Goal: Task Accomplishment & Management: Manage account settings

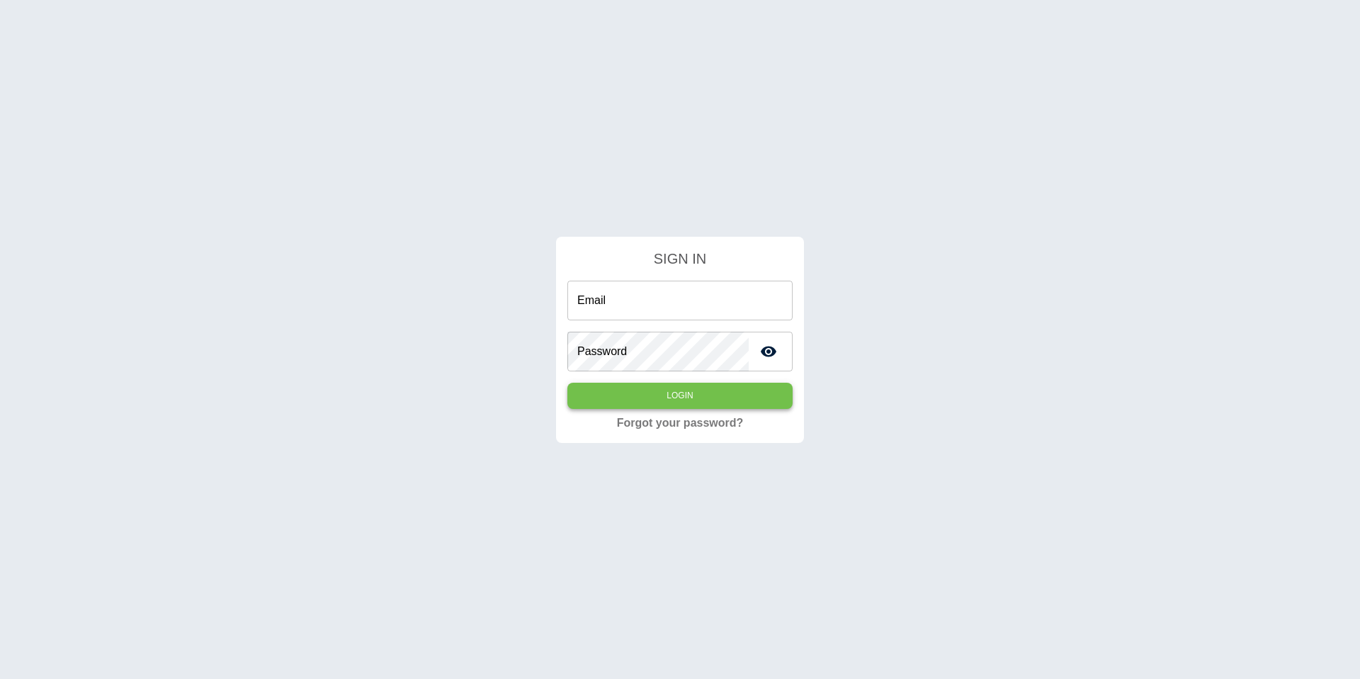
type input "**********"
click at [693, 383] on button "Login" at bounding box center [679, 396] width 225 height 26
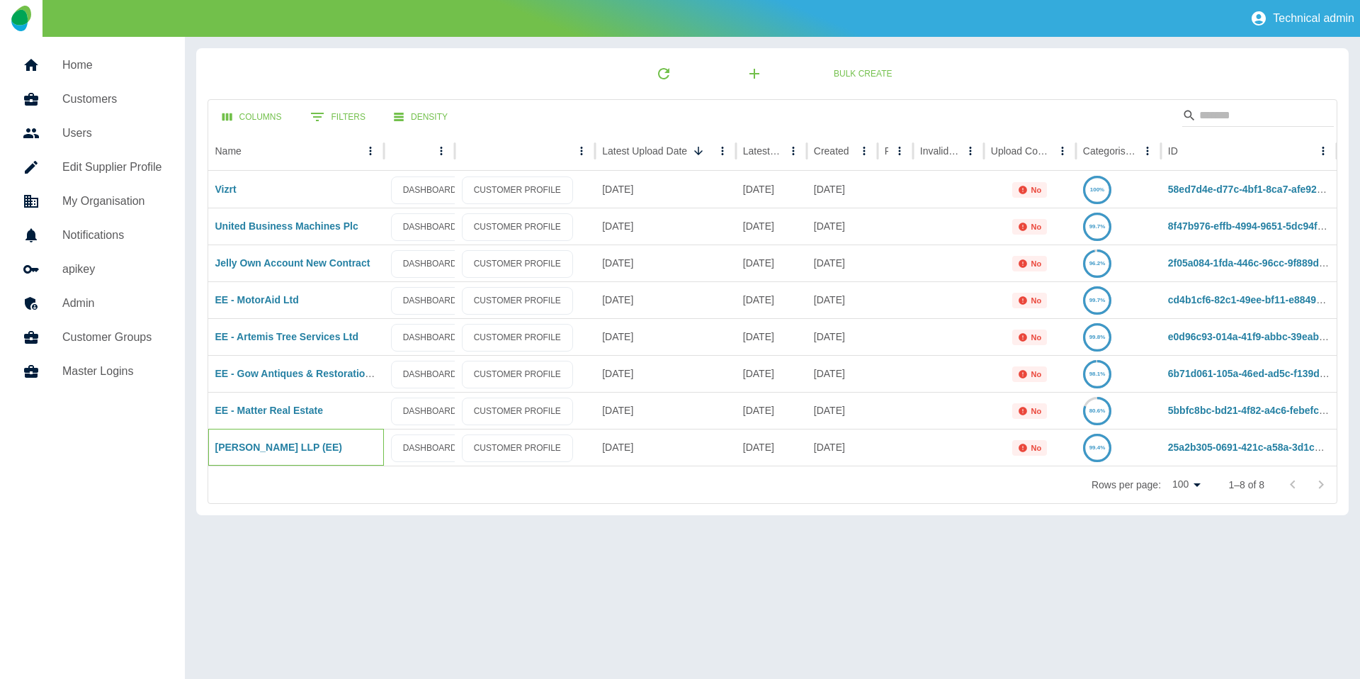
click at [235, 438] on div "[PERSON_NAME] LLP (EE)" at bounding box center [296, 447] width 176 height 37
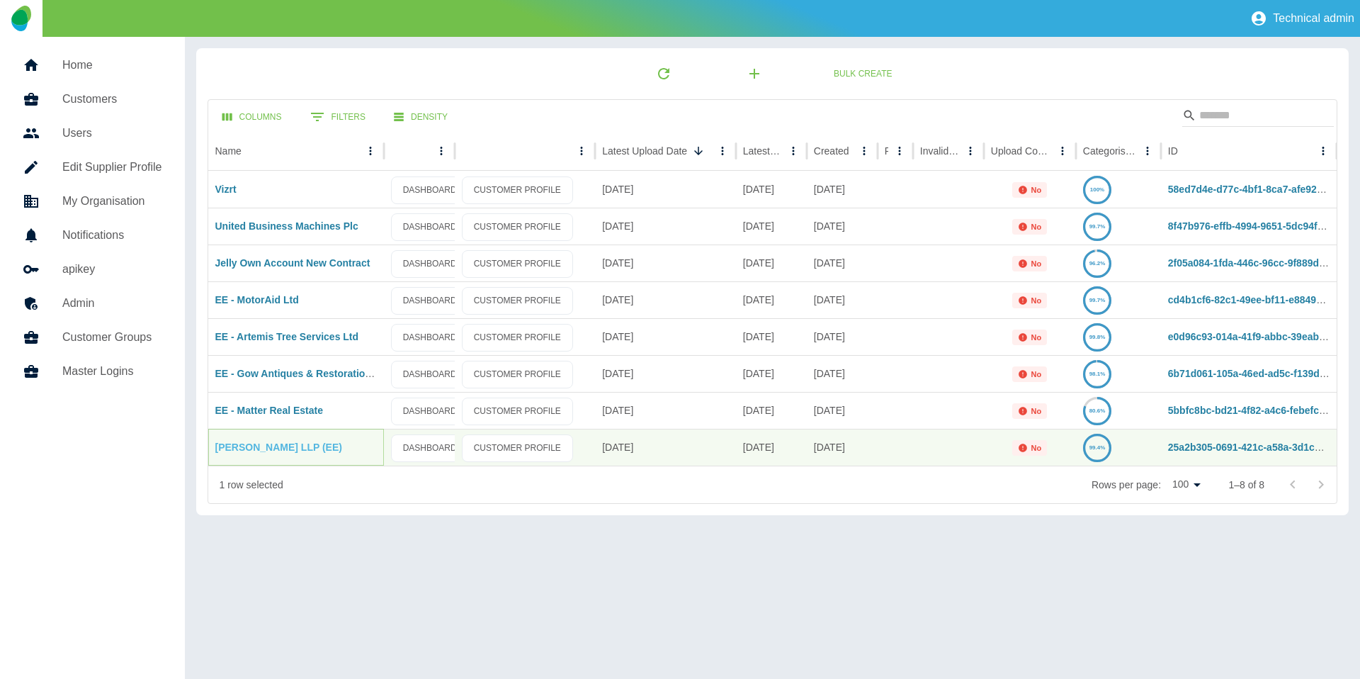
click at [245, 450] on link "[PERSON_NAME] LLP (EE)" at bounding box center [278, 446] width 127 height 11
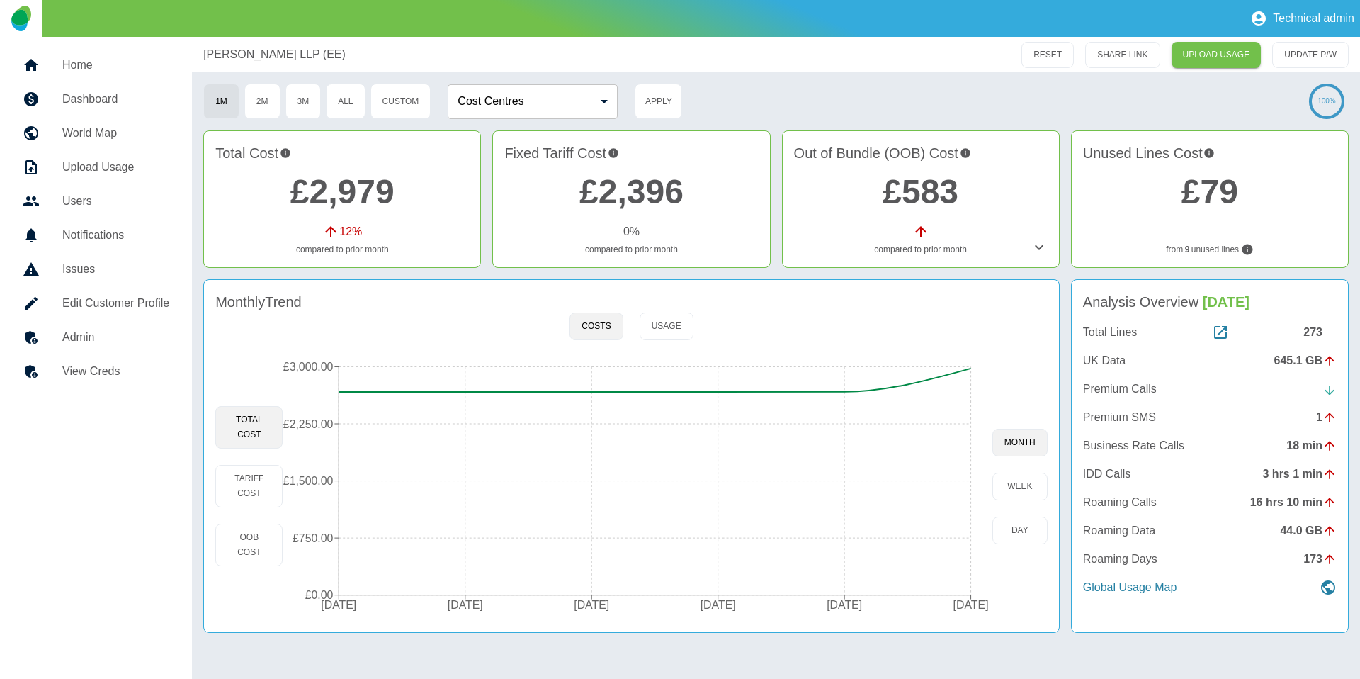
click at [353, 201] on link "£2,979" at bounding box center [342, 192] width 104 height 38
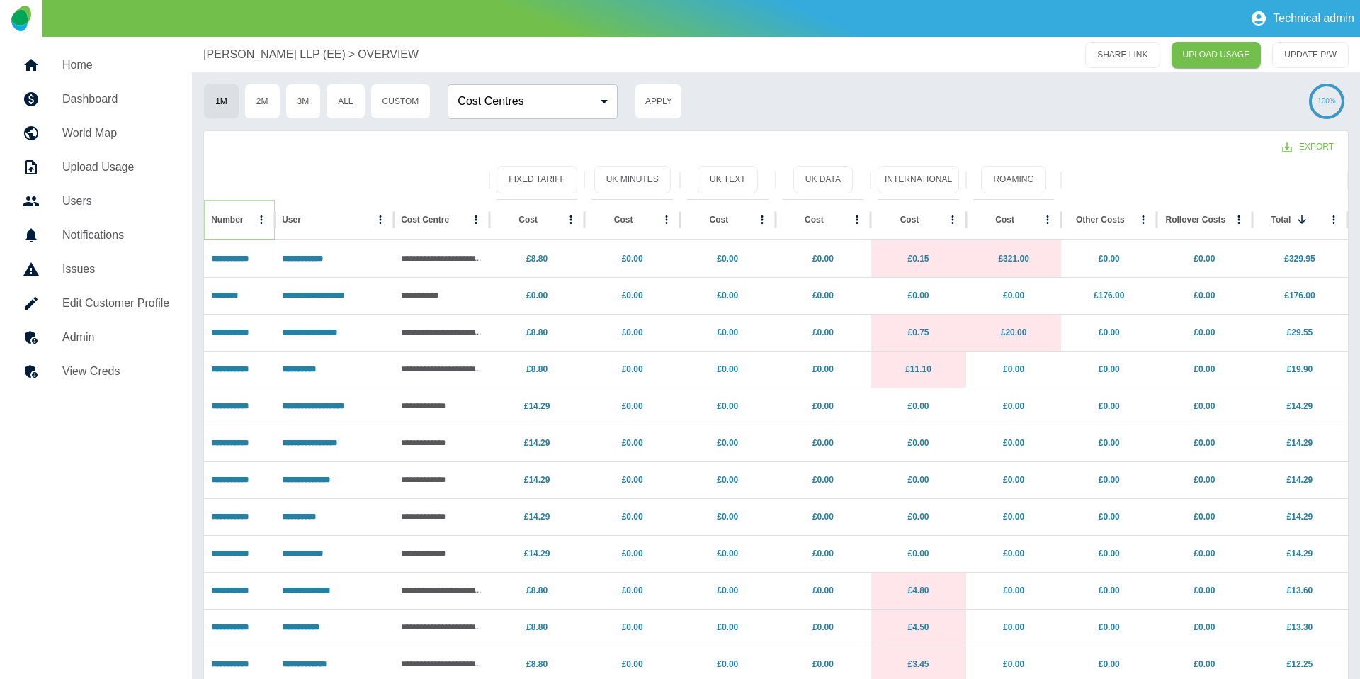
click at [264, 222] on icon "Number column menu" at bounding box center [261, 219] width 13 height 13
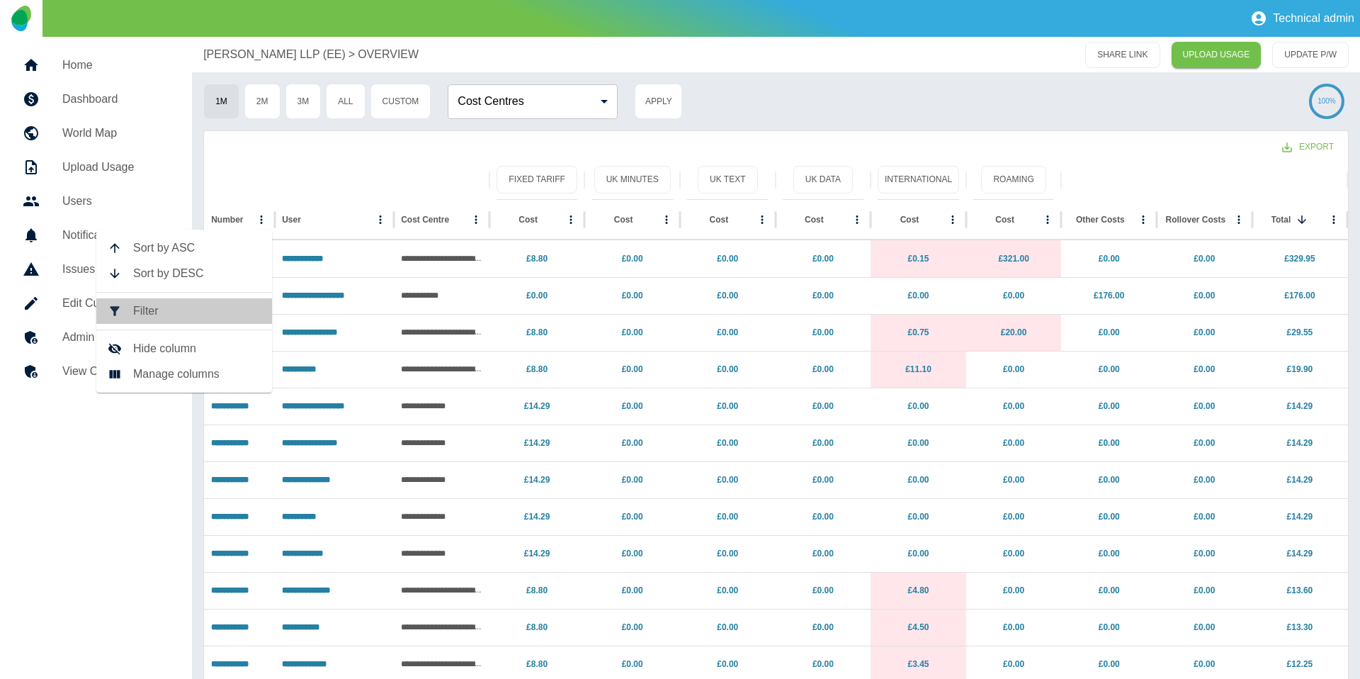
click at [230, 313] on span "Filter" at bounding box center [197, 310] width 128 height 17
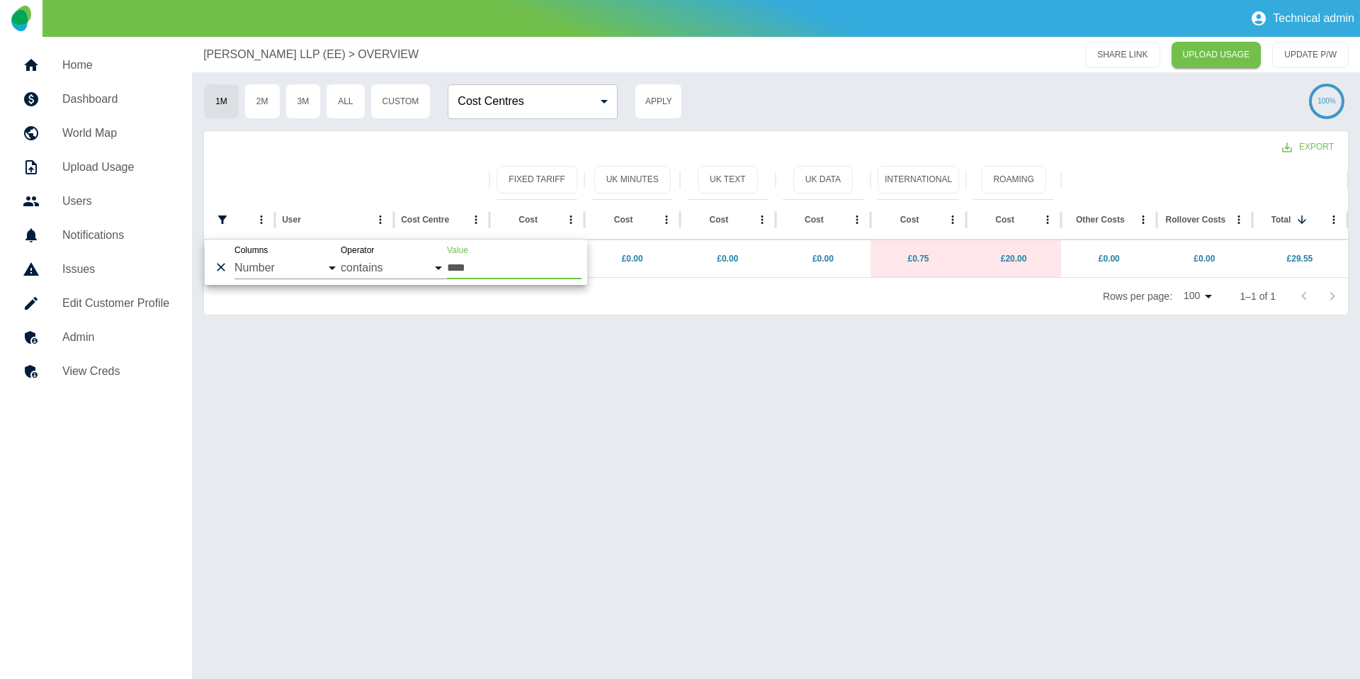
type input "****"
click at [557, 569] on div "**********" at bounding box center [776, 358] width 1168 height 642
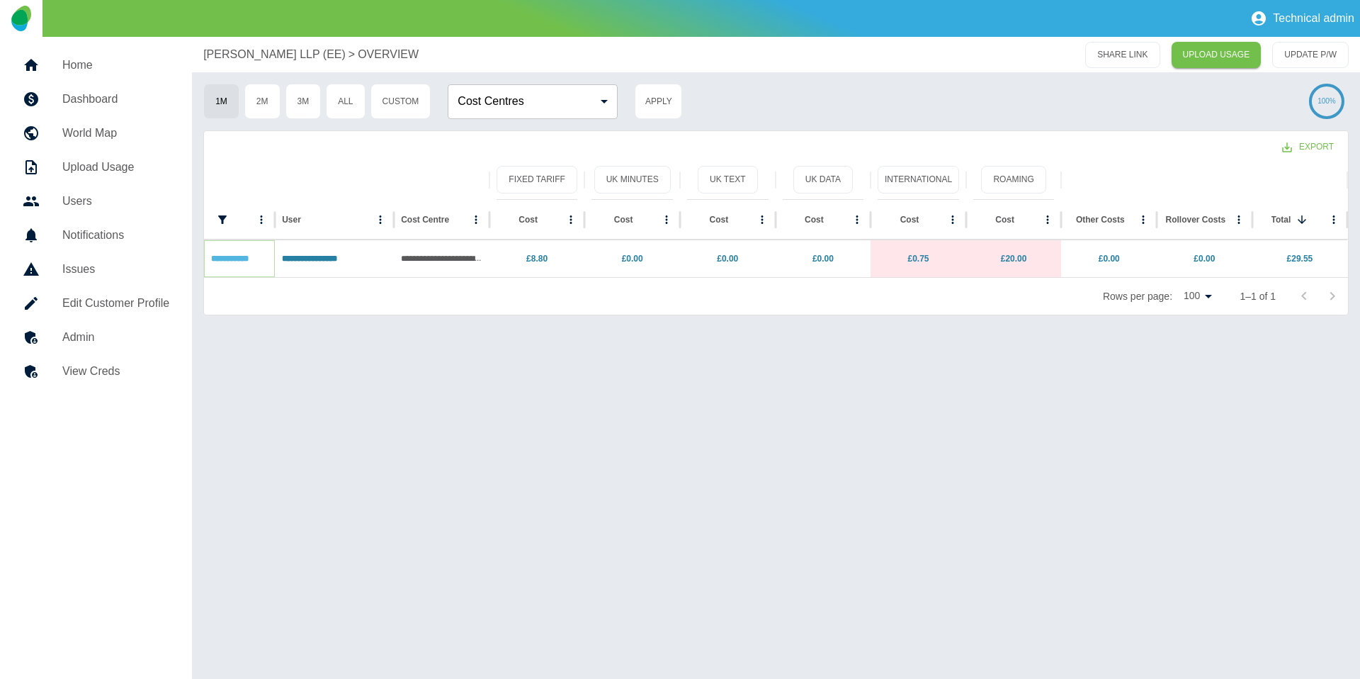
click at [238, 258] on link "**********" at bounding box center [230, 258] width 38 height 9
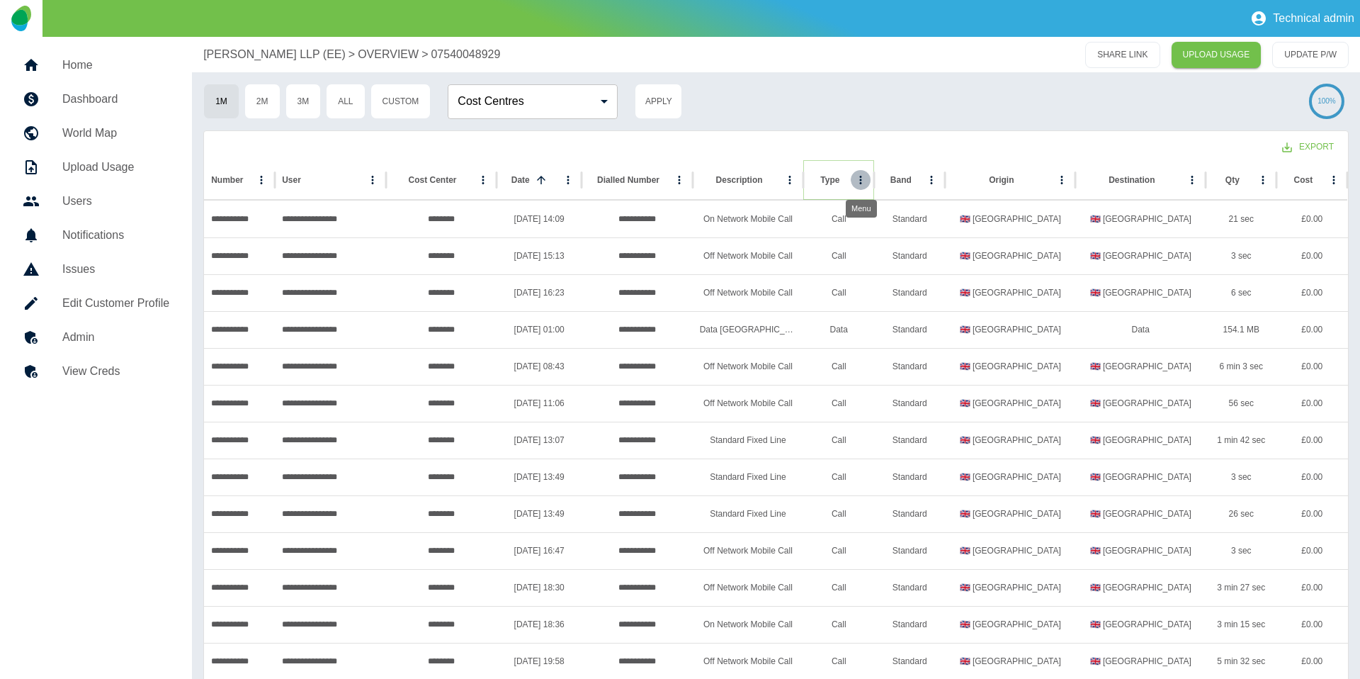
drag, startPoint x: 857, startPoint y: 179, endPoint x: 858, endPoint y: 208, distance: 29.1
click at [857, 179] on icon "Type column menu" at bounding box center [860, 180] width 13 height 13
click at [804, 280] on li "Filter" at bounding box center [784, 272] width 176 height 26
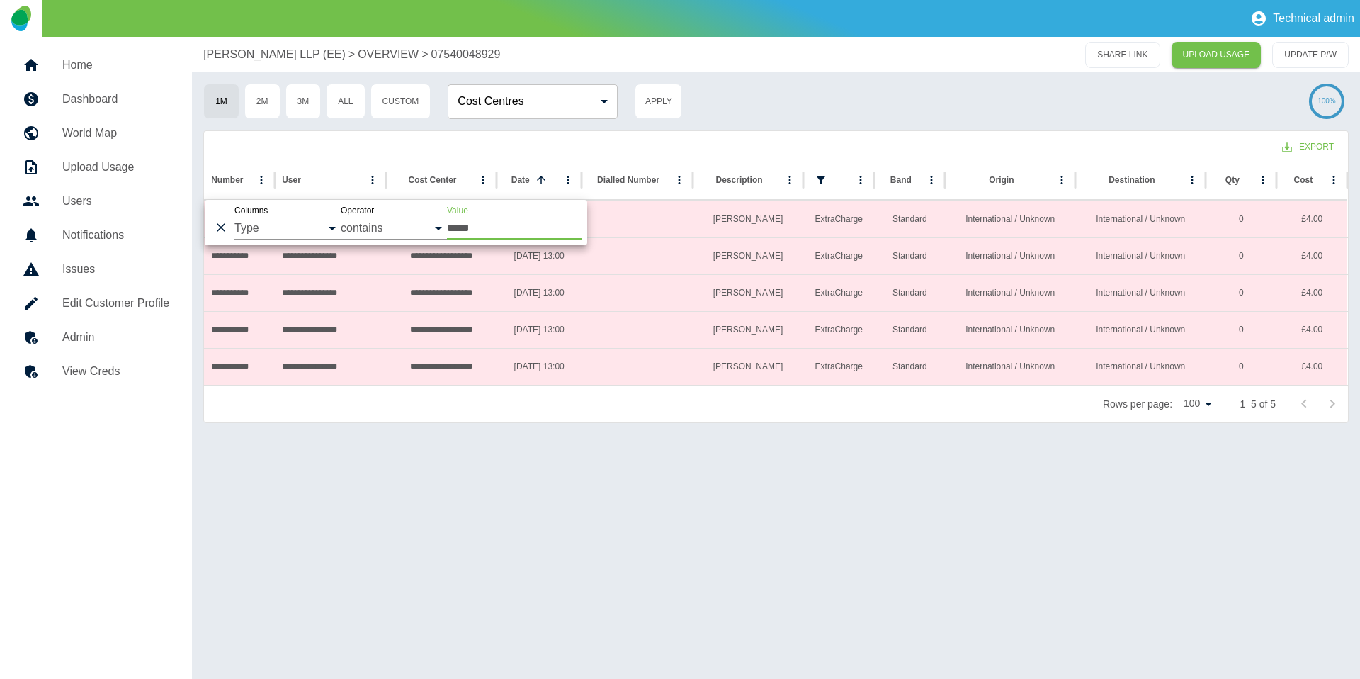
type input "*****"
click at [889, 111] on div "1M 2M 3M All Custom Cost Centres ​ Cost Centres Apply" at bounding box center [751, 101] width 1096 height 35
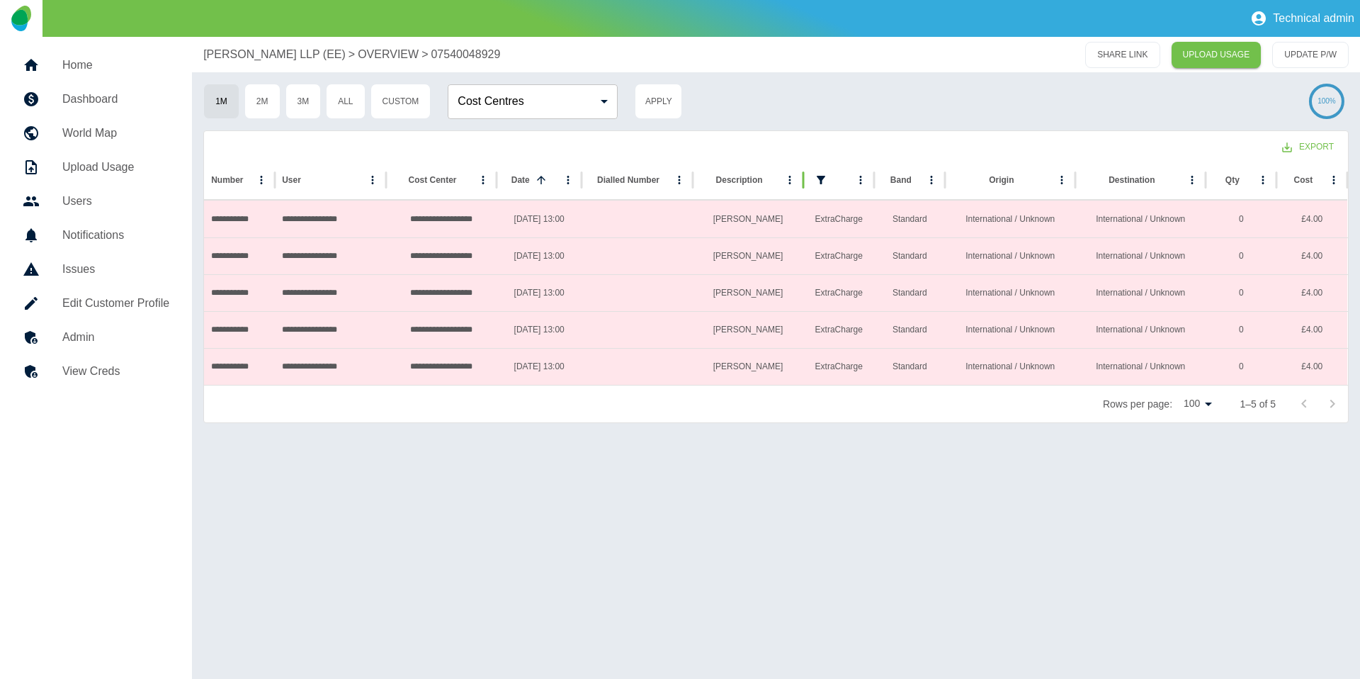
click at [363, 52] on p "OVERVIEW" at bounding box center [388, 54] width 61 height 17
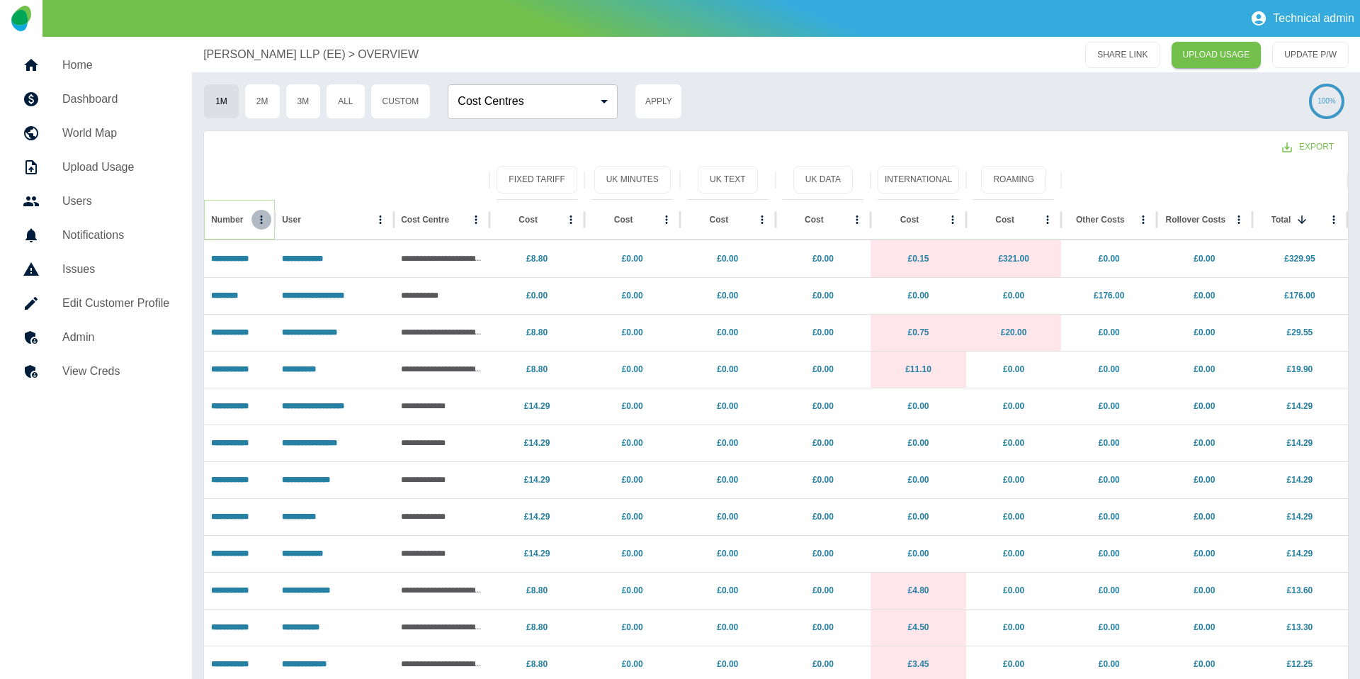
click at [261, 218] on icon "Number column menu" at bounding box center [261, 219] width 13 height 13
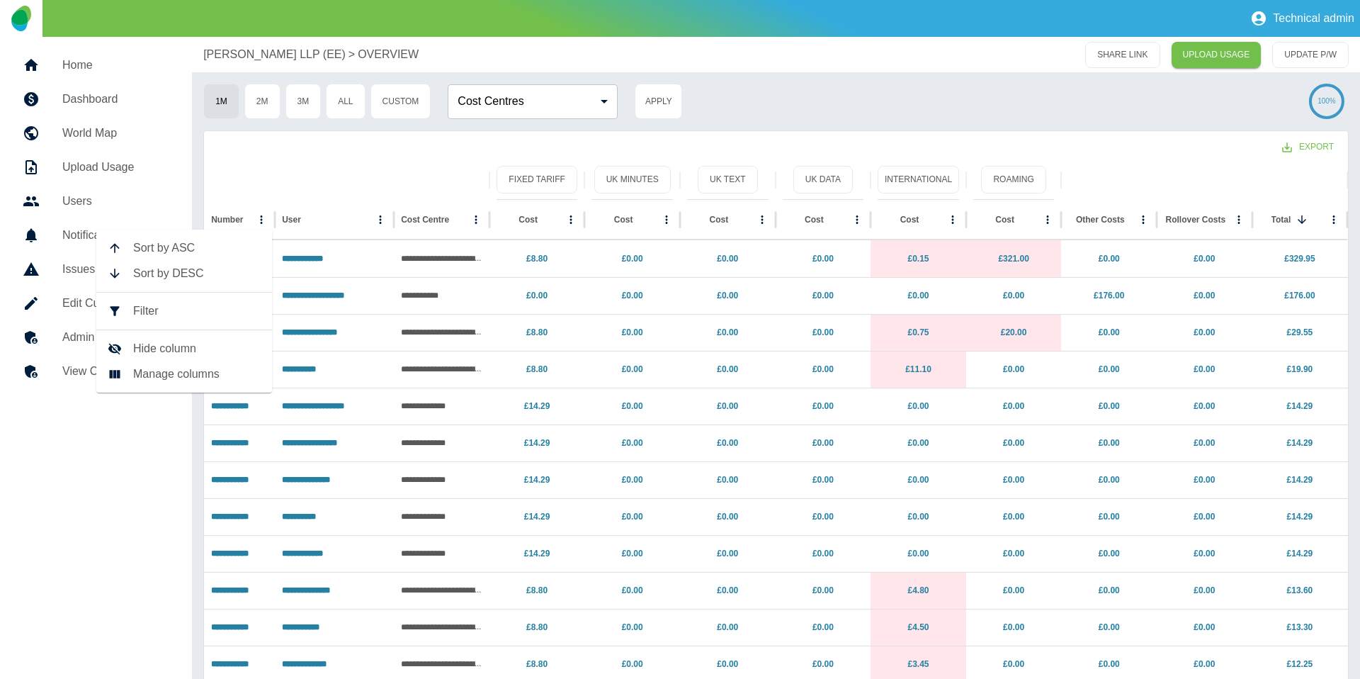
click at [208, 310] on span "Filter" at bounding box center [197, 310] width 128 height 17
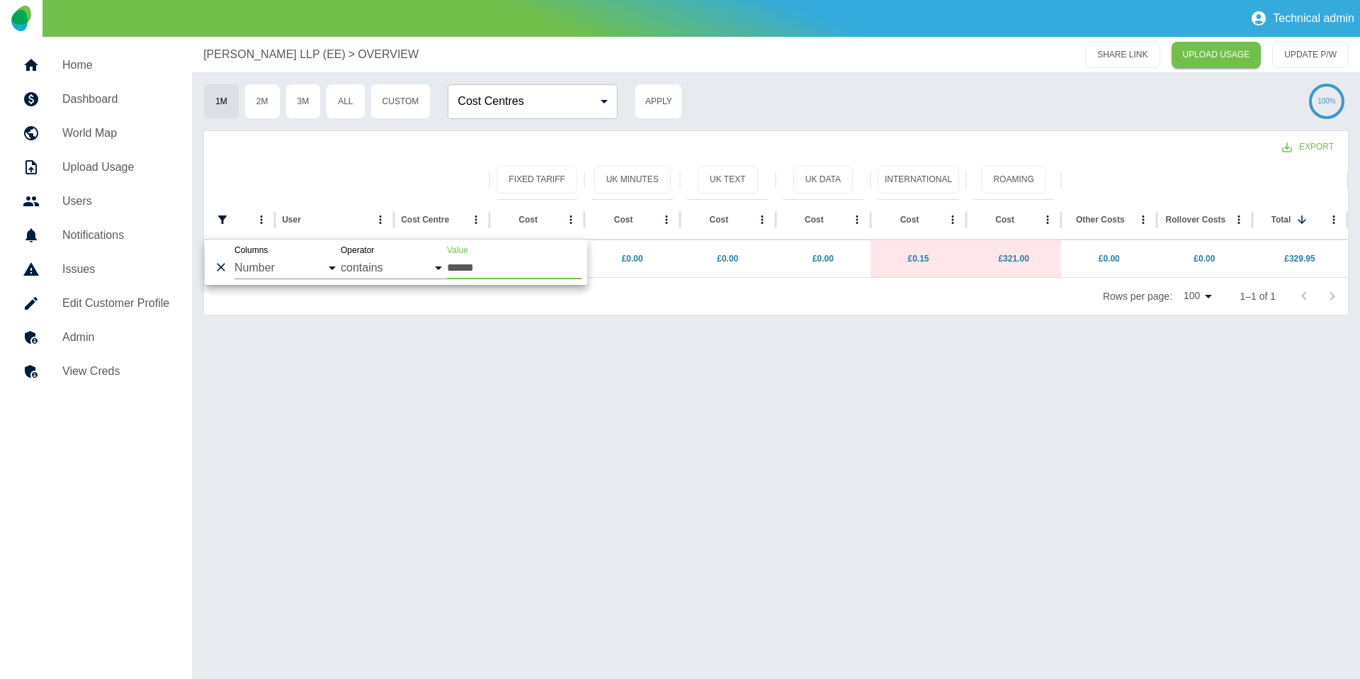
type input "******"
click at [550, 408] on div "**********" at bounding box center [776, 358] width 1168 height 642
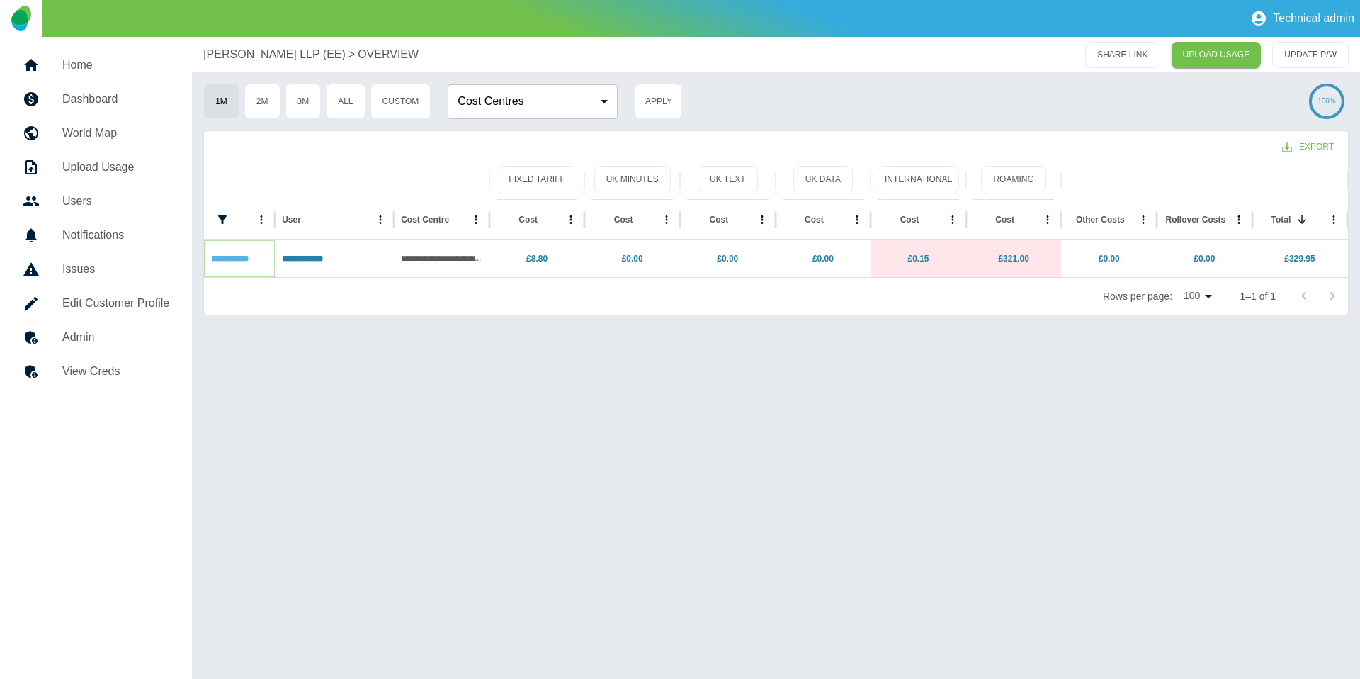
click at [235, 259] on link "**********" at bounding box center [230, 258] width 38 height 9
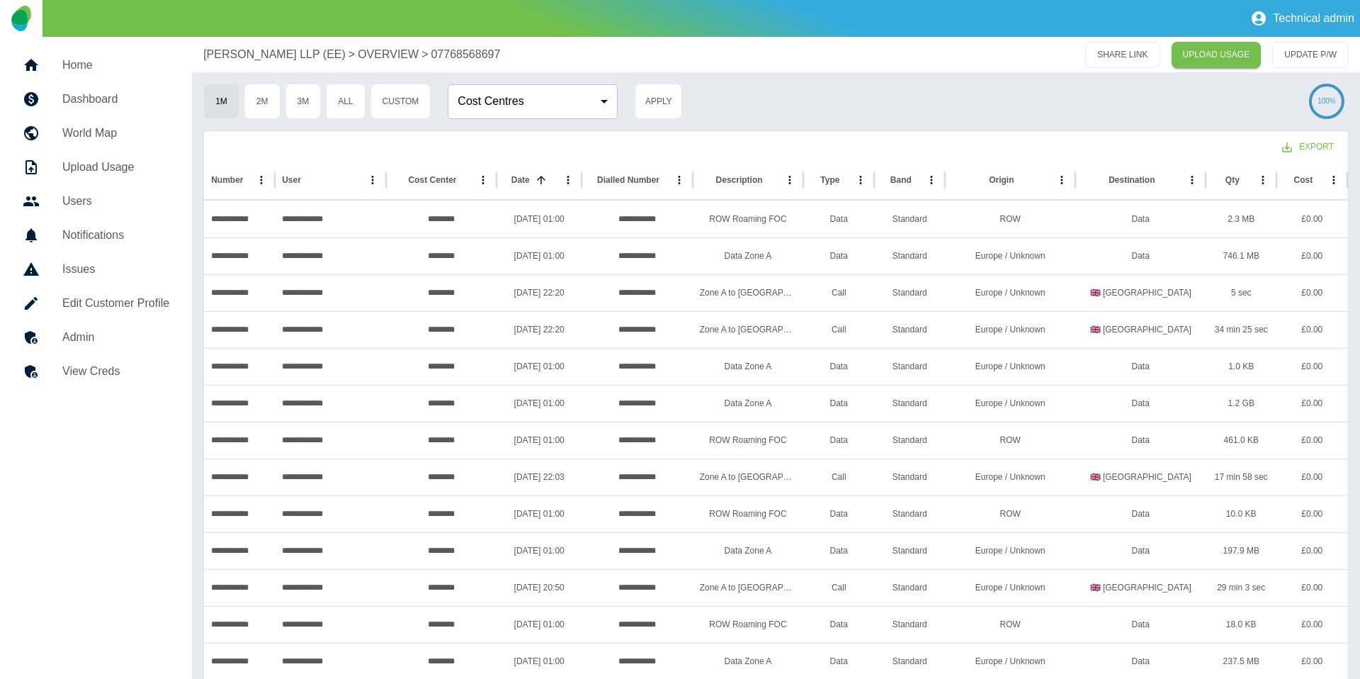
click at [358, 58] on p "OVERVIEW" at bounding box center [388, 54] width 61 height 17
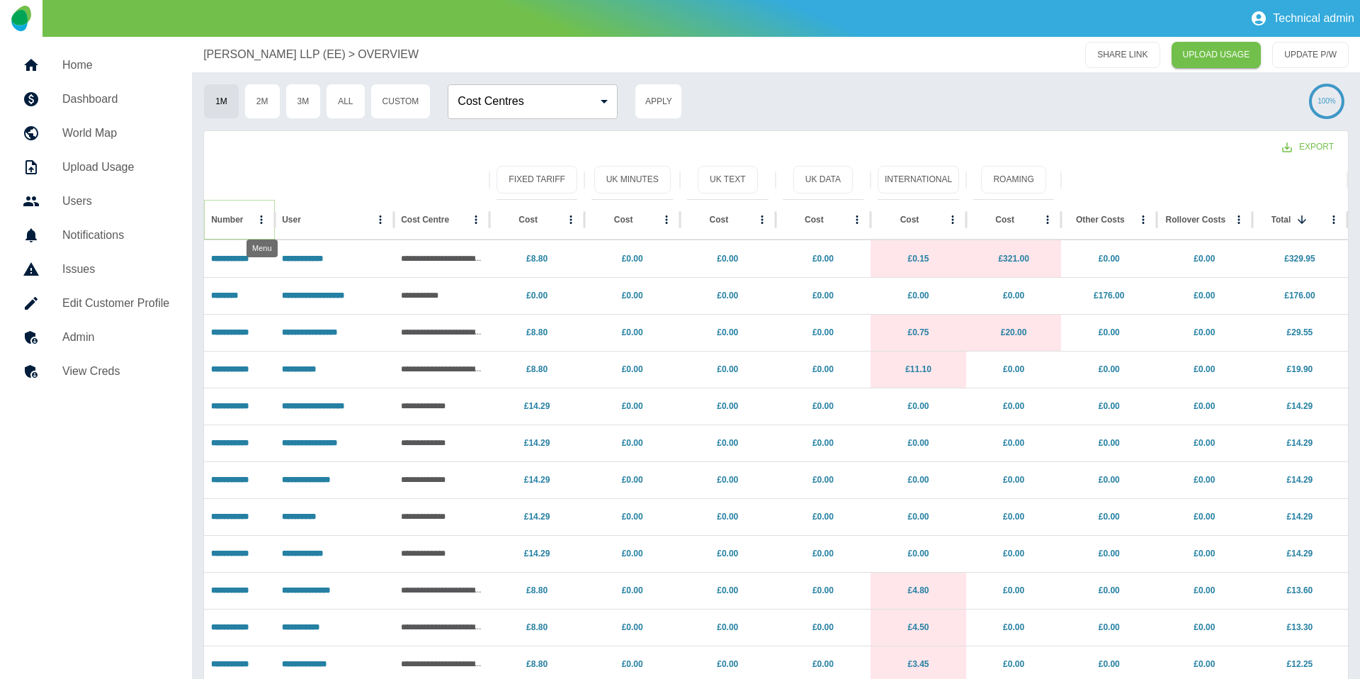
click at [262, 221] on icon "Number column menu" at bounding box center [262, 219] width 2 height 9
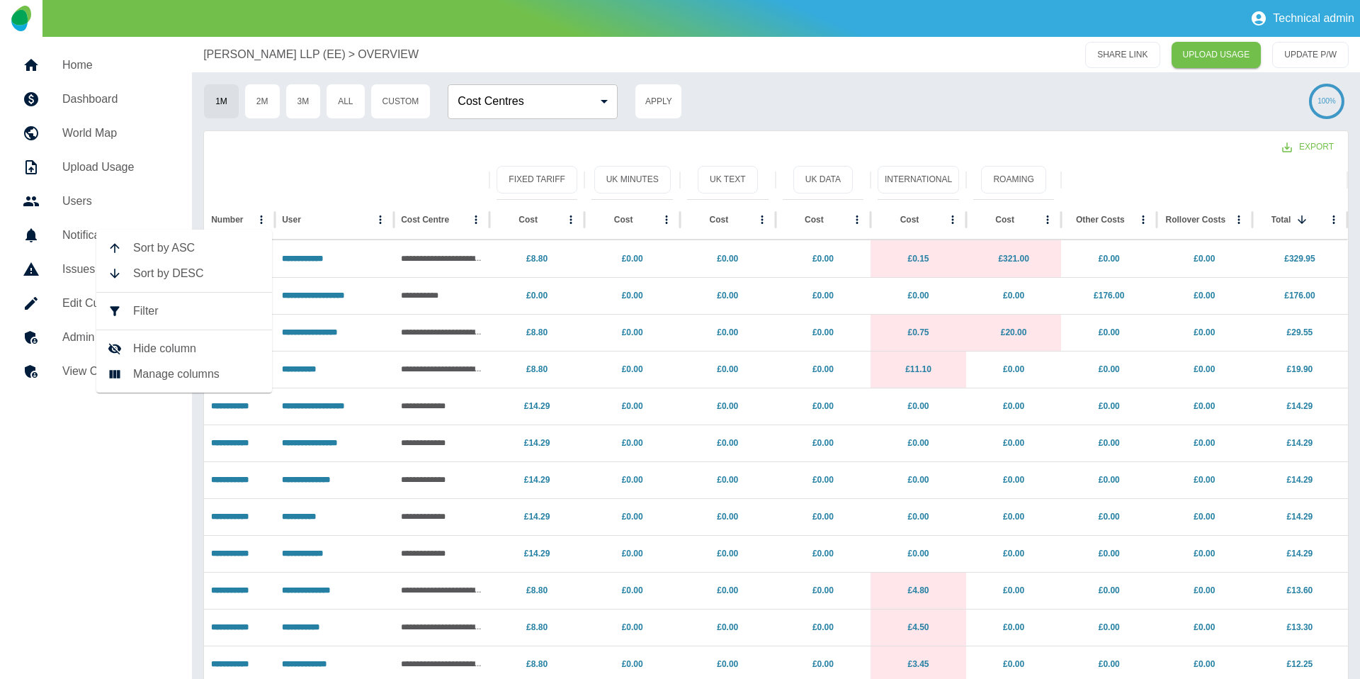
click at [205, 306] on span "Filter" at bounding box center [197, 310] width 128 height 17
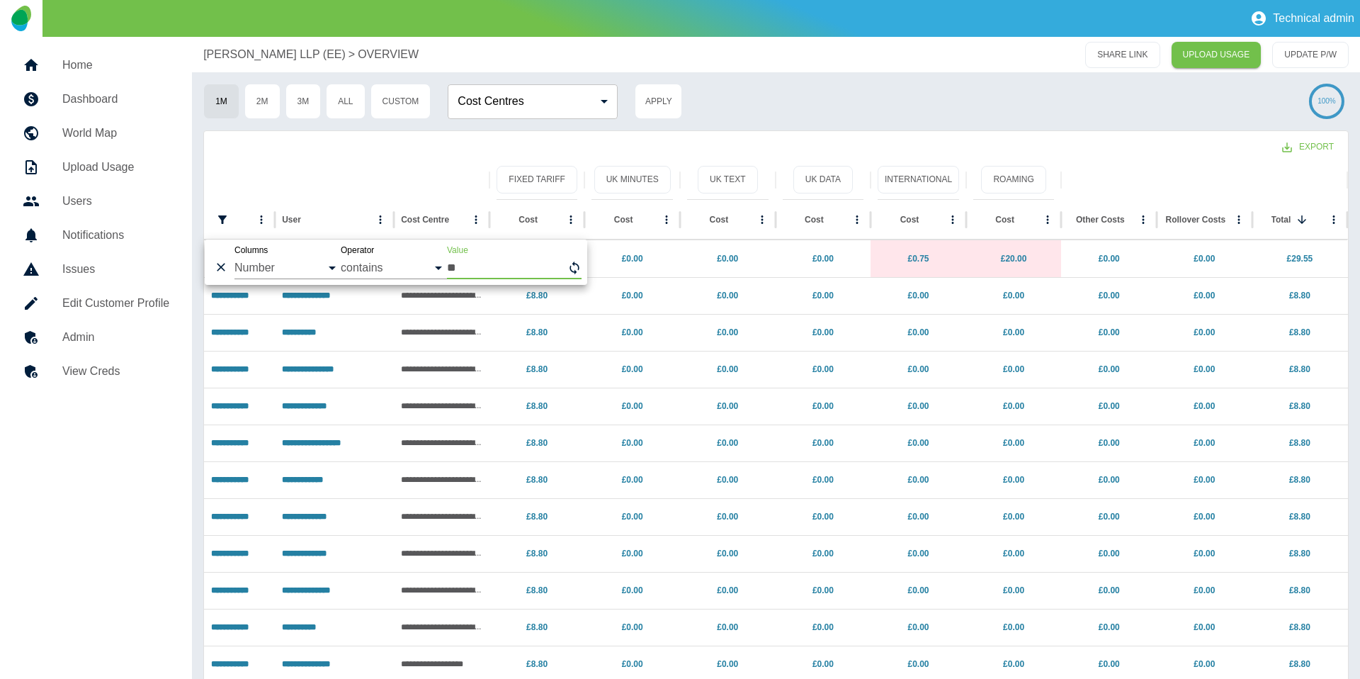
type input "*"
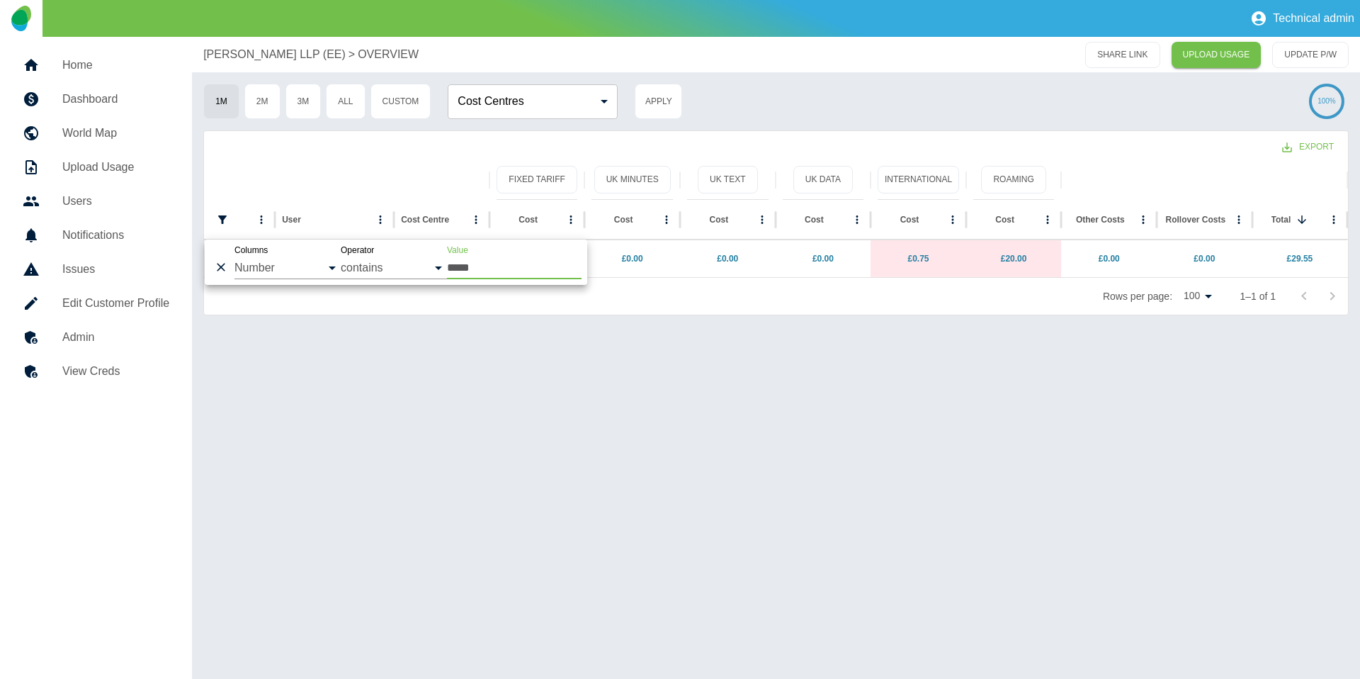
type input "*****"
click at [566, 485] on div "**********" at bounding box center [776, 358] width 1168 height 642
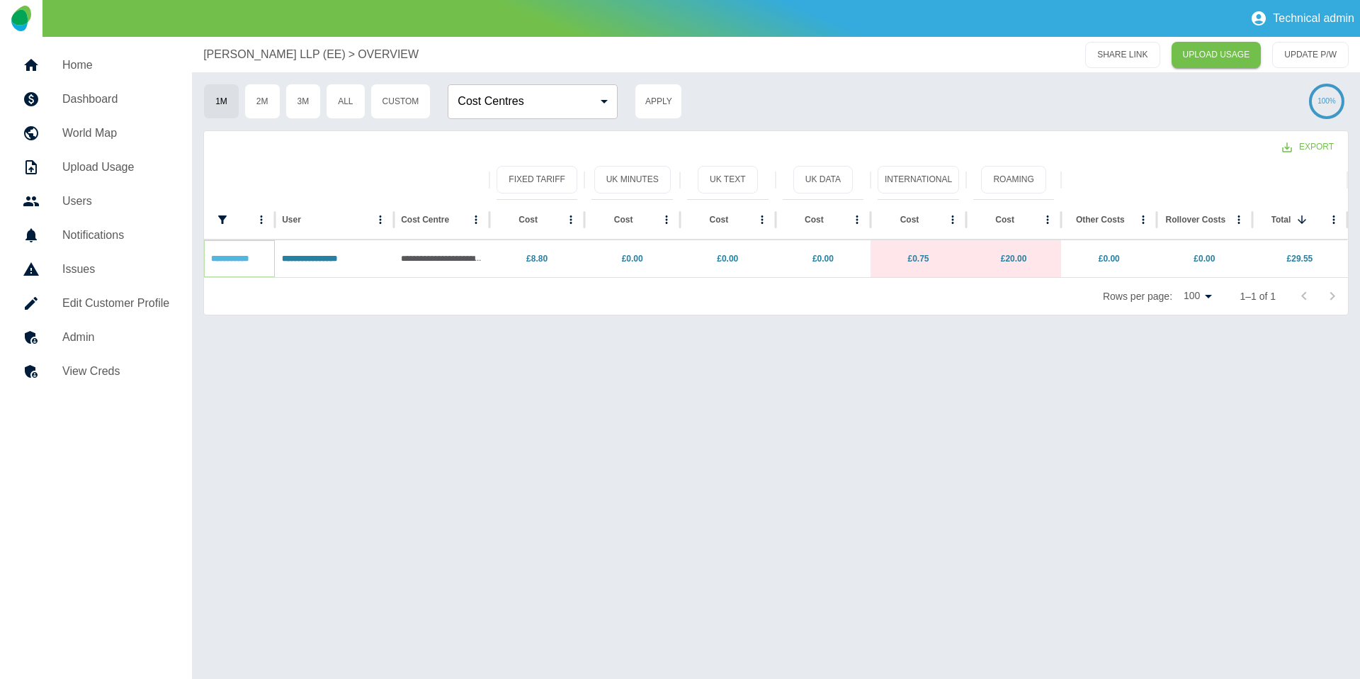
click at [239, 256] on link "**********" at bounding box center [230, 258] width 38 height 9
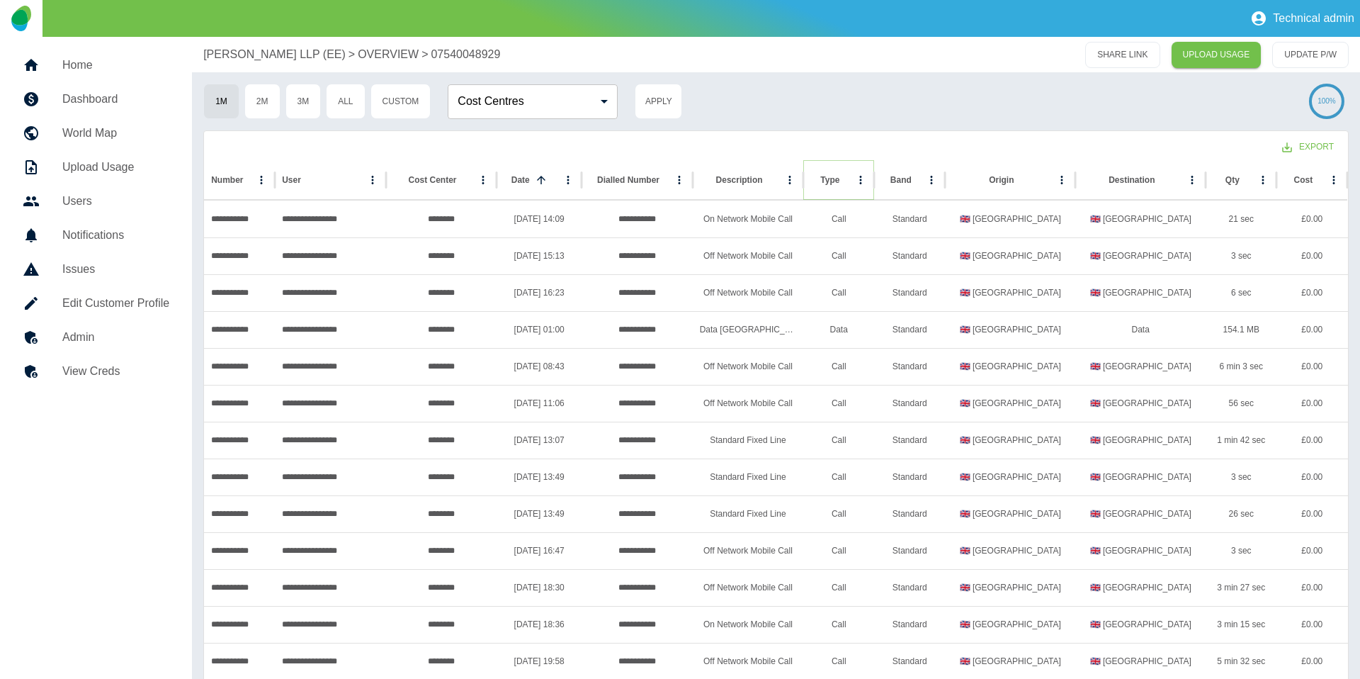
click at [844, 180] on icon "Sort" at bounding box center [850, 180] width 13 height 13
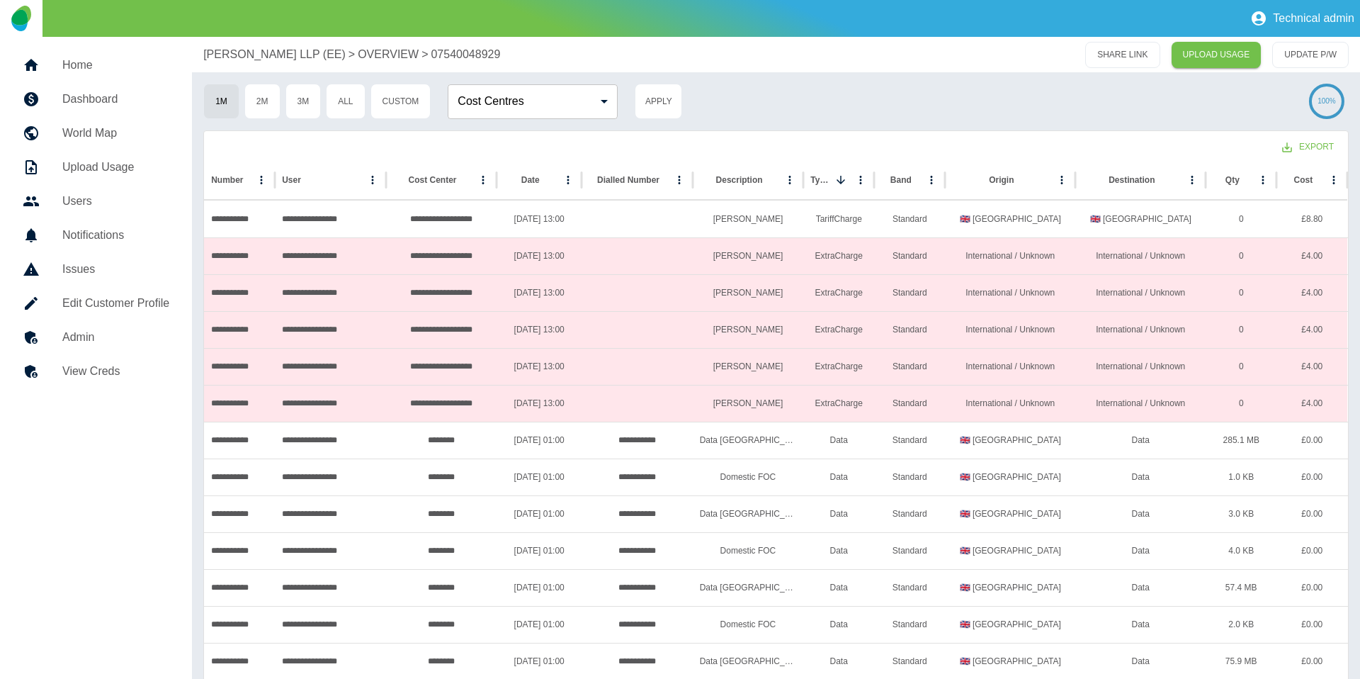
click at [379, 52] on p "OVERVIEW" at bounding box center [388, 54] width 61 height 17
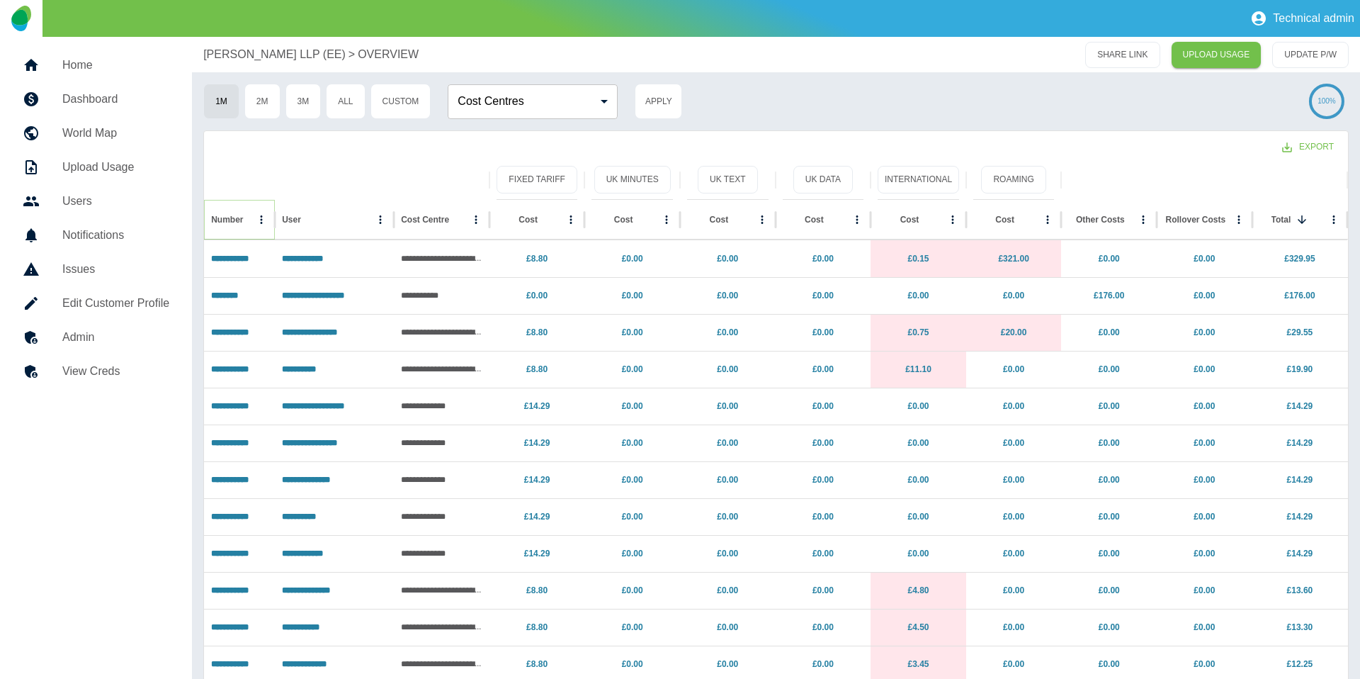
click at [259, 220] on icon "Number column menu" at bounding box center [261, 219] width 13 height 13
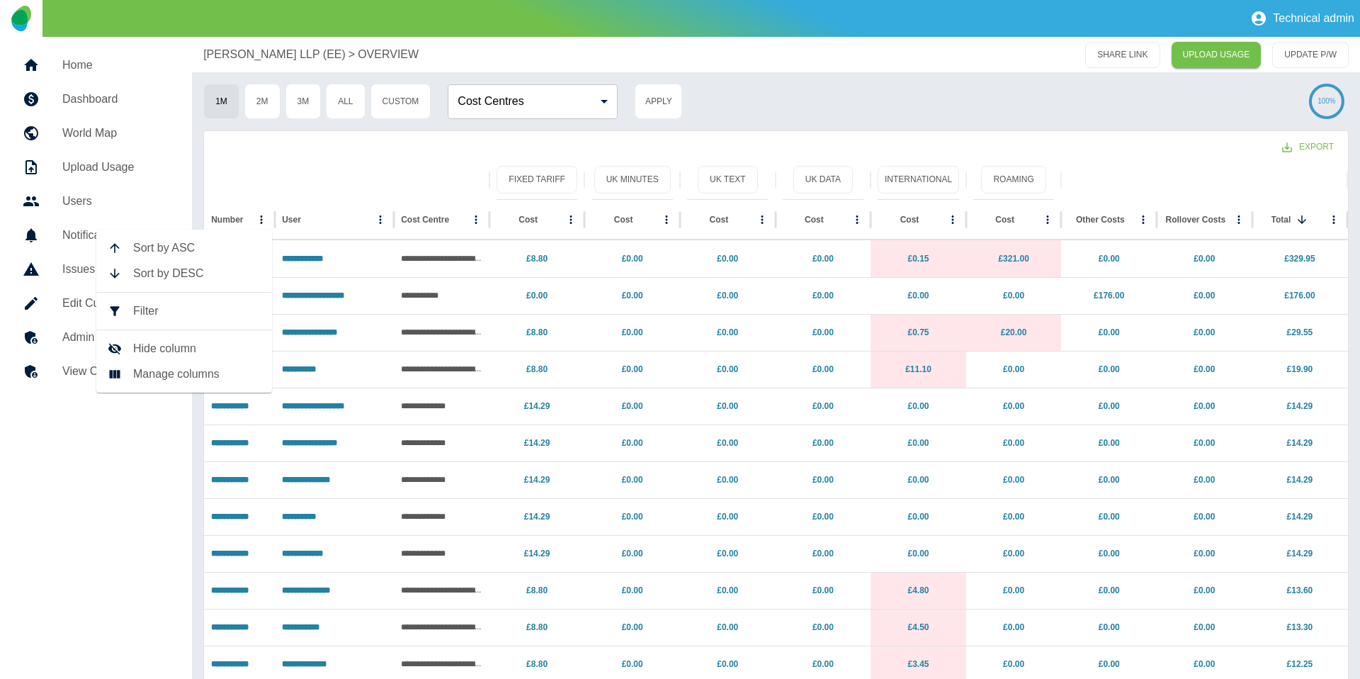
click at [225, 307] on span "Filter" at bounding box center [197, 310] width 128 height 17
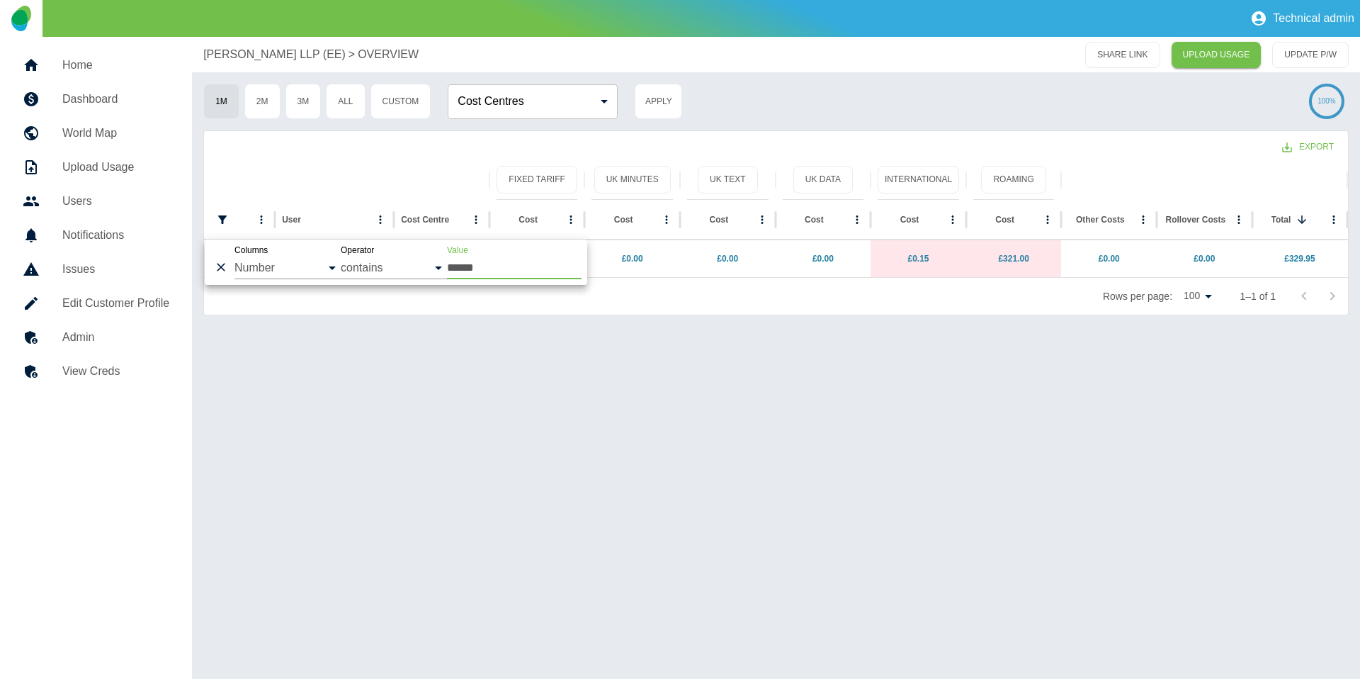
type input "******"
click at [562, 511] on div "**********" at bounding box center [776, 358] width 1168 height 642
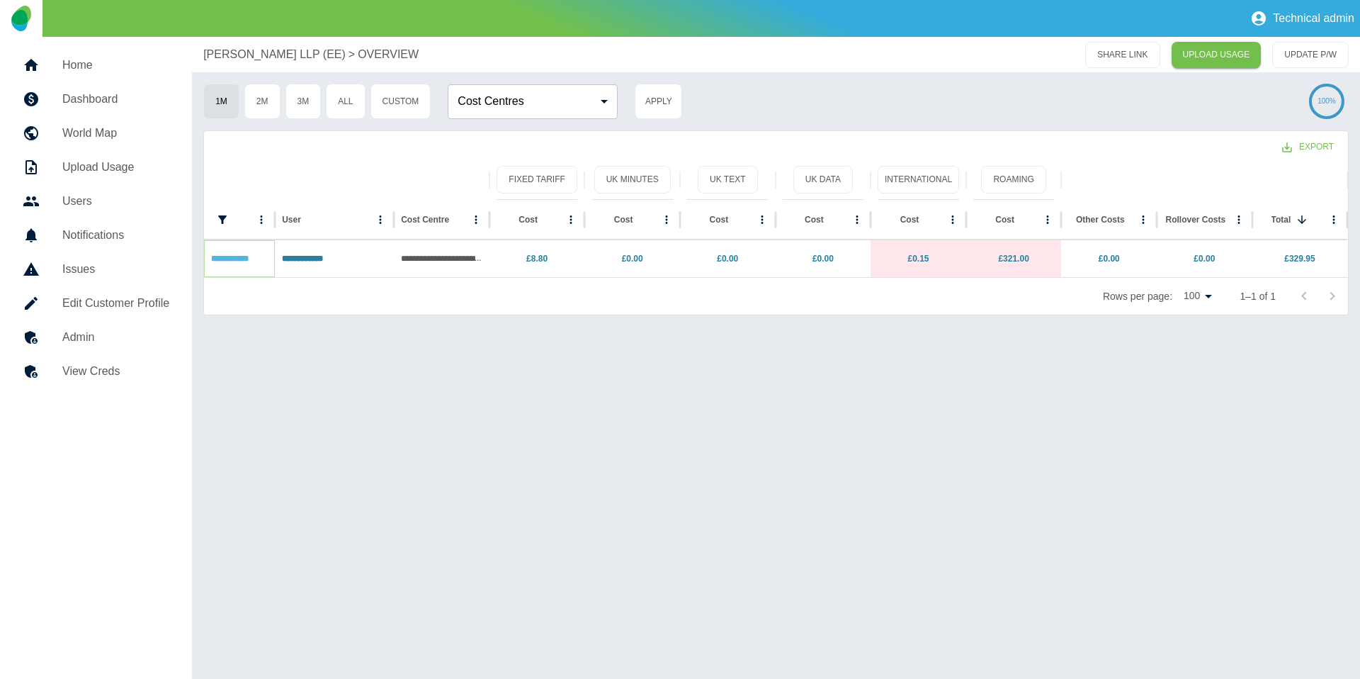
click at [247, 257] on link "**********" at bounding box center [230, 258] width 38 height 9
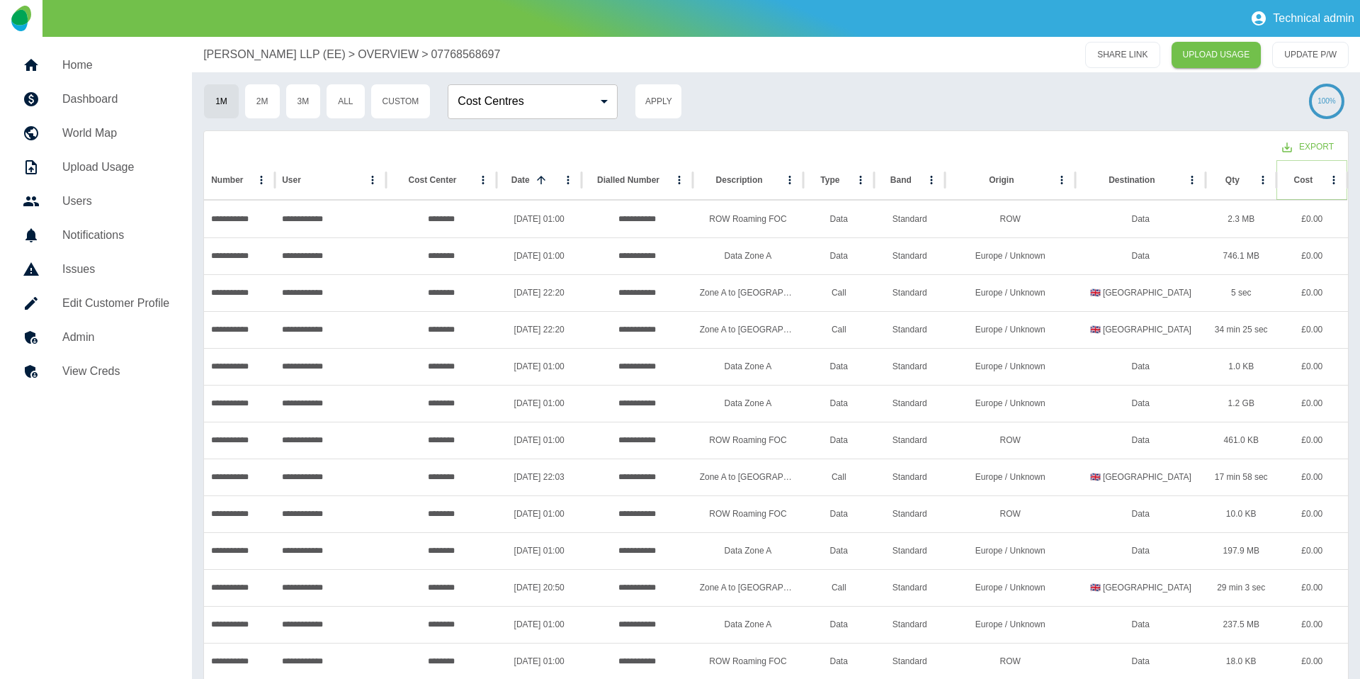
click at [1318, 183] on icon "Sort" at bounding box center [1324, 180] width 13 height 13
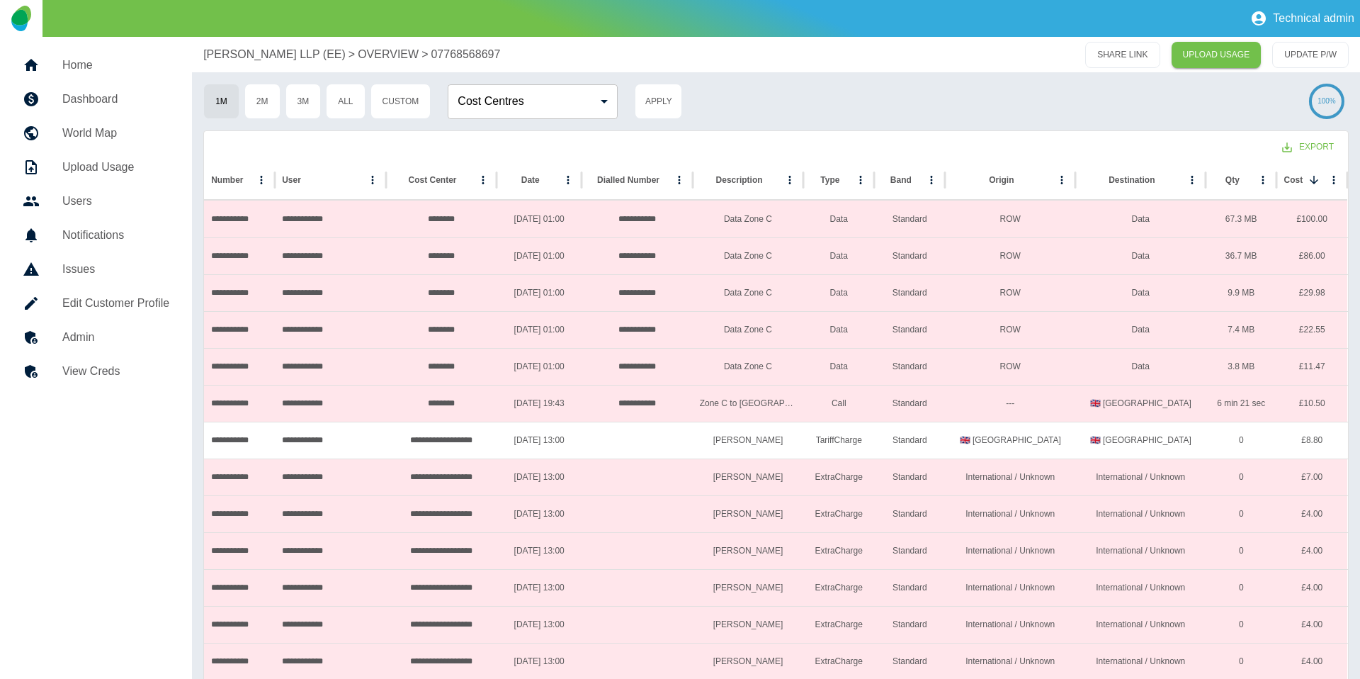
click at [273, 55] on p "Harper Macleod LLP (EE)" at bounding box center [274, 54] width 142 height 17
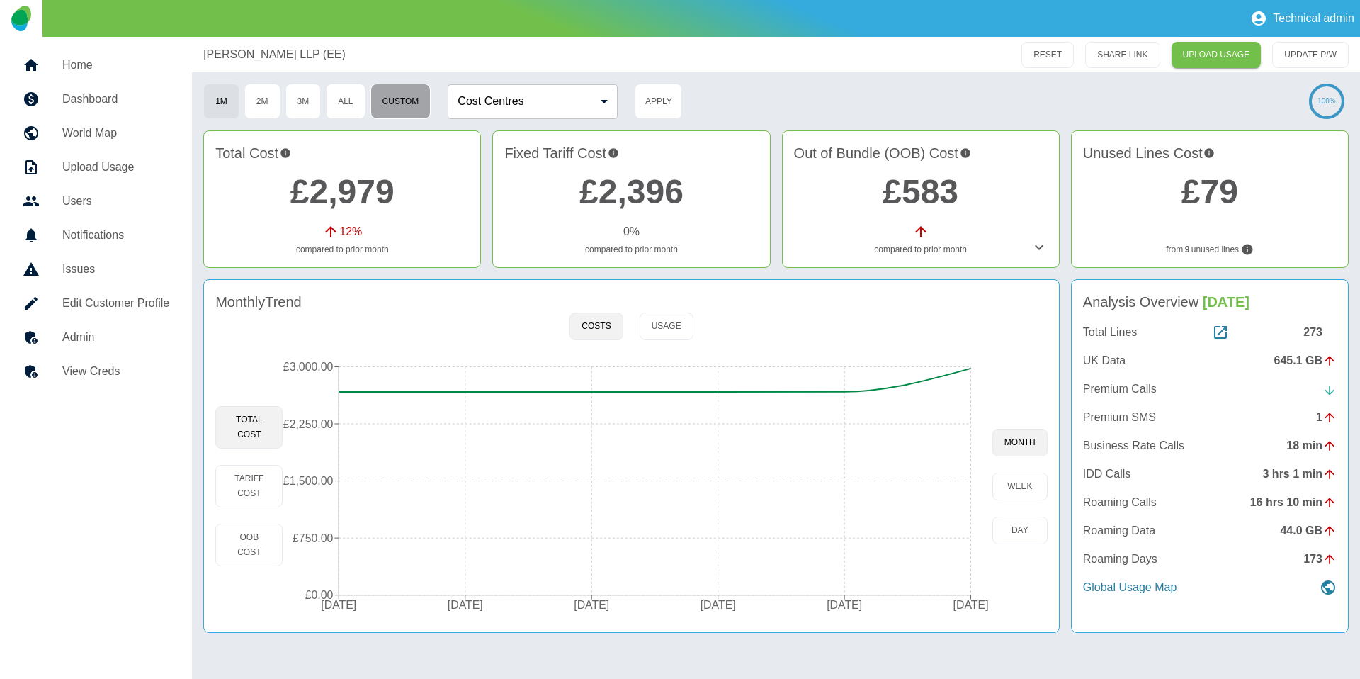
click at [402, 100] on button "Custom" at bounding box center [400, 101] width 61 height 35
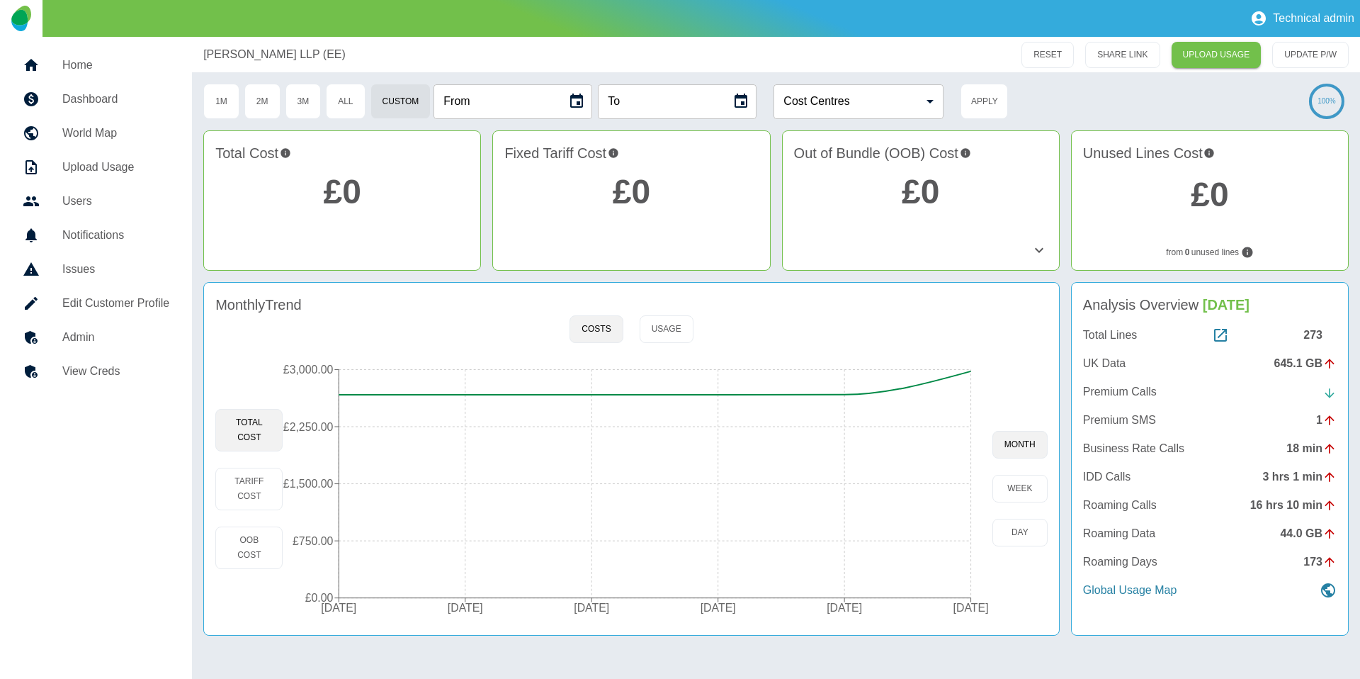
click at [579, 101] on icon "Choose date" at bounding box center [576, 101] width 17 height 17
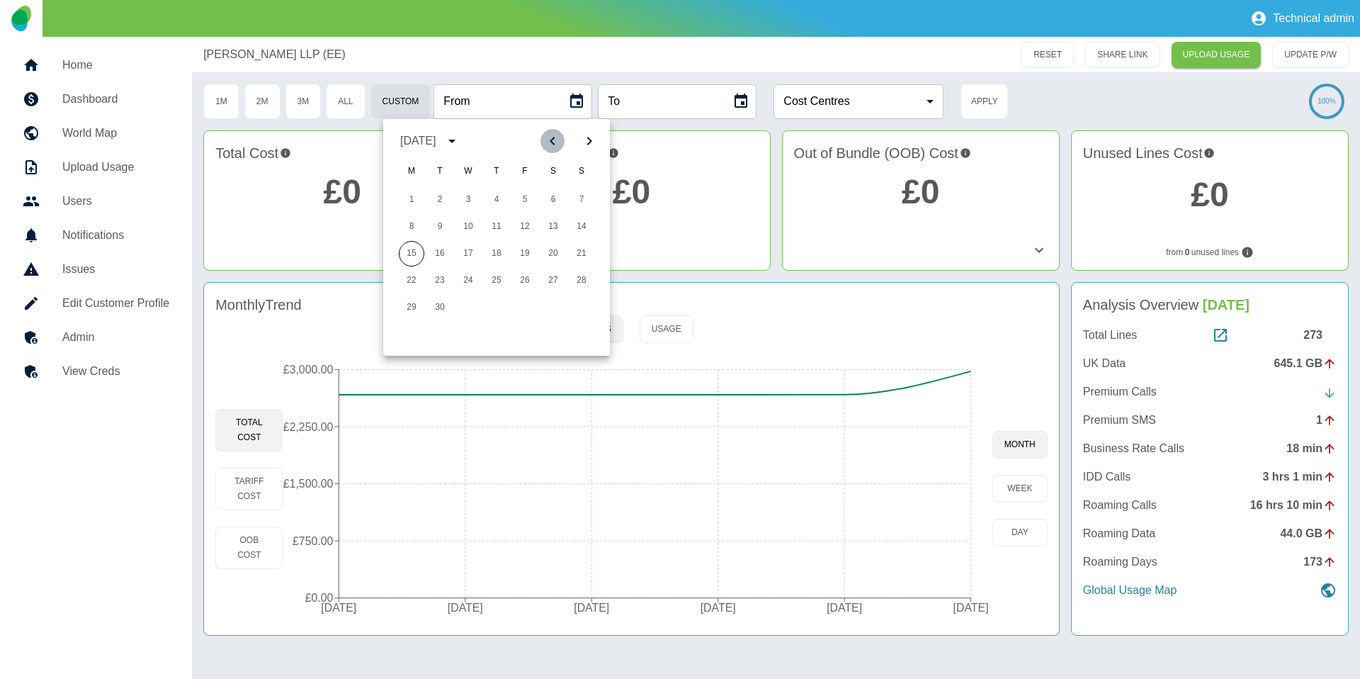
click at [542, 140] on button "Previous month" at bounding box center [553, 141] width 24 height 24
click at [470, 278] on button "23" at bounding box center [469, 281] width 26 height 26
type input "**********"
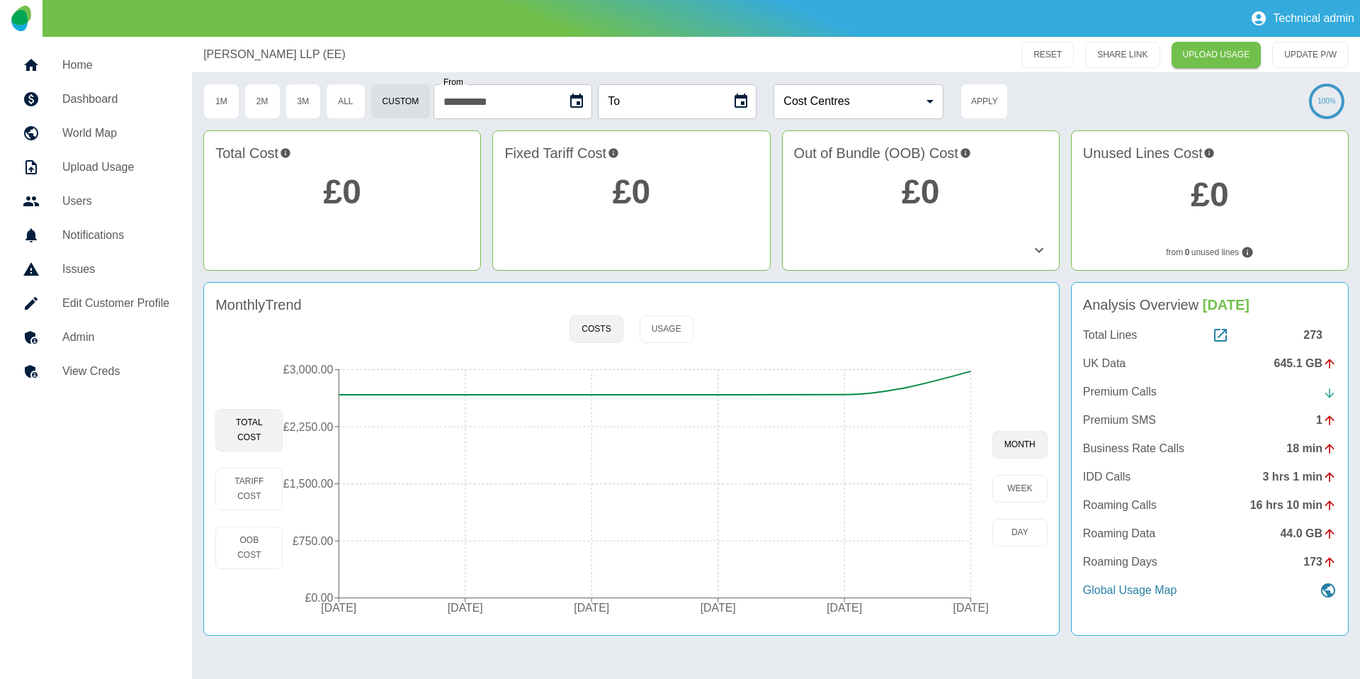
click at [769, 98] on div "**********" at bounding box center [751, 101] width 1096 height 35
click at [755, 101] on button "Choose date" at bounding box center [741, 101] width 28 height 28
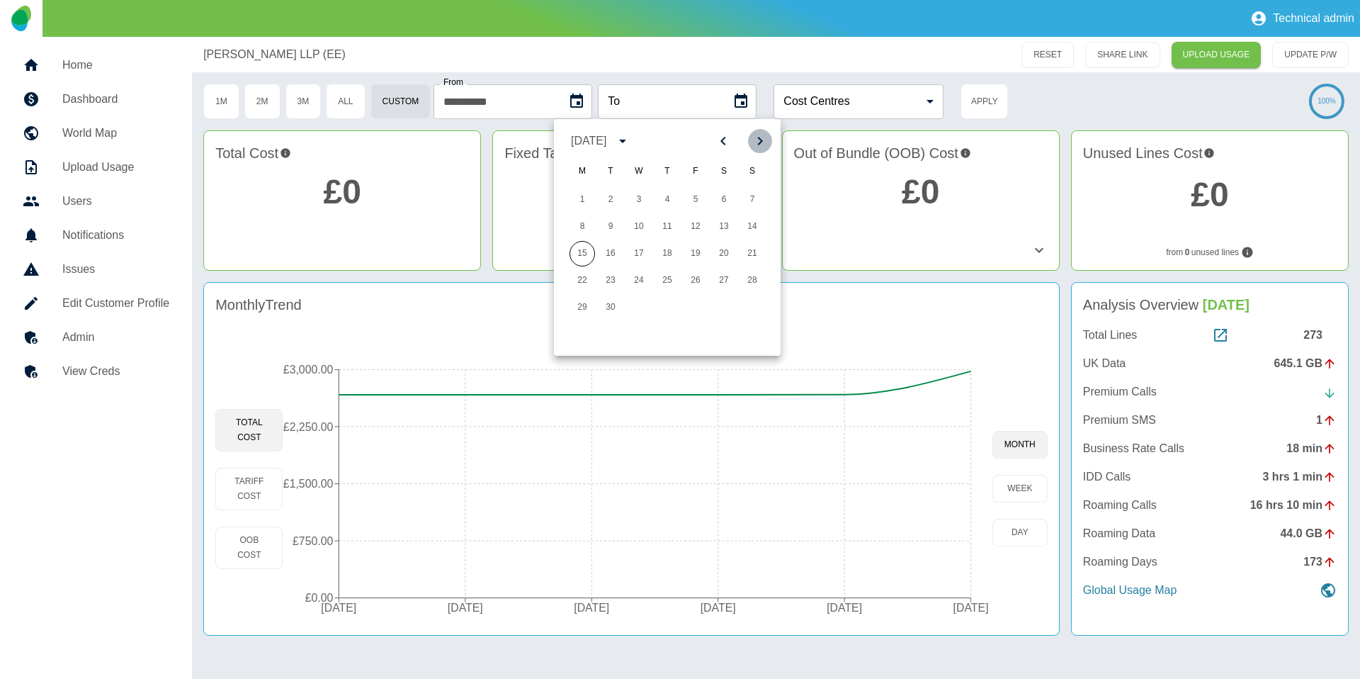
click at [761, 140] on icon "Next month" at bounding box center [760, 141] width 5 height 9
click at [728, 145] on icon "Previous month" at bounding box center [723, 140] width 17 height 17
click at [729, 143] on icon "Previous month" at bounding box center [723, 140] width 17 height 17
click at [695, 282] on button "22" at bounding box center [696, 281] width 26 height 26
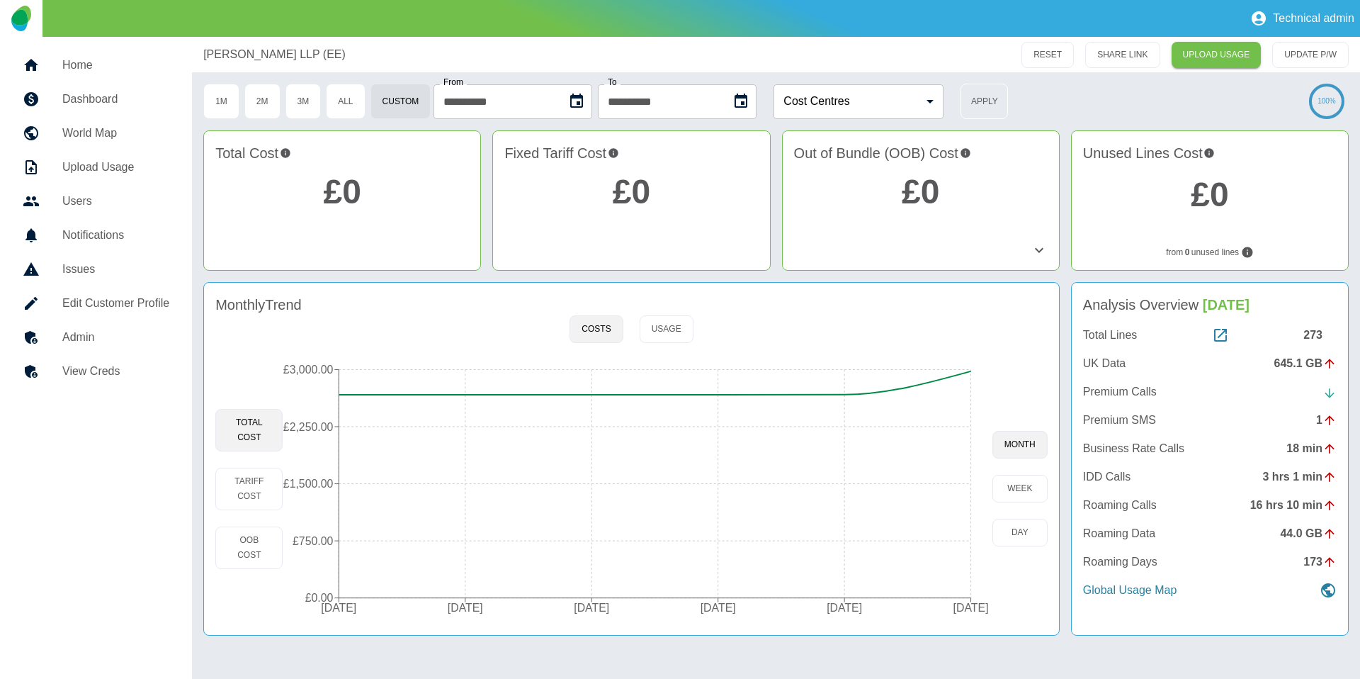
click at [995, 99] on button "Apply" at bounding box center [984, 101] width 47 height 35
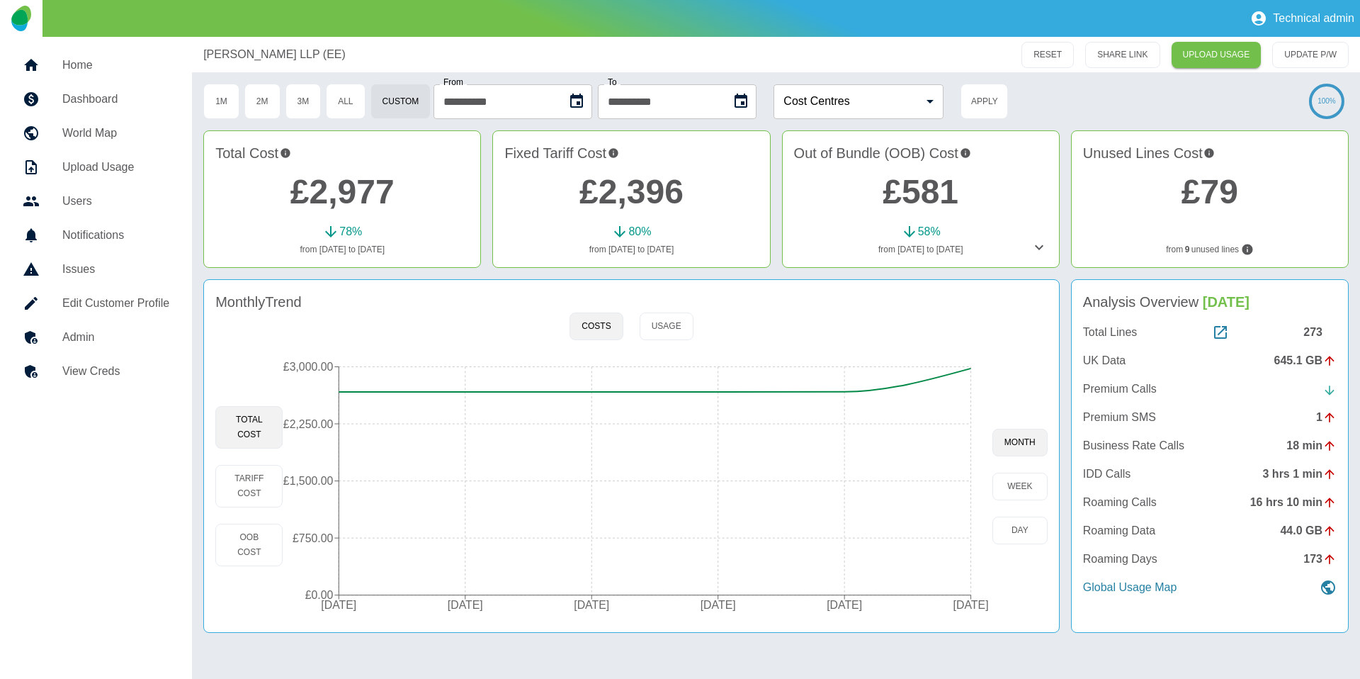
click at [1040, 244] on icon at bounding box center [1039, 247] width 17 height 17
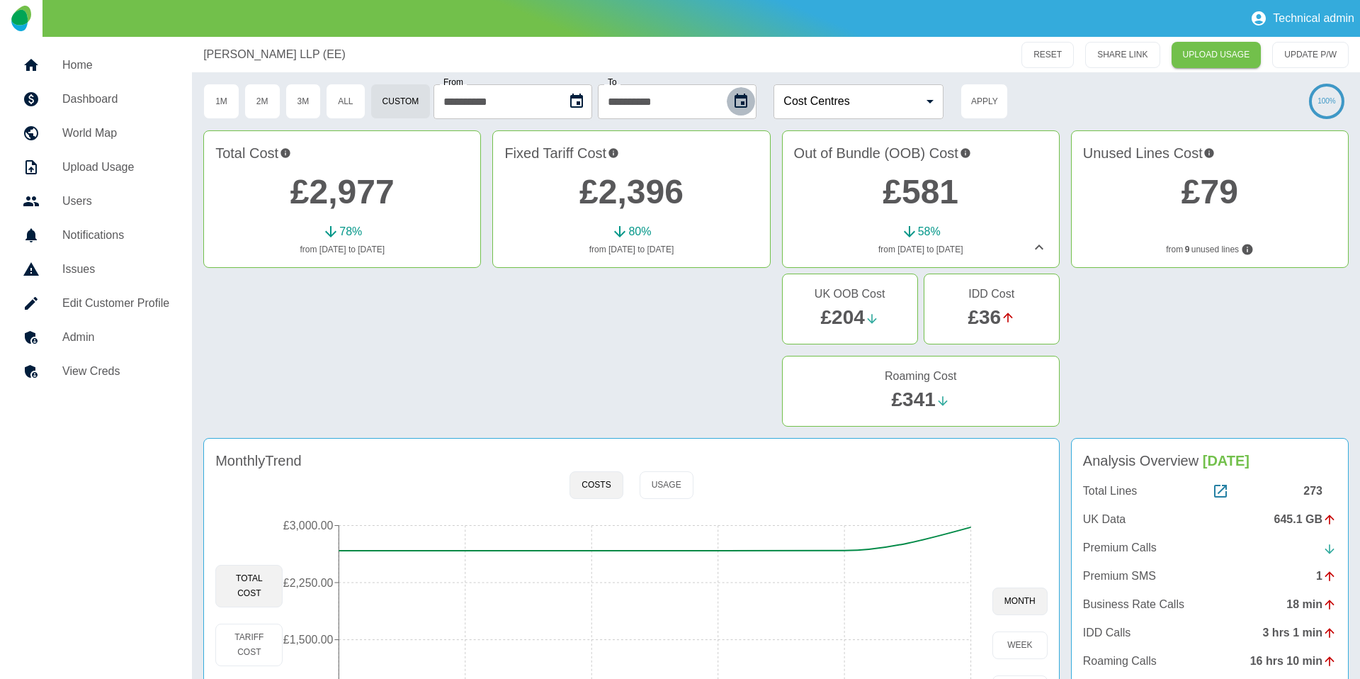
click at [749, 101] on icon "Choose date, selected date is 22 Aug 2025" at bounding box center [740, 101] width 17 height 17
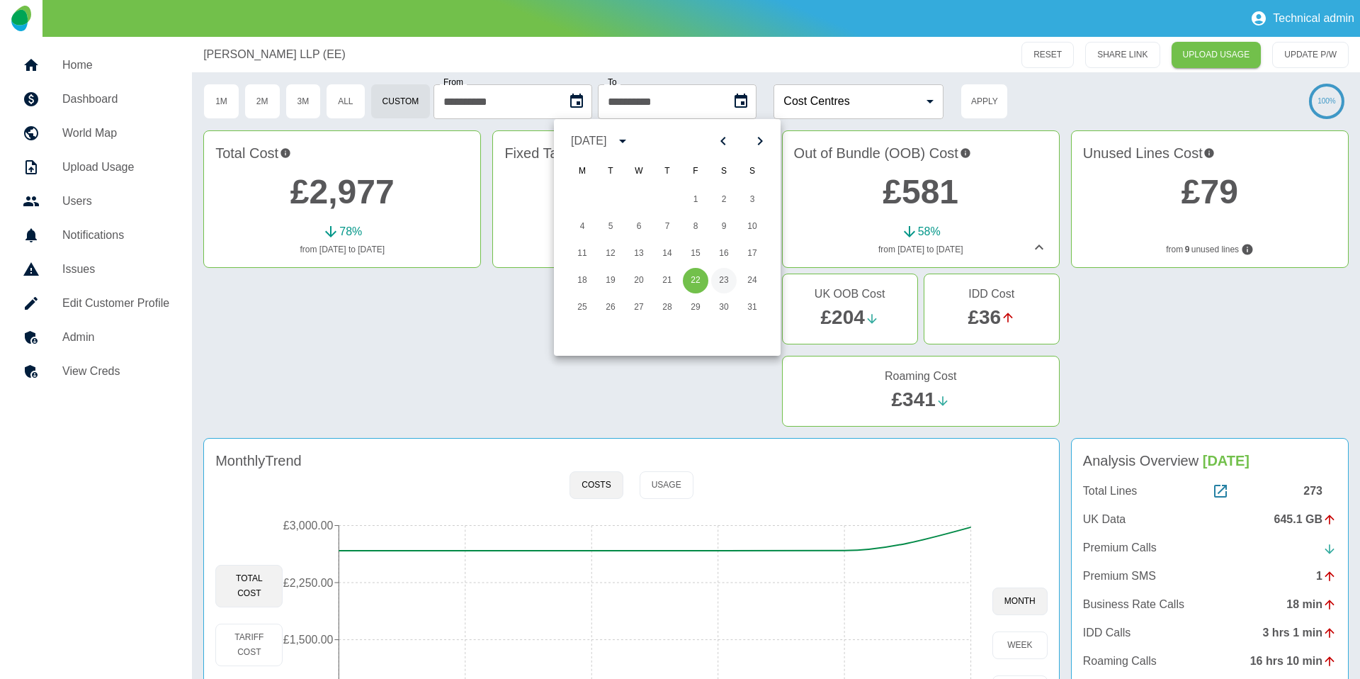
click at [720, 276] on button "23" at bounding box center [724, 281] width 26 height 26
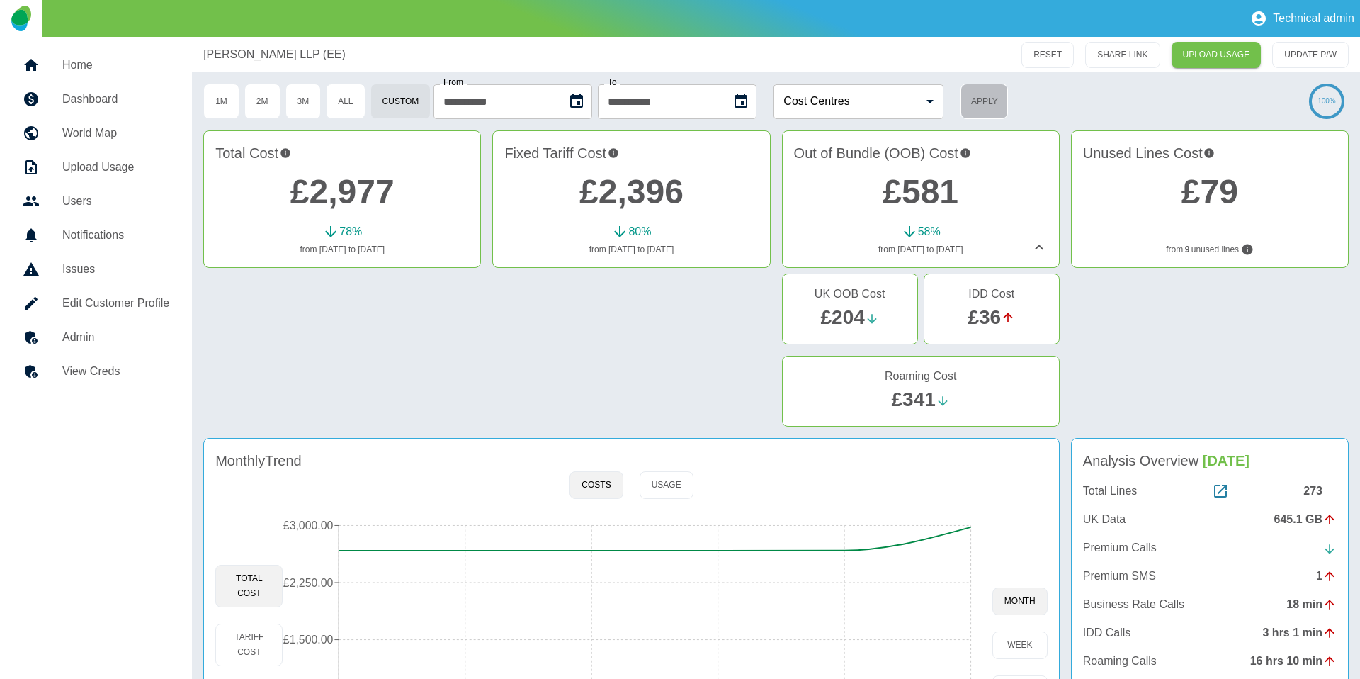
click at [1002, 87] on button "Apply" at bounding box center [984, 101] width 47 height 35
click at [747, 103] on icon "Choose date, selected date is 23 Aug 2025" at bounding box center [741, 101] width 13 height 14
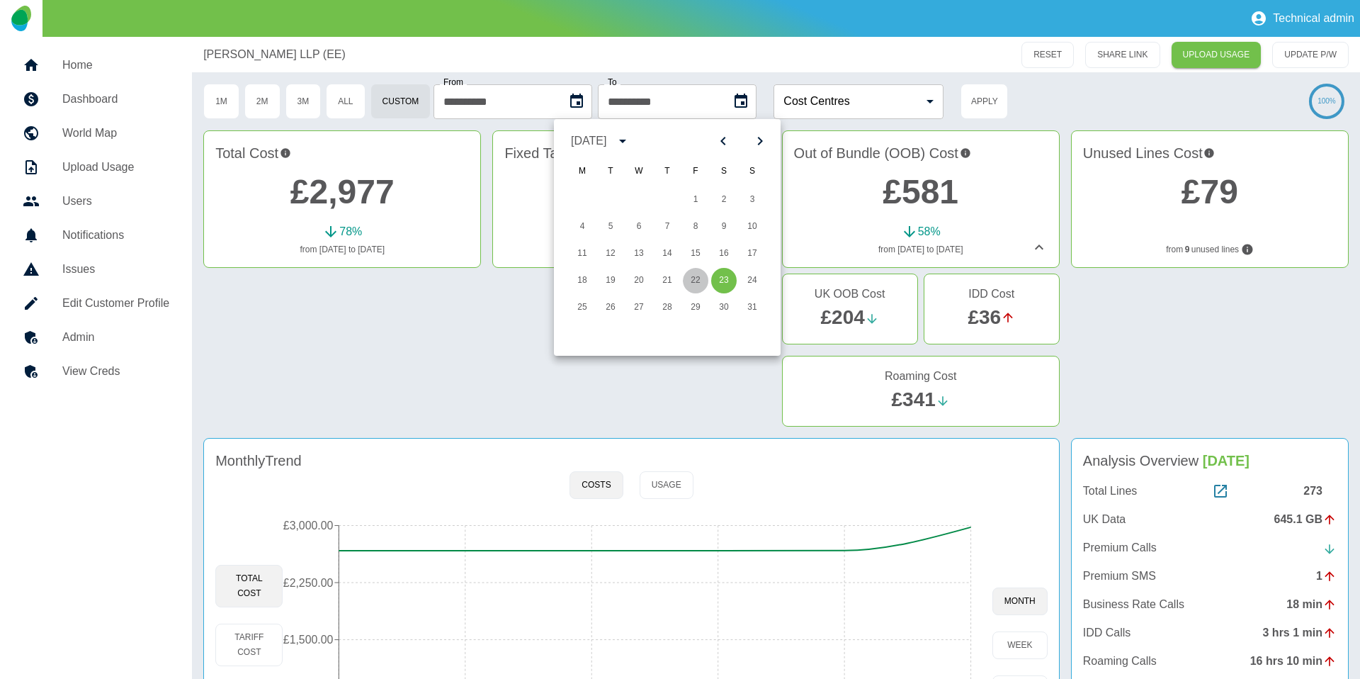
click at [689, 280] on button "22" at bounding box center [696, 281] width 26 height 26
type input "**********"
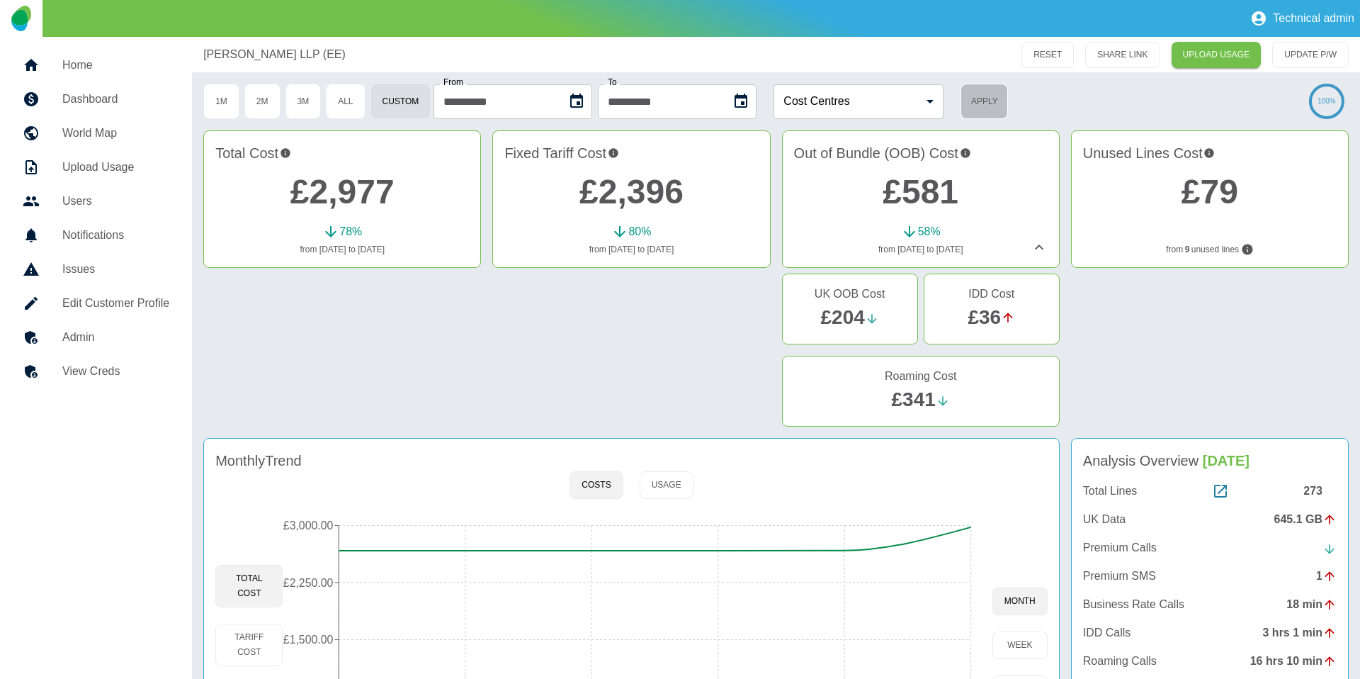
drag, startPoint x: 973, startPoint y: 99, endPoint x: 990, endPoint y: 101, distance: 17.1
click at [975, 99] on button "Apply" at bounding box center [984, 101] width 47 height 35
click at [990, 101] on button "Apply" at bounding box center [984, 101] width 47 height 35
click at [360, 193] on link "£2,977" at bounding box center [342, 192] width 104 height 38
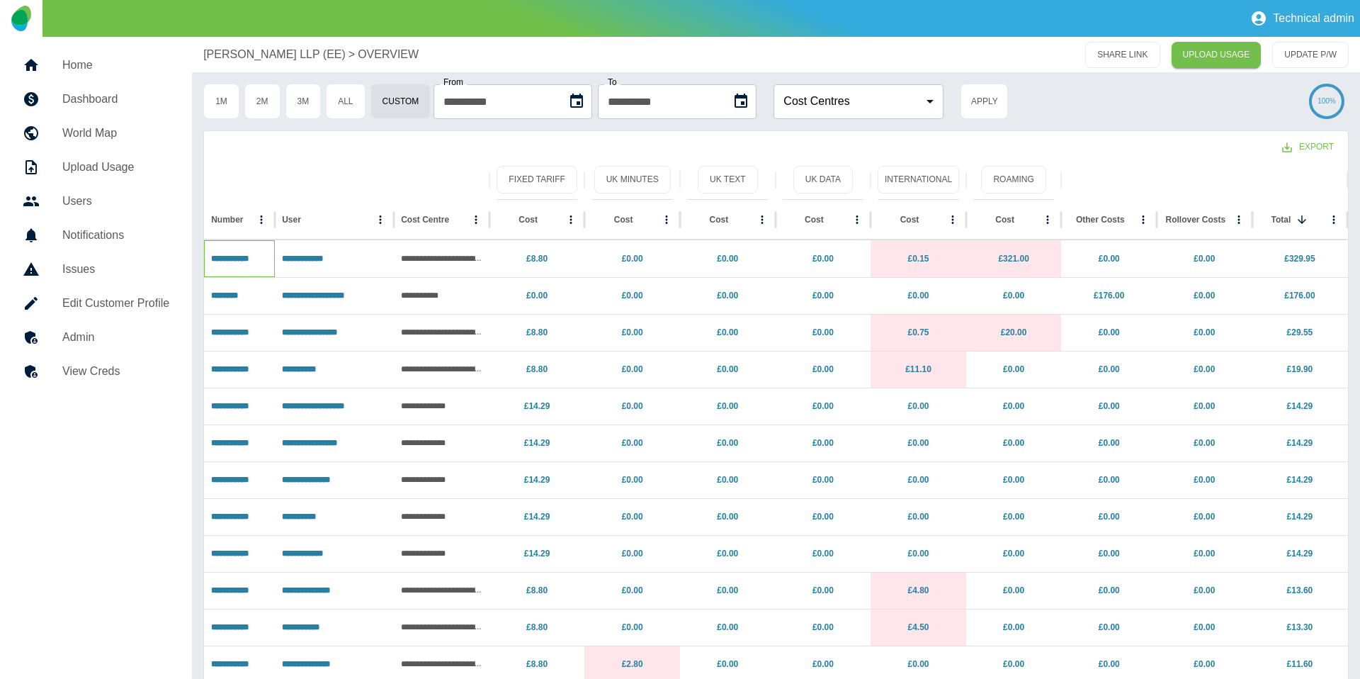
click at [248, 251] on p "**********" at bounding box center [239, 259] width 57 height 36
click at [247, 256] on link "**********" at bounding box center [230, 258] width 38 height 9
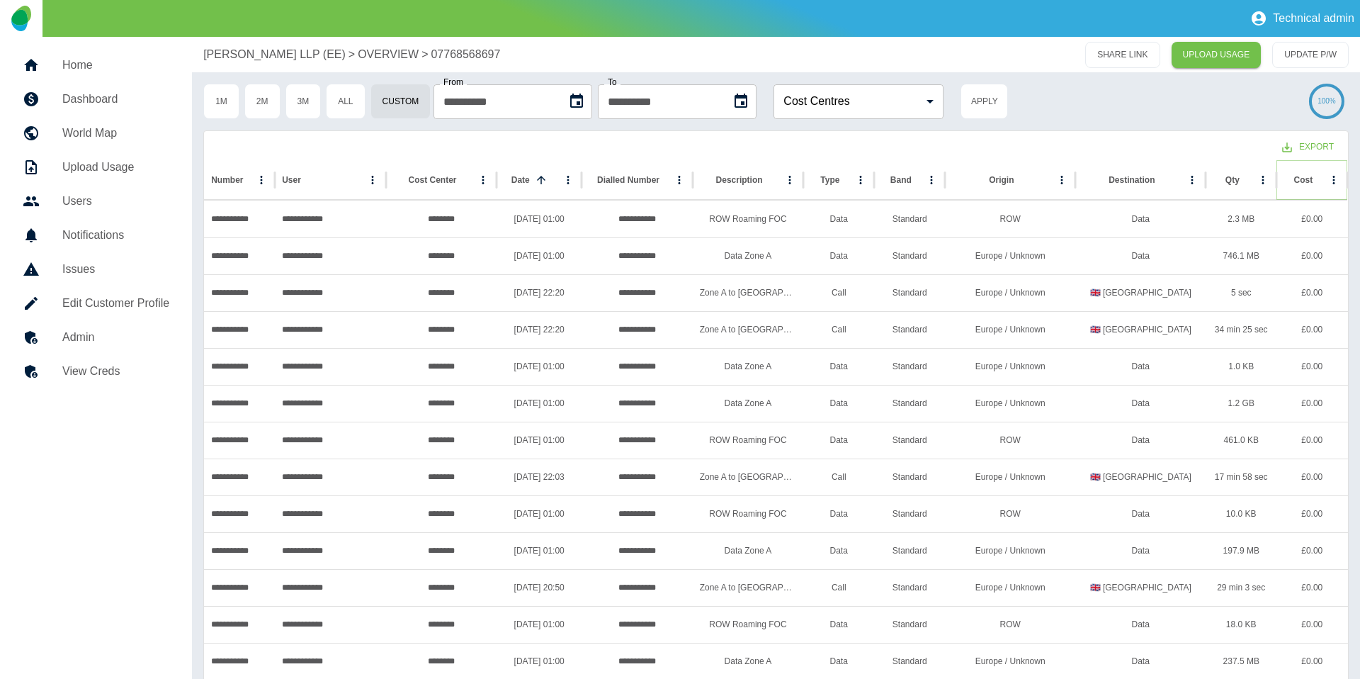
click at [1318, 178] on icon "Sort" at bounding box center [1324, 180] width 13 height 13
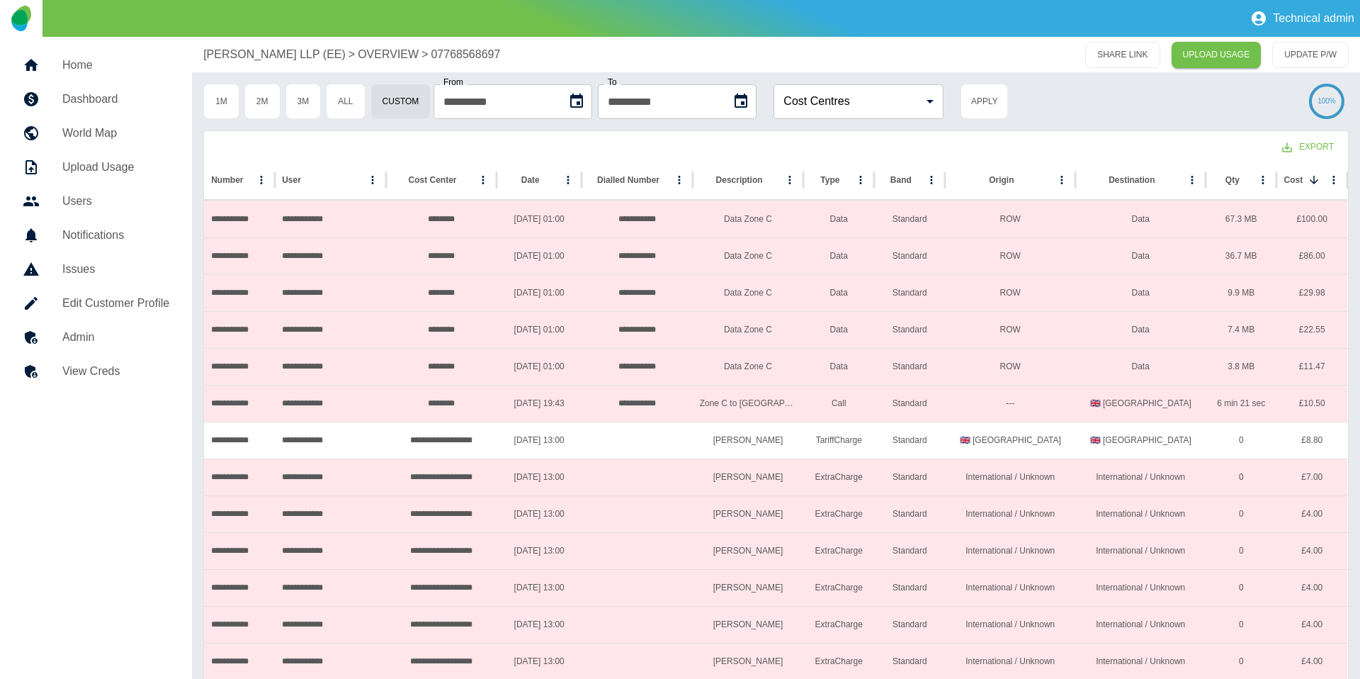
click at [375, 52] on p "OVERVIEW" at bounding box center [388, 54] width 61 height 17
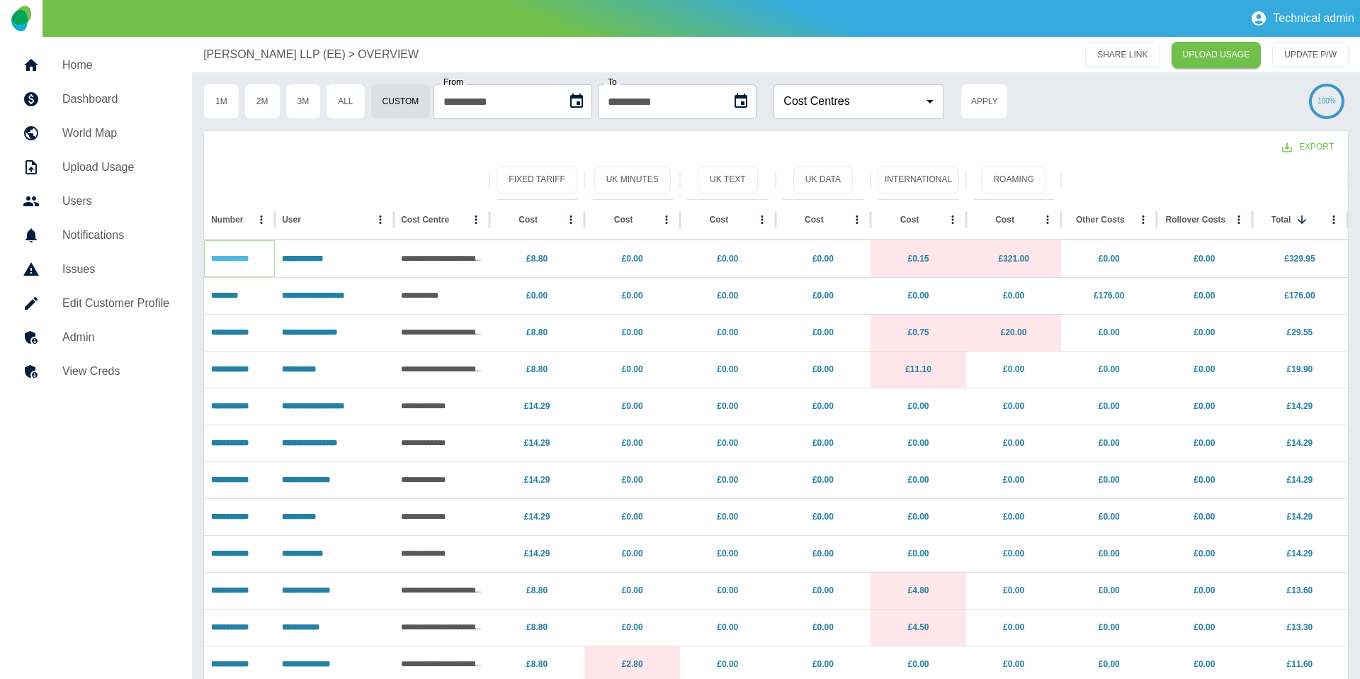
click at [249, 254] on link "**********" at bounding box center [230, 258] width 38 height 9
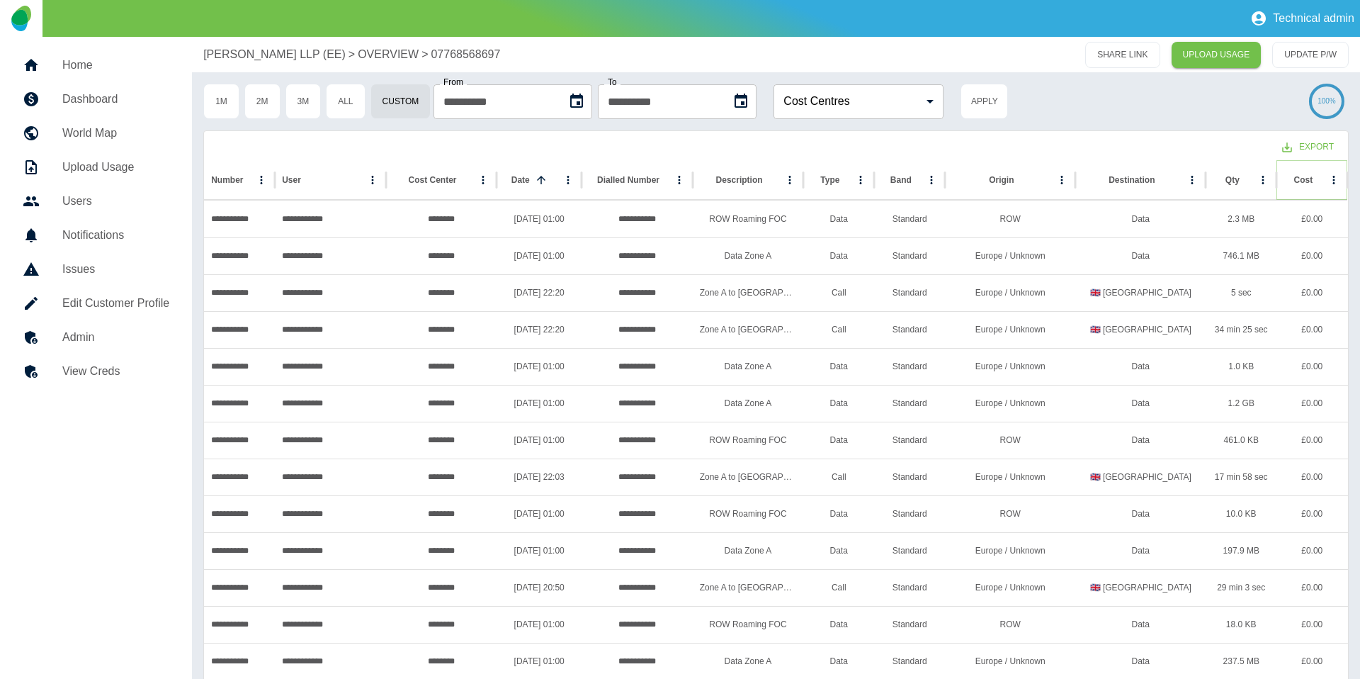
click at [1318, 184] on icon "Sort" at bounding box center [1324, 180] width 13 height 13
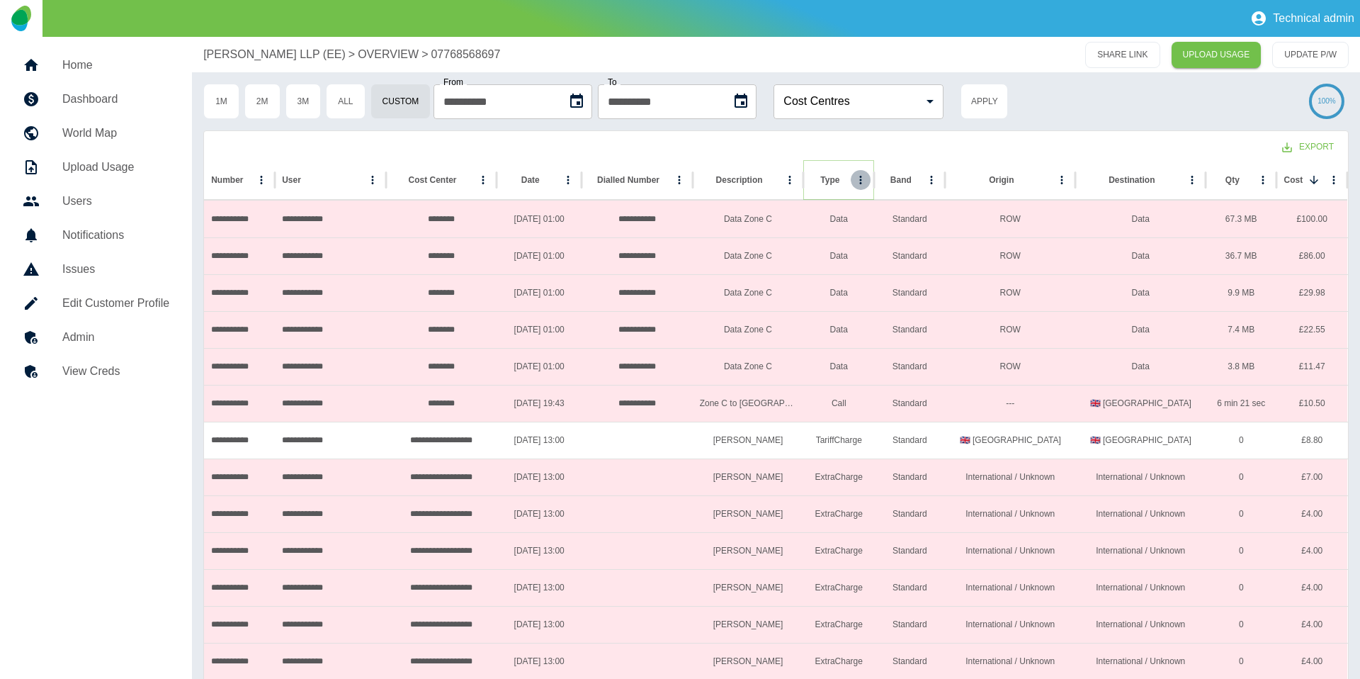
click at [863, 180] on icon "Type column menu" at bounding box center [860, 180] width 13 height 13
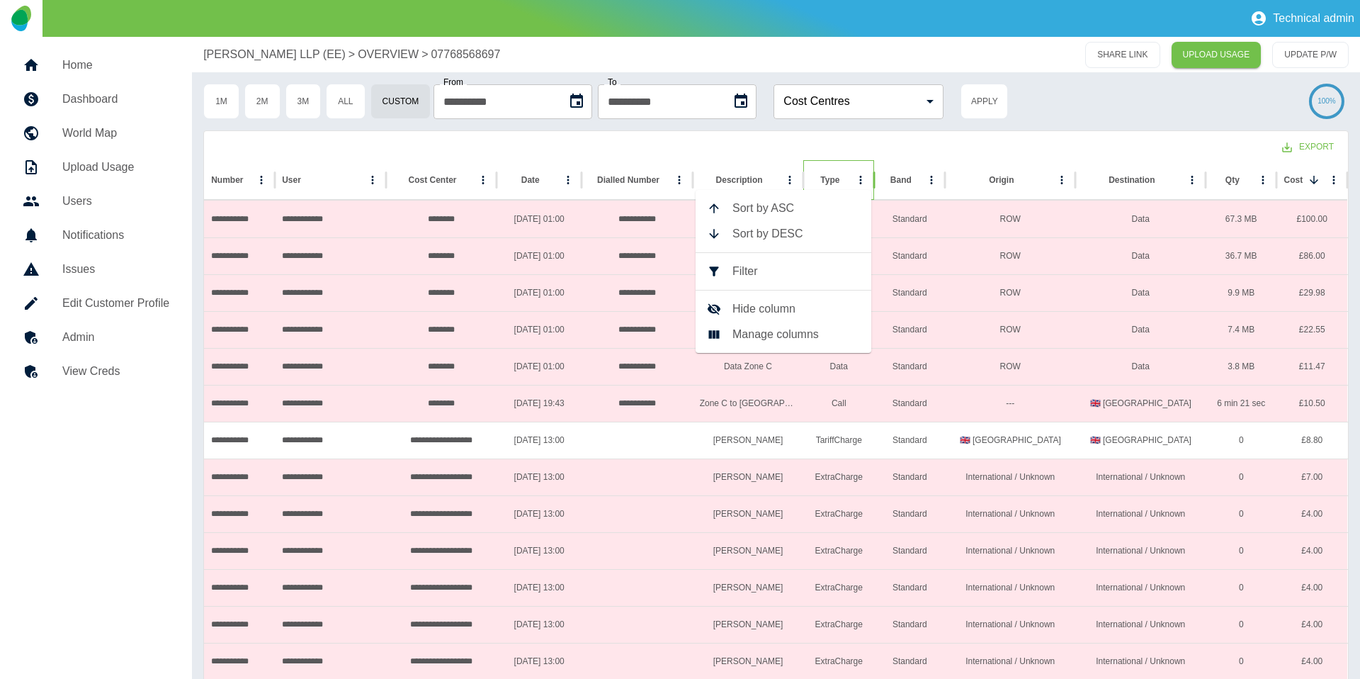
click at [869, 171] on div at bounding box center [861, 179] width 20 height 39
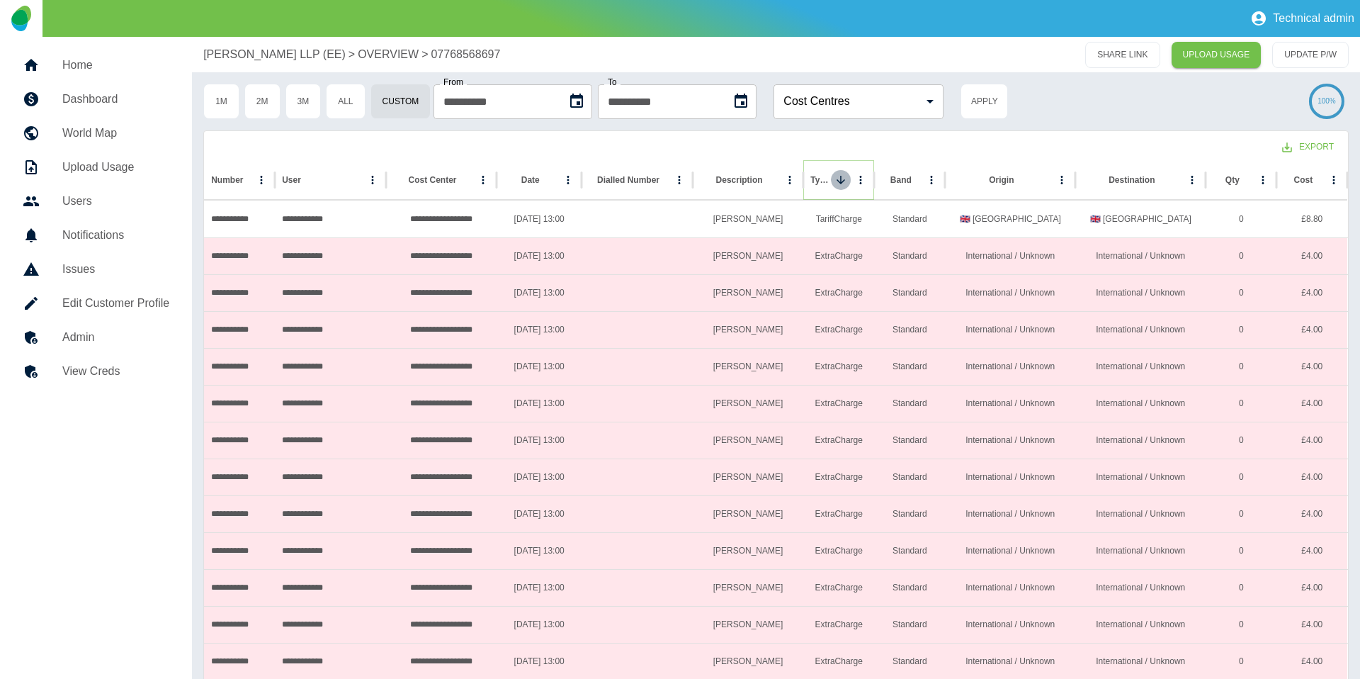
click at [834, 179] on icon "Sort" at bounding box center [840, 180] width 13 height 13
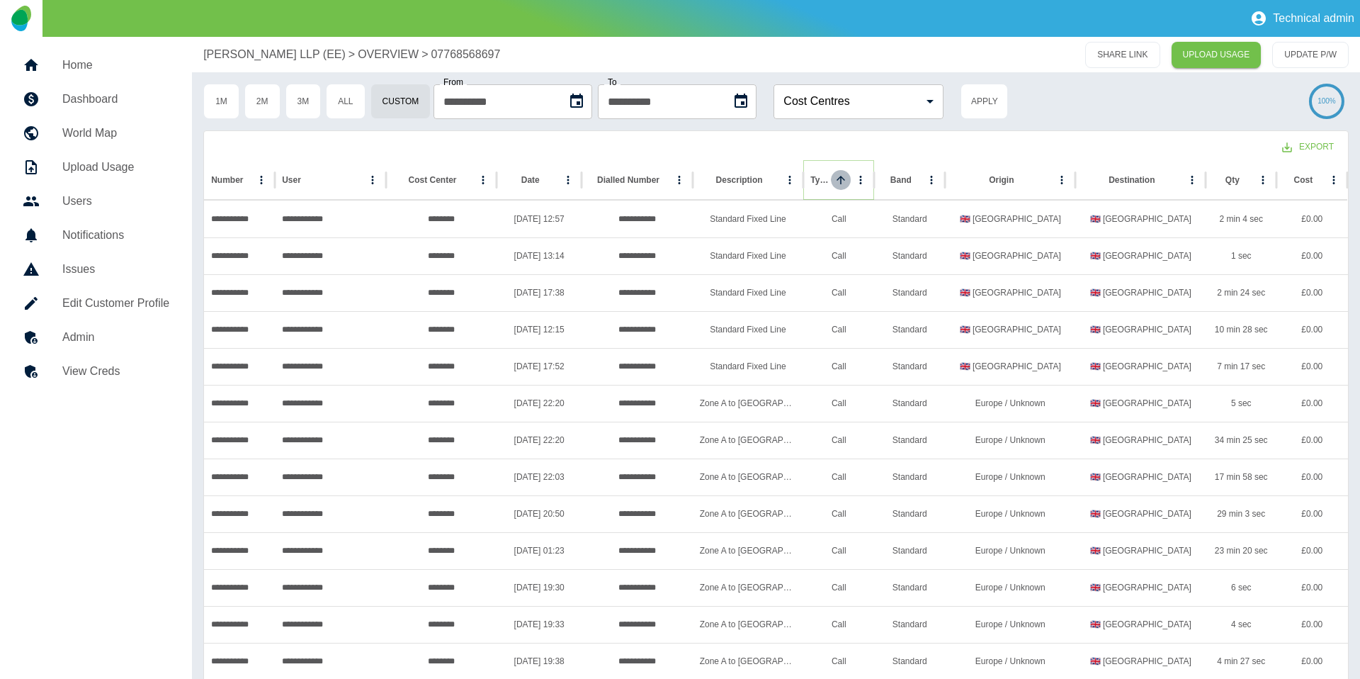
click at [834, 179] on icon "Sort" at bounding box center [840, 180] width 13 height 13
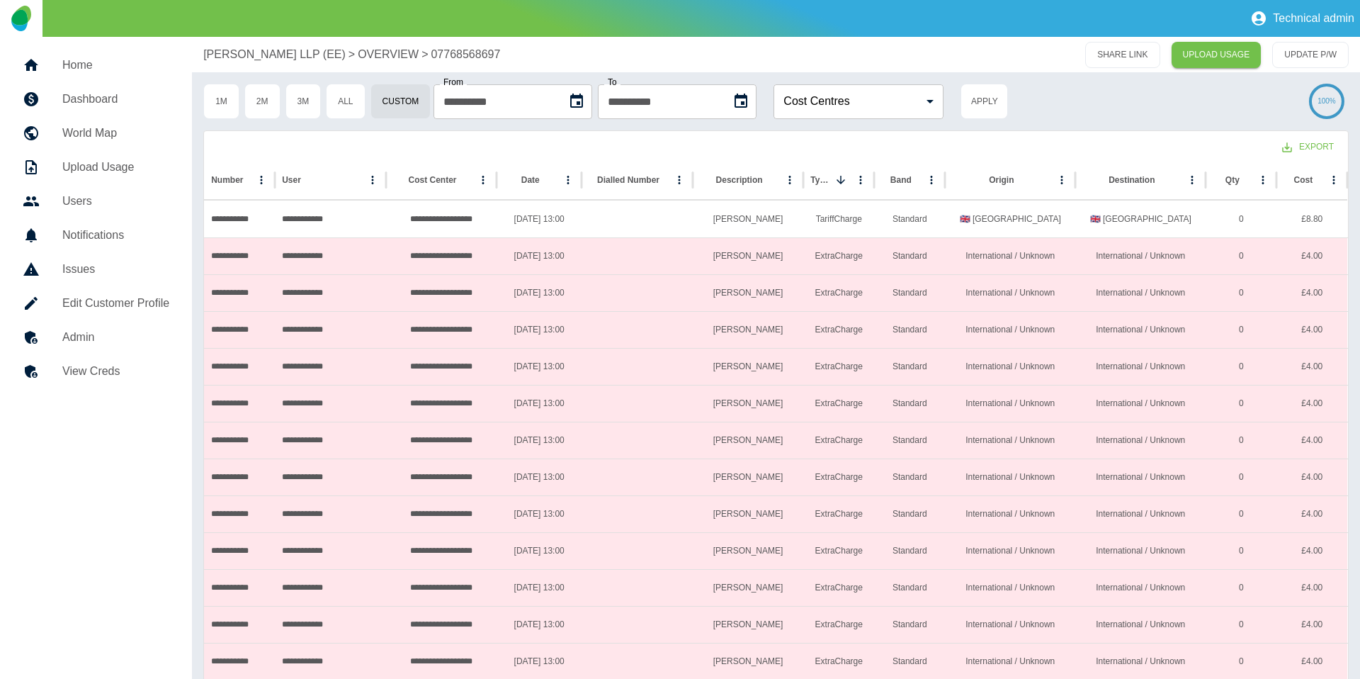
click at [370, 47] on p "OVERVIEW" at bounding box center [388, 54] width 61 height 17
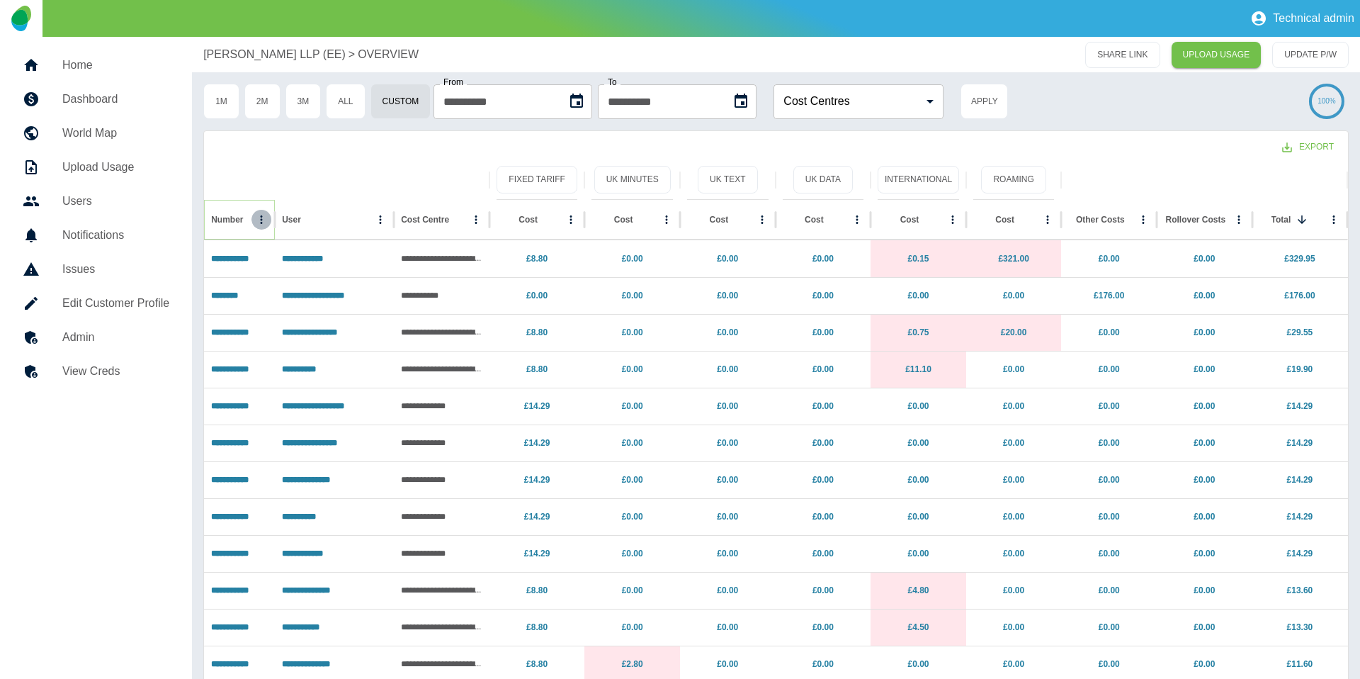
click at [268, 221] on icon "Number column menu" at bounding box center [261, 219] width 13 height 13
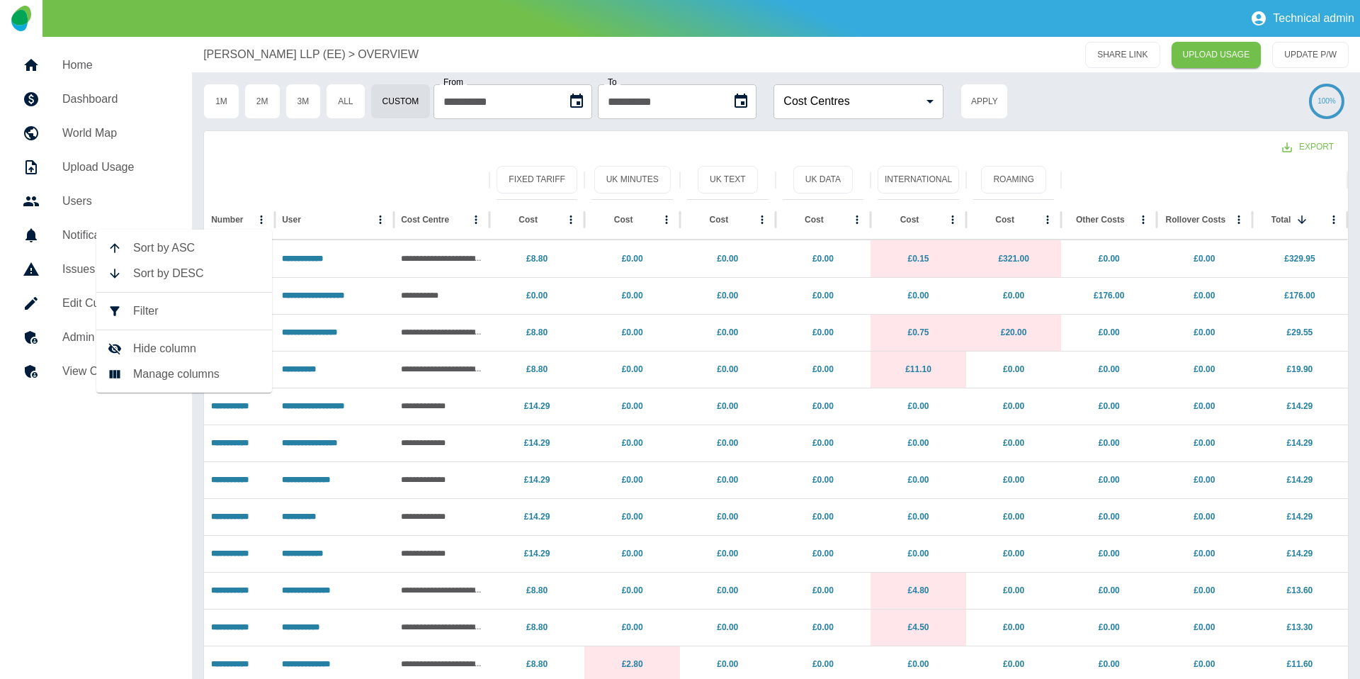
click at [196, 301] on li "Filter" at bounding box center [184, 311] width 176 height 26
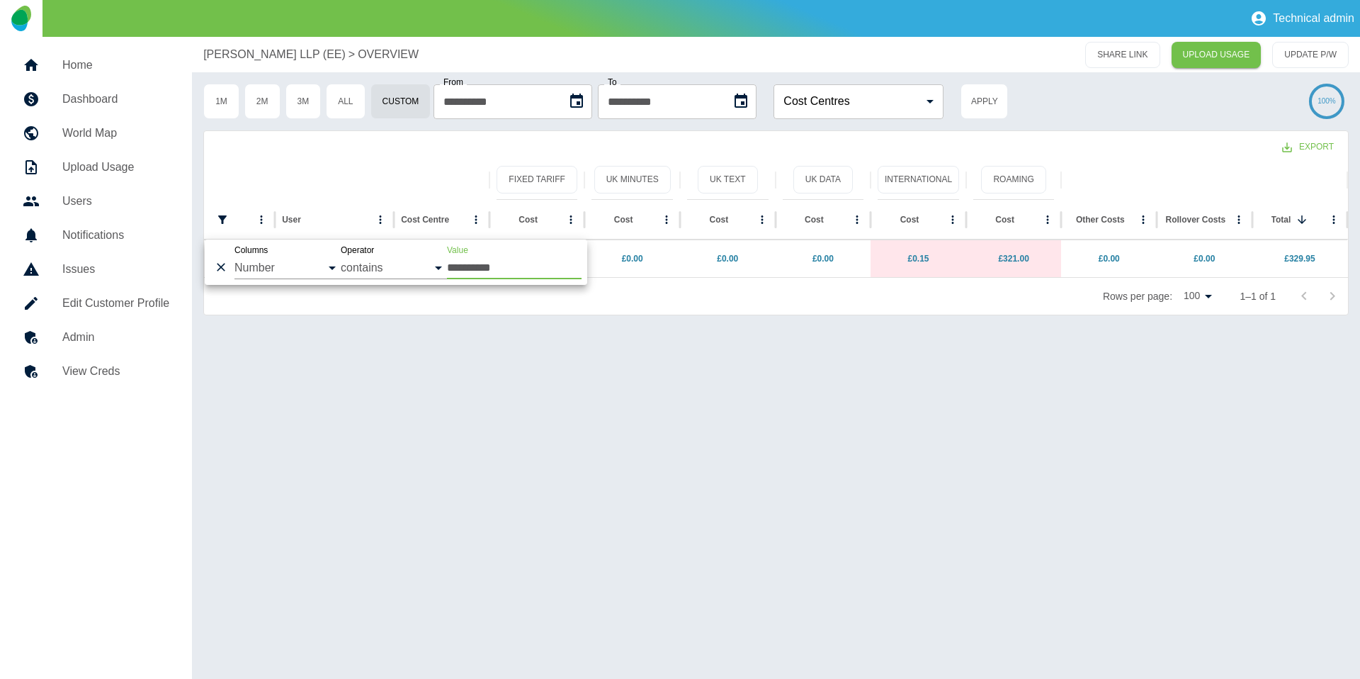
type input "**********"
click at [386, 171] on div at bounding box center [346, 180] width 271 height 40
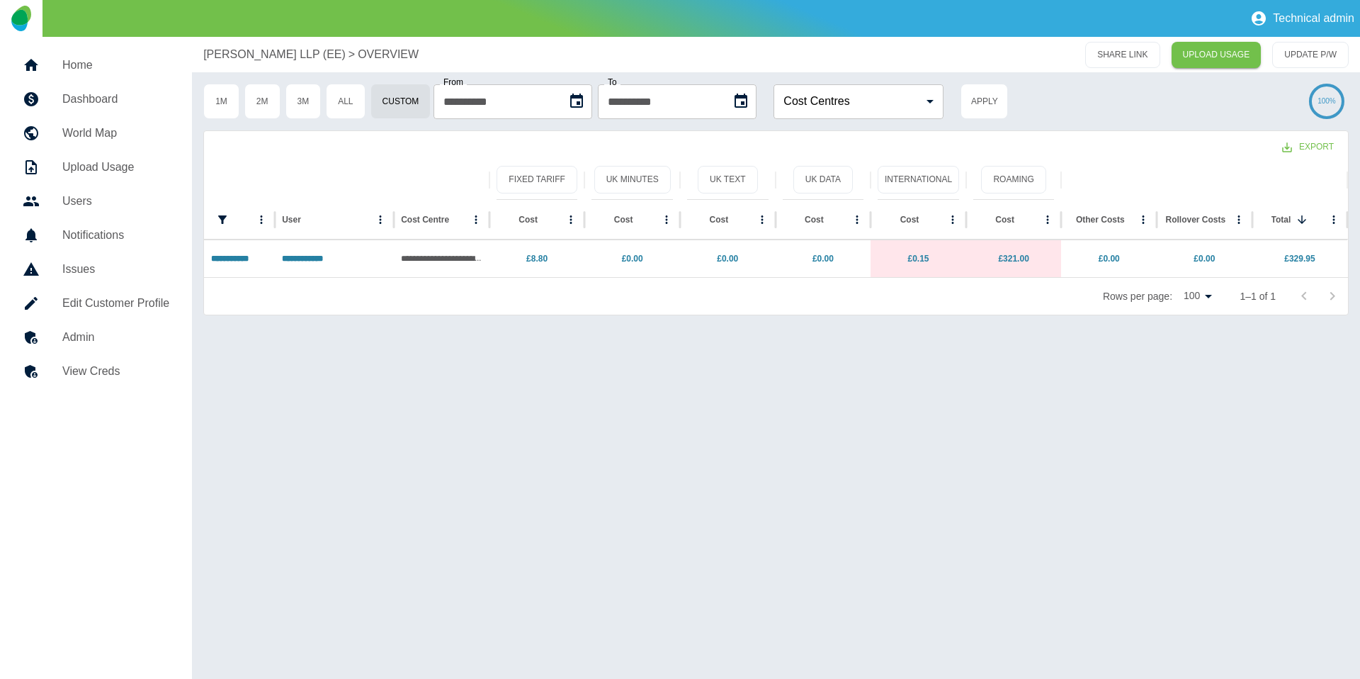
click at [203, 259] on div "**********" at bounding box center [776, 358] width 1168 height 642
click at [242, 254] on link "**********" at bounding box center [230, 258] width 38 height 9
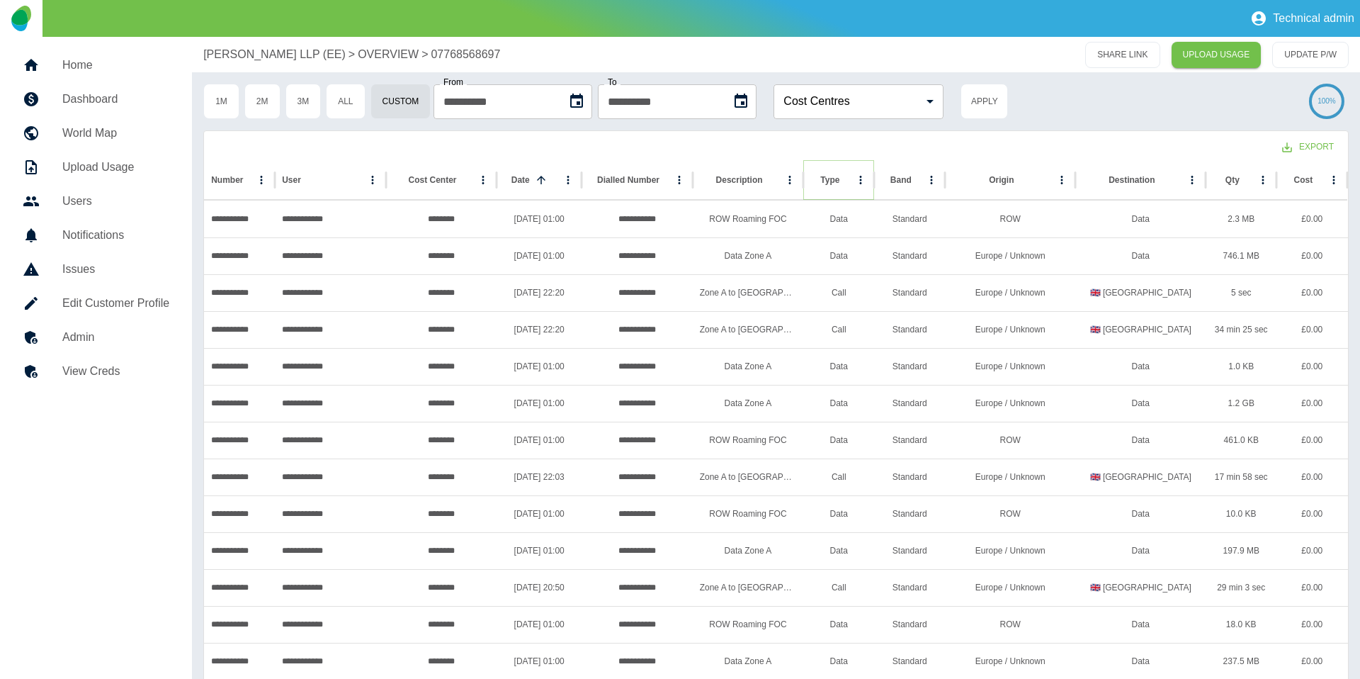
click at [853, 179] on button "Type column menu" at bounding box center [861, 180] width 20 height 20
click at [801, 265] on span "Filter" at bounding box center [796, 271] width 128 height 17
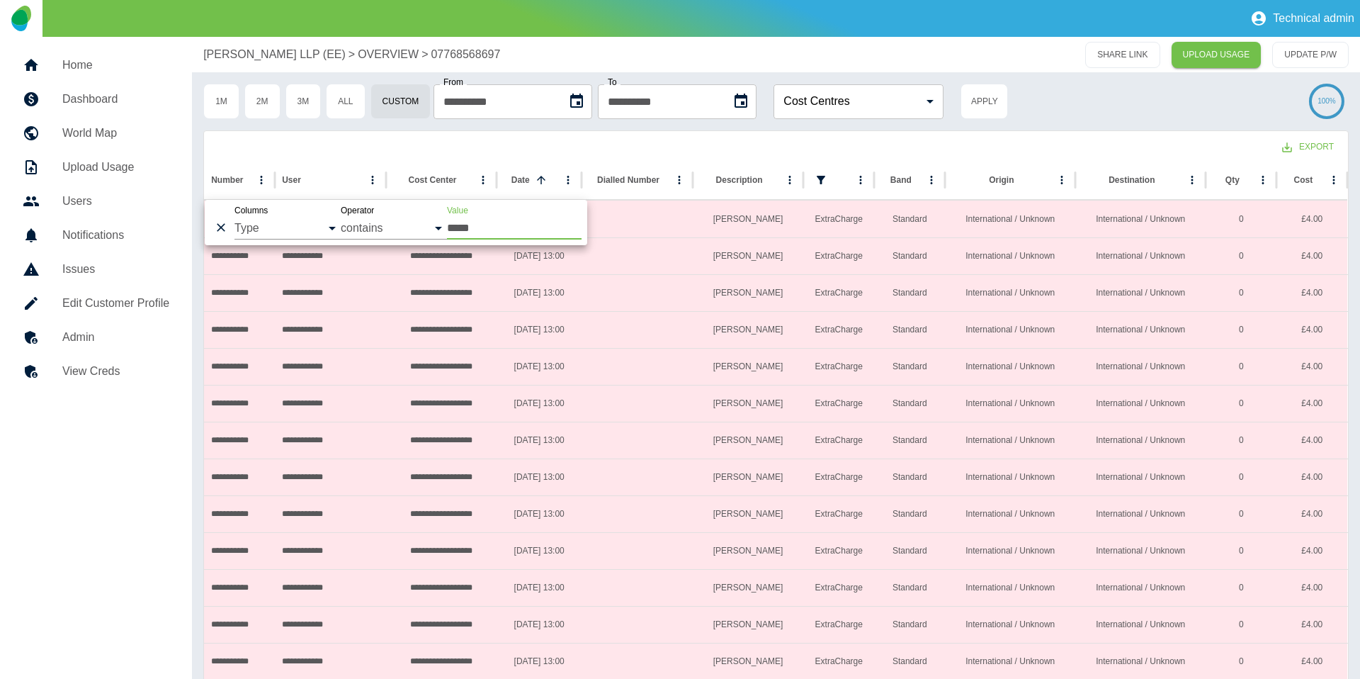
type input "*****"
click at [810, 135] on div "Export" at bounding box center [776, 145] width 1144 height 29
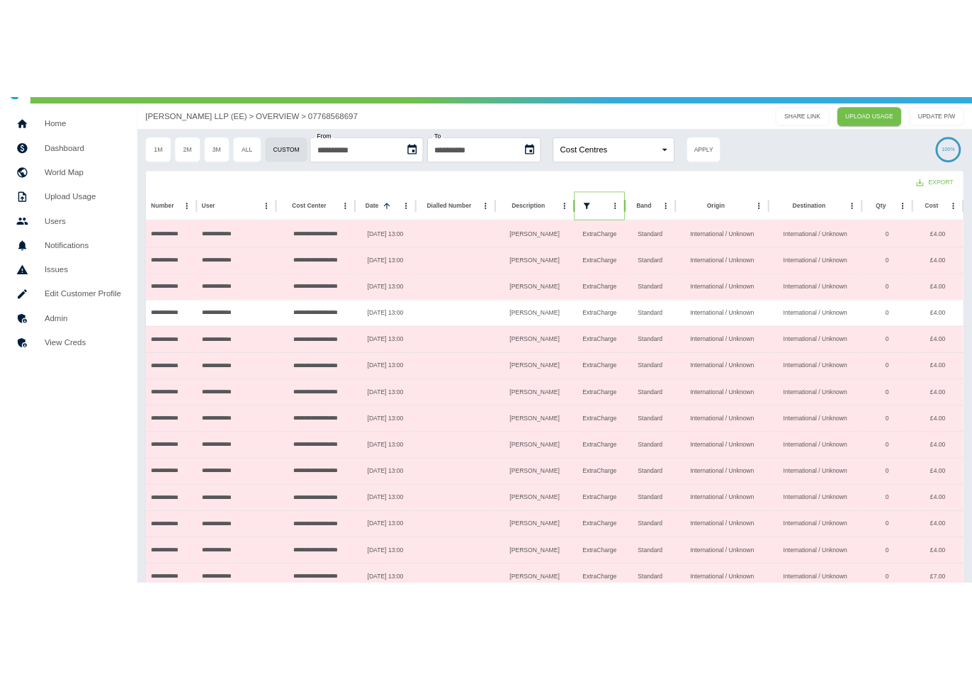
scroll to position [28, 0]
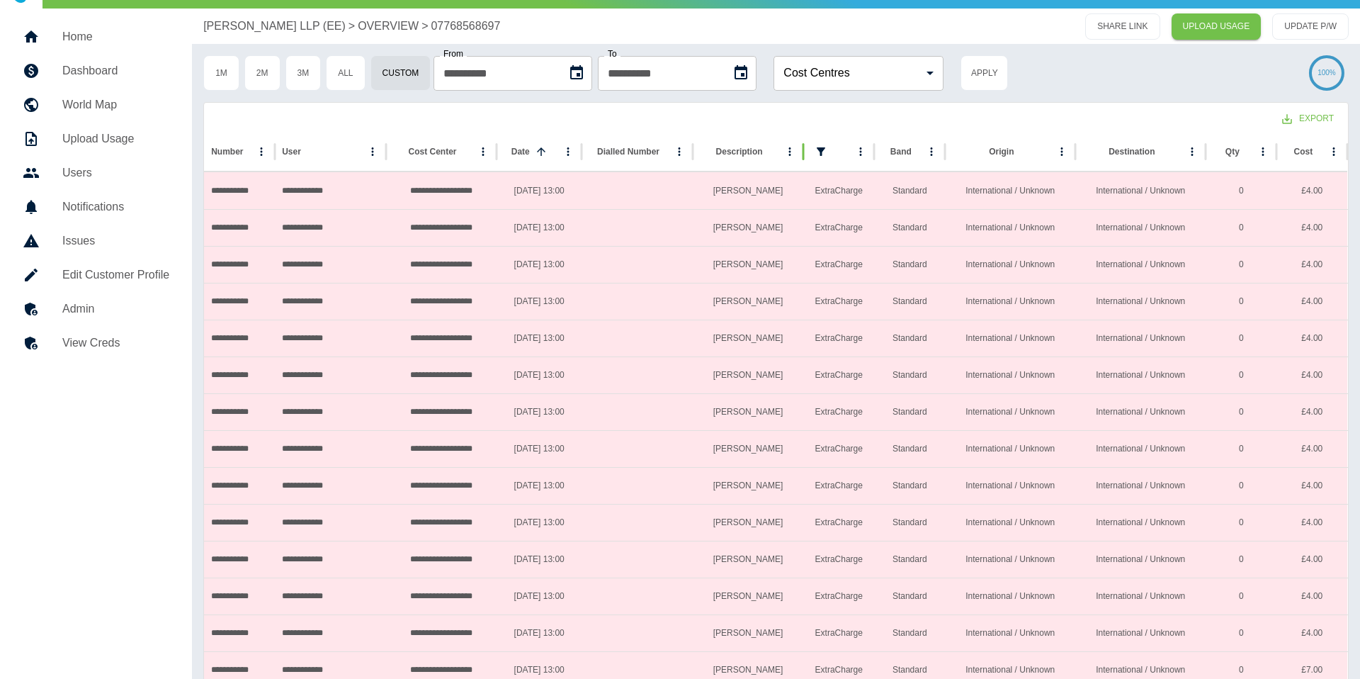
click at [579, 104] on div "Export" at bounding box center [776, 117] width 1144 height 29
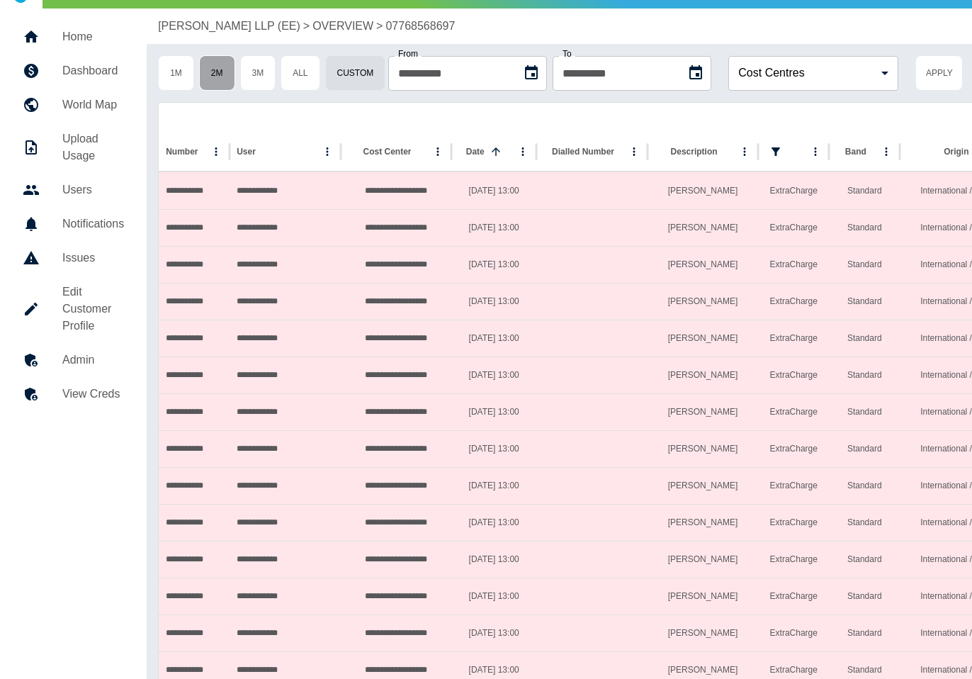
click at [224, 80] on button "2M" at bounding box center [217, 72] width 36 height 35
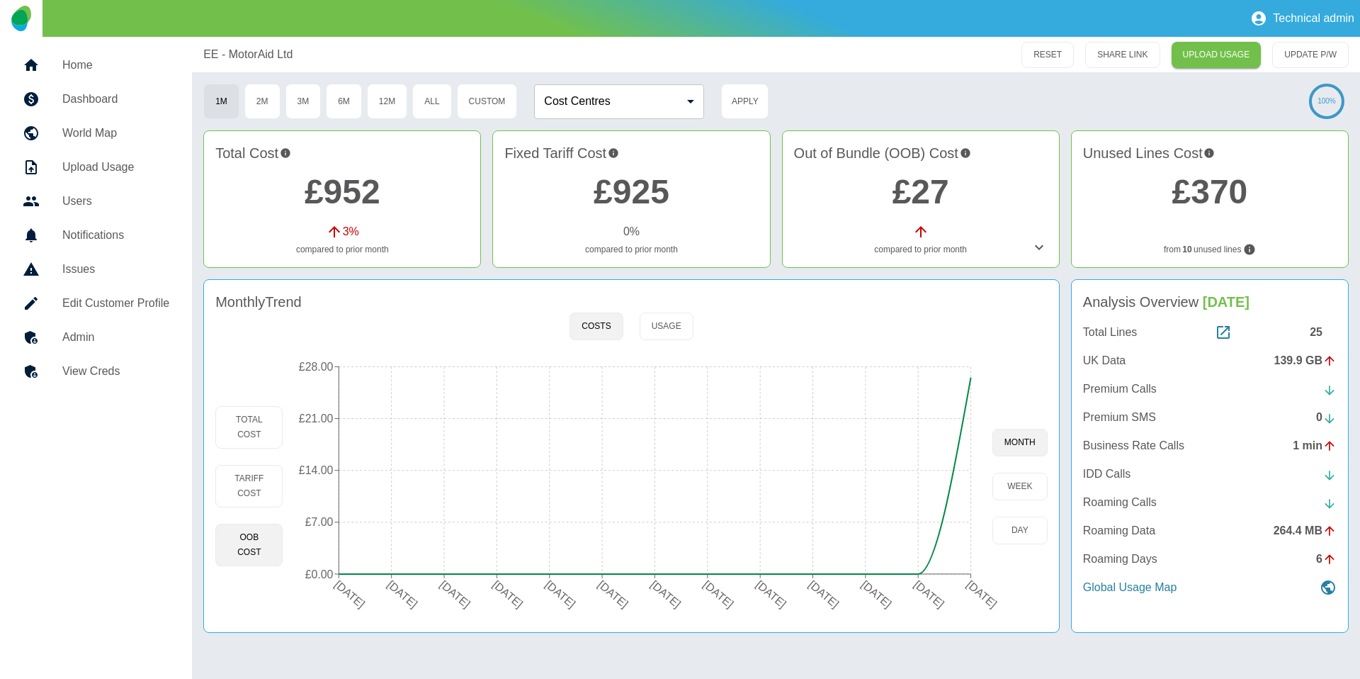
click at [64, 337] on h5 "Admin" at bounding box center [115, 337] width 107 height 17
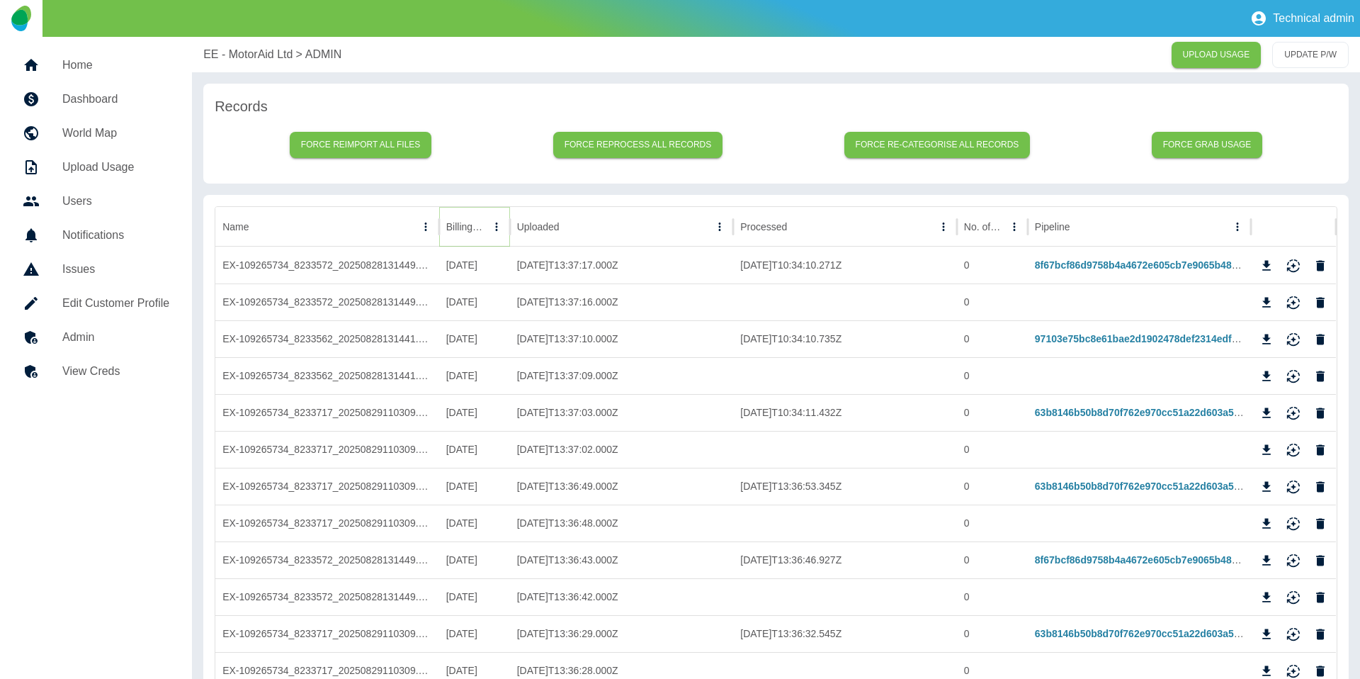
click at [490, 227] on icon "Sort" at bounding box center [496, 226] width 13 height 13
click at [1269, 260] on icon "Download" at bounding box center [1267, 265] width 9 height 10
click at [1267, 343] on icon "Download" at bounding box center [1267, 339] width 9 height 10
click at [1268, 419] on icon "Download" at bounding box center [1267, 413] width 14 height 14
drag, startPoint x: 881, startPoint y: 70, endPoint x: 668, endPoint y: 58, distance: 212.9
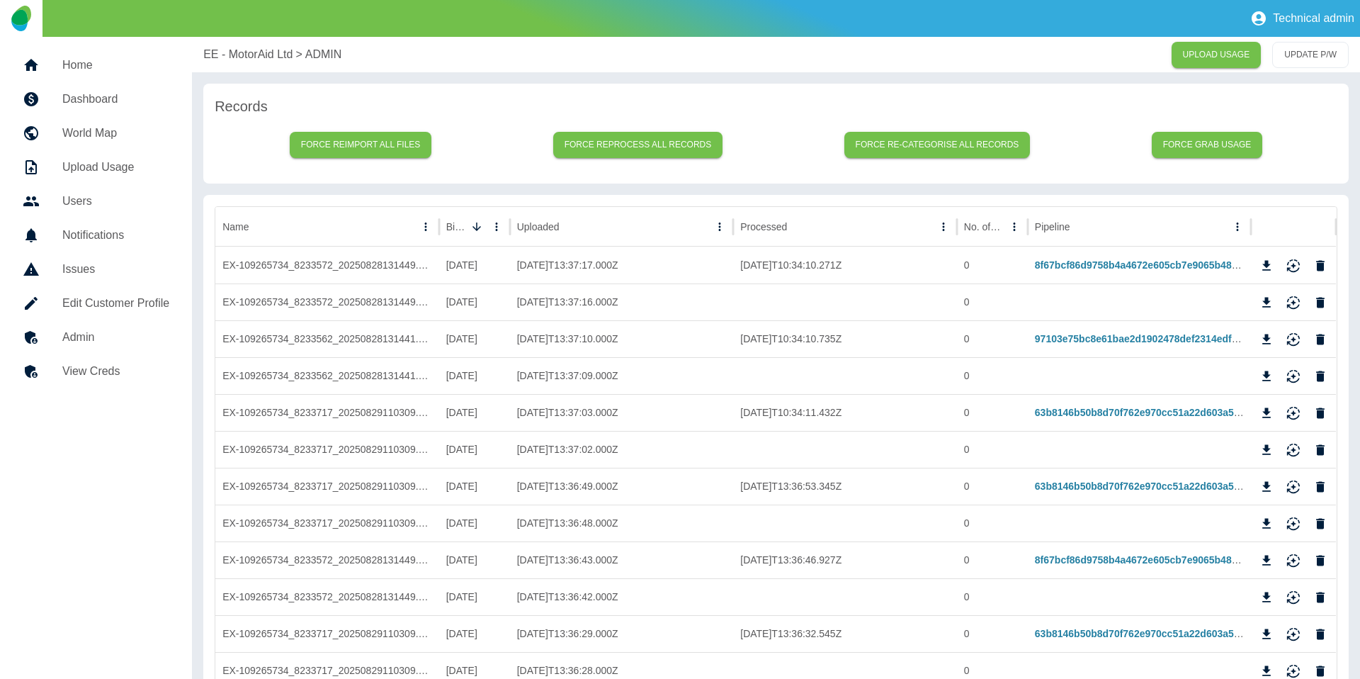
click at [869, 71] on div "EE - MotorAid Ltd > ADMIN UPLOAD USAGE UPDATE P/W" at bounding box center [776, 54] width 1168 height 35
click at [229, 52] on p "EE - MotorAid Ltd" at bounding box center [247, 54] width 89 height 17
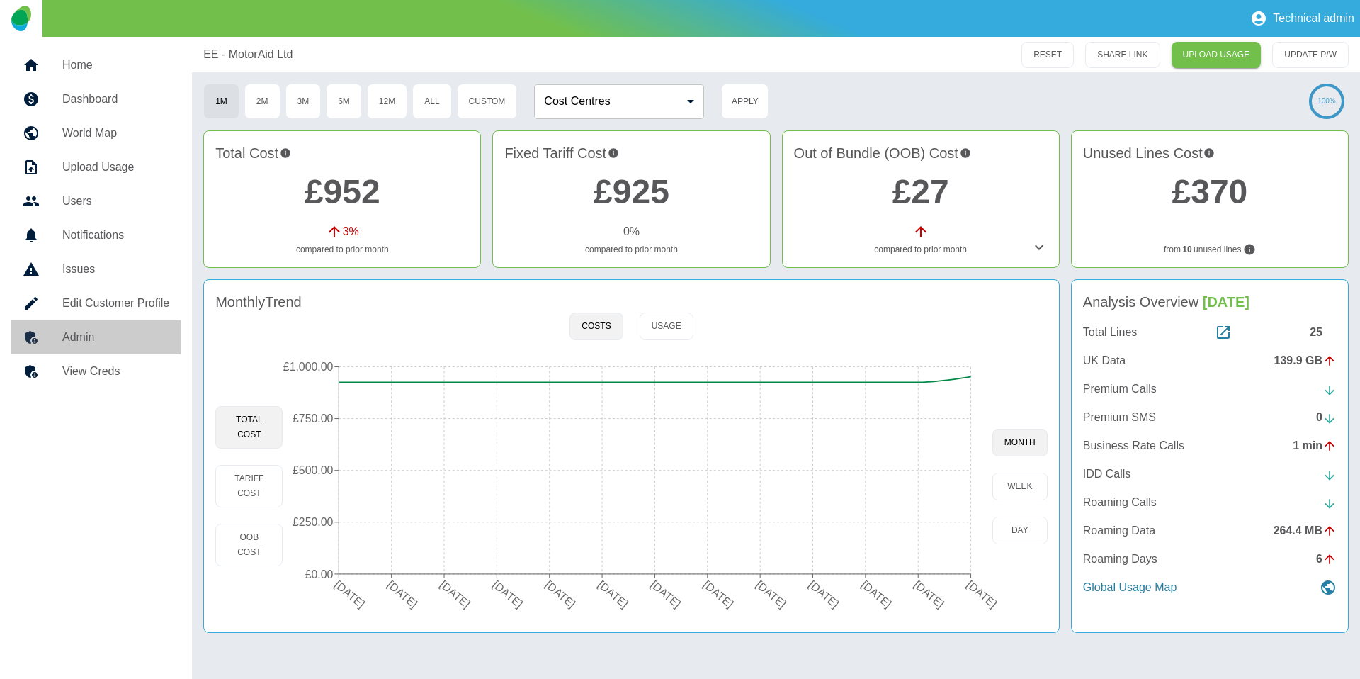
click at [40, 330] on div at bounding box center [43, 337] width 40 height 17
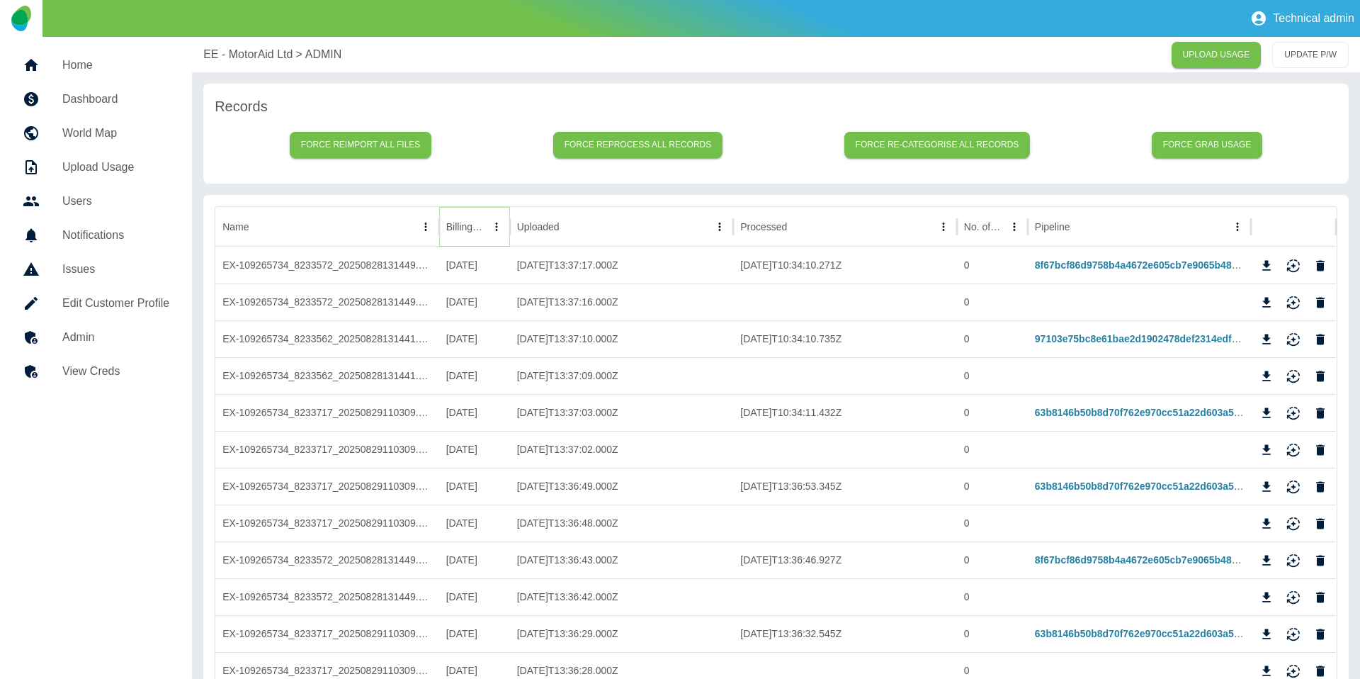
click at [490, 232] on icon "Sort" at bounding box center [496, 226] width 13 height 13
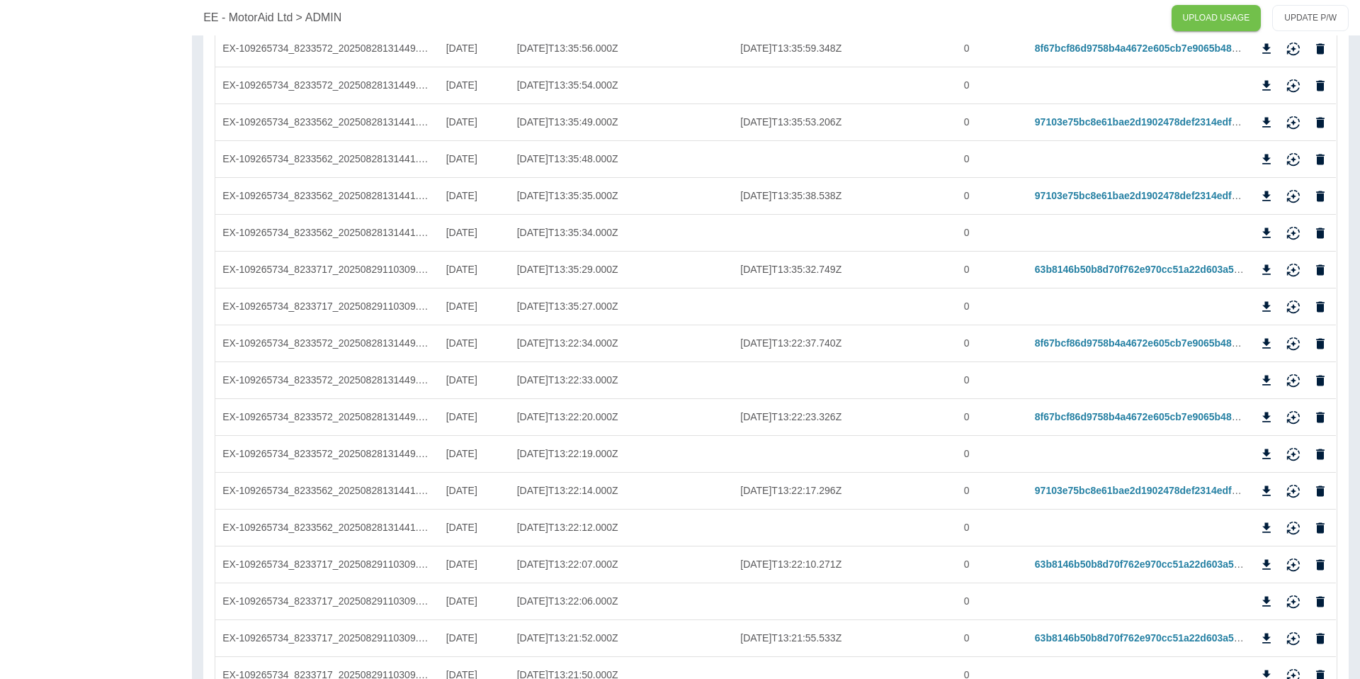
scroll to position [868, 0]
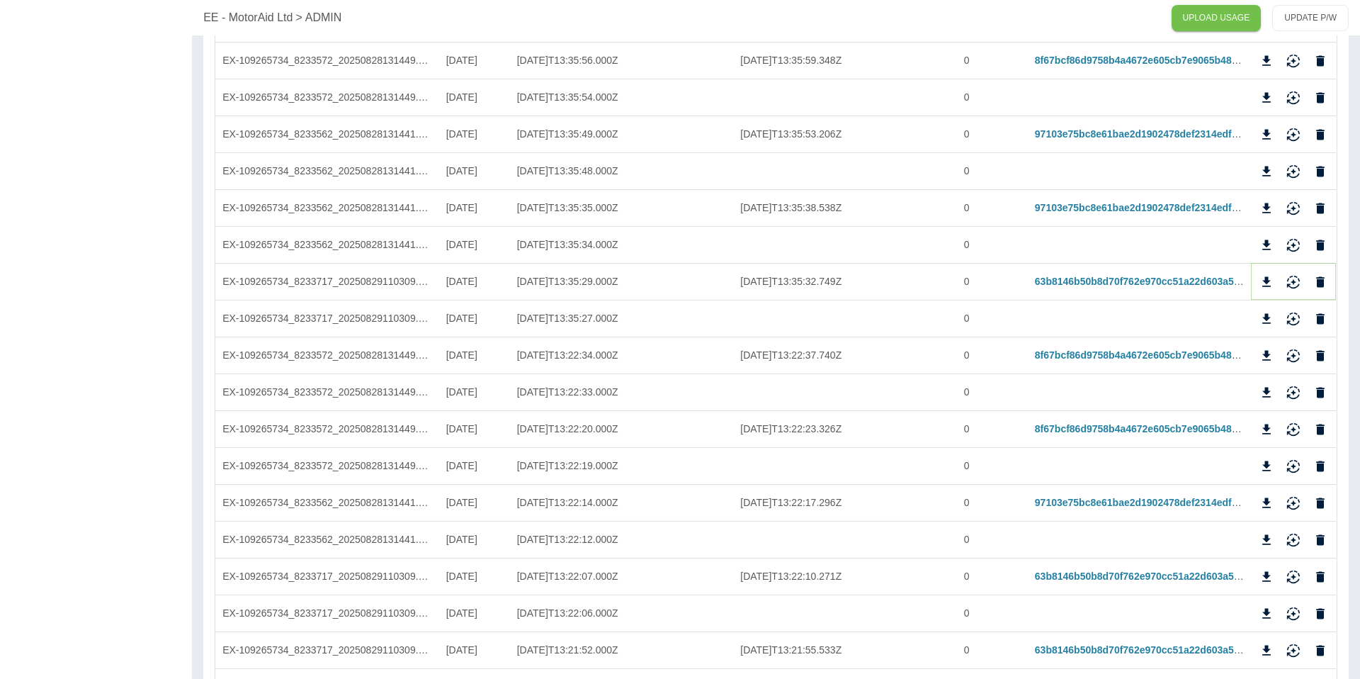
click at [1268, 283] on icon "Download" at bounding box center [1267, 282] width 14 height 14
click at [968, 456] on div "0" at bounding box center [992, 465] width 71 height 37
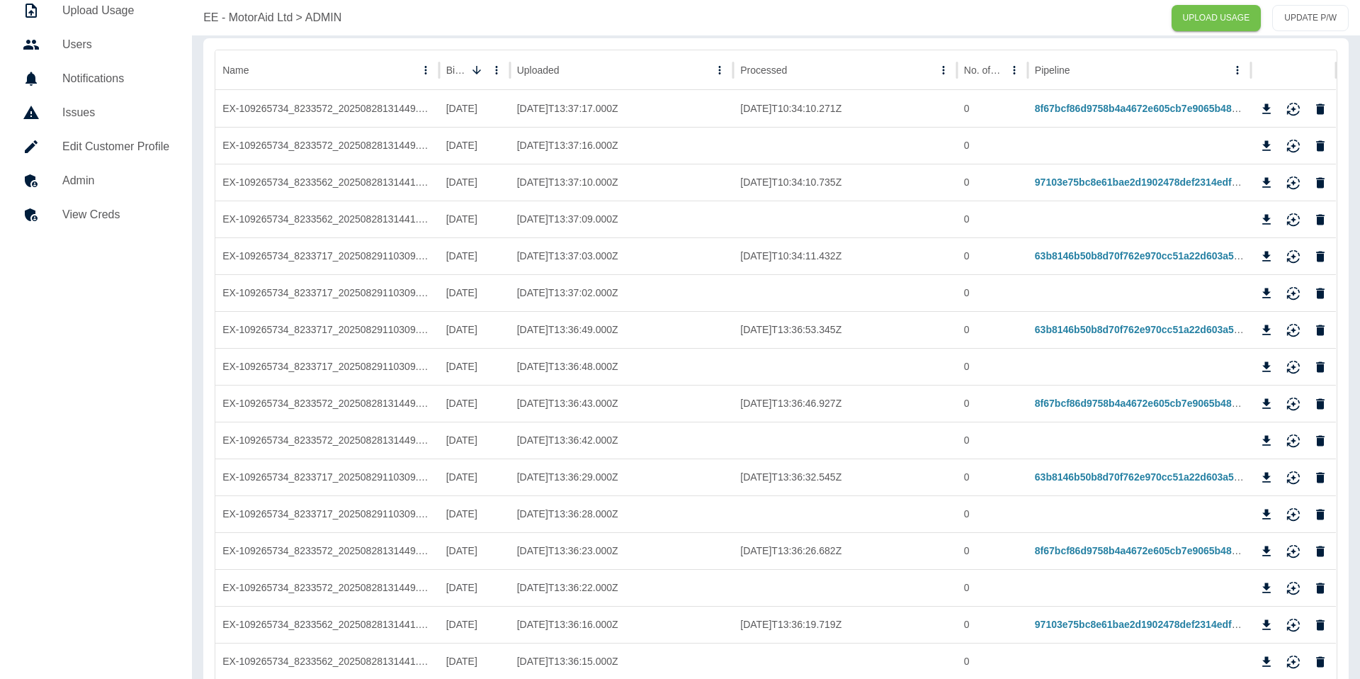
scroll to position [0, 0]
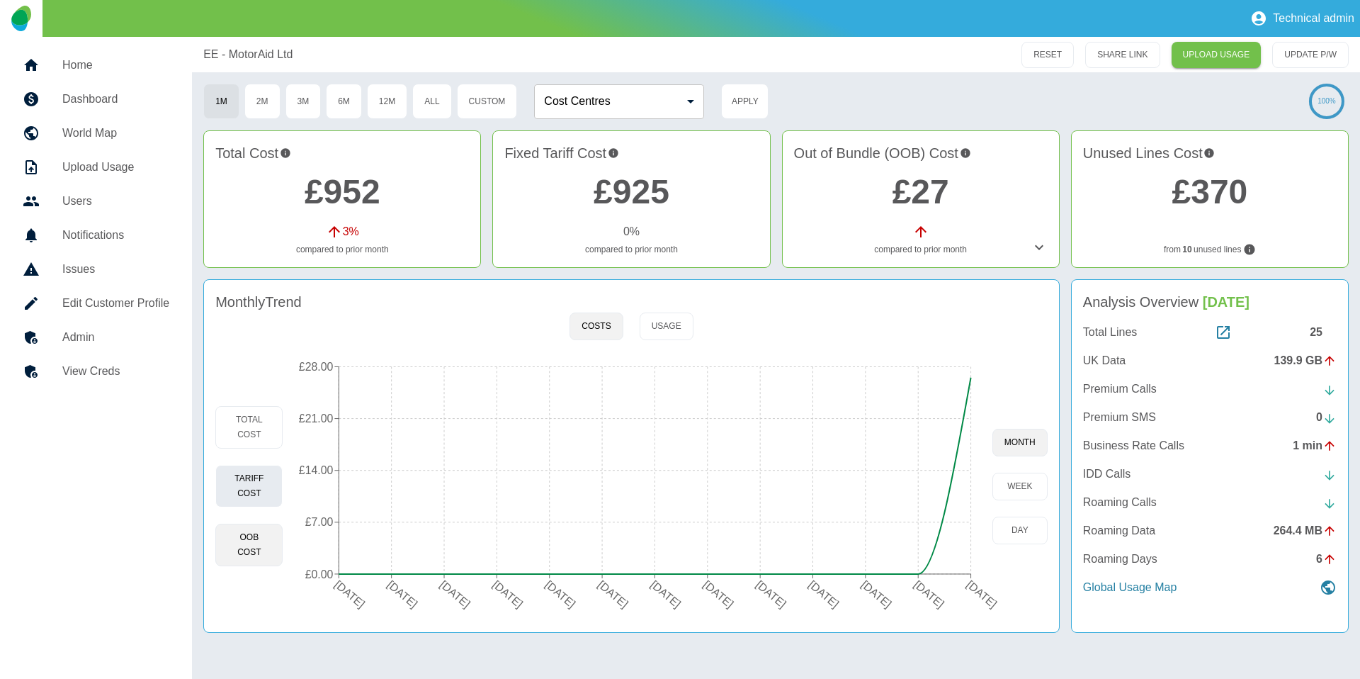
click at [259, 476] on button "Tariff Cost" at bounding box center [248, 486] width 67 height 43
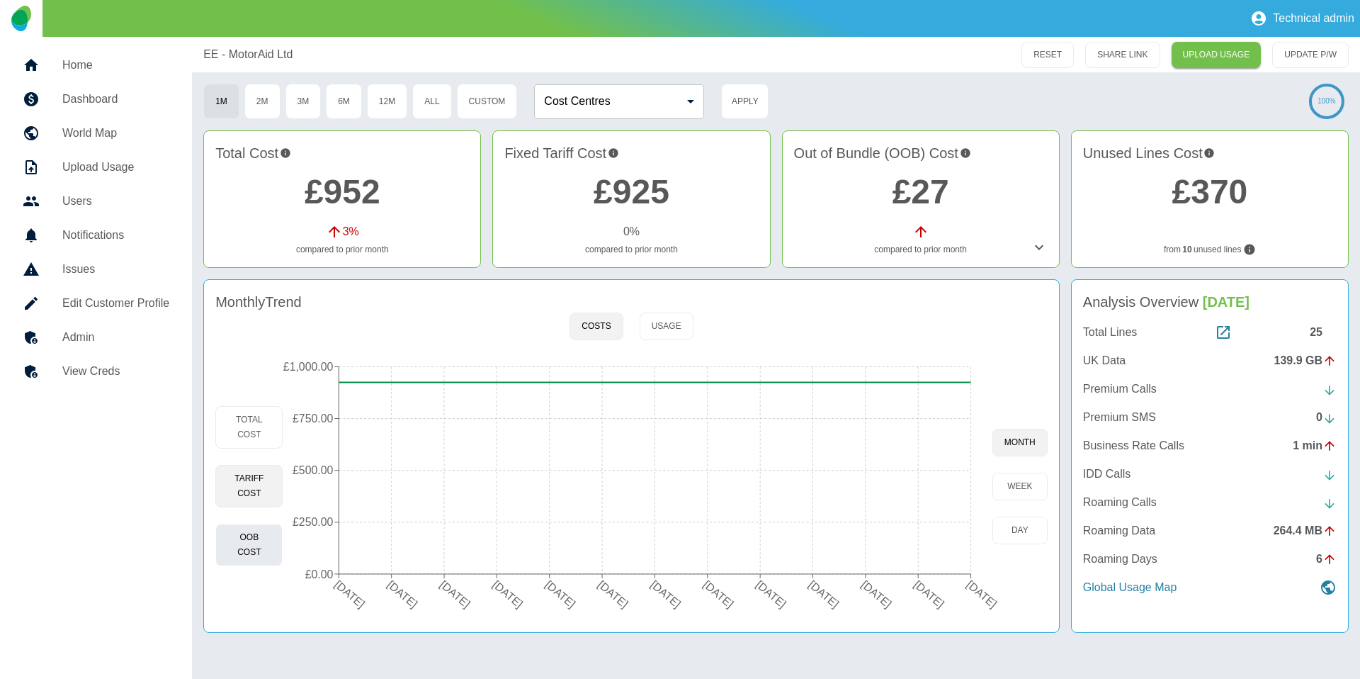
click at [237, 549] on button "OOB Cost" at bounding box center [248, 545] width 67 height 43
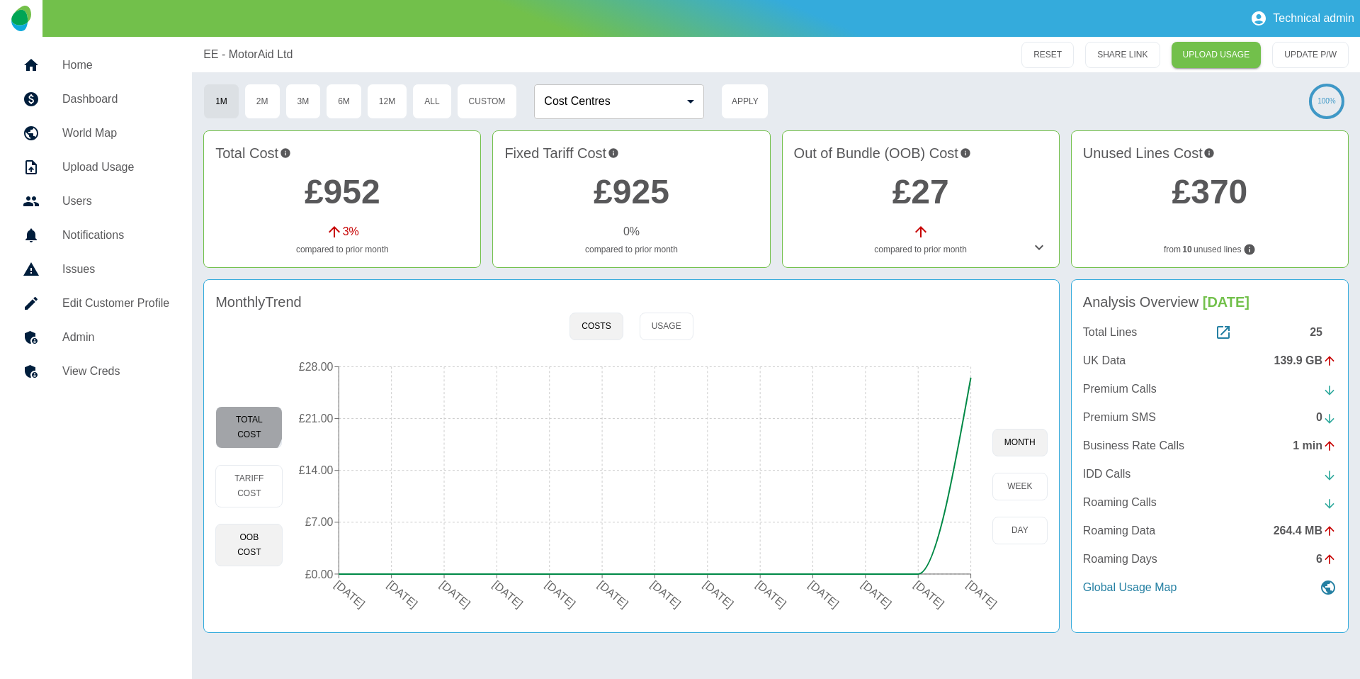
click at [232, 421] on button "Total Cost" at bounding box center [248, 427] width 67 height 43
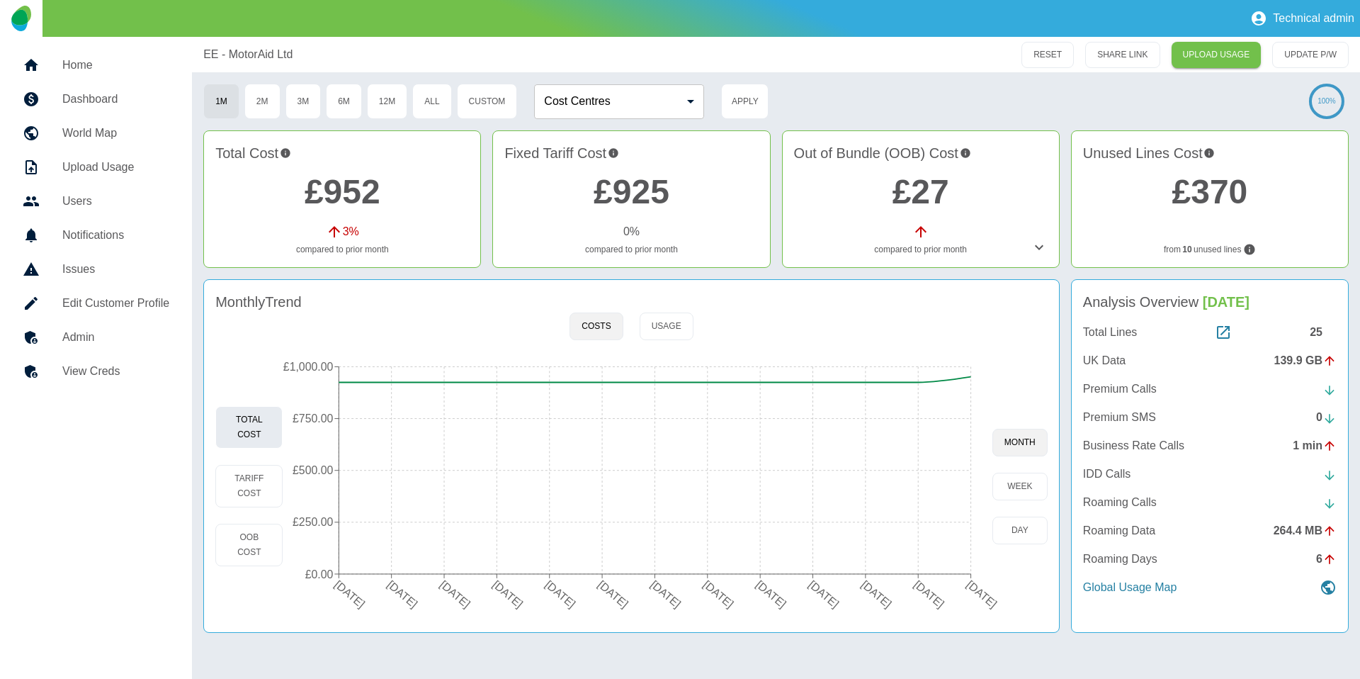
click at [244, 431] on button "Total Cost" at bounding box center [248, 427] width 67 height 43
click at [240, 498] on button "Tariff Cost" at bounding box center [248, 486] width 67 height 43
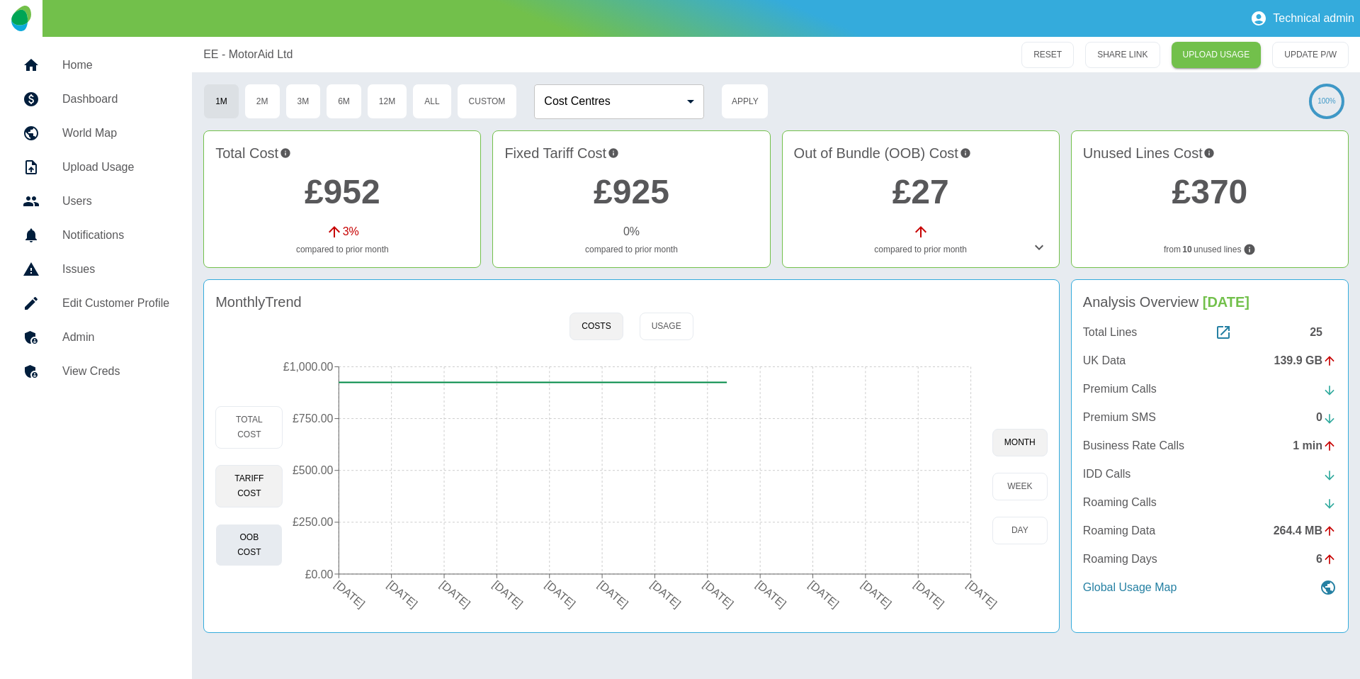
click at [232, 542] on button "OOB Cost" at bounding box center [248, 545] width 67 height 43
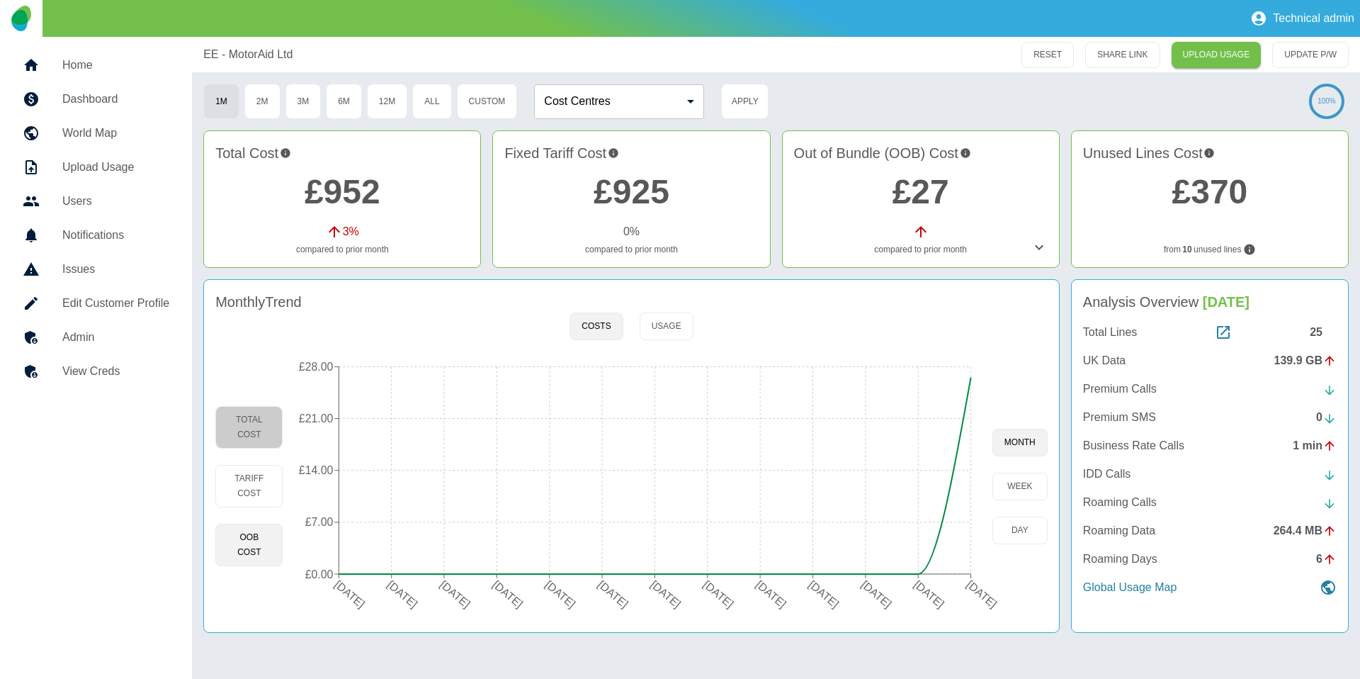
drag, startPoint x: 267, startPoint y: 424, endPoint x: 133, endPoint y: 358, distance: 149.2
click at [264, 423] on button "Total Cost" at bounding box center [248, 427] width 67 height 43
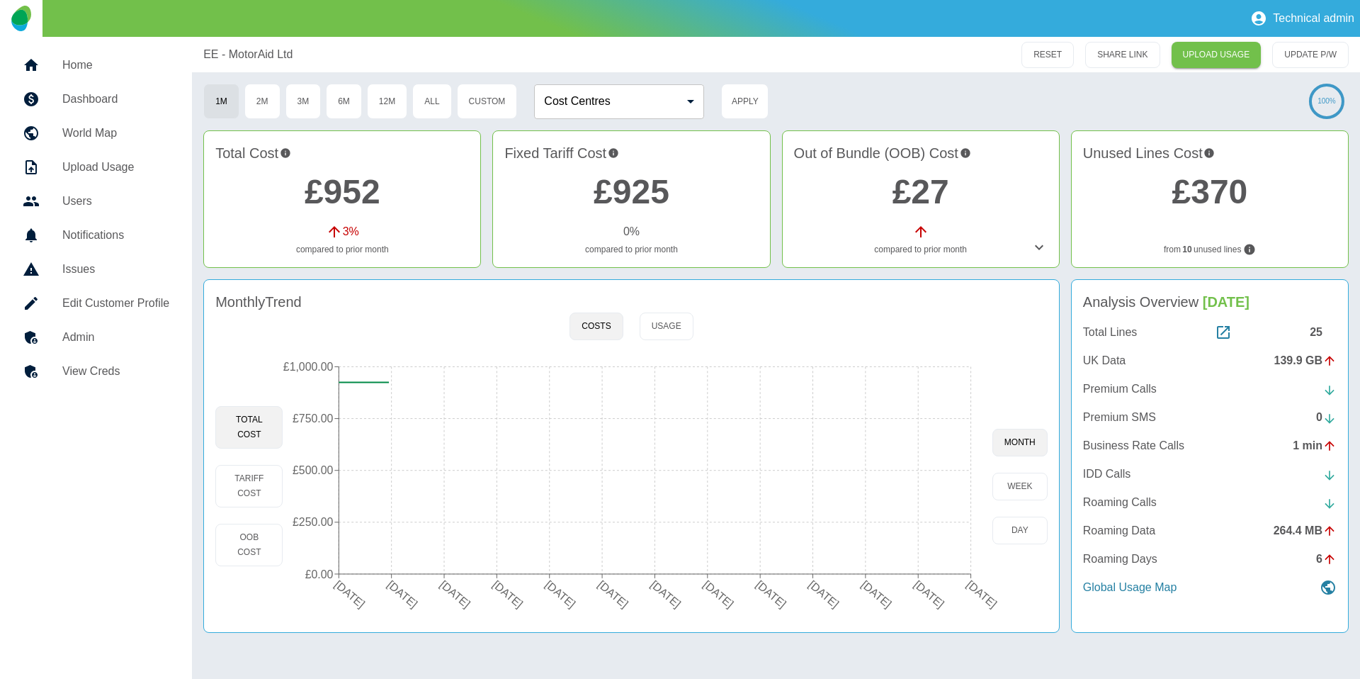
click at [107, 344] on h5 "Admin" at bounding box center [115, 337] width 107 height 17
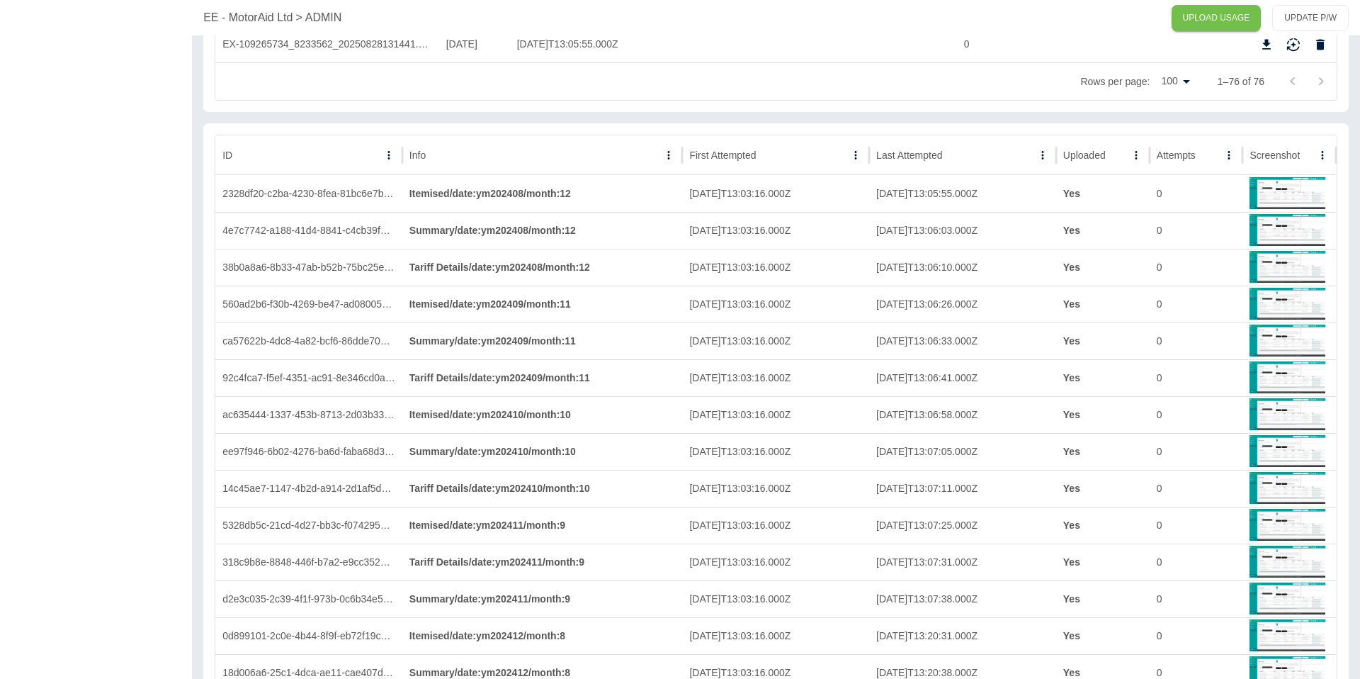
scroll to position [2987, 0]
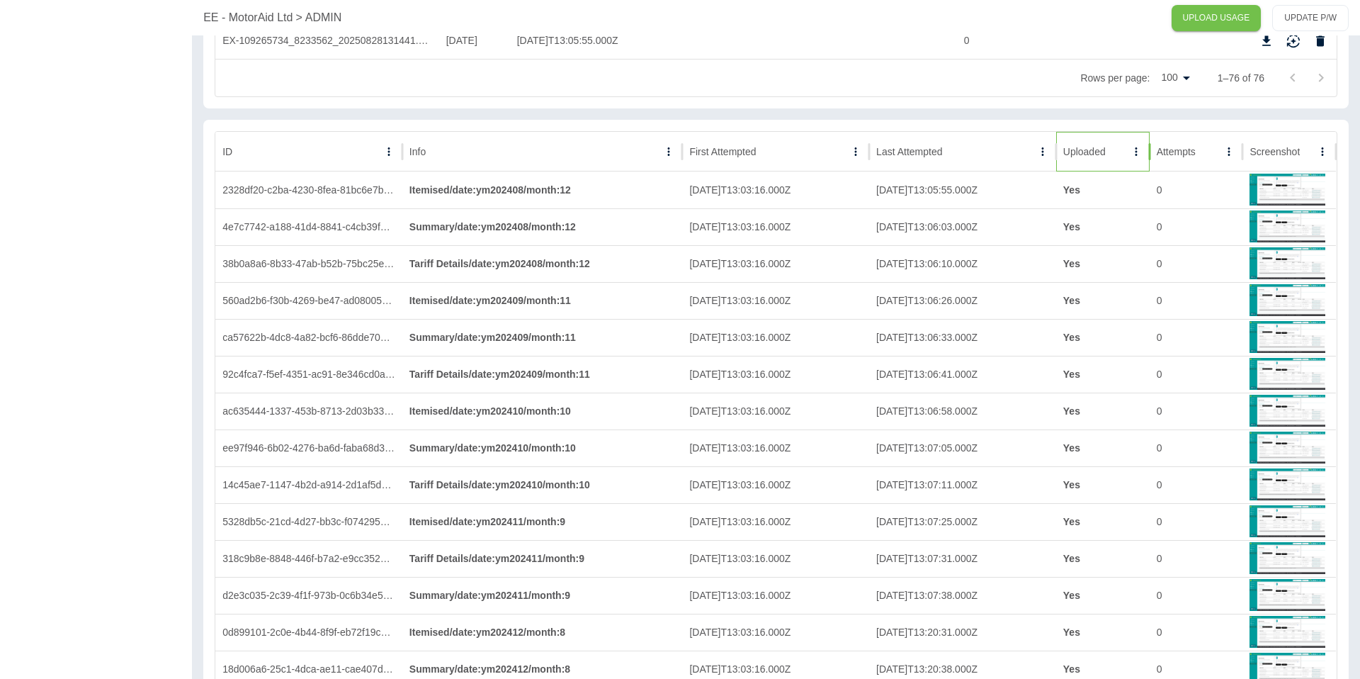
click at [1085, 157] on div "Uploaded" at bounding box center [1084, 151] width 43 height 11
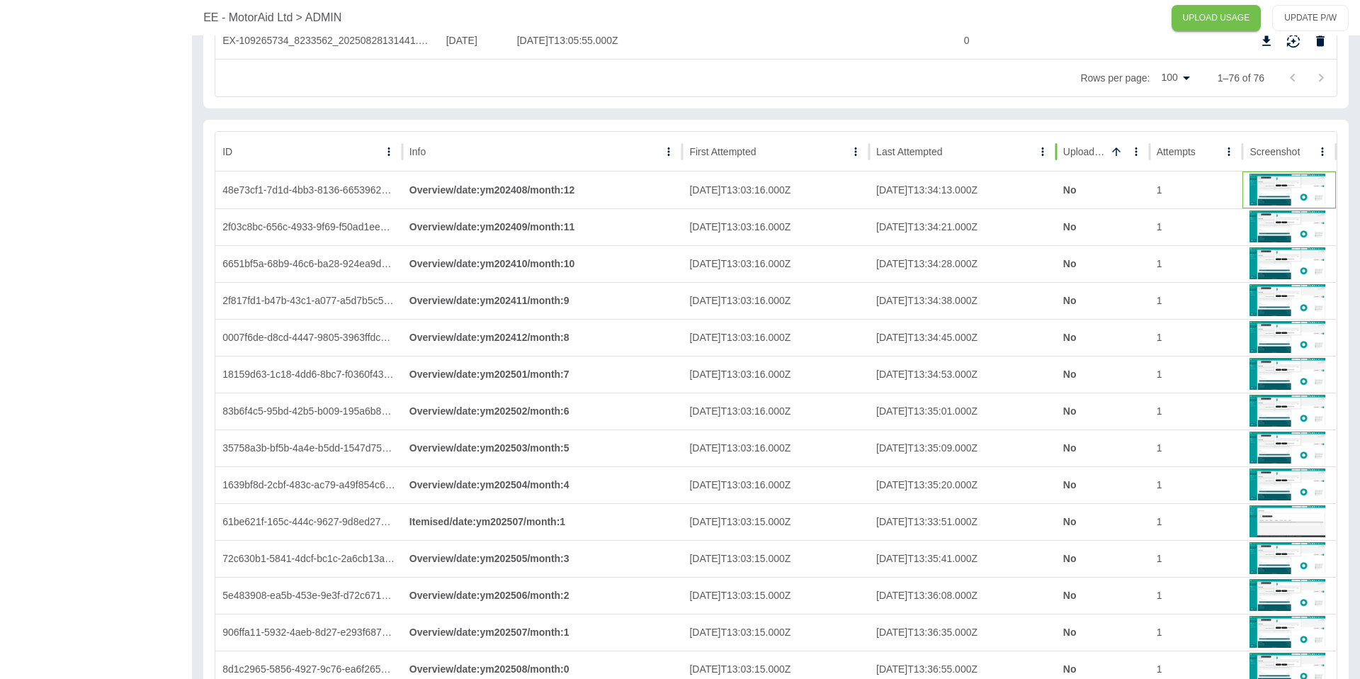
click at [1276, 186] on img at bounding box center [1287, 189] width 75 height 34
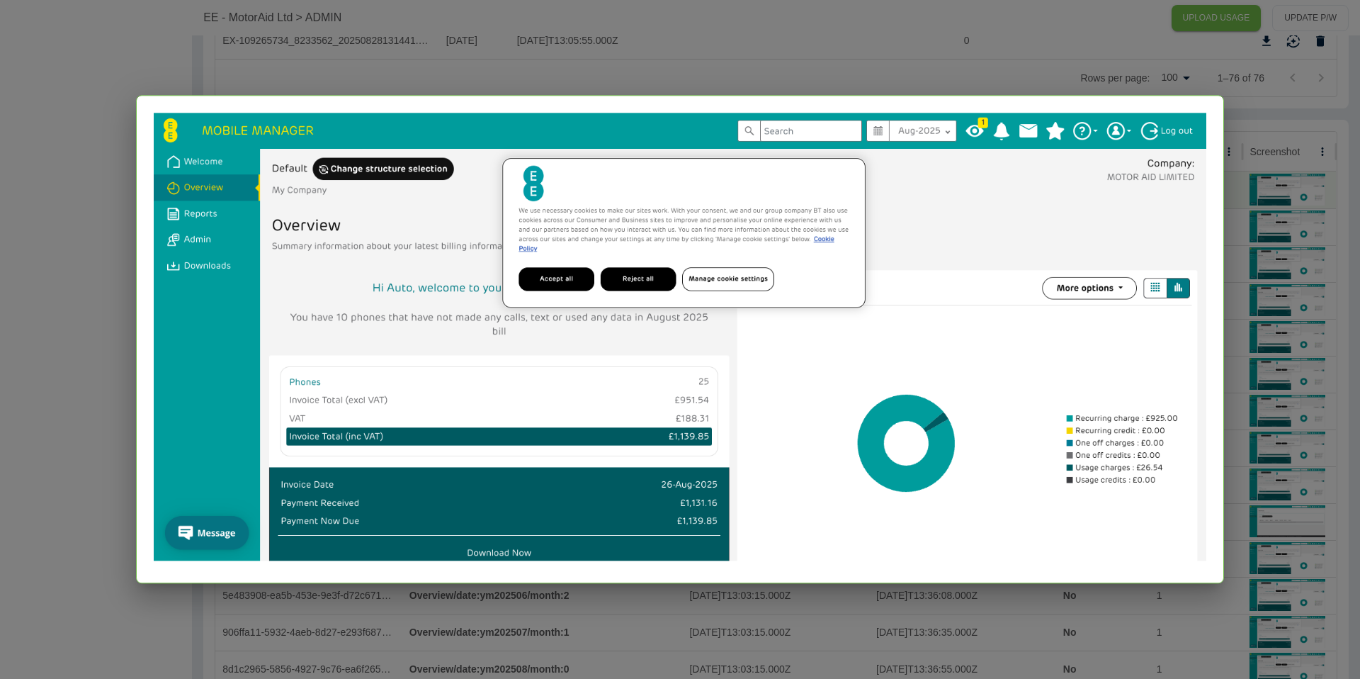
click at [867, 612] on div at bounding box center [680, 339] width 1360 height 679
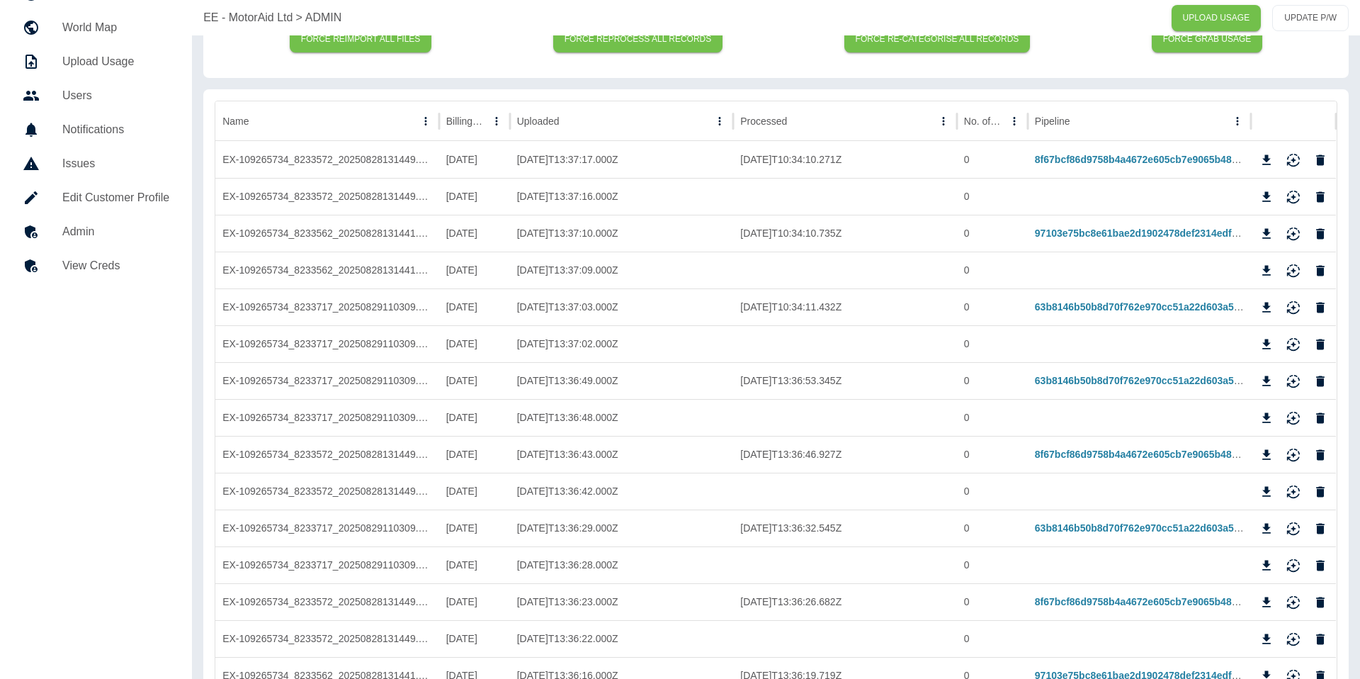
scroll to position [0, 0]
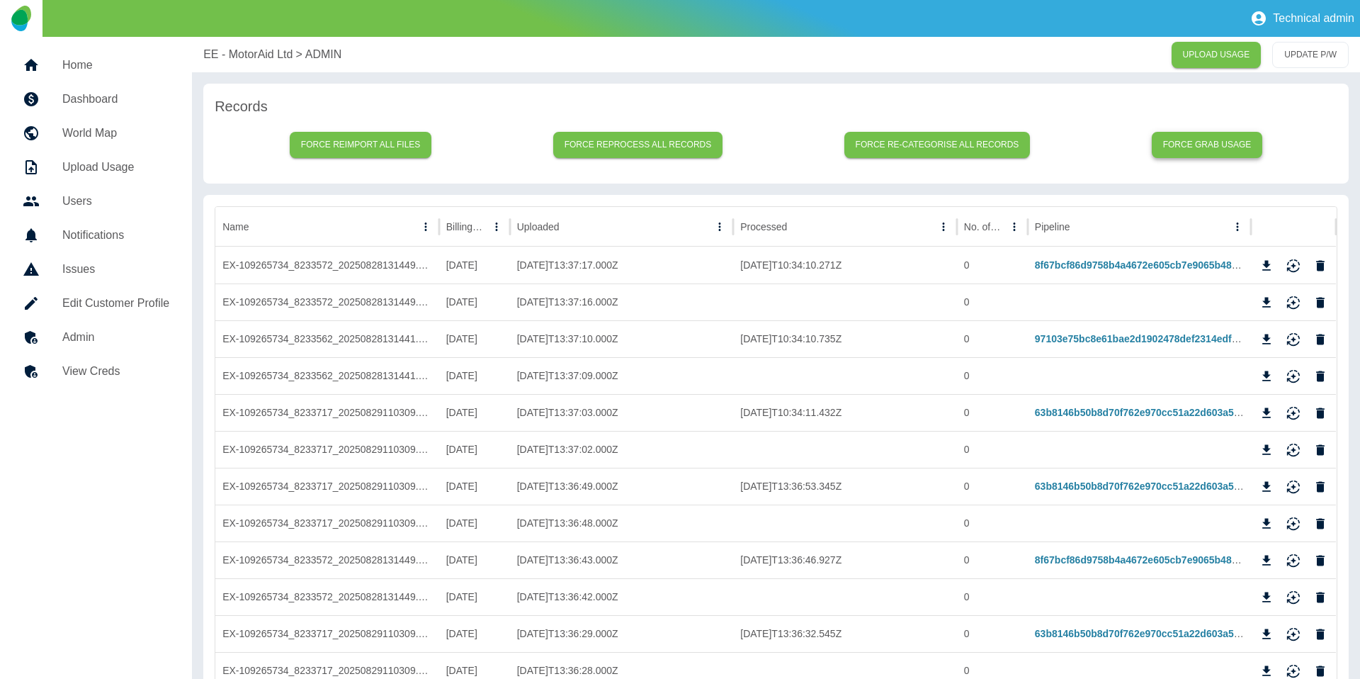
click at [1195, 137] on button "Force grab usage" at bounding box center [1207, 145] width 111 height 26
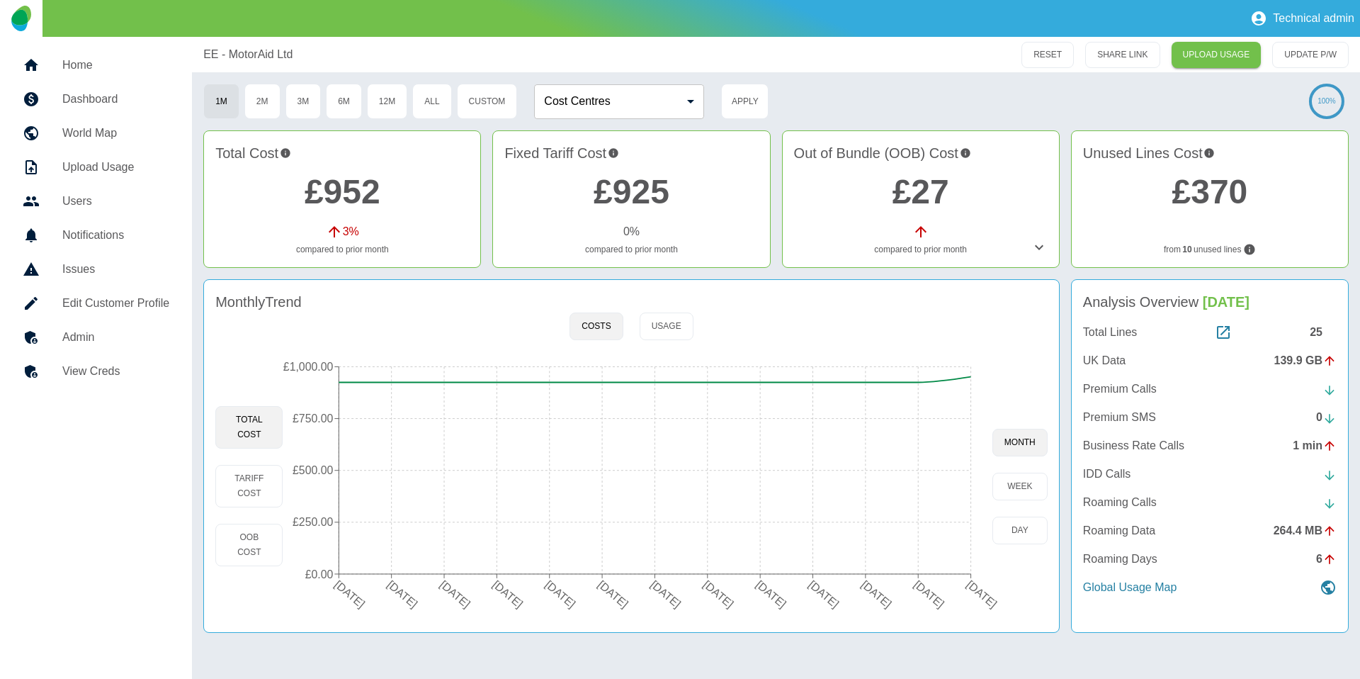
click at [121, 342] on h5 "Admin" at bounding box center [115, 337] width 107 height 17
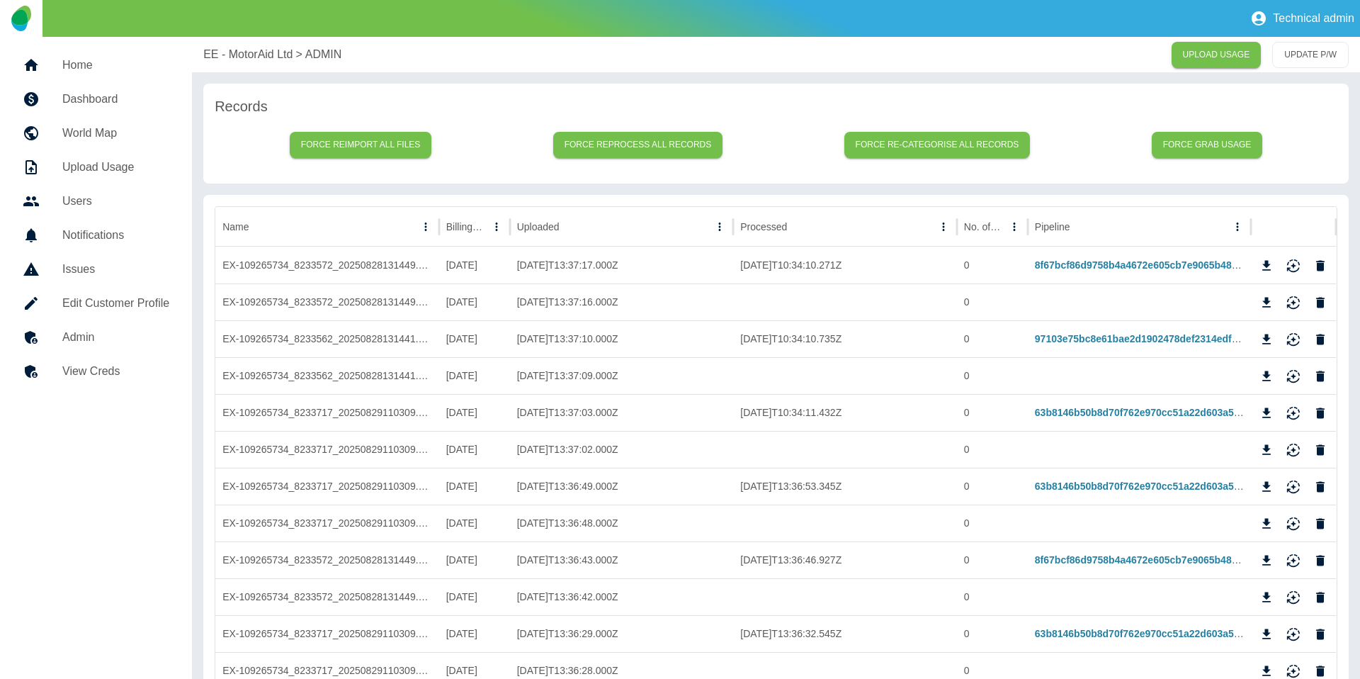
click at [109, 62] on h5 "Home" at bounding box center [115, 65] width 107 height 17
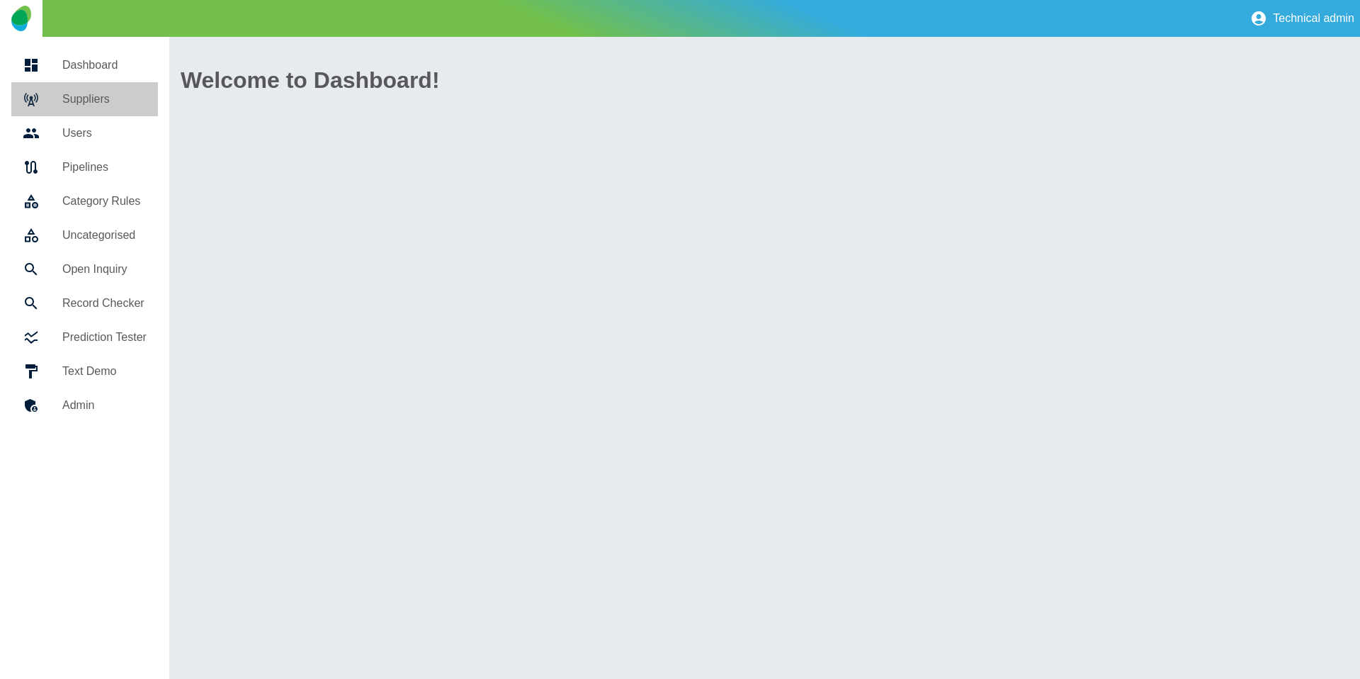
click at [109, 101] on h5 "Suppliers" at bounding box center [104, 99] width 84 height 17
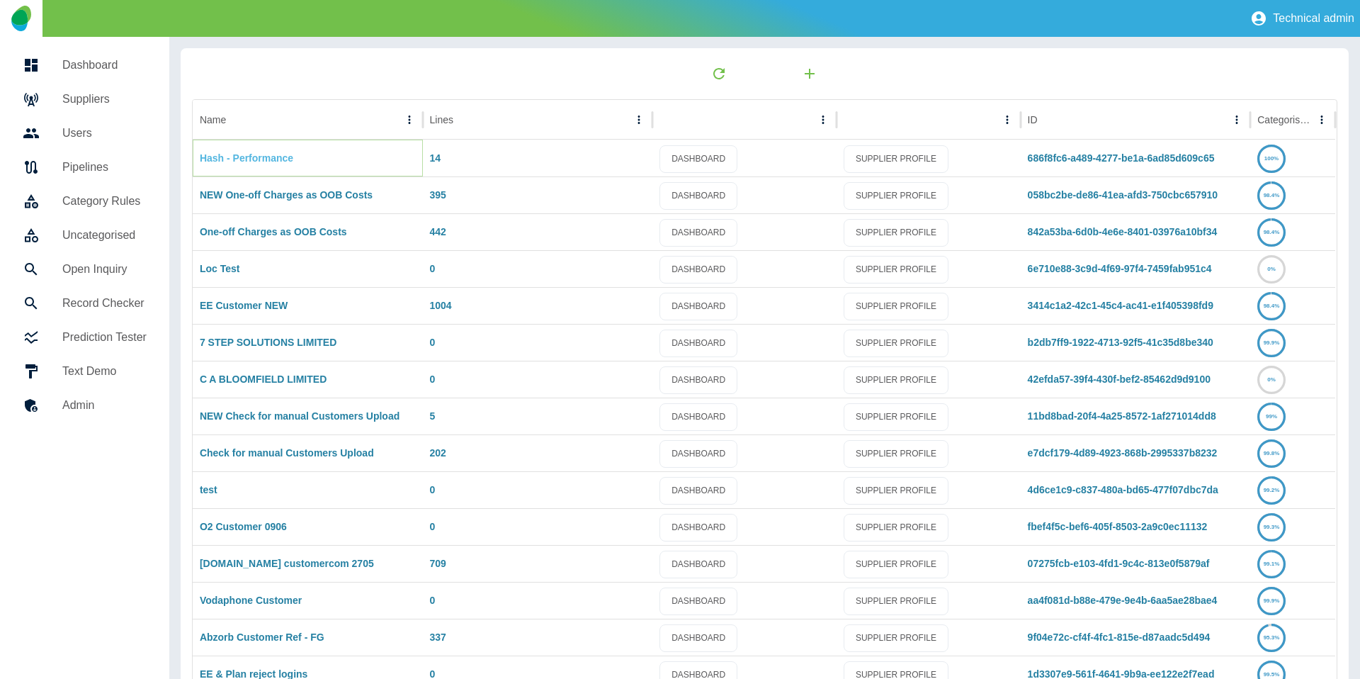
click at [246, 157] on link "Hash - Performance" at bounding box center [247, 157] width 94 height 11
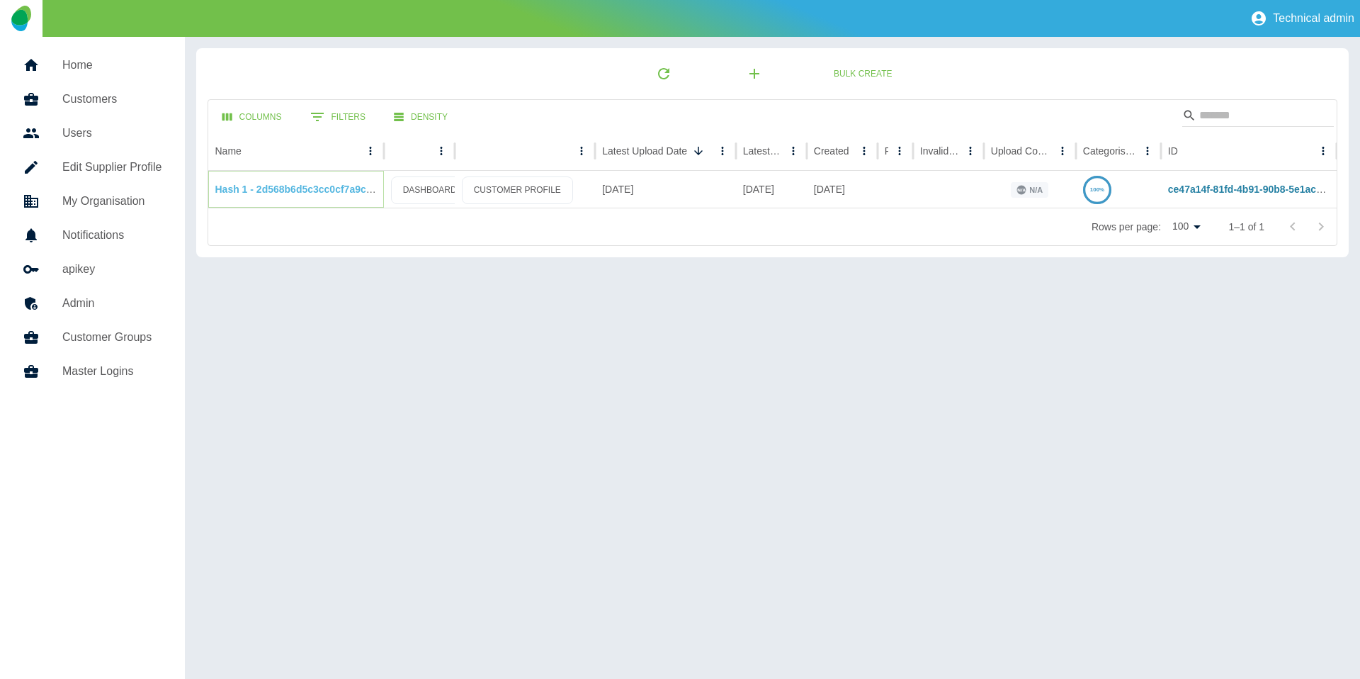
click at [276, 184] on link "Hash 1 - 2d568b6d5c3cc0cf7a9cb3f4a1ab3b2ec9e41d3a" at bounding box center [345, 188] width 261 height 11
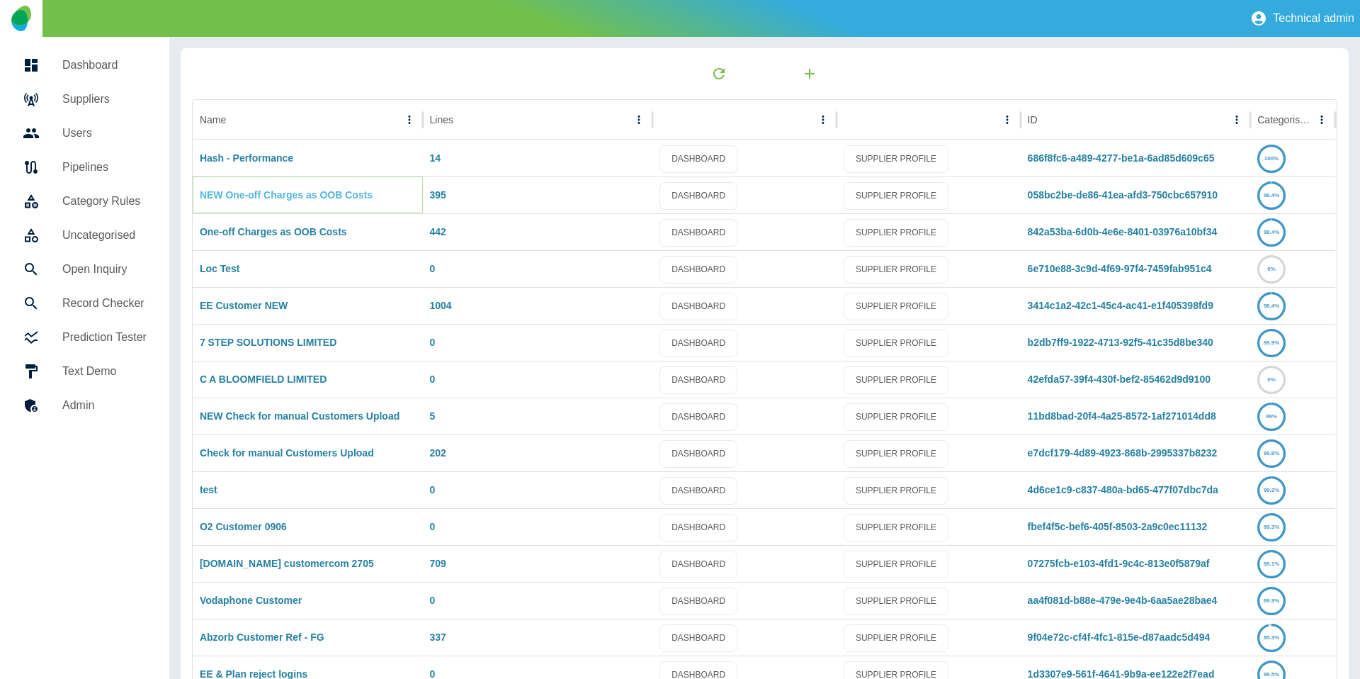
click at [305, 198] on link "NEW One-off Charges as OOB Costs" at bounding box center [286, 194] width 173 height 11
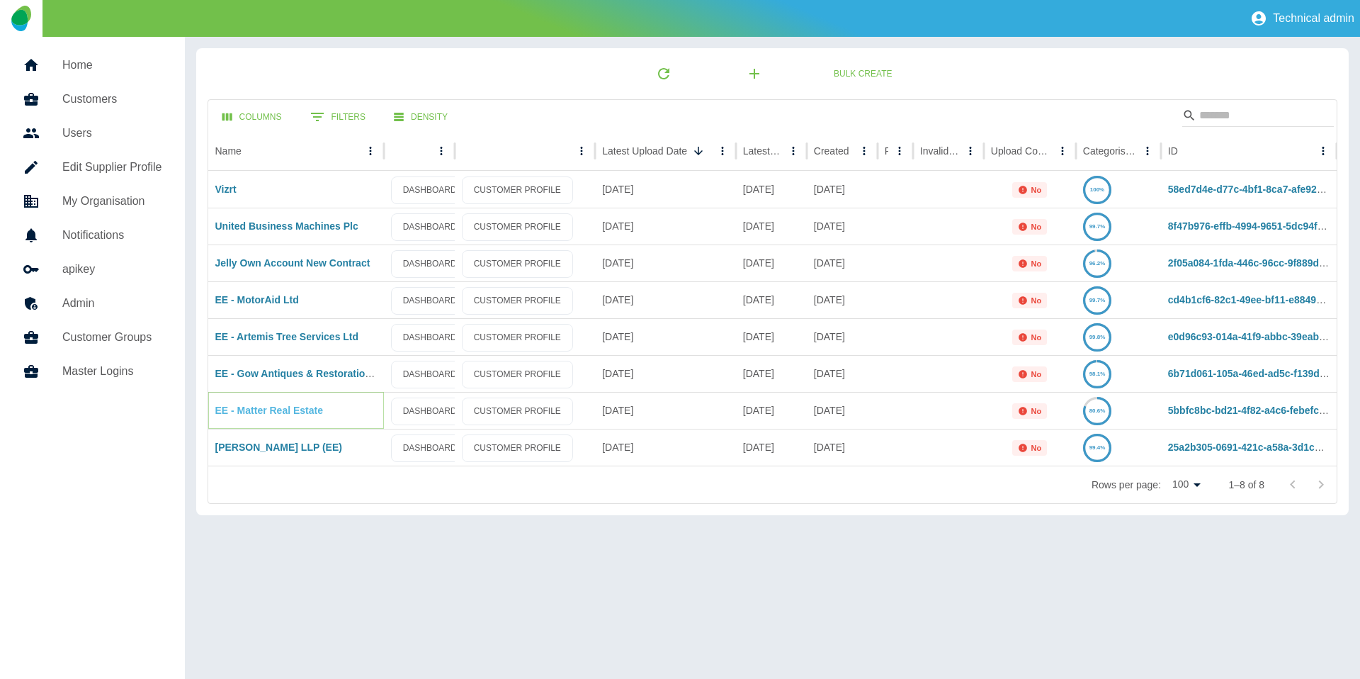
click at [287, 407] on link "EE - Matter Real Estate" at bounding box center [269, 409] width 108 height 11
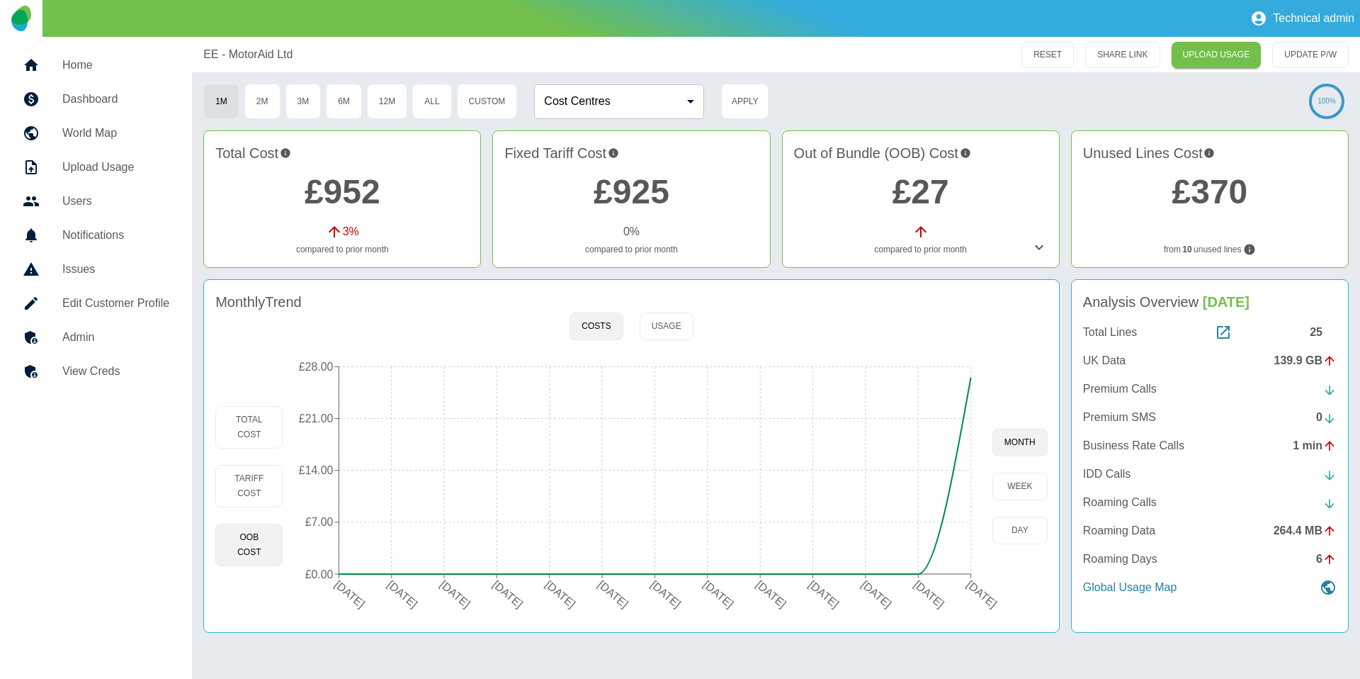
click at [69, 329] on h5 "Admin" at bounding box center [115, 337] width 107 height 17
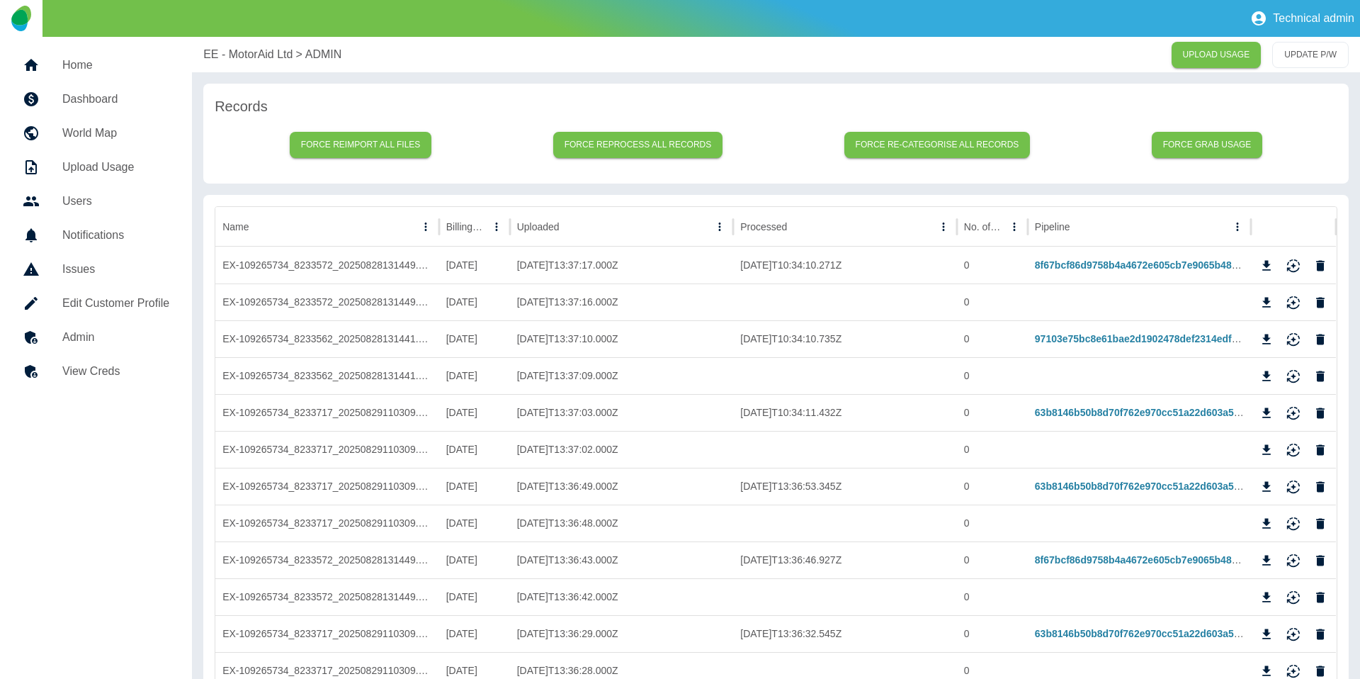
click at [244, 51] on p "EE - MotorAid Ltd" at bounding box center [247, 54] width 89 height 17
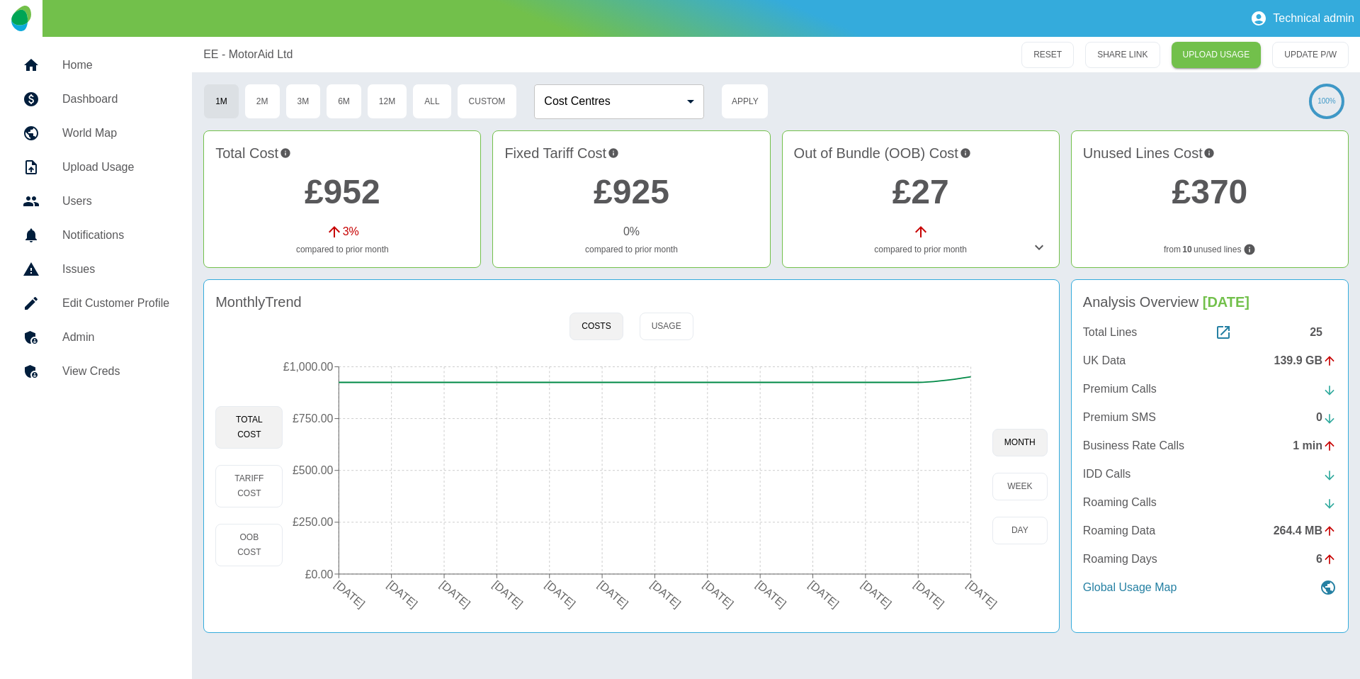
click at [100, 334] on h5 "Admin" at bounding box center [115, 337] width 107 height 17
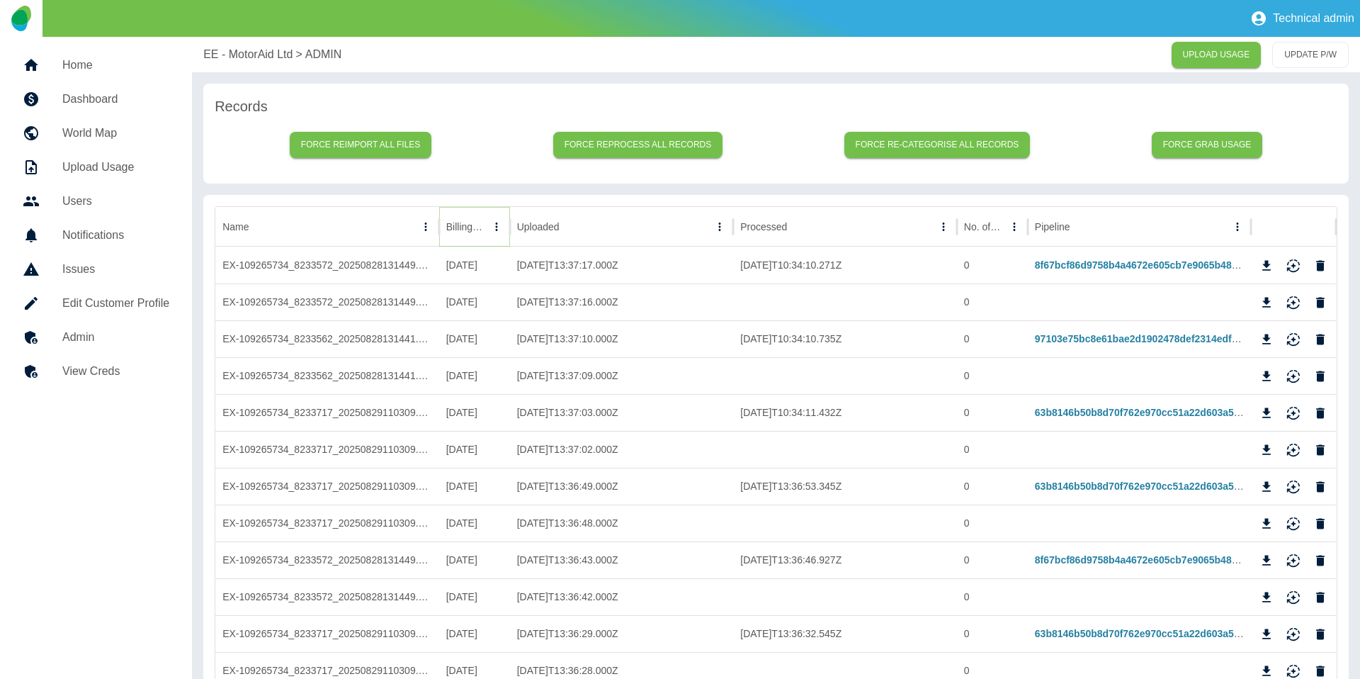
click at [492, 225] on icon "Sort" at bounding box center [496, 226] width 9 height 9
click at [473, 224] on icon "Sort" at bounding box center [476, 226] width 13 height 13
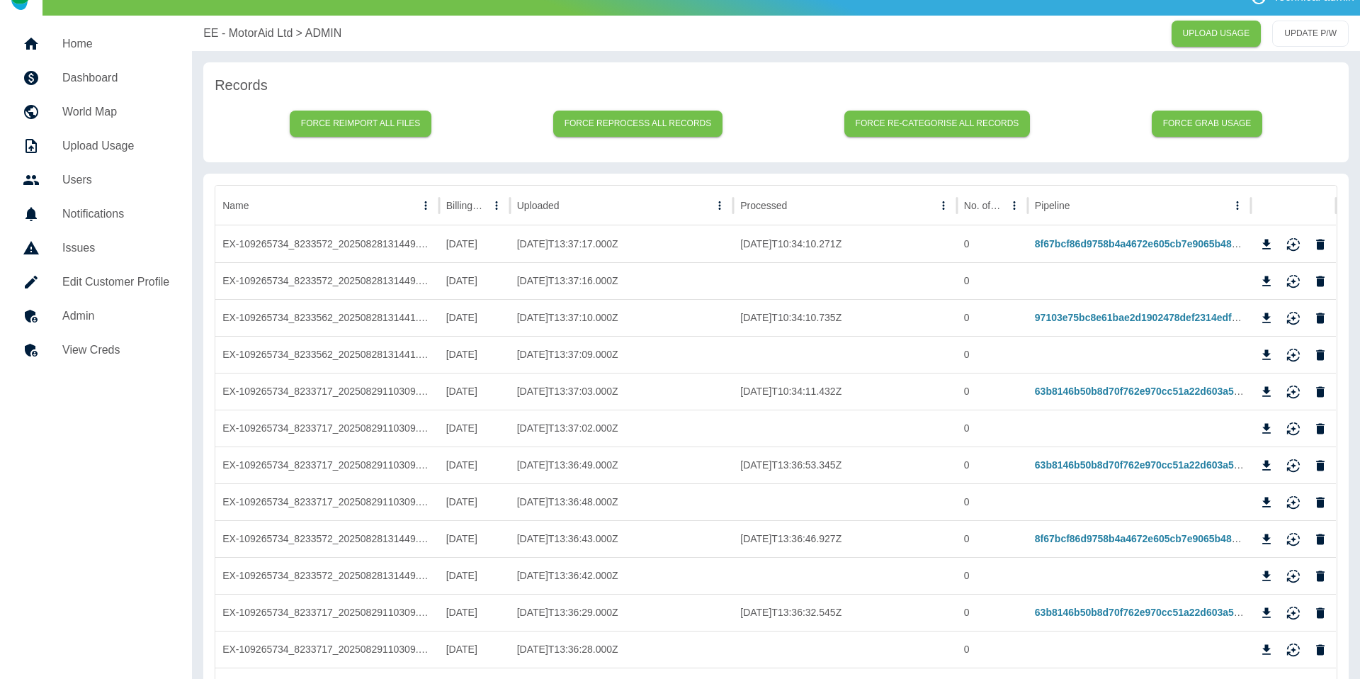
scroll to position [29, 0]
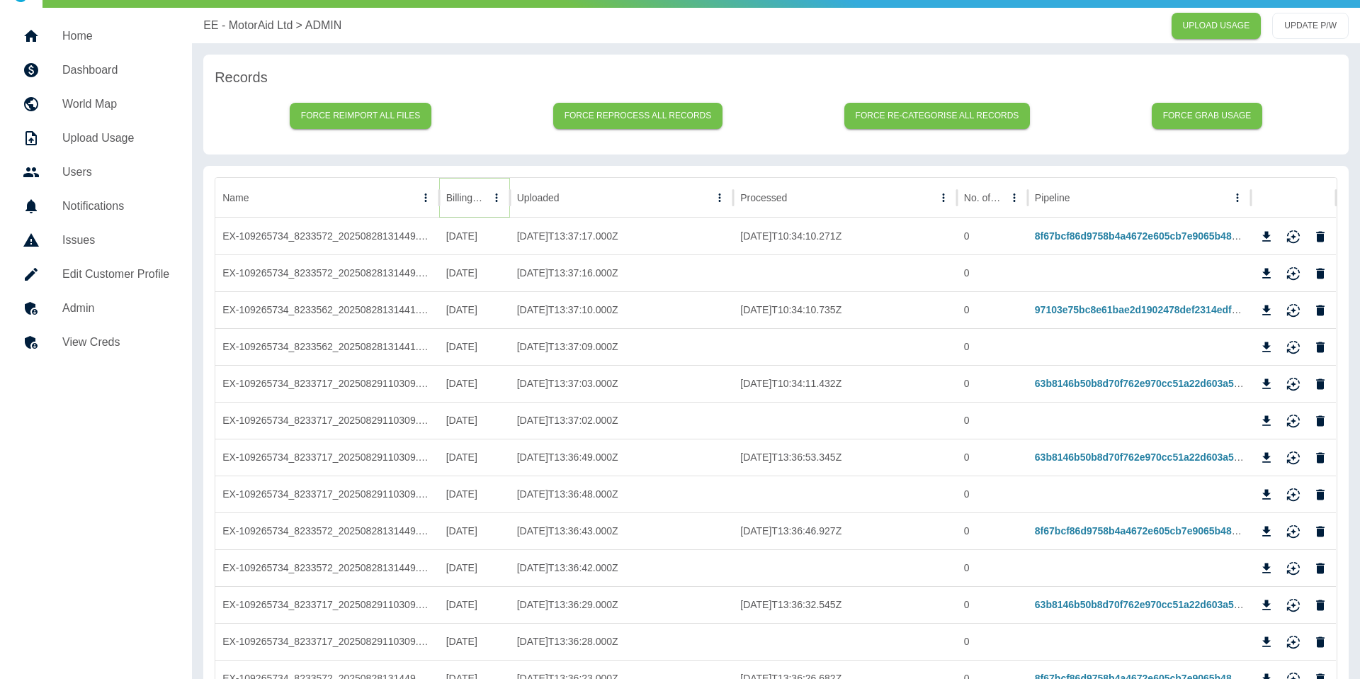
click at [490, 200] on icon "Sort" at bounding box center [496, 197] width 13 height 13
click at [480, 198] on icon "Sort" at bounding box center [476, 197] width 13 height 13
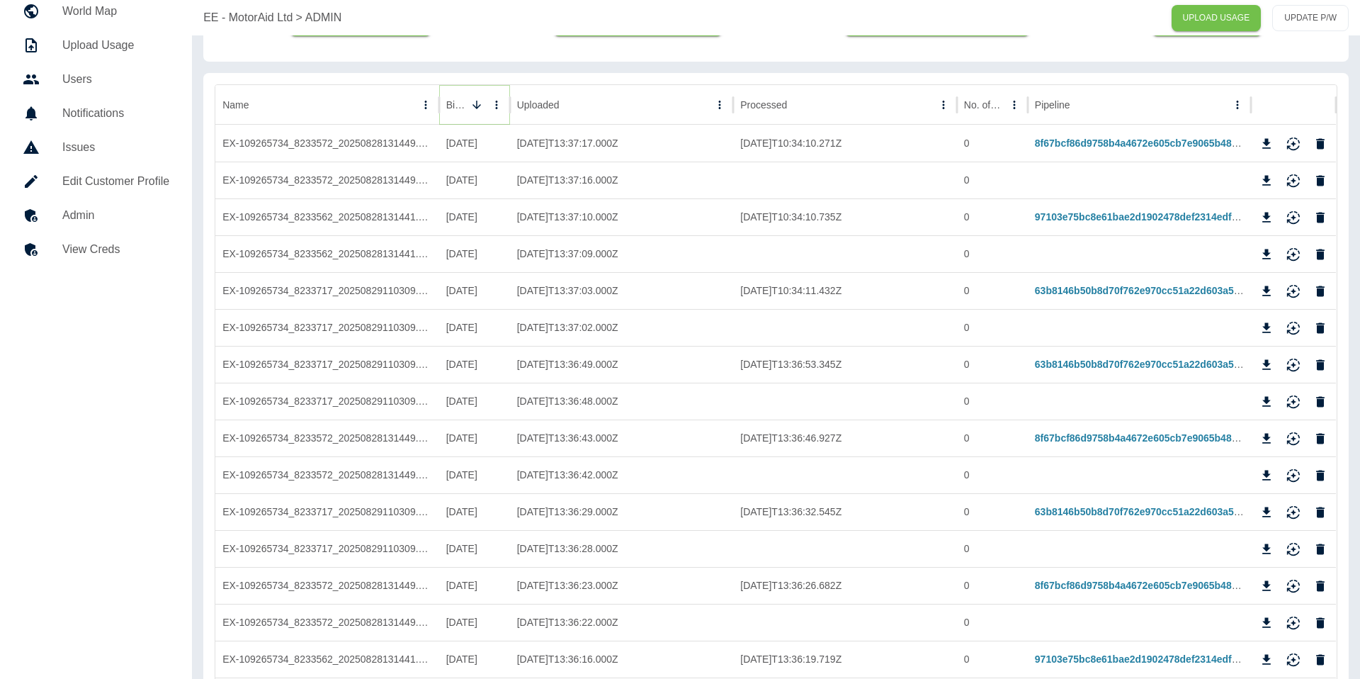
scroll to position [123, 0]
click at [1290, 366] on icon "Reimport" at bounding box center [1293, 368] width 13 height 5
click at [1293, 431] on icon "Reimport" at bounding box center [1293, 435] width 13 height 9
click at [1295, 516] on icon "Reimport" at bounding box center [1293, 511] width 14 height 14
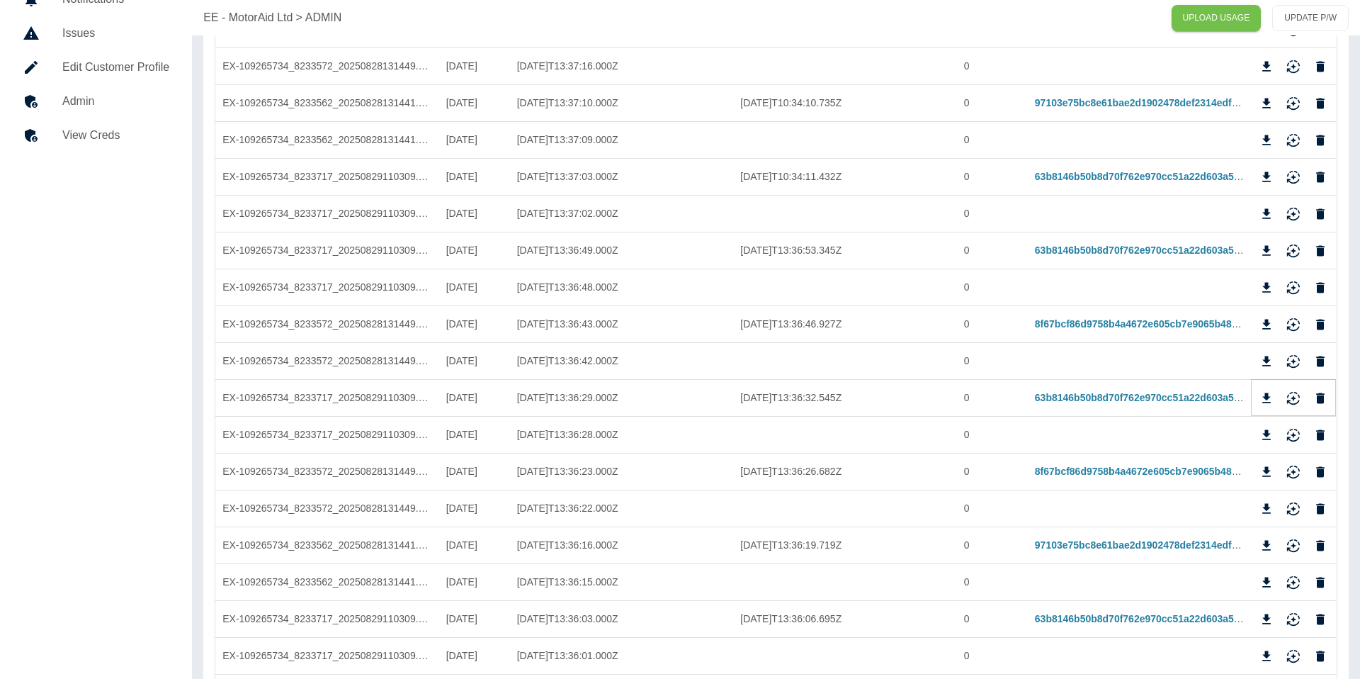
scroll to position [243, 0]
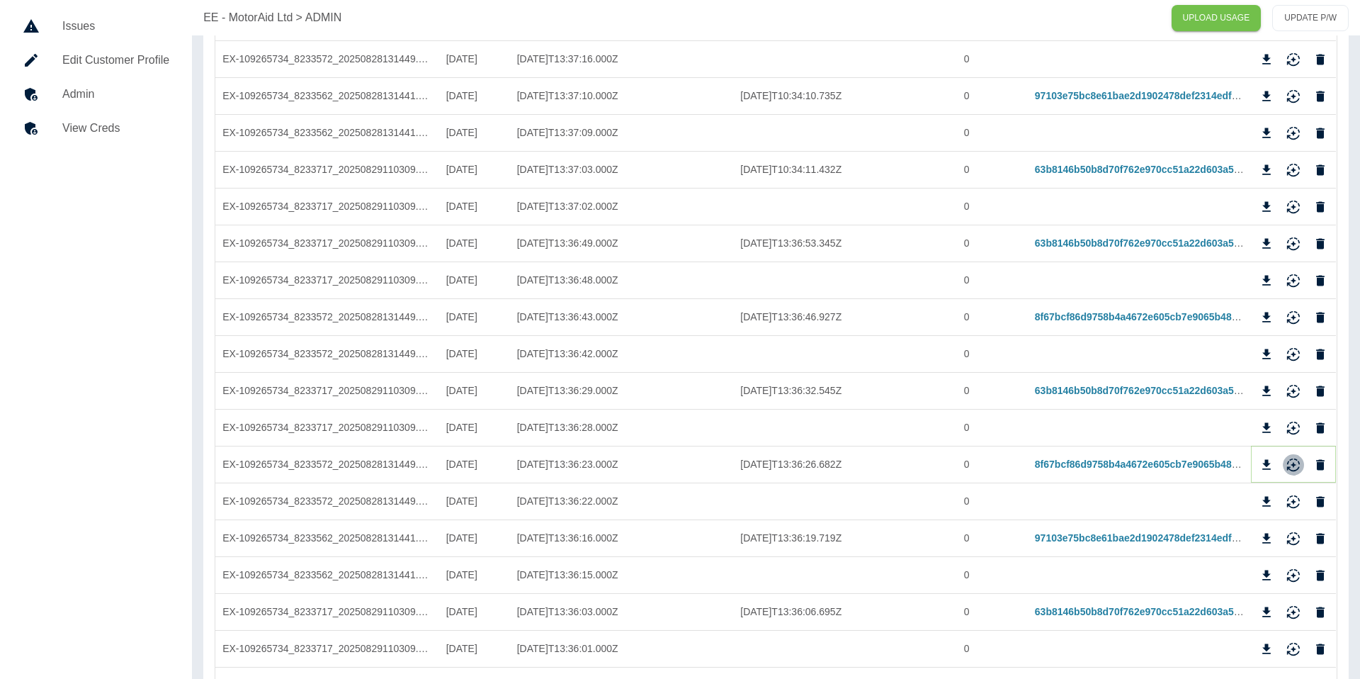
drag, startPoint x: 1293, startPoint y: 459, endPoint x: 1293, endPoint y: 528, distance: 68.7
click at [1293, 459] on icon "Reimport" at bounding box center [1293, 465] width 14 height 14
click at [1296, 530] on button "Reimport" at bounding box center [1293, 538] width 21 height 21
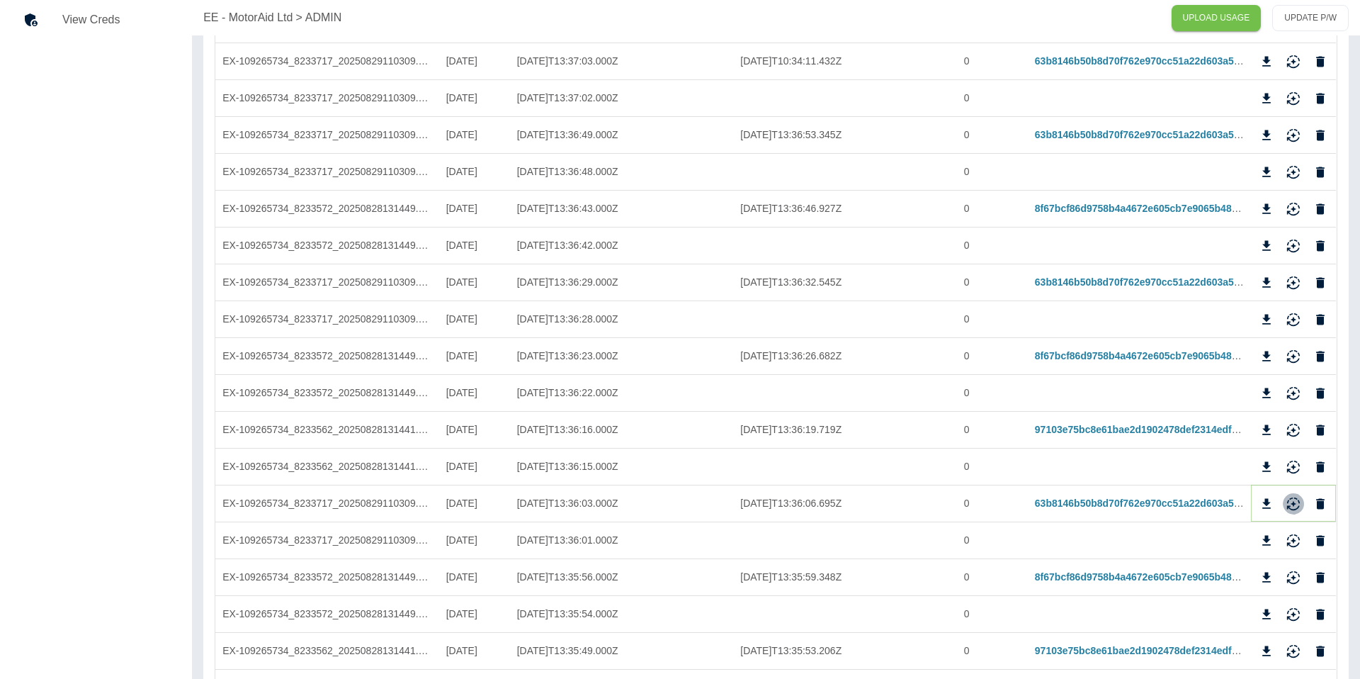
click at [1292, 498] on icon "Reimport" at bounding box center [1293, 501] width 13 height 9
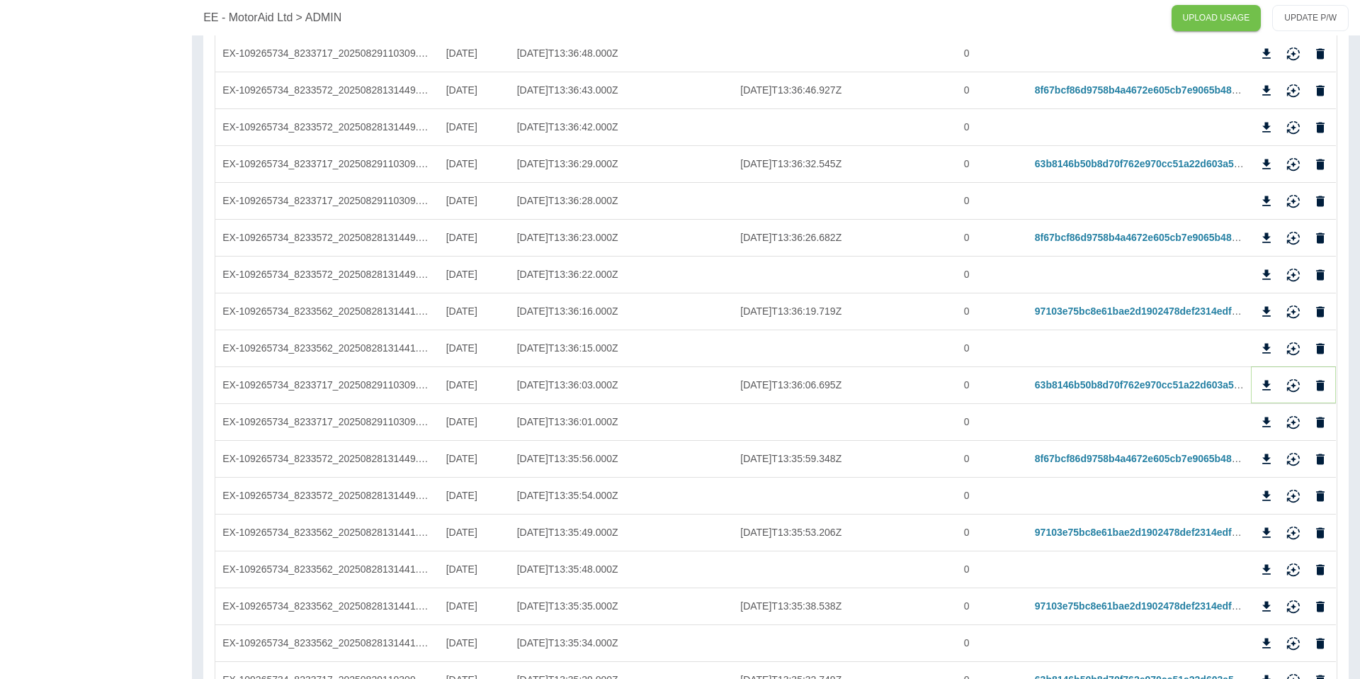
scroll to position [472, 0]
click at [1299, 454] on icon "Reimport" at bounding box center [1293, 454] width 13 height 9
click at [1294, 526] on icon "Reimport" at bounding box center [1293, 531] width 14 height 14
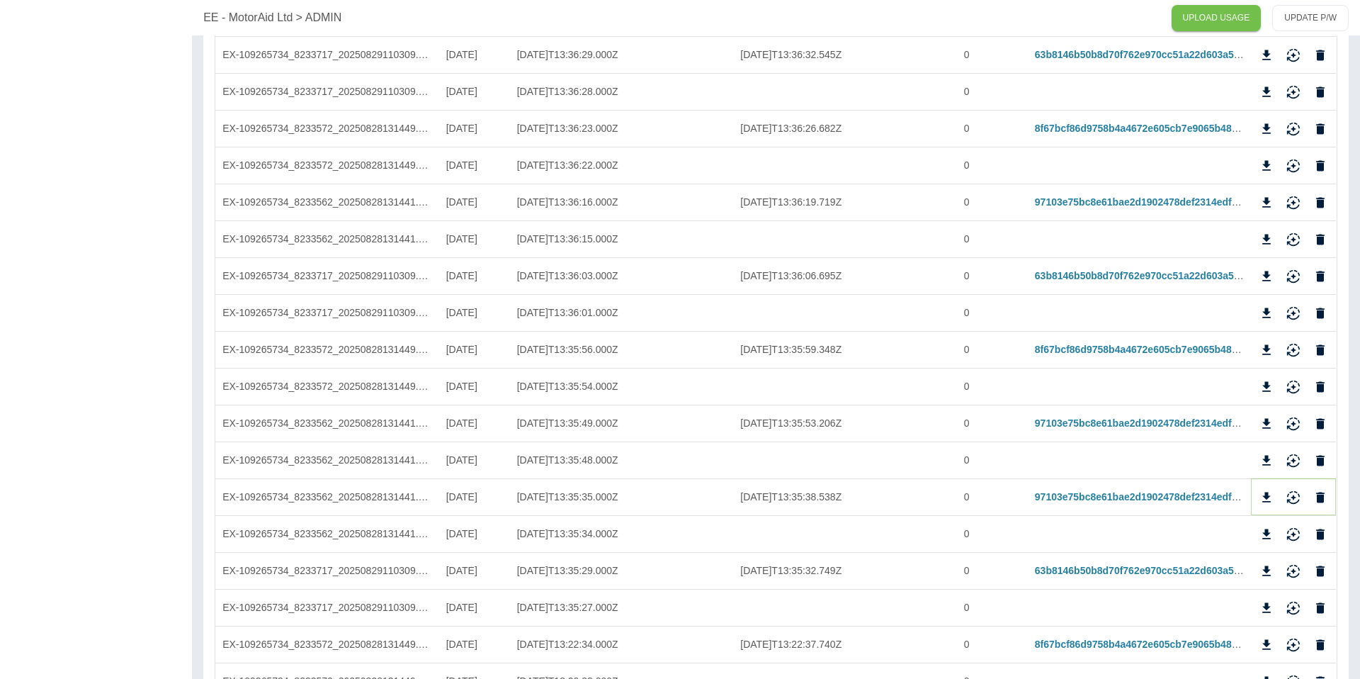
click at [1296, 500] on icon "Reimport" at bounding box center [1293, 497] width 14 height 14
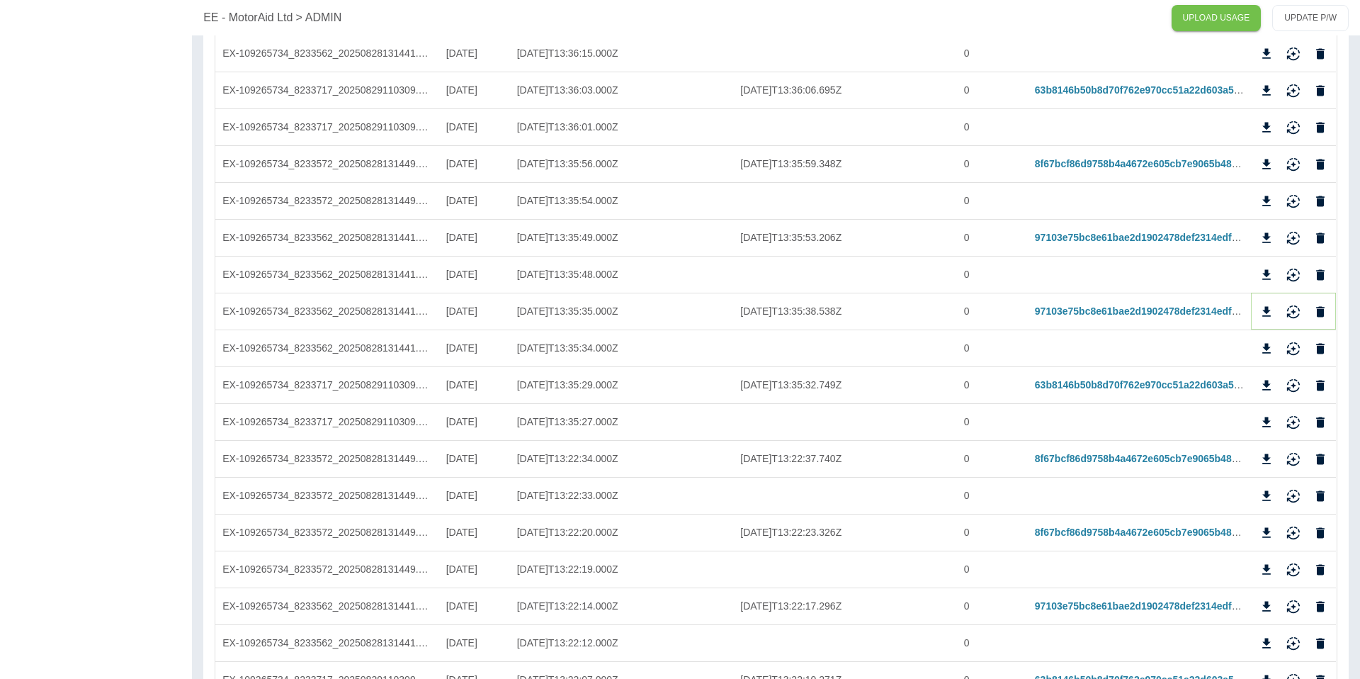
scroll to position [775, 0]
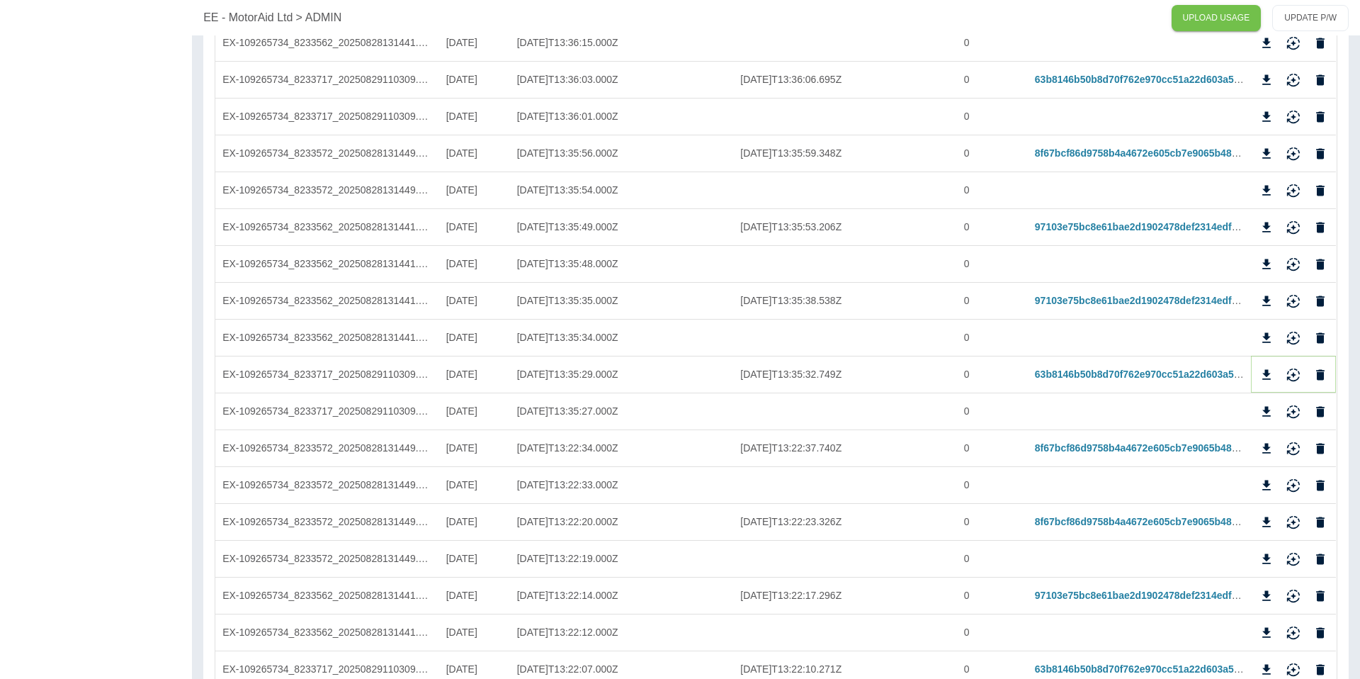
drag, startPoint x: 1294, startPoint y: 375, endPoint x: 1293, endPoint y: 430, distance: 54.6
click at [1294, 377] on icon "Reimport" at bounding box center [1293, 375] width 14 height 14
click at [1292, 443] on icon "Reimport" at bounding box center [1293, 445] width 13 height 9
click at [1291, 517] on icon "Reimport" at bounding box center [1293, 522] width 14 height 14
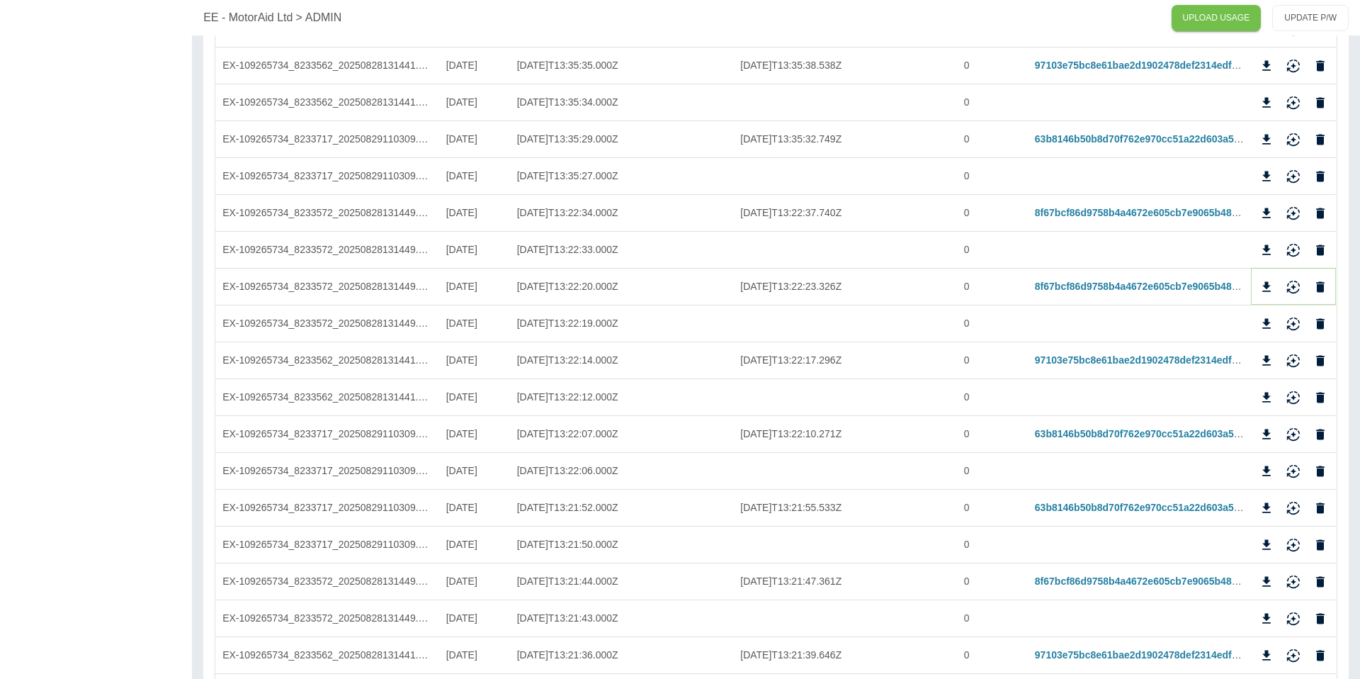
scroll to position [1075, 0]
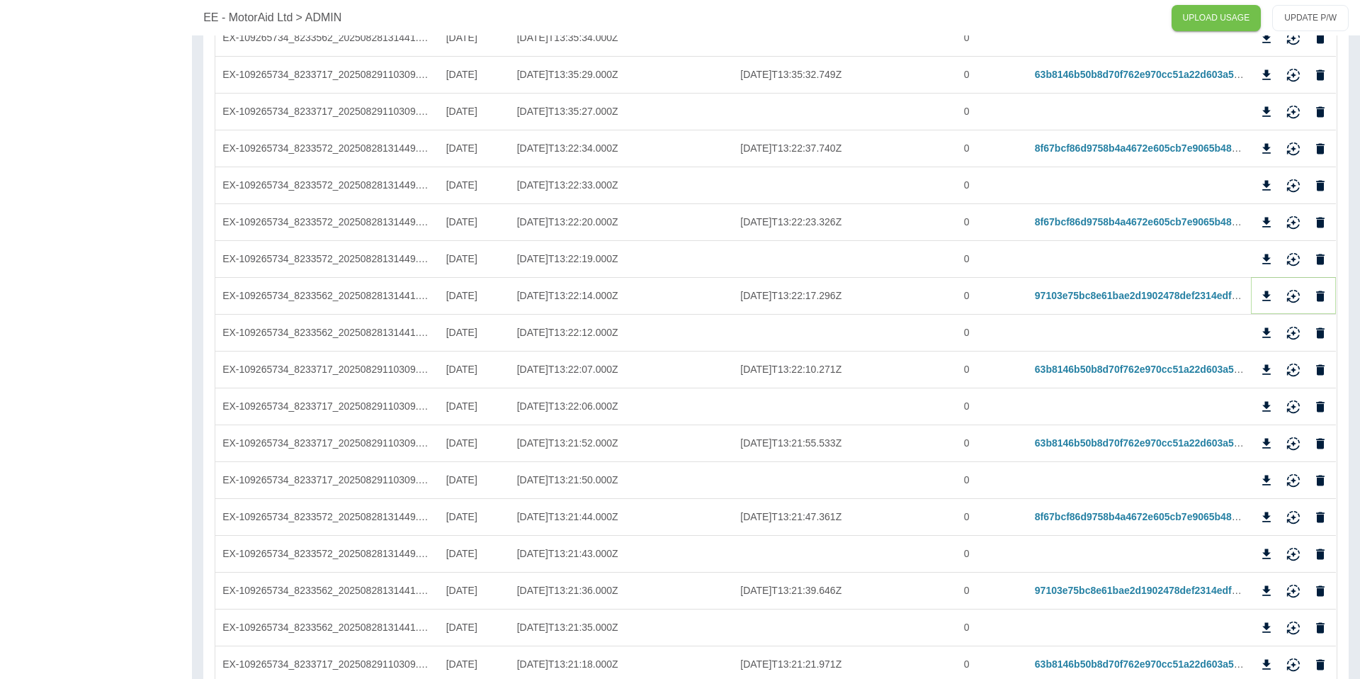
click at [1292, 293] on icon "Reimport" at bounding box center [1293, 296] width 14 height 14
click at [1294, 366] on icon "Reimport" at bounding box center [1293, 370] width 14 height 14
click at [1291, 441] on icon "Reimport" at bounding box center [1293, 443] width 14 height 14
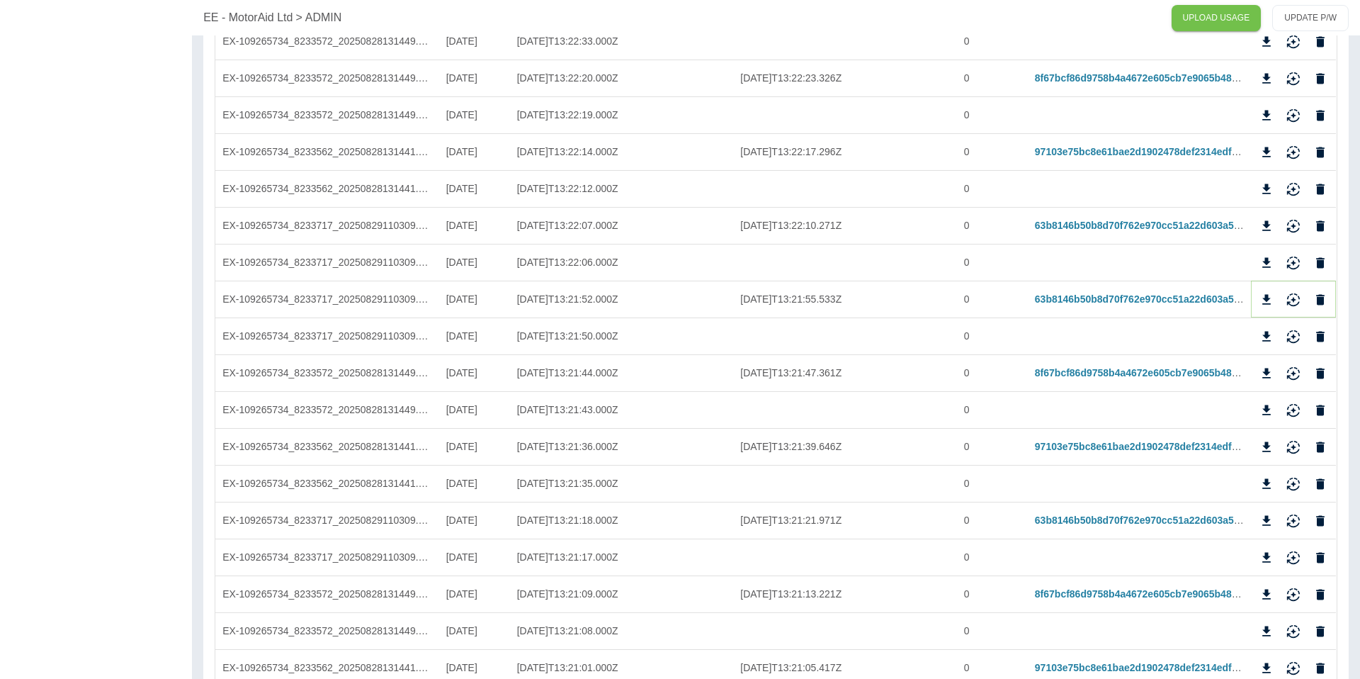
scroll to position [1219, 0]
click at [1294, 379] on icon "Reimport" at bounding box center [1293, 373] width 14 height 14
click at [1294, 436] on button "Reimport" at bounding box center [1293, 446] width 21 height 21
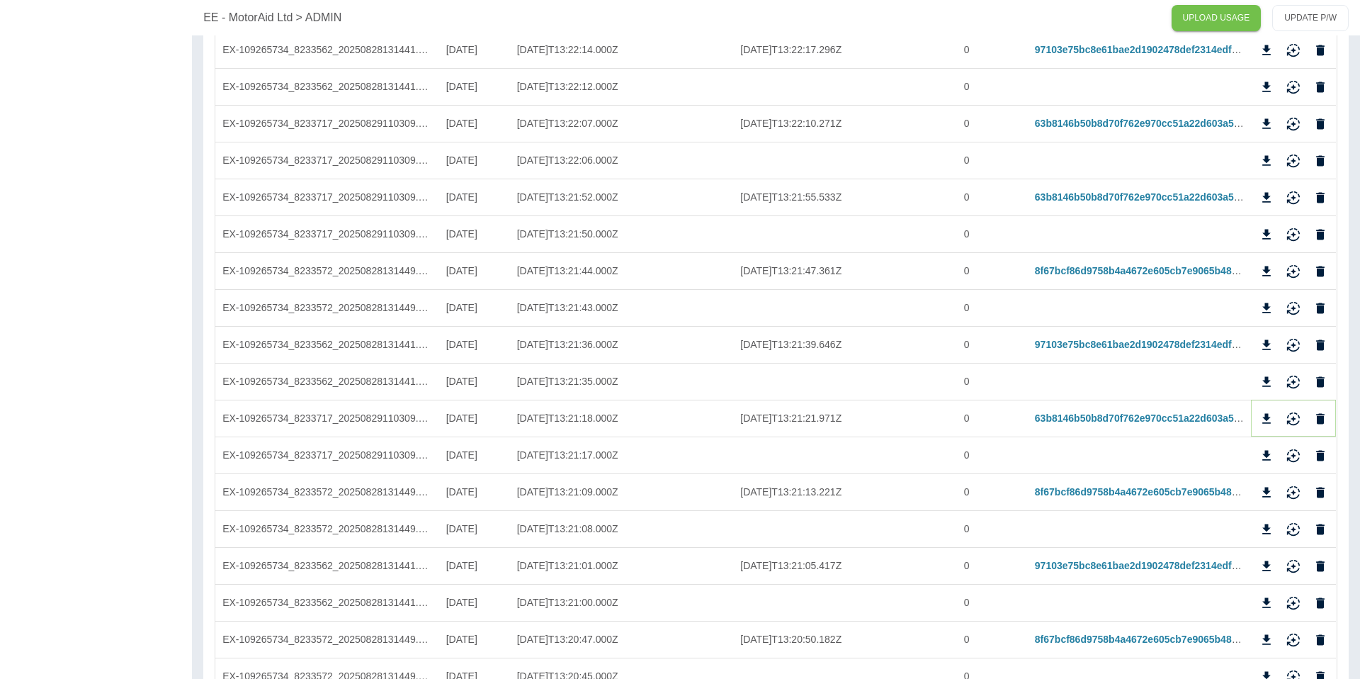
click at [1295, 414] on icon "Reimport" at bounding box center [1293, 419] width 14 height 14
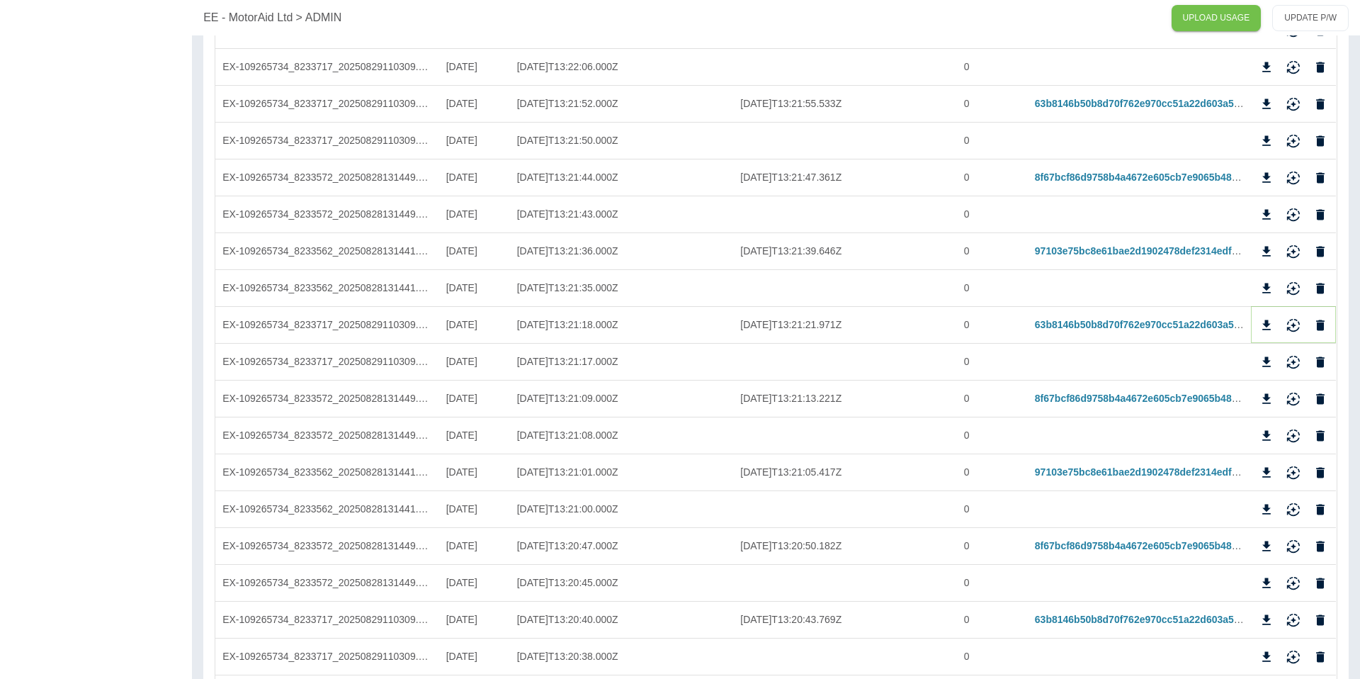
scroll to position [1418, 0]
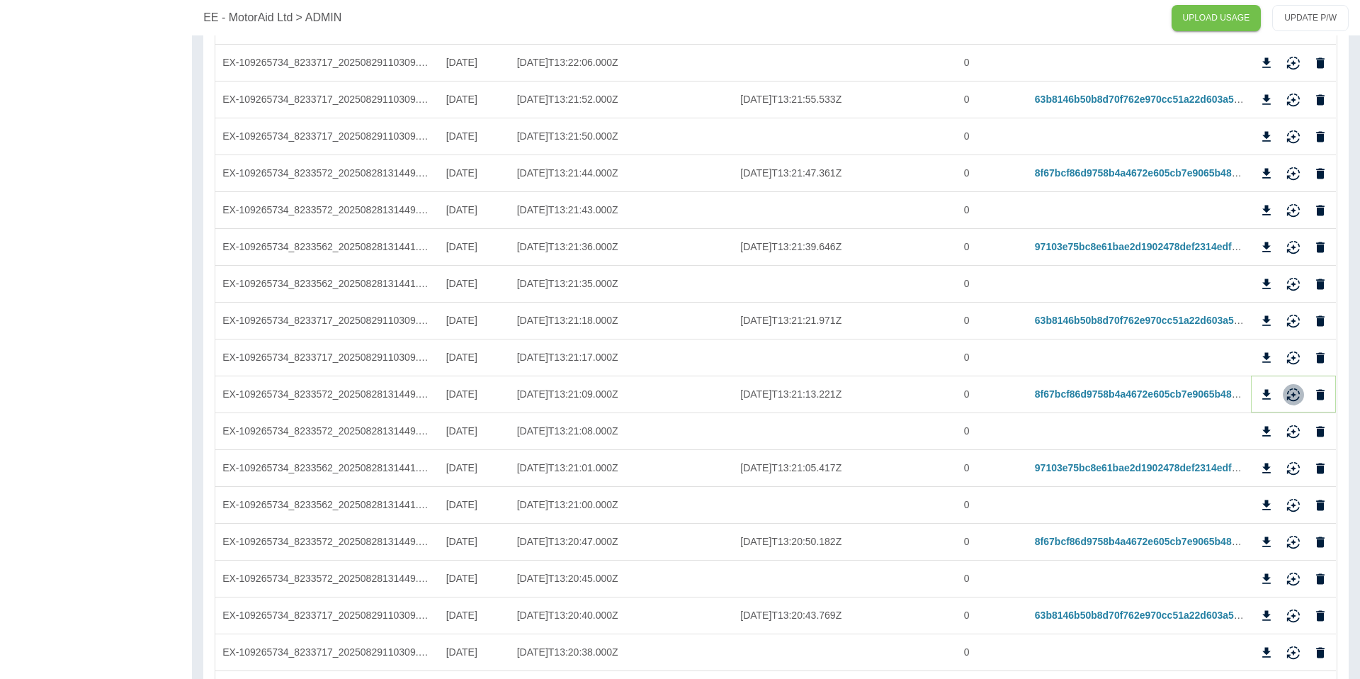
click at [1291, 392] on icon "Reimport" at bounding box center [1293, 394] width 14 height 14
click at [1296, 465] on icon "Reimport" at bounding box center [1293, 468] width 14 height 14
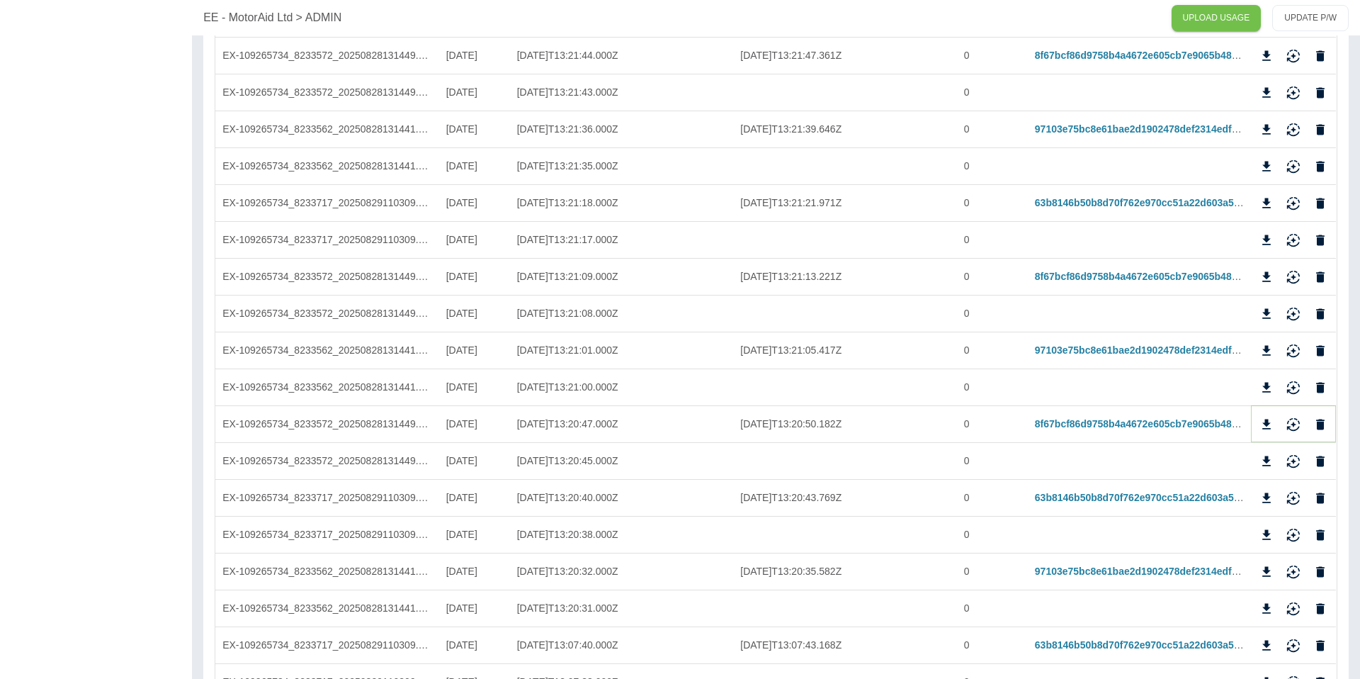
click at [1294, 421] on icon "Reimport" at bounding box center [1293, 424] width 14 height 14
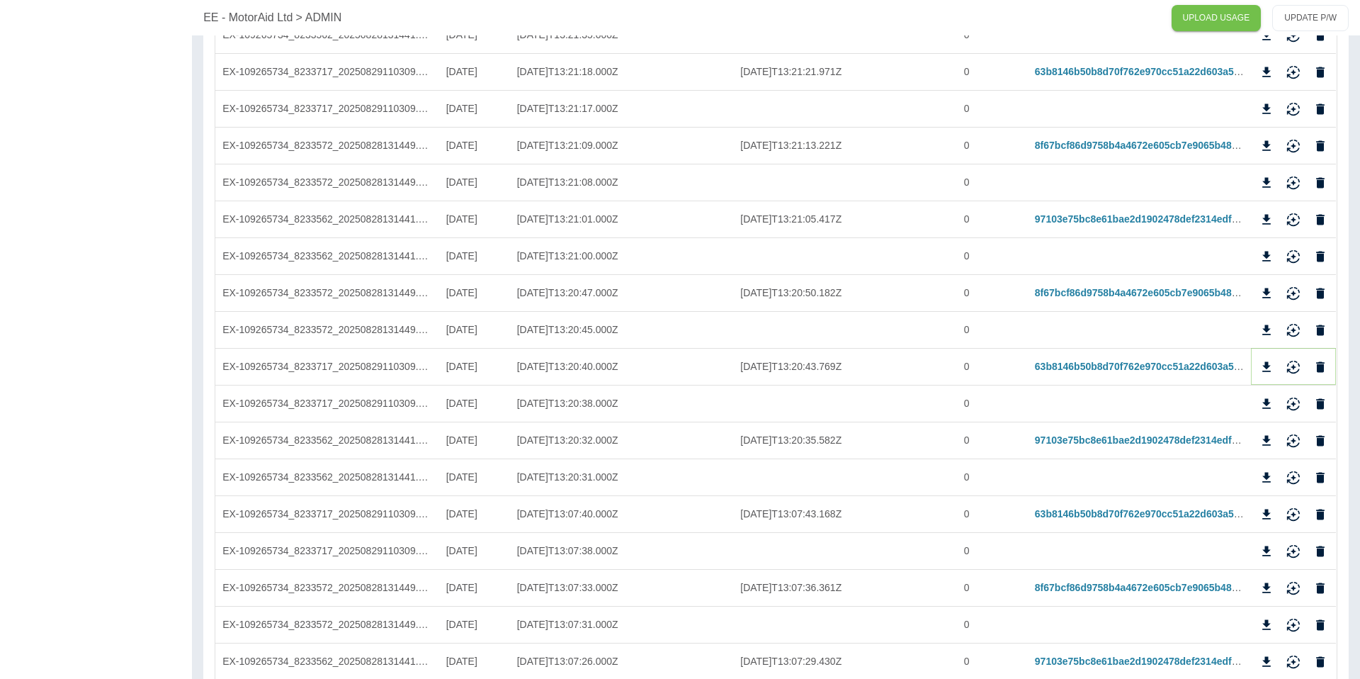
click at [1296, 373] on button "Reimport" at bounding box center [1293, 366] width 21 height 21
click at [1294, 443] on icon "Reimport" at bounding box center [1293, 438] width 13 height 9
click at [1299, 512] on icon "Reimport" at bounding box center [1293, 512] width 13 height 9
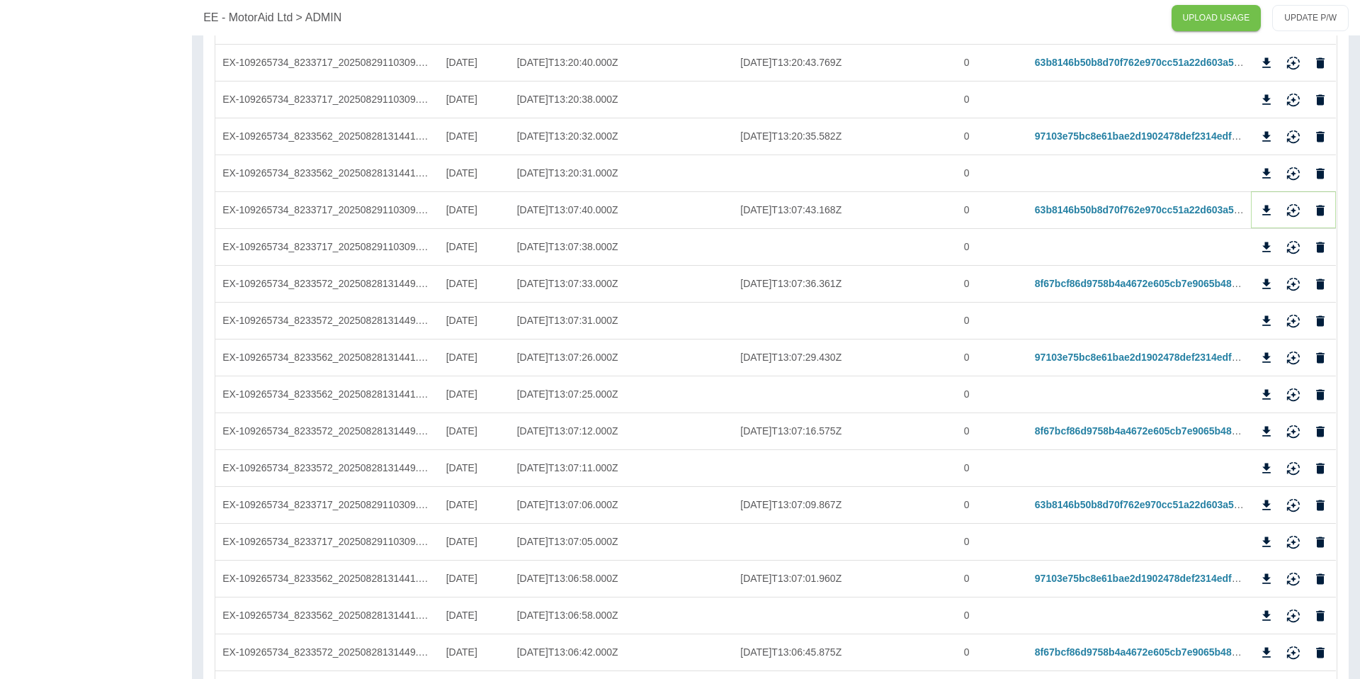
scroll to position [1971, 0]
click at [1293, 286] on icon "Reimport" at bounding box center [1293, 283] width 14 height 14
drag, startPoint x: 1298, startPoint y: 351, endPoint x: 1308, endPoint y: 425, distance: 75.0
click at [1298, 351] on icon "Reimport" at bounding box center [1293, 357] width 14 height 14
click at [1295, 432] on icon "Reimport" at bounding box center [1293, 431] width 14 height 14
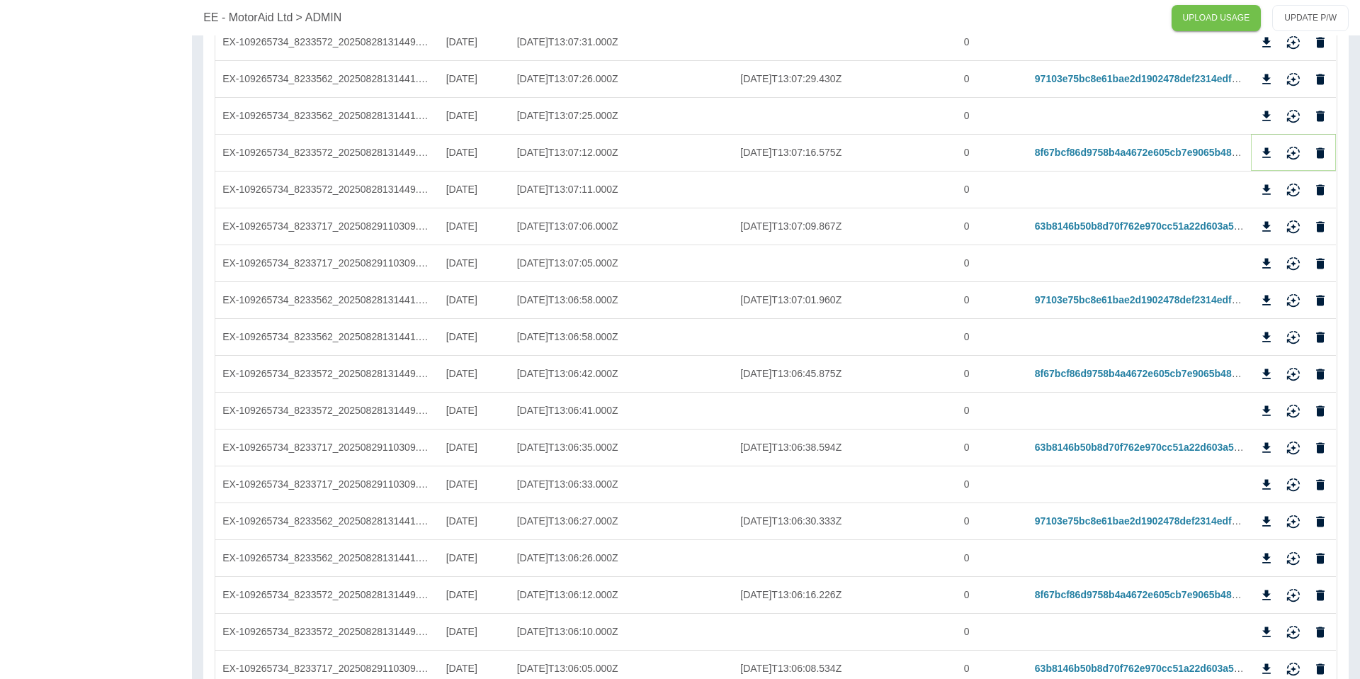
scroll to position [2254, 0]
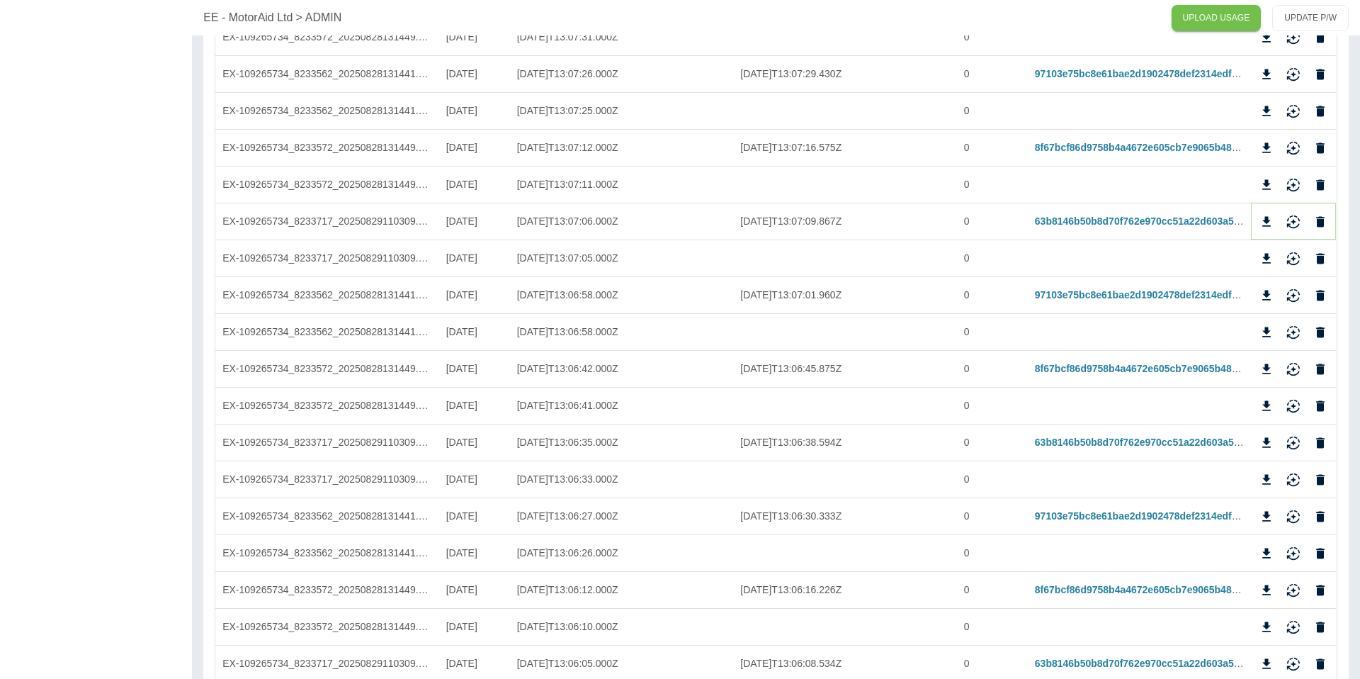
click at [1295, 221] on icon "Reimport" at bounding box center [1293, 219] width 13 height 9
click at [1296, 292] on icon "Reimport" at bounding box center [1293, 295] width 14 height 14
click at [1292, 366] on icon "Reimport" at bounding box center [1293, 369] width 14 height 14
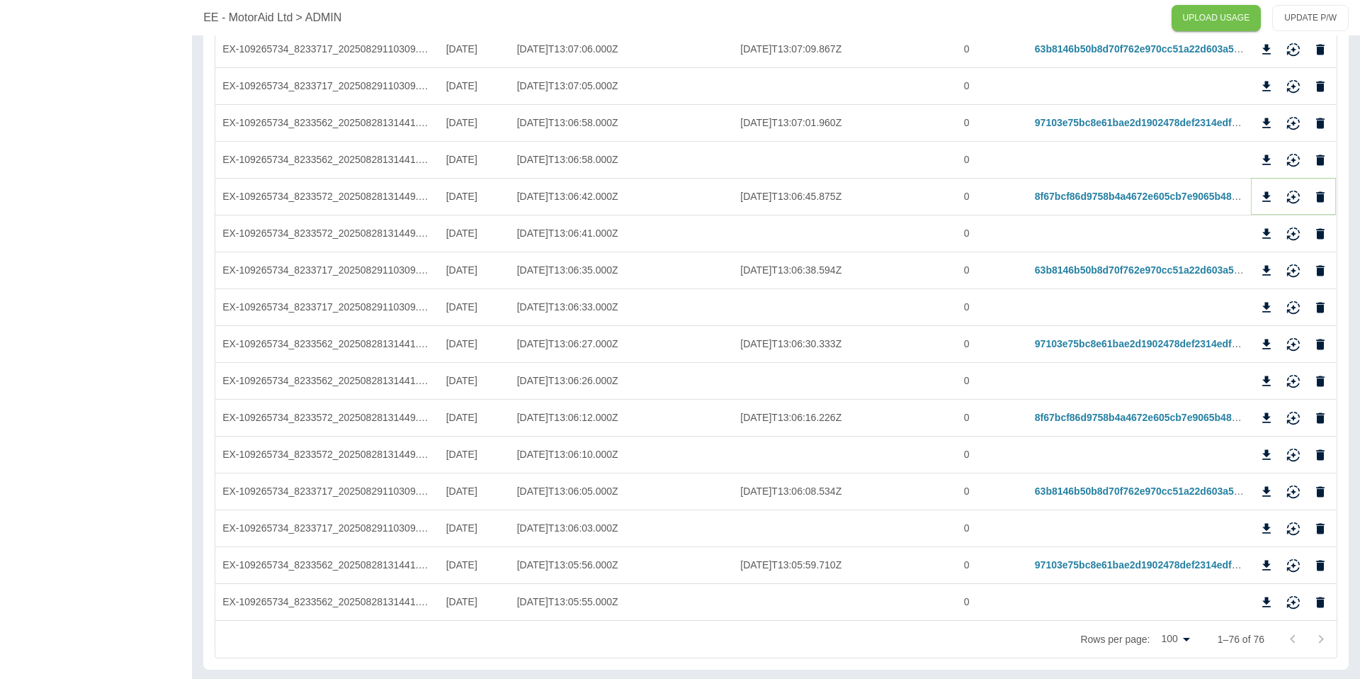
scroll to position [2433, 0]
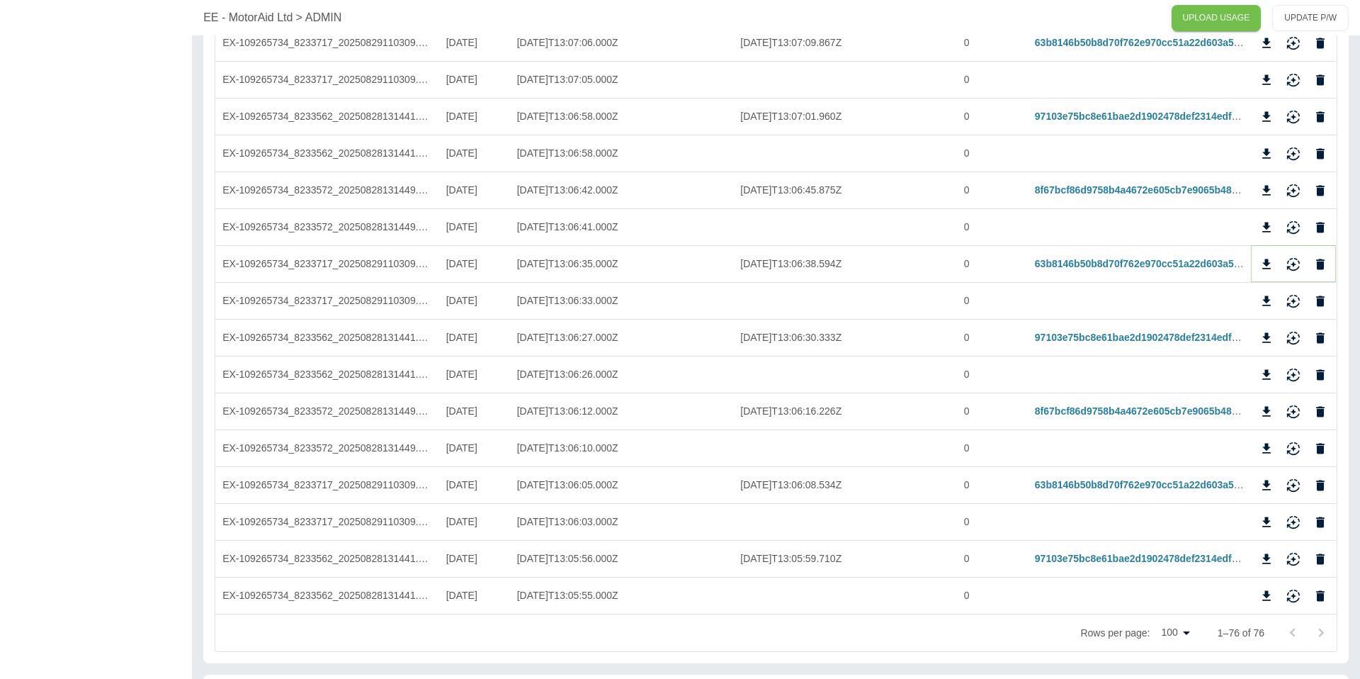
drag, startPoint x: 1295, startPoint y: 262, endPoint x: 1289, endPoint y: 342, distance: 80.2
click at [1295, 263] on icon "Reimport" at bounding box center [1293, 264] width 14 height 14
click at [1294, 322] on div at bounding box center [1293, 337] width 85 height 37
click at [1295, 327] on button "Reimport" at bounding box center [1293, 337] width 21 height 21
click at [1292, 411] on icon "Reimport" at bounding box center [1293, 408] width 13 height 9
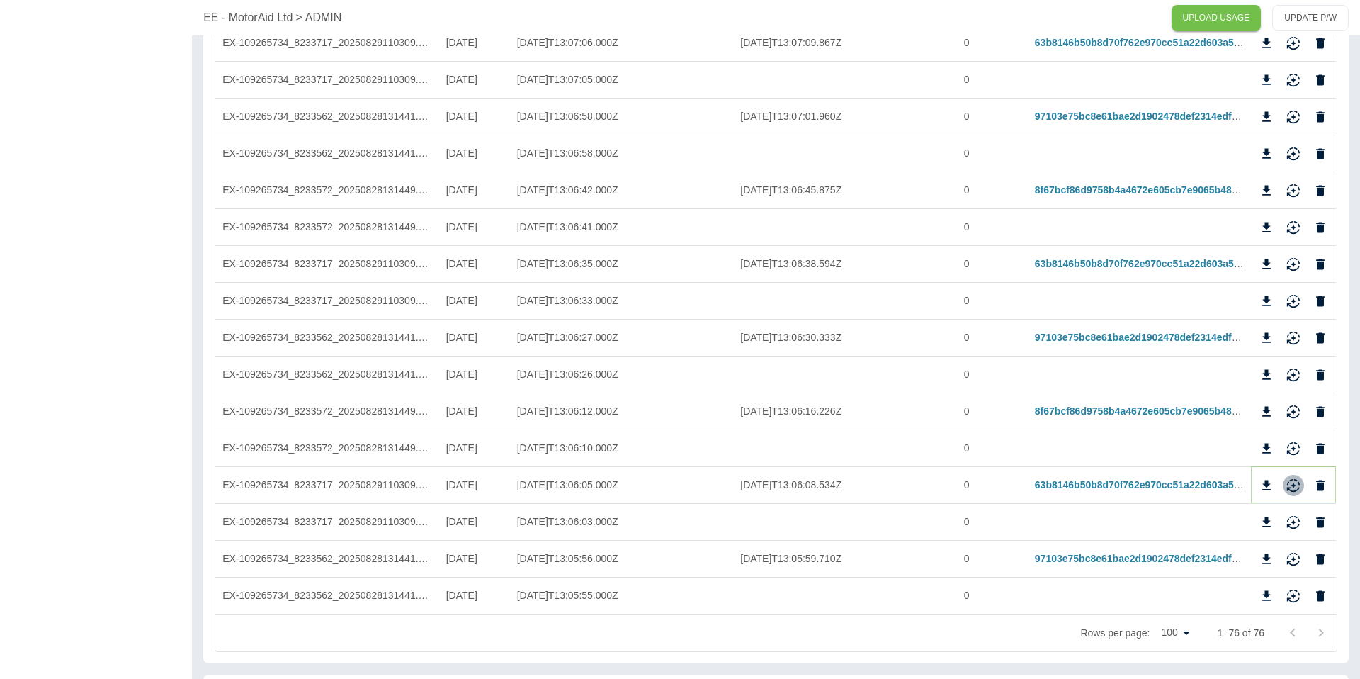
click at [1289, 480] on icon "Reimport" at bounding box center [1293, 485] width 14 height 14
click at [1291, 557] on icon "Reimport" at bounding box center [1293, 559] width 14 height 14
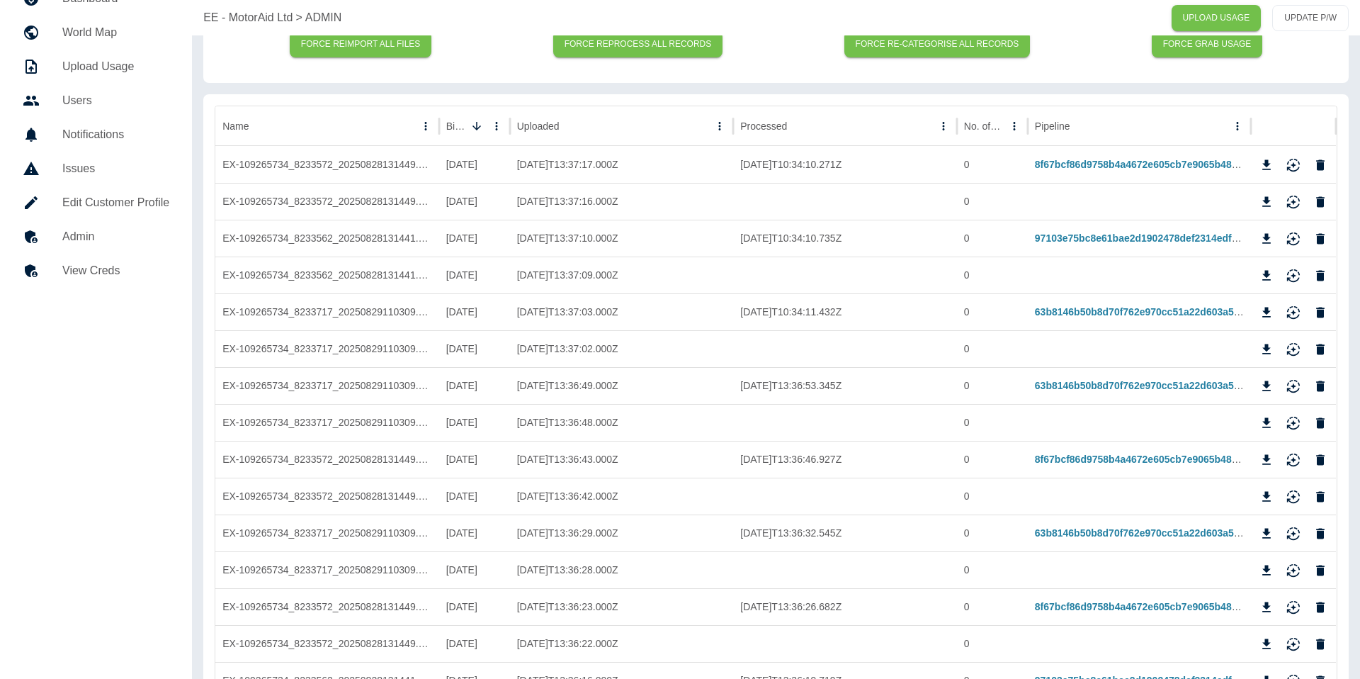
scroll to position [0, 0]
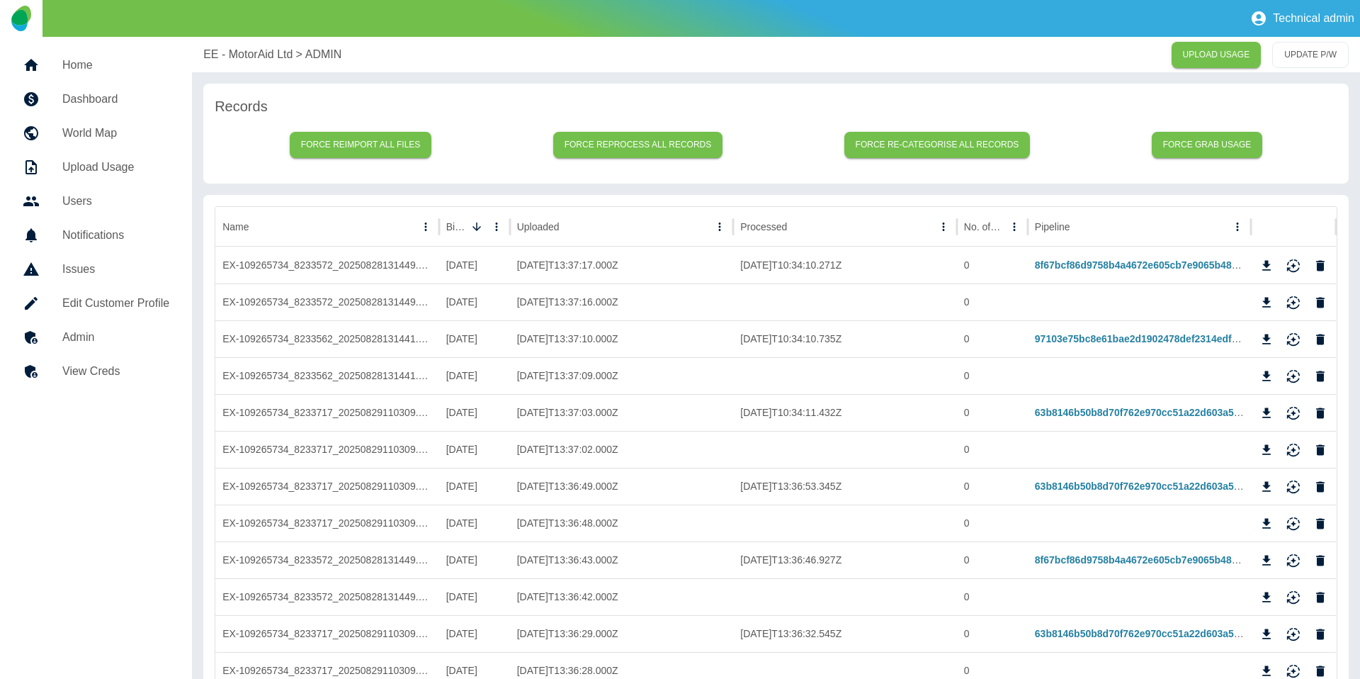
click at [251, 47] on p "EE - MotorAid Ltd" at bounding box center [247, 54] width 89 height 17
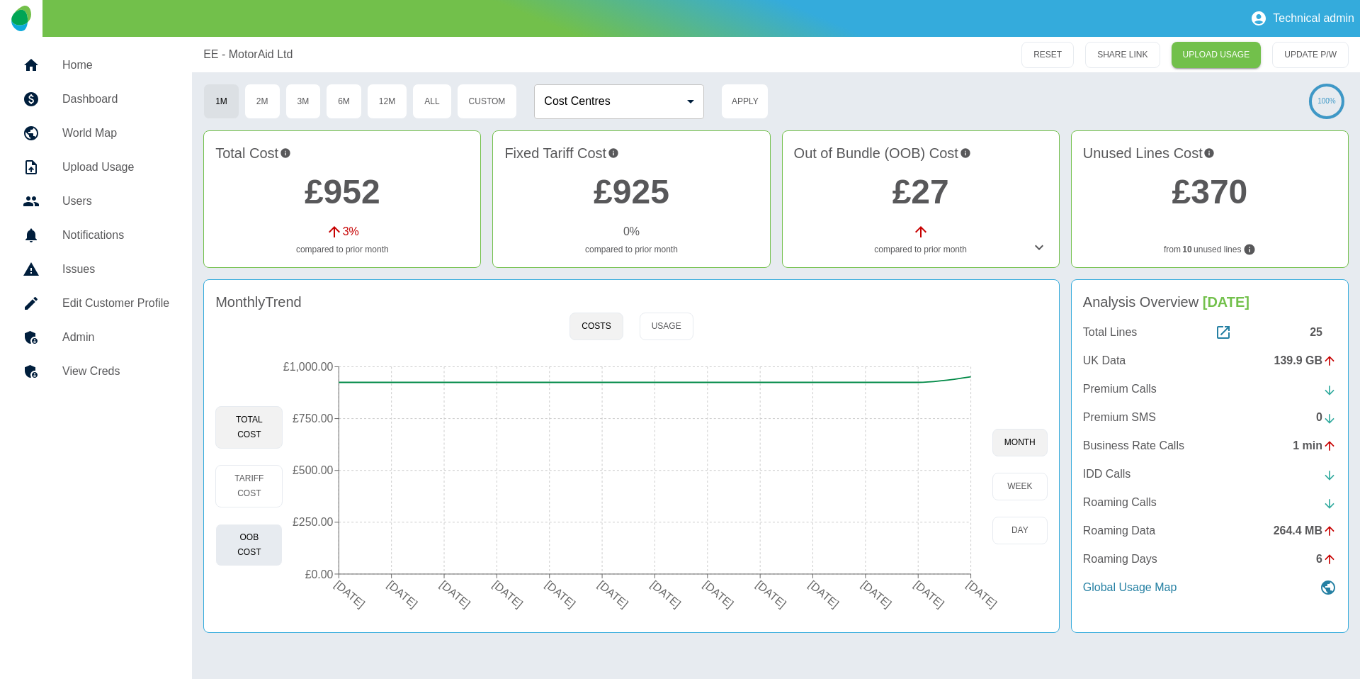
click at [254, 548] on button "OOB Cost" at bounding box center [248, 545] width 67 height 43
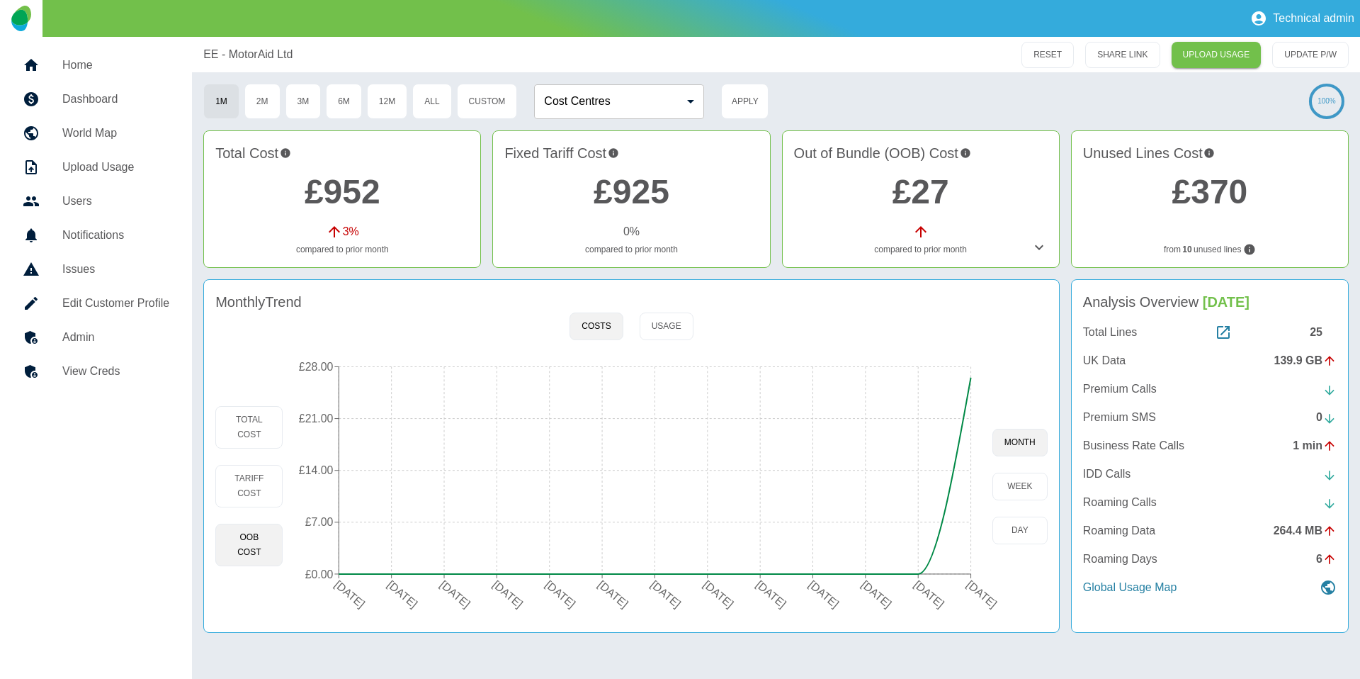
drag, startPoint x: 109, startPoint y: 332, endPoint x: 129, endPoint y: 332, distance: 19.8
click at [109, 332] on h5 "Admin" at bounding box center [115, 337] width 107 height 17
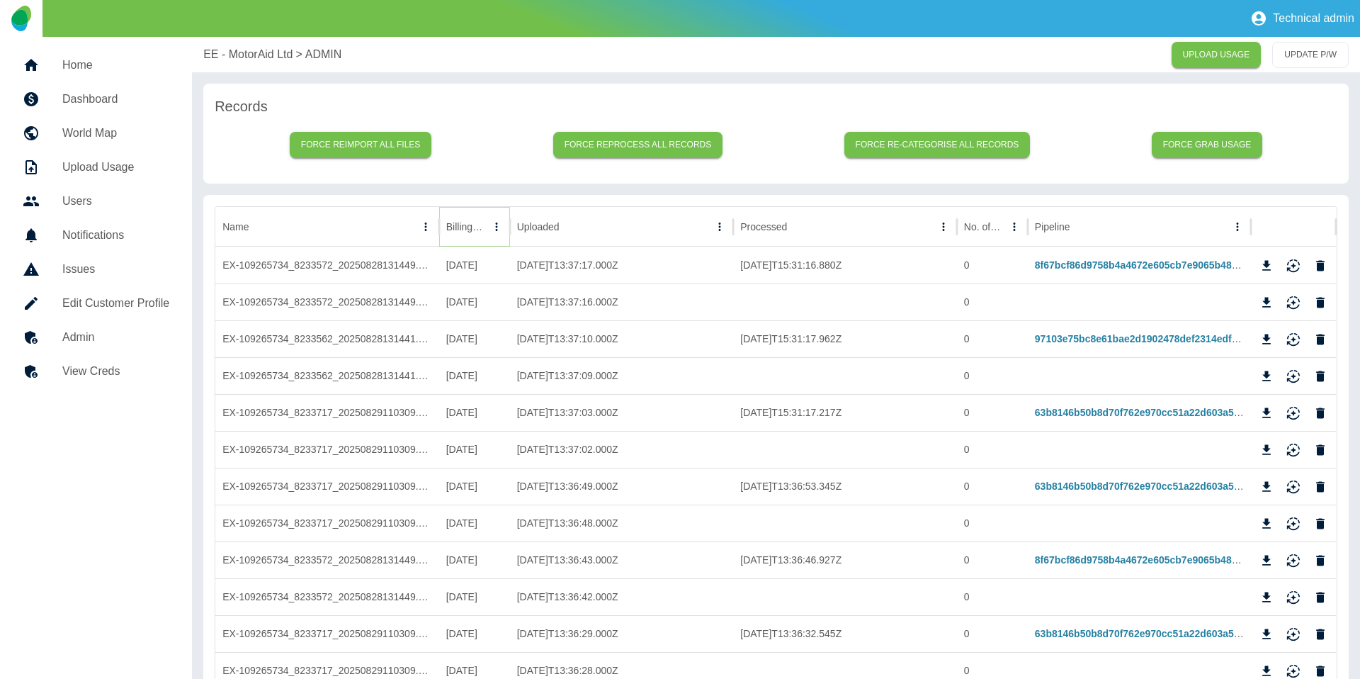
click at [492, 229] on icon "Sort" at bounding box center [496, 226] width 9 height 9
click at [476, 229] on icon "Sort" at bounding box center [477, 226] width 9 height 9
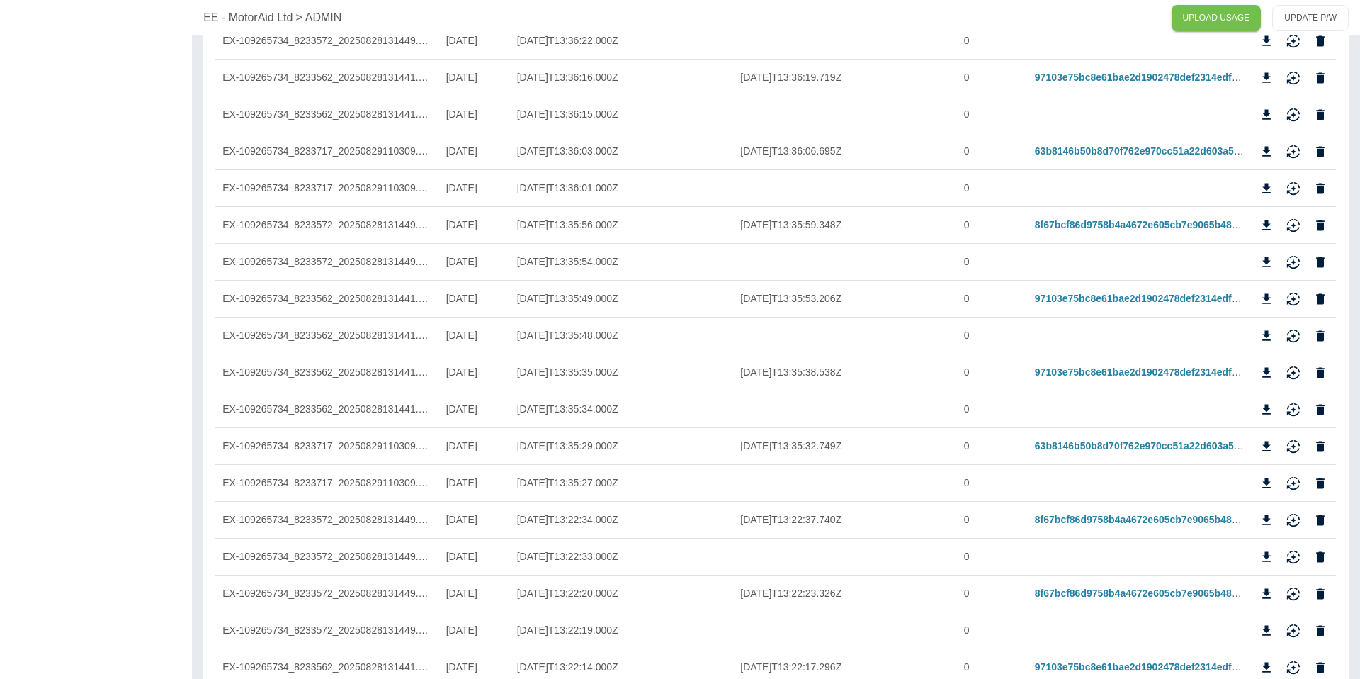
scroll to position [714, 0]
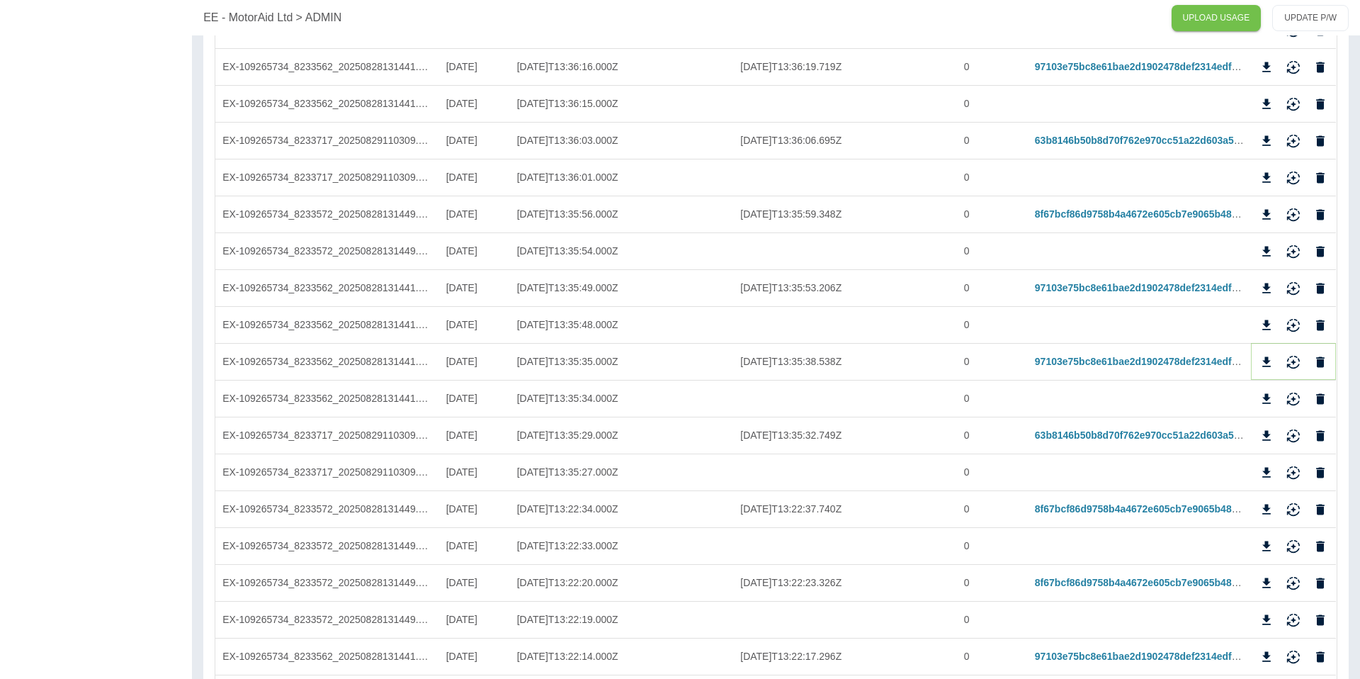
click at [1260, 363] on icon "Download" at bounding box center [1267, 362] width 14 height 14
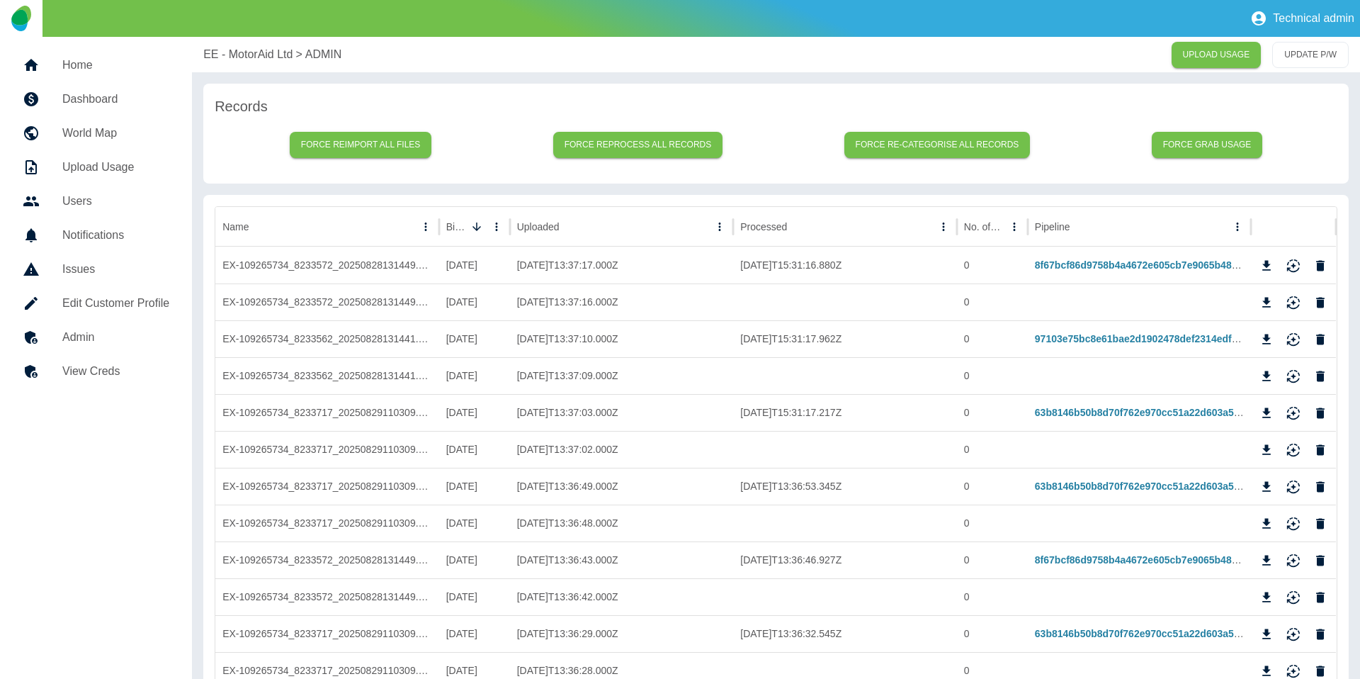
drag, startPoint x: 227, startPoint y: 63, endPoint x: 229, endPoint y: 52, distance: 11.4
click at [227, 62] on div "EE - MotorAid Ltd > ADMIN UPLOAD USAGE UPDATE P/W" at bounding box center [776, 54] width 1168 height 35
click at [229, 52] on p "EE - MotorAid Ltd" at bounding box center [247, 54] width 89 height 17
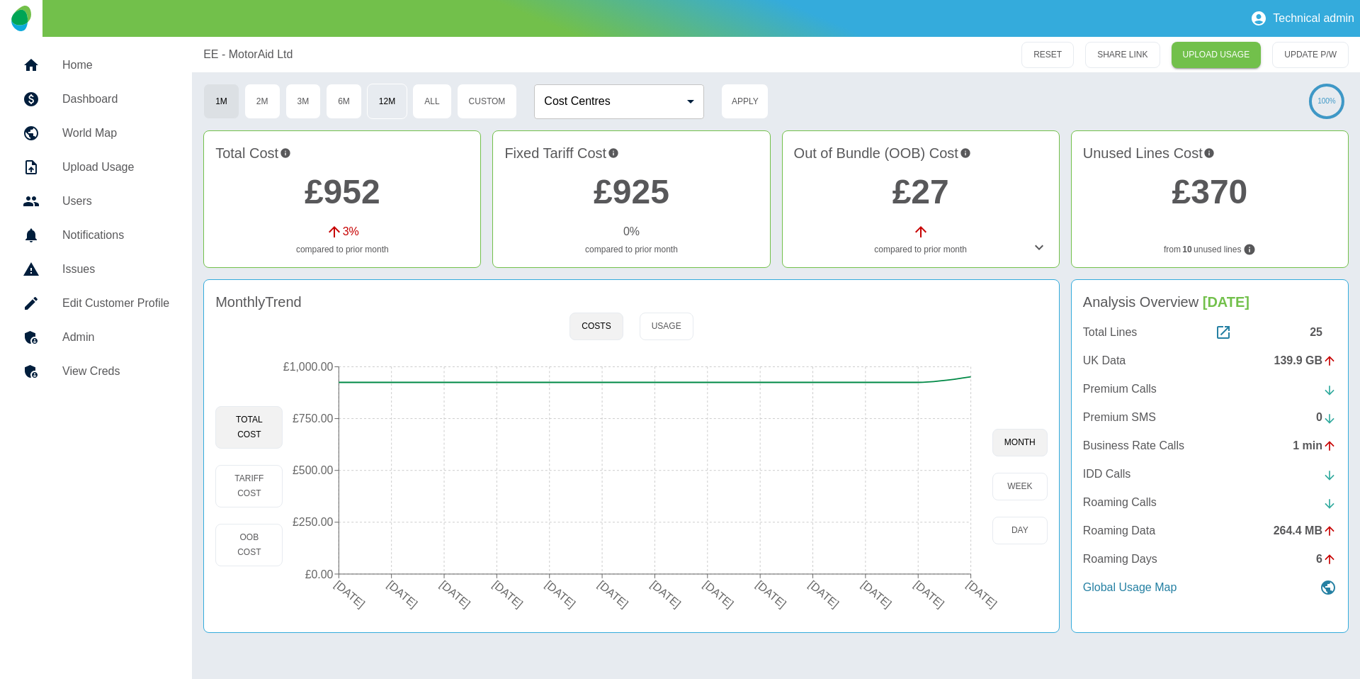
click at [391, 94] on button "12M" at bounding box center [387, 101] width 40 height 35
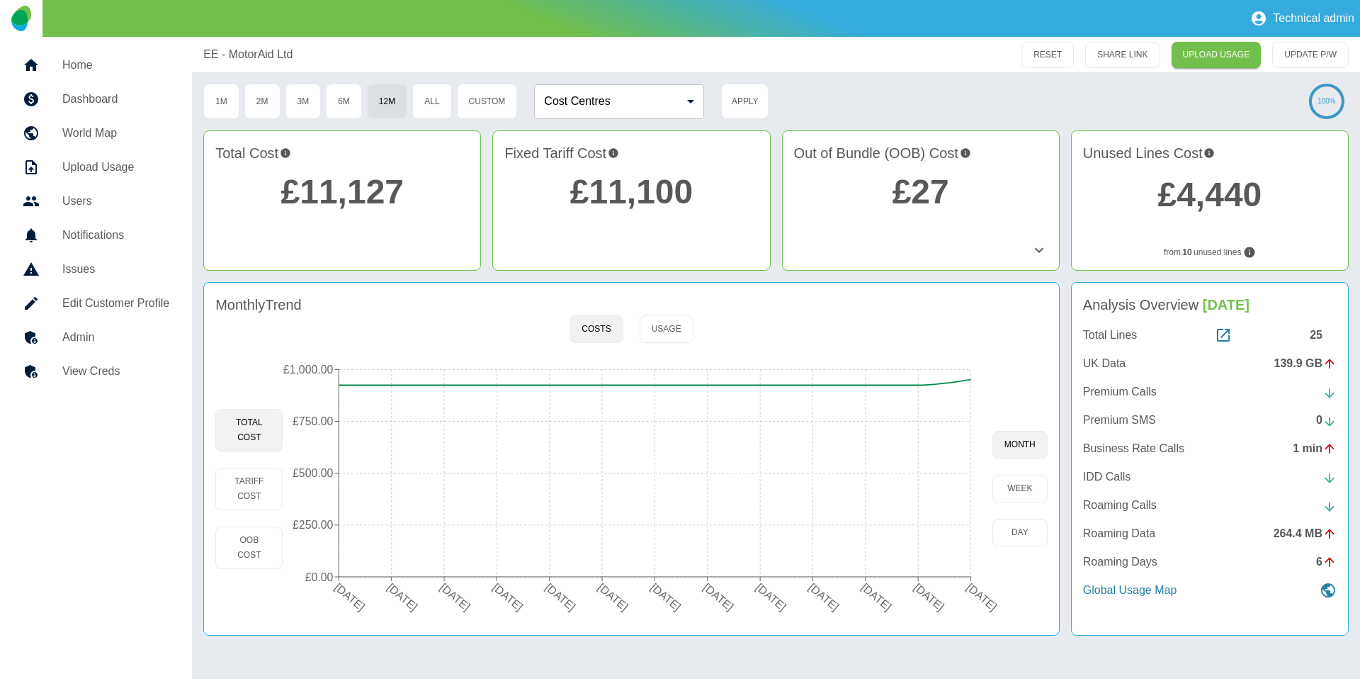
click at [112, 336] on h5 "Admin" at bounding box center [115, 337] width 107 height 17
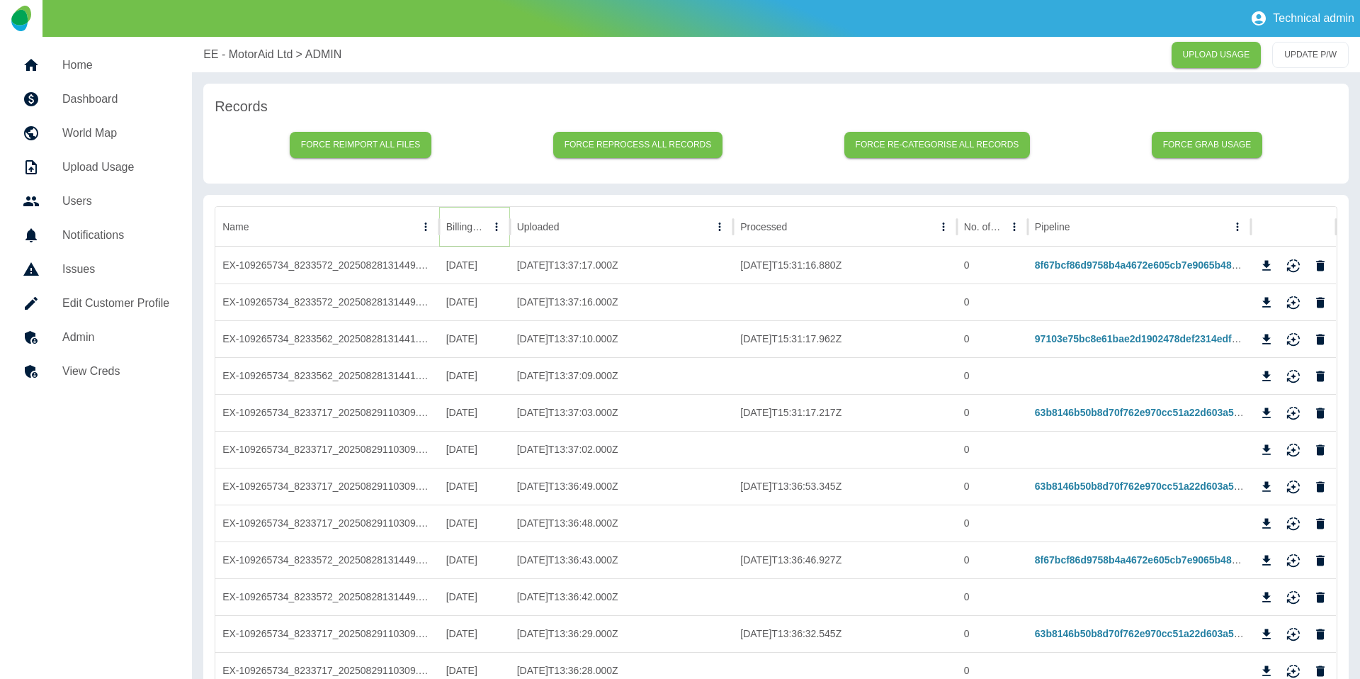
click at [490, 220] on icon "Sort" at bounding box center [496, 226] width 13 height 13
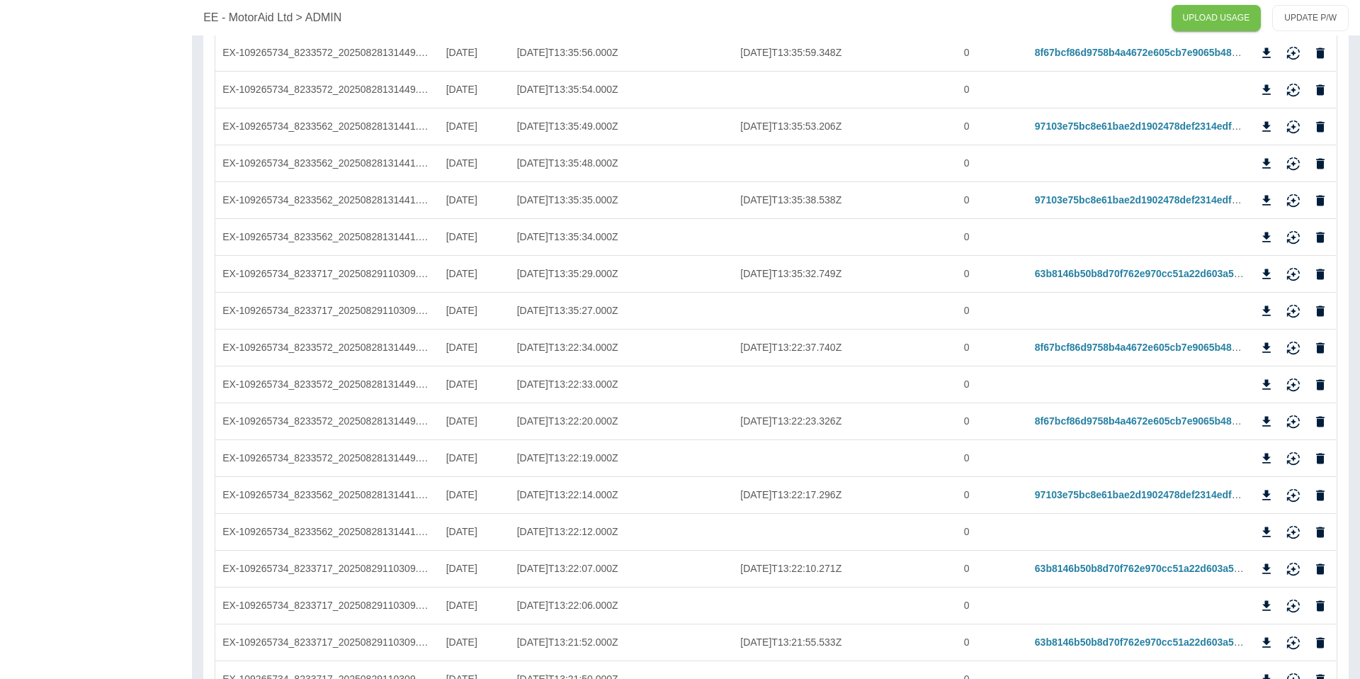
scroll to position [866, 0]
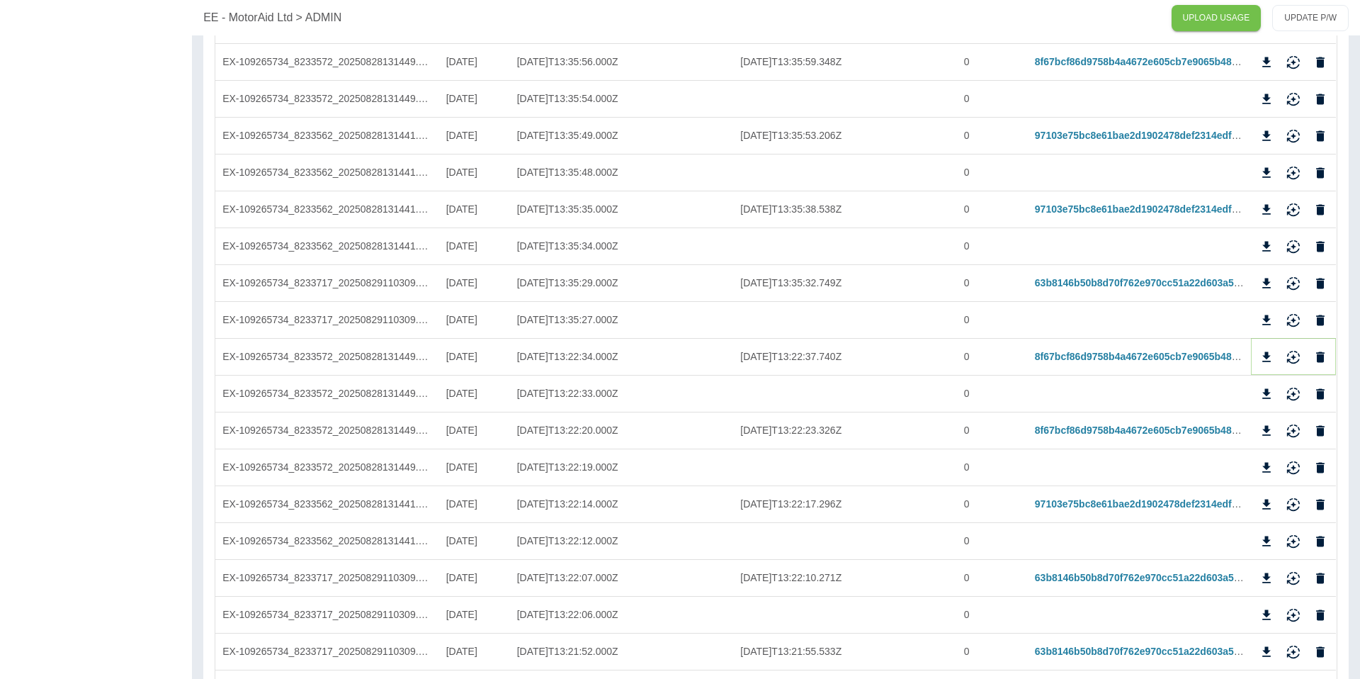
click at [1269, 352] on icon "Download" at bounding box center [1267, 357] width 14 height 14
click at [1084, 325] on div at bounding box center [1140, 319] width 224 height 37
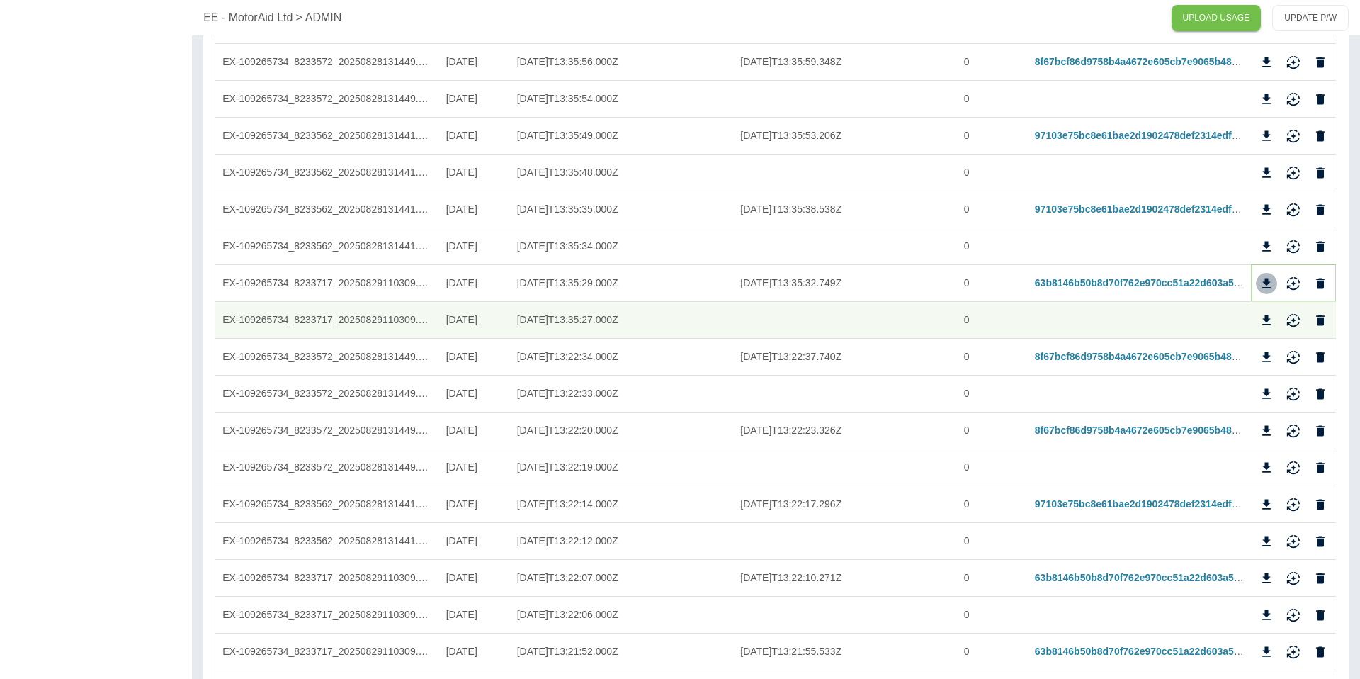
click at [1260, 283] on icon "Download" at bounding box center [1267, 283] width 14 height 14
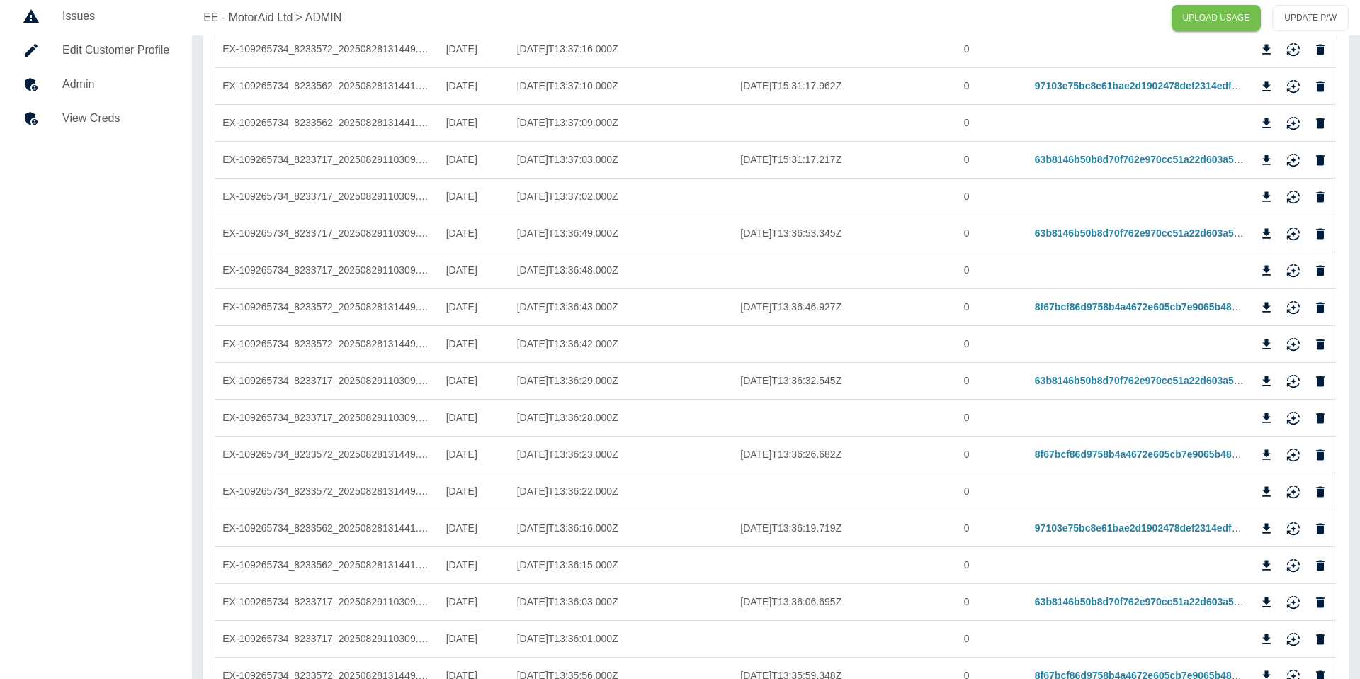
scroll to position [0, 0]
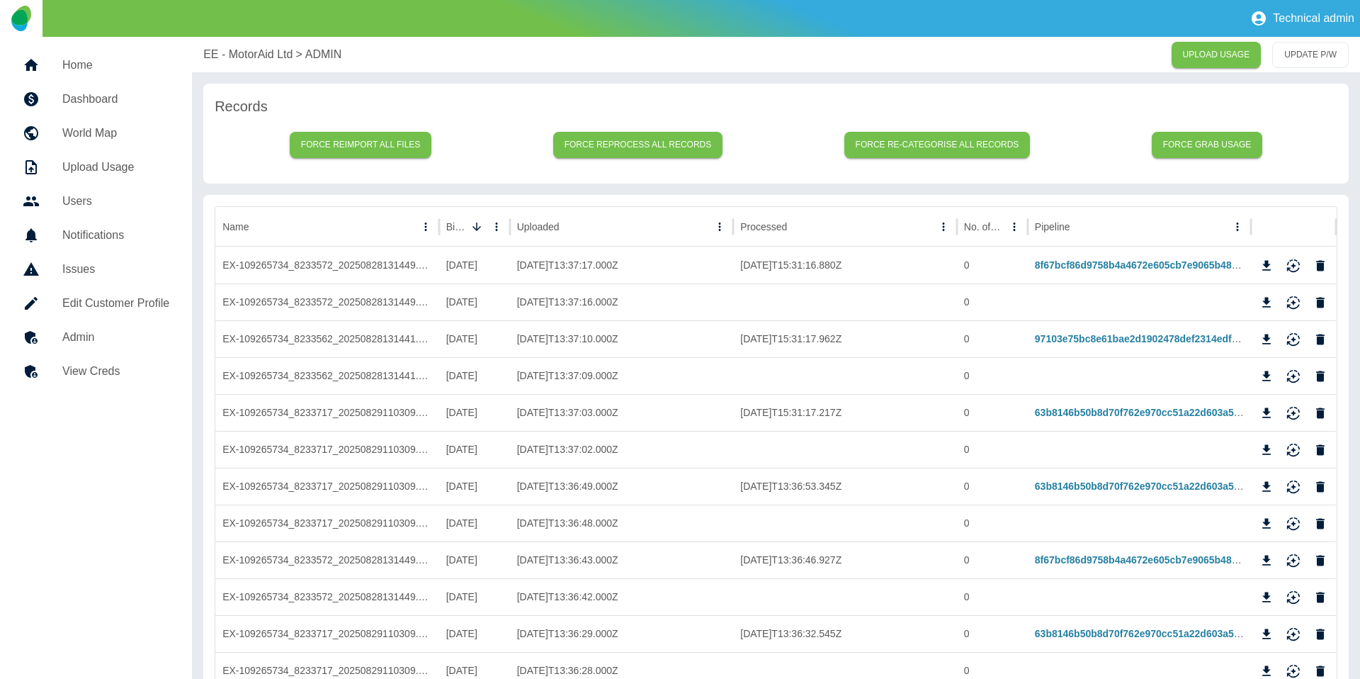
drag, startPoint x: 219, startPoint y: 43, endPoint x: 224, endPoint y: 54, distance: 12.4
click at [219, 43] on div "EE - MotorAid Ltd > ADMIN UPLOAD USAGE UPDATE P/W" at bounding box center [776, 54] width 1168 height 35
click at [225, 55] on p "EE - MotorAid Ltd" at bounding box center [247, 54] width 89 height 17
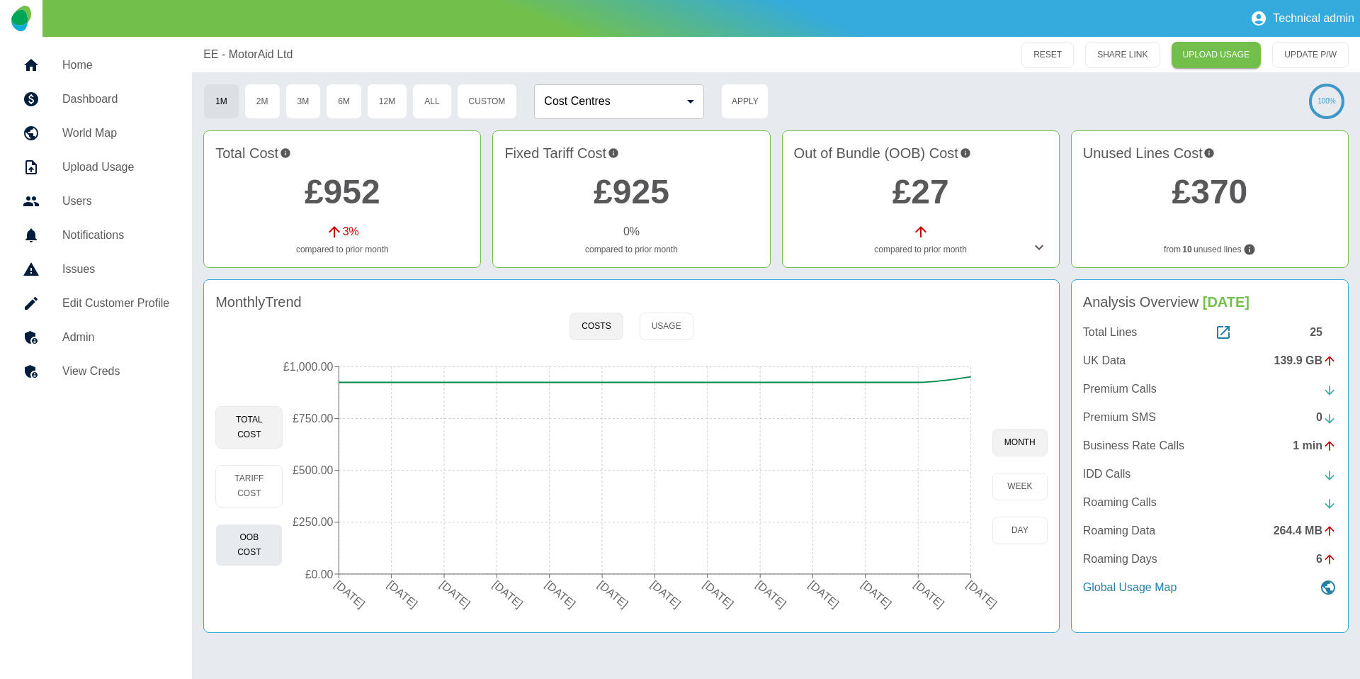
click at [249, 543] on button "OOB Cost" at bounding box center [248, 545] width 67 height 43
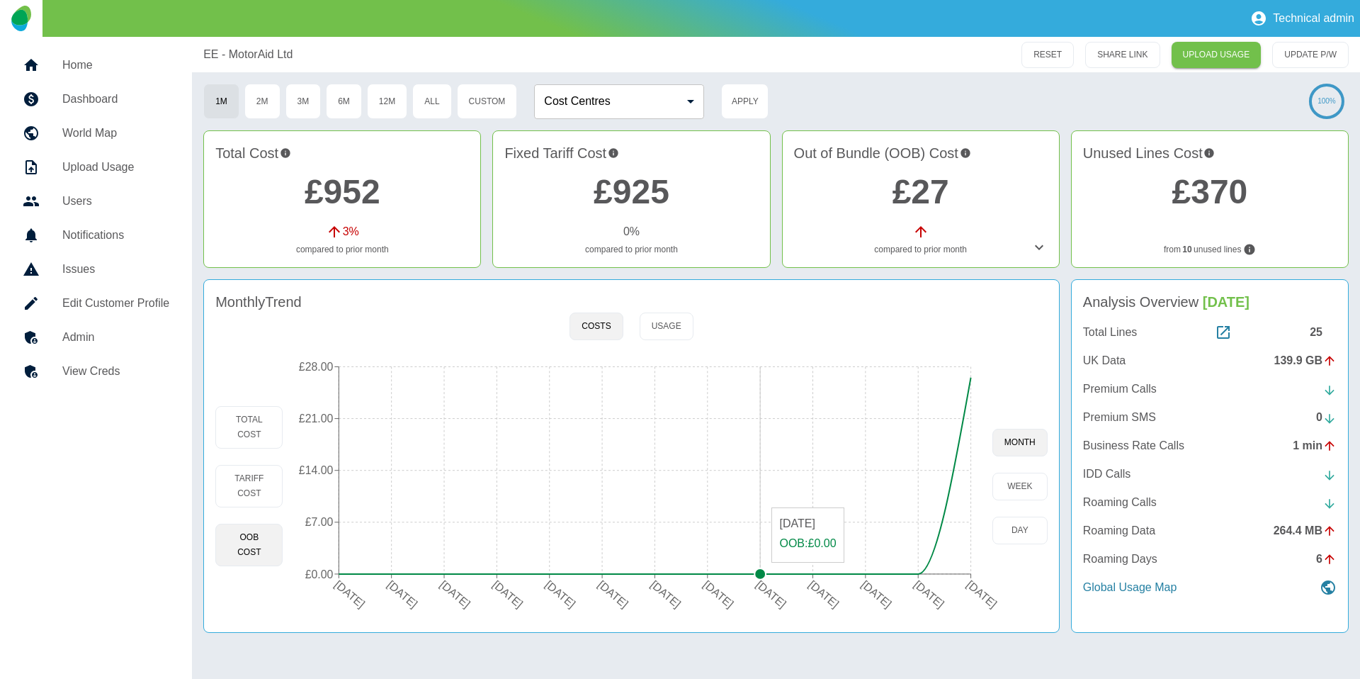
click at [759, 570] on circle at bounding box center [760, 573] width 11 height 11
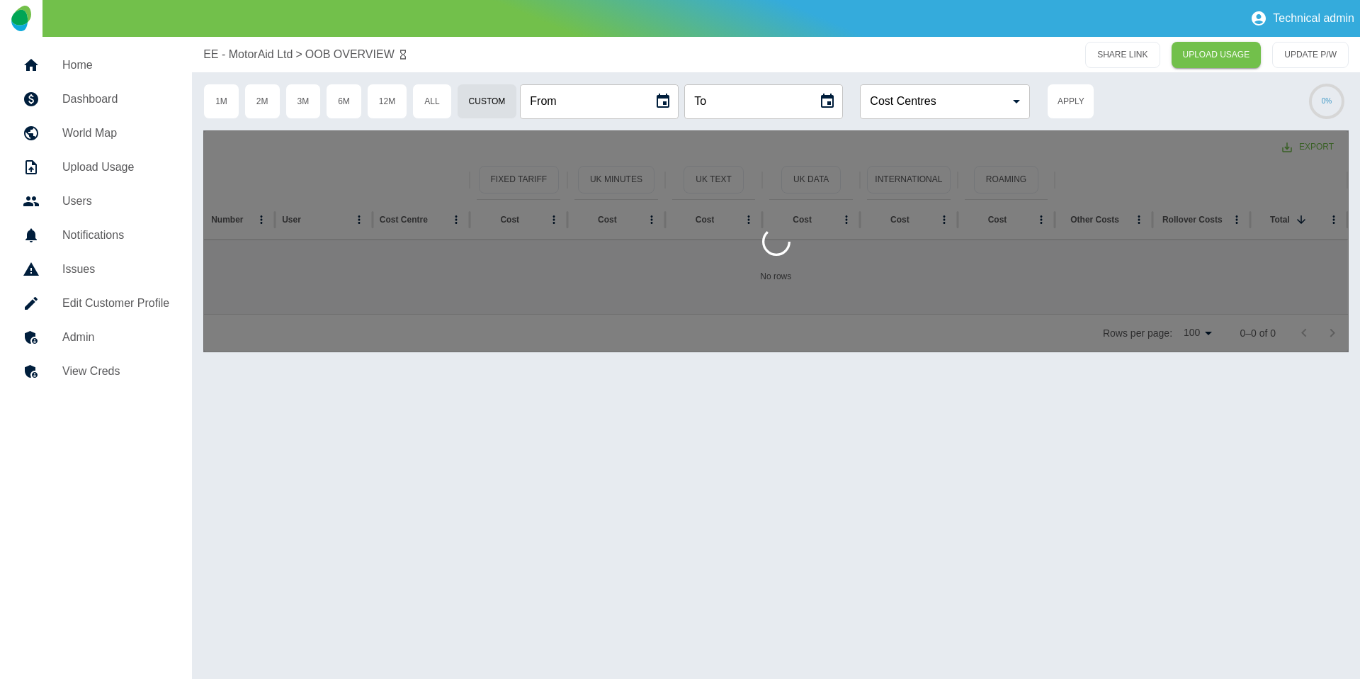
type input "**********"
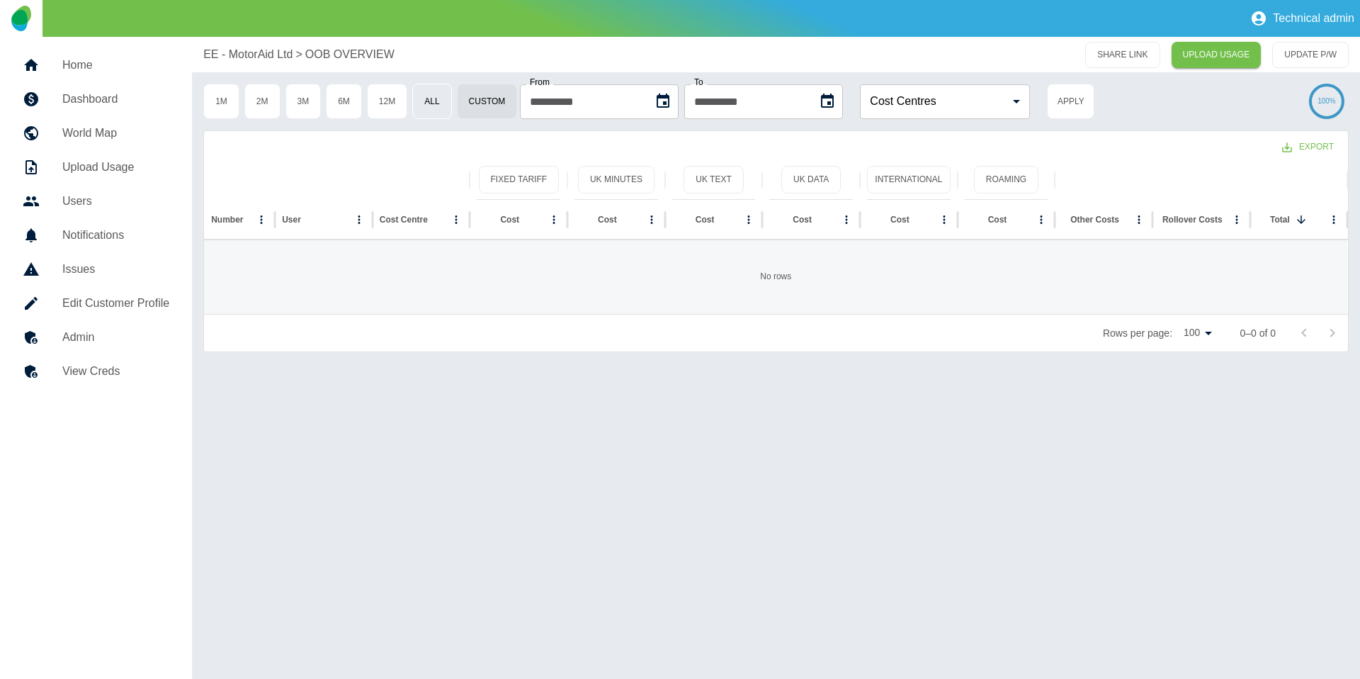
click at [418, 103] on button "All" at bounding box center [431, 101] width 39 height 35
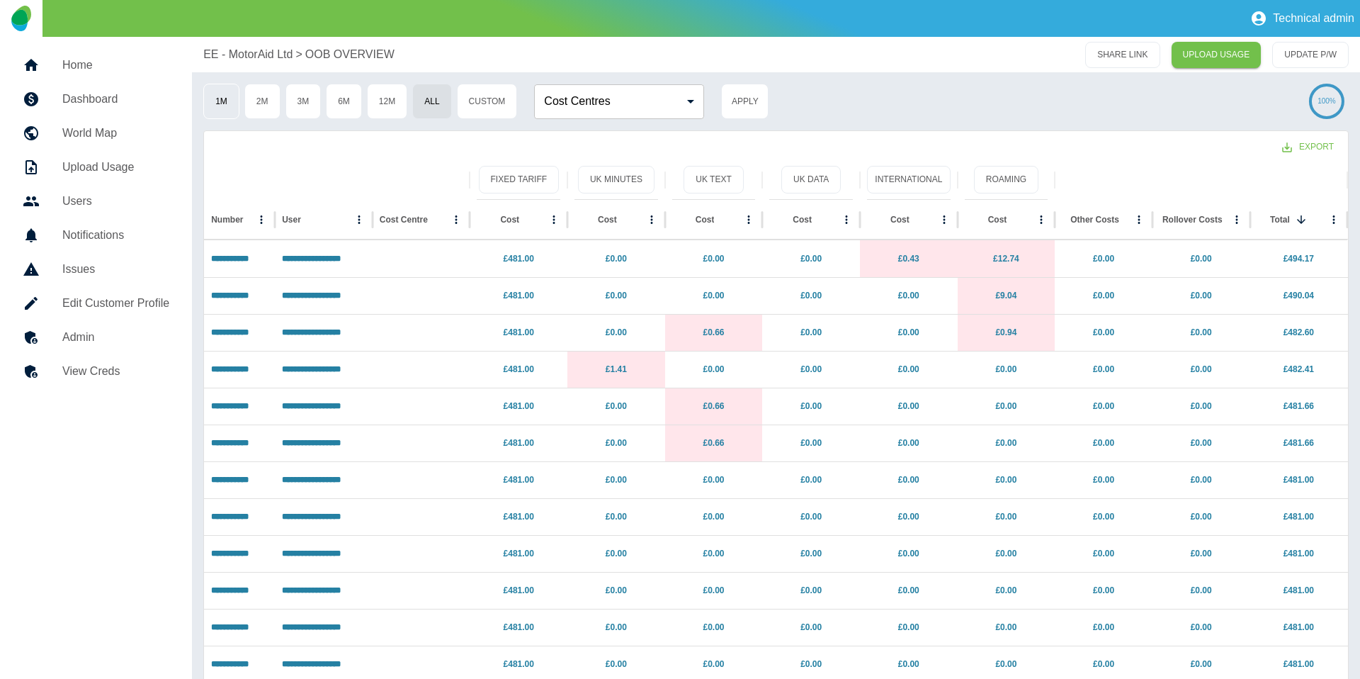
click at [225, 106] on button "1M" at bounding box center [221, 101] width 36 height 35
click at [268, 106] on button "2M" at bounding box center [262, 101] width 36 height 35
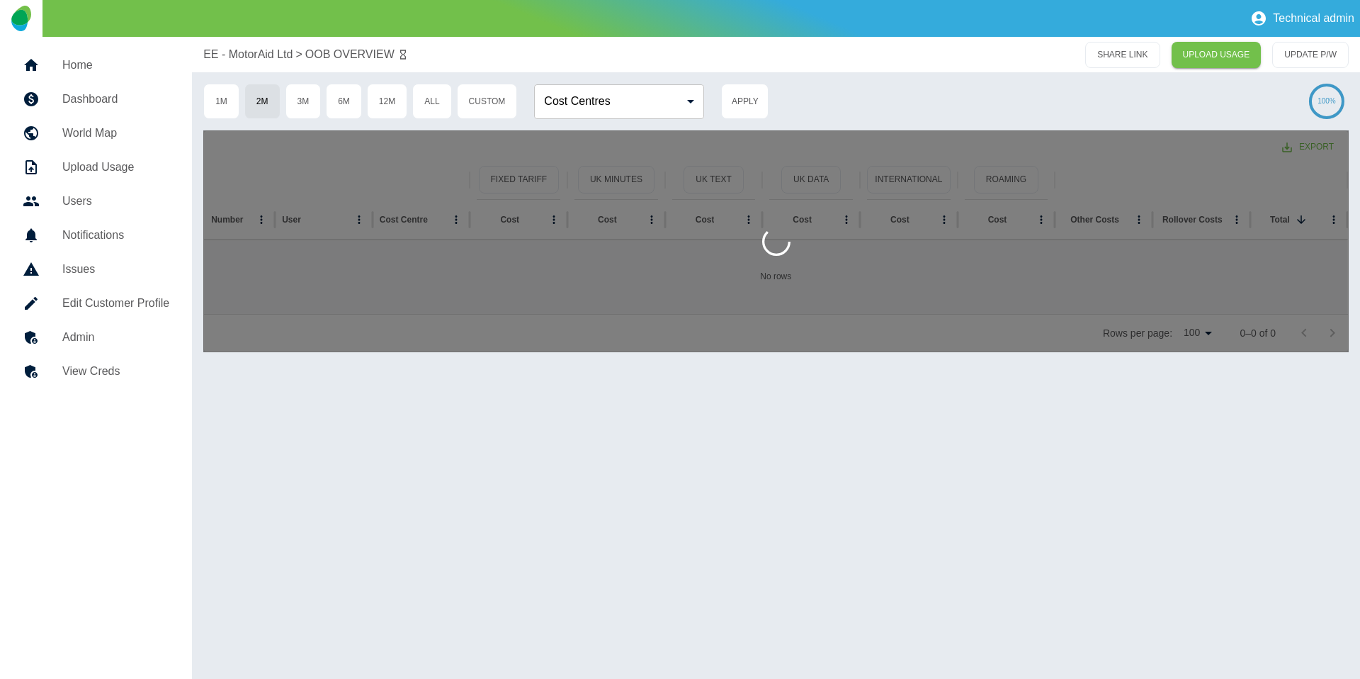
click at [264, 52] on p "EE - MotorAid Ltd" at bounding box center [247, 54] width 89 height 17
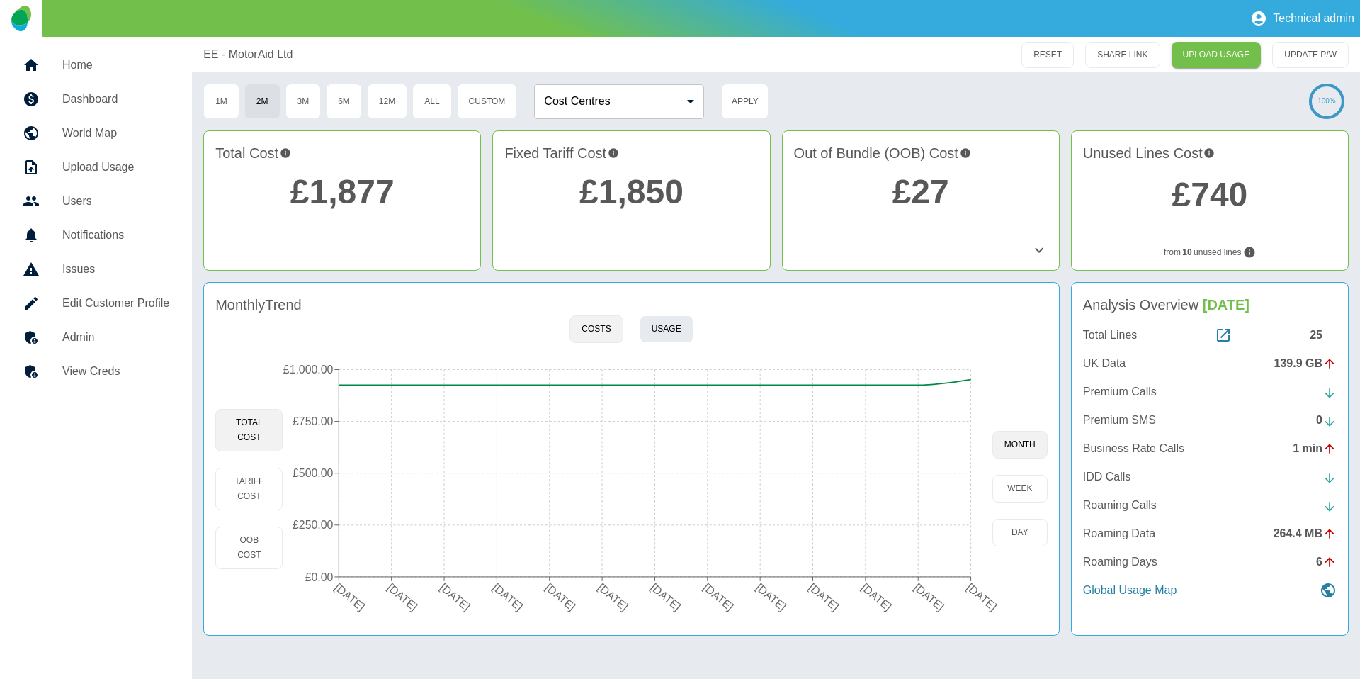
click at [677, 334] on button "Usage" at bounding box center [667, 329] width 54 height 28
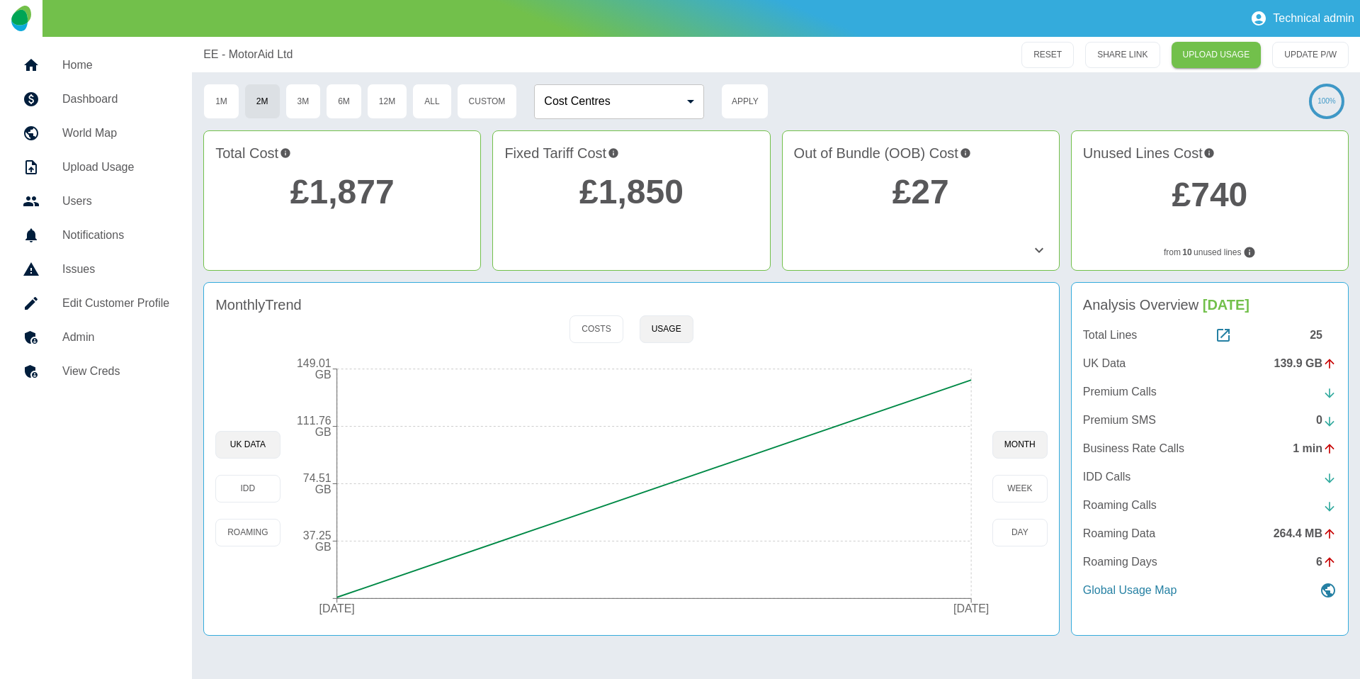
click at [96, 327] on link "Admin" at bounding box center [95, 337] width 169 height 34
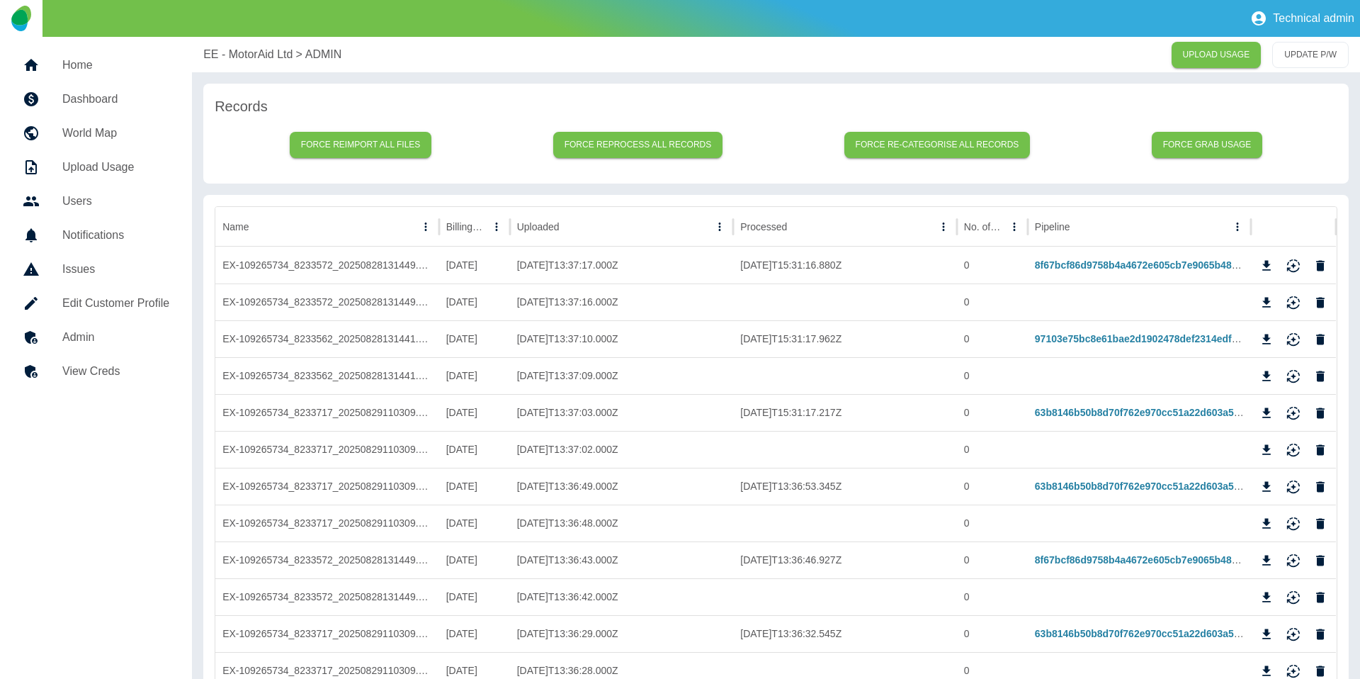
scroll to position [6, 0]
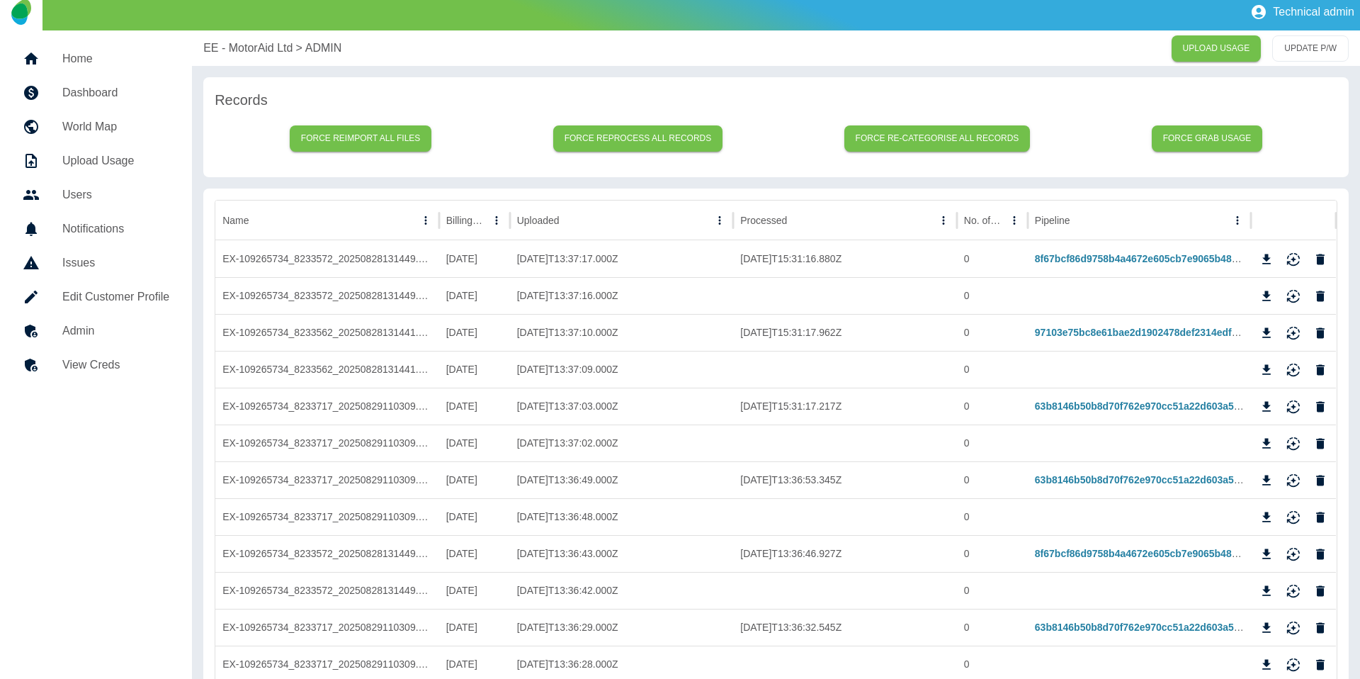
click at [215, 48] on p "EE - MotorAid Ltd" at bounding box center [247, 48] width 89 height 17
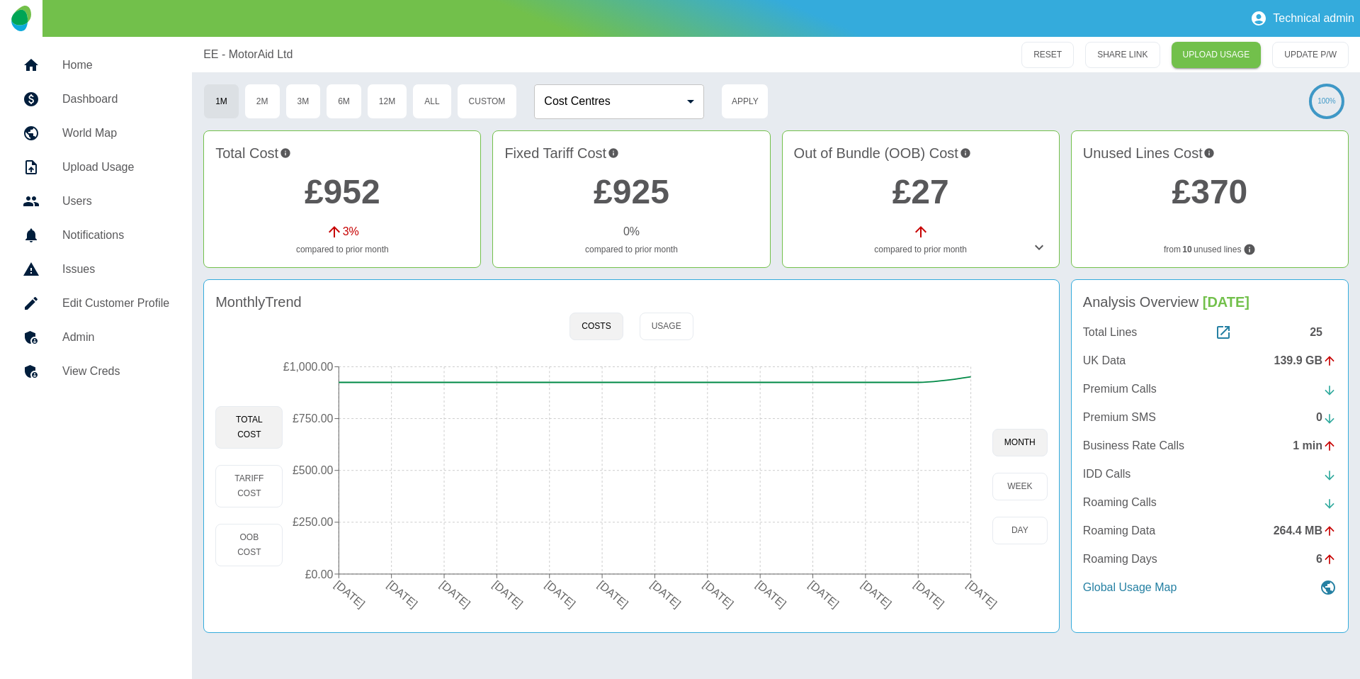
click at [88, 335] on h5 "Admin" at bounding box center [115, 337] width 107 height 17
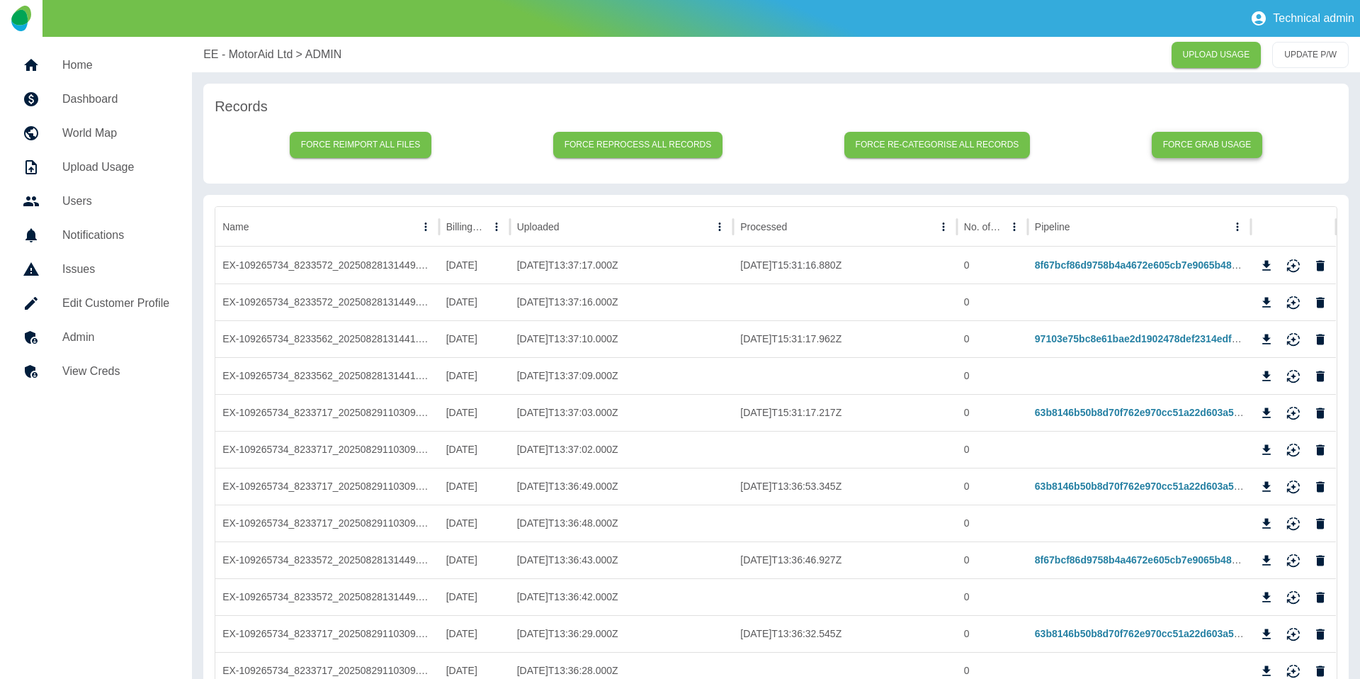
click at [1182, 142] on button "Force grab usage" at bounding box center [1207, 145] width 111 height 26
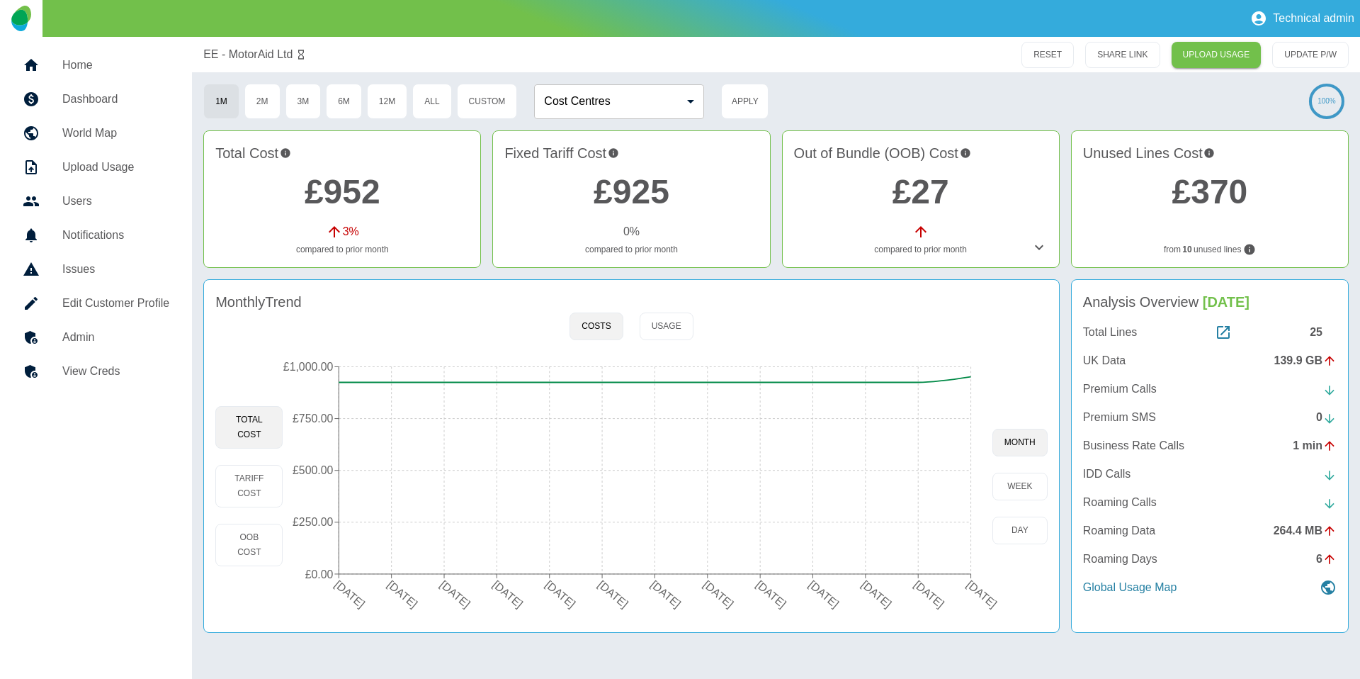
click at [90, 349] on link "Admin" at bounding box center [95, 337] width 169 height 34
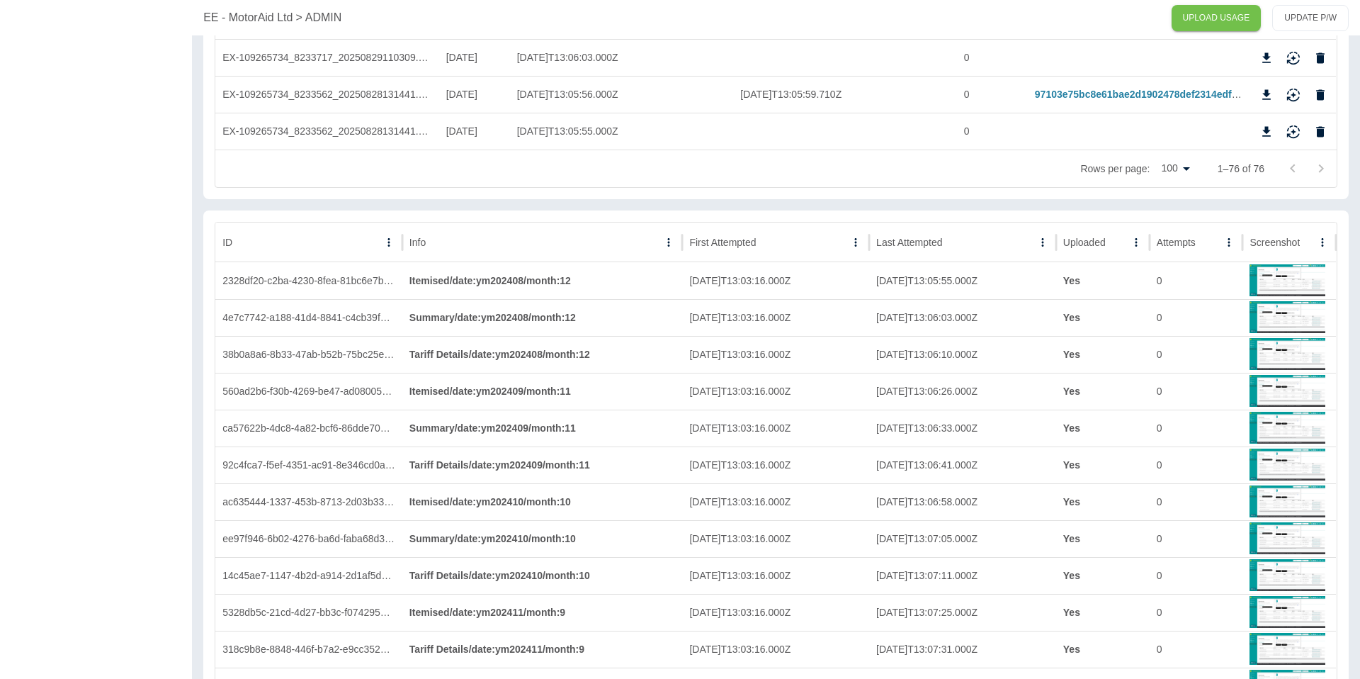
scroll to position [2909, 0]
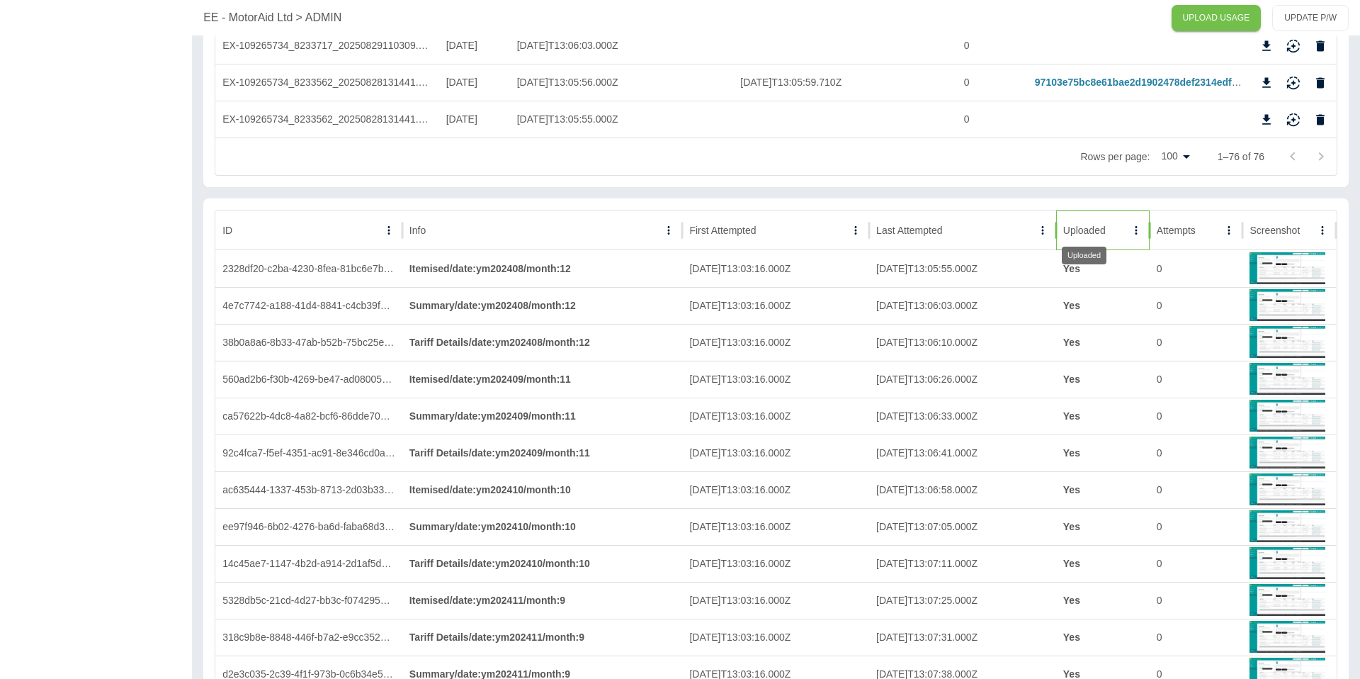
click at [1104, 228] on div "Uploaded" at bounding box center [1084, 230] width 43 height 11
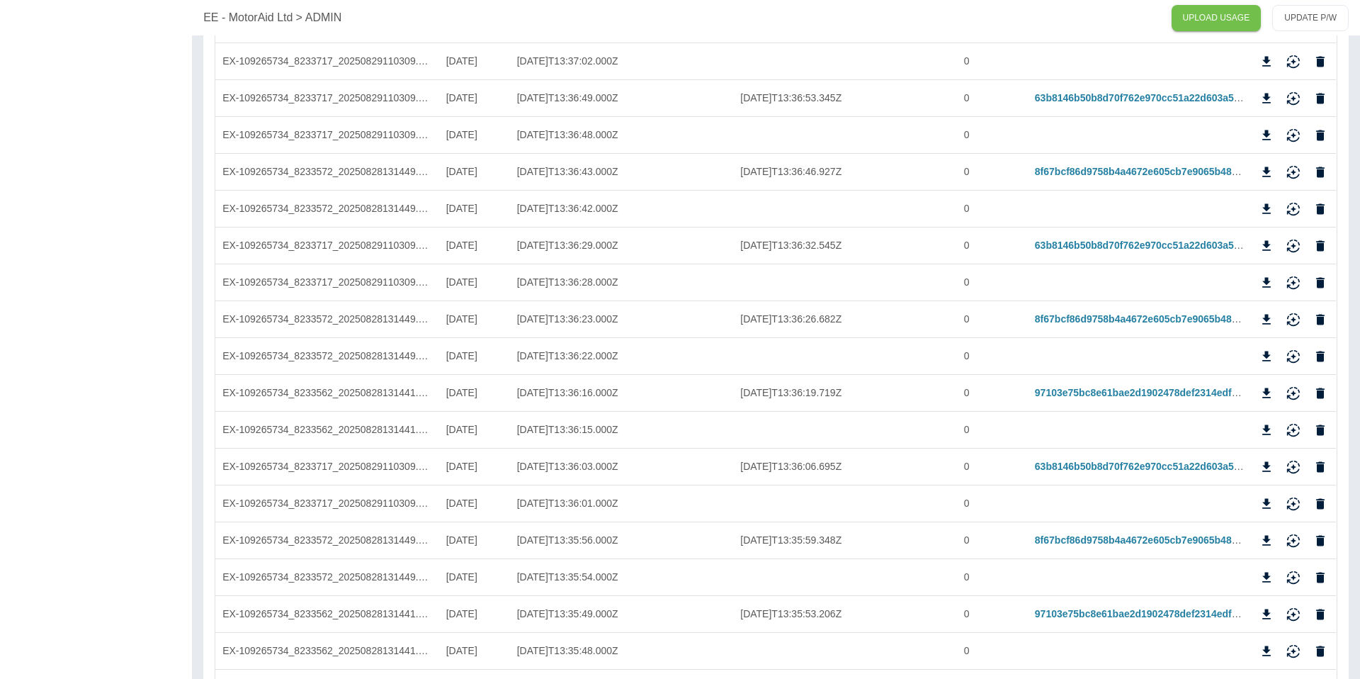
scroll to position [0, 0]
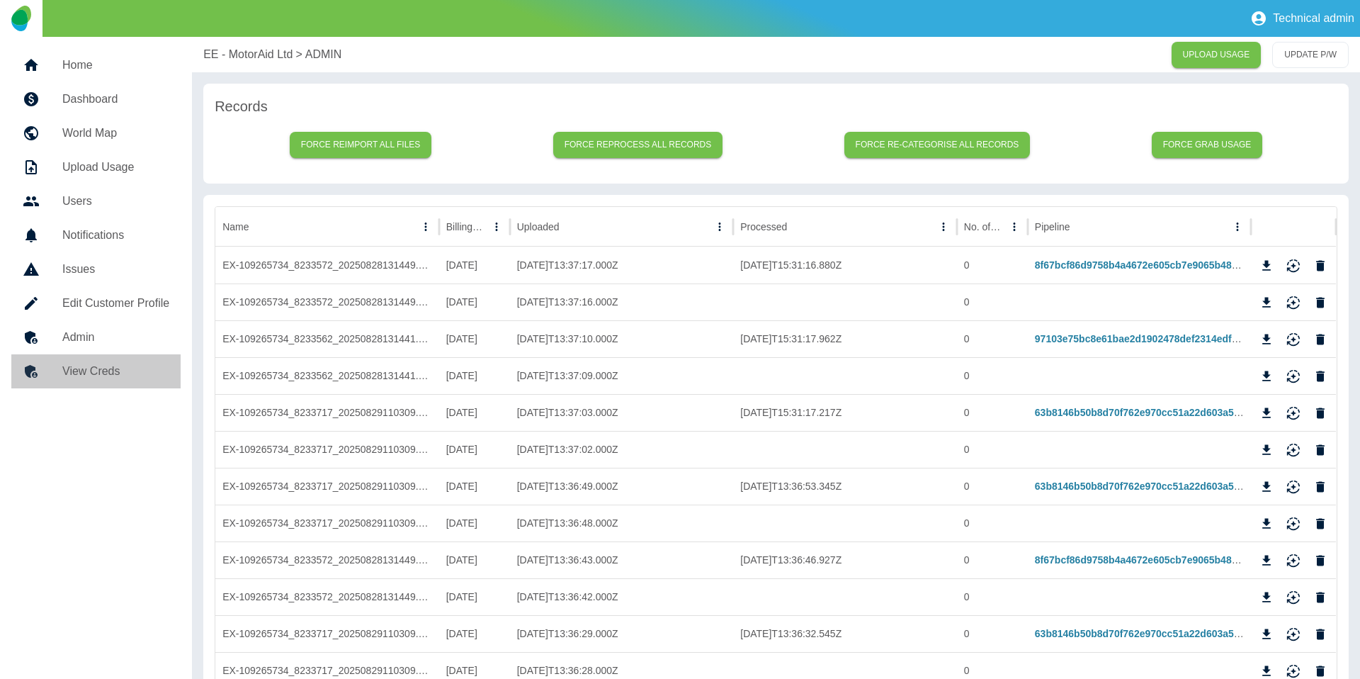
drag, startPoint x: 93, startPoint y: 367, endPoint x: 177, endPoint y: 328, distance: 92.9
click at [93, 367] on h5 "View Creds" at bounding box center [115, 371] width 107 height 17
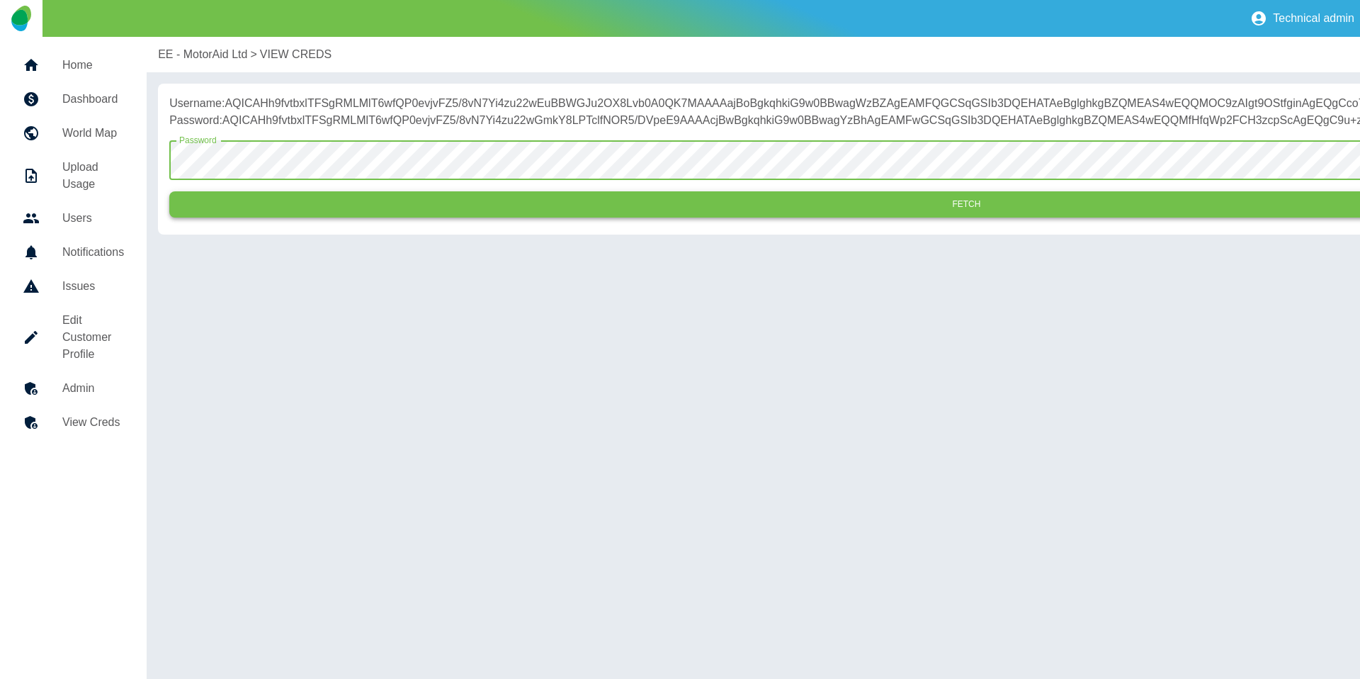
click at [341, 213] on button "Fetch" at bounding box center [966, 204] width 1595 height 26
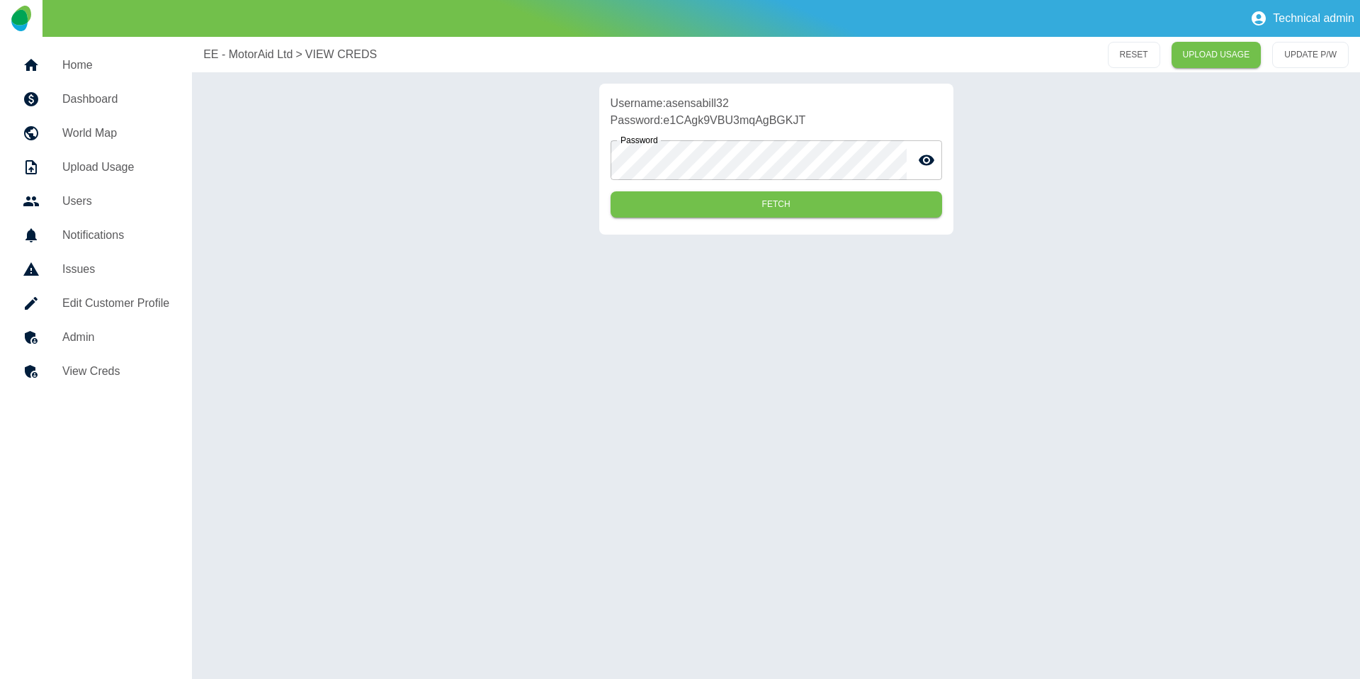
click at [688, 101] on p "Username: asensabill32" at bounding box center [777, 103] width 332 height 17
copy p "asensabill32"
click at [767, 124] on p "Password: e1CAgk9VBU3mqAgBGKJT" at bounding box center [777, 120] width 332 height 17
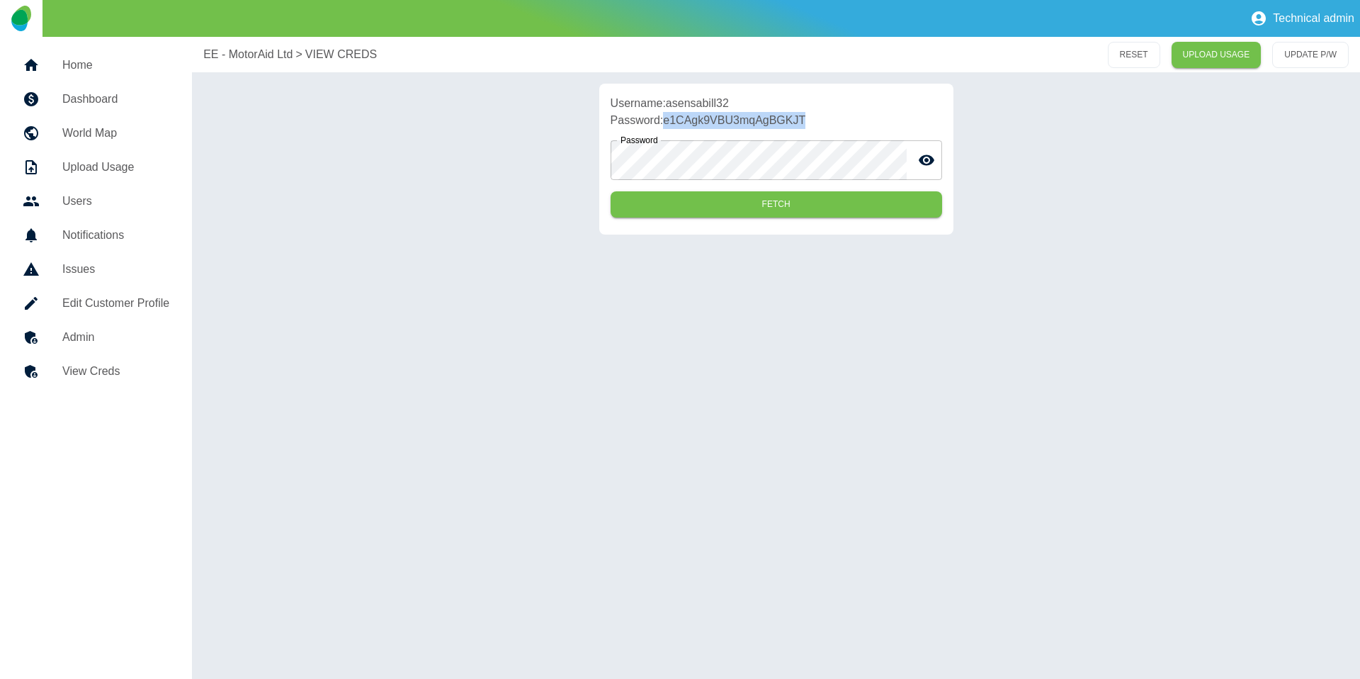
copy p "e1CAgk9VBU3mqAgBGKJT"
click at [120, 353] on link "Admin" at bounding box center [95, 337] width 169 height 34
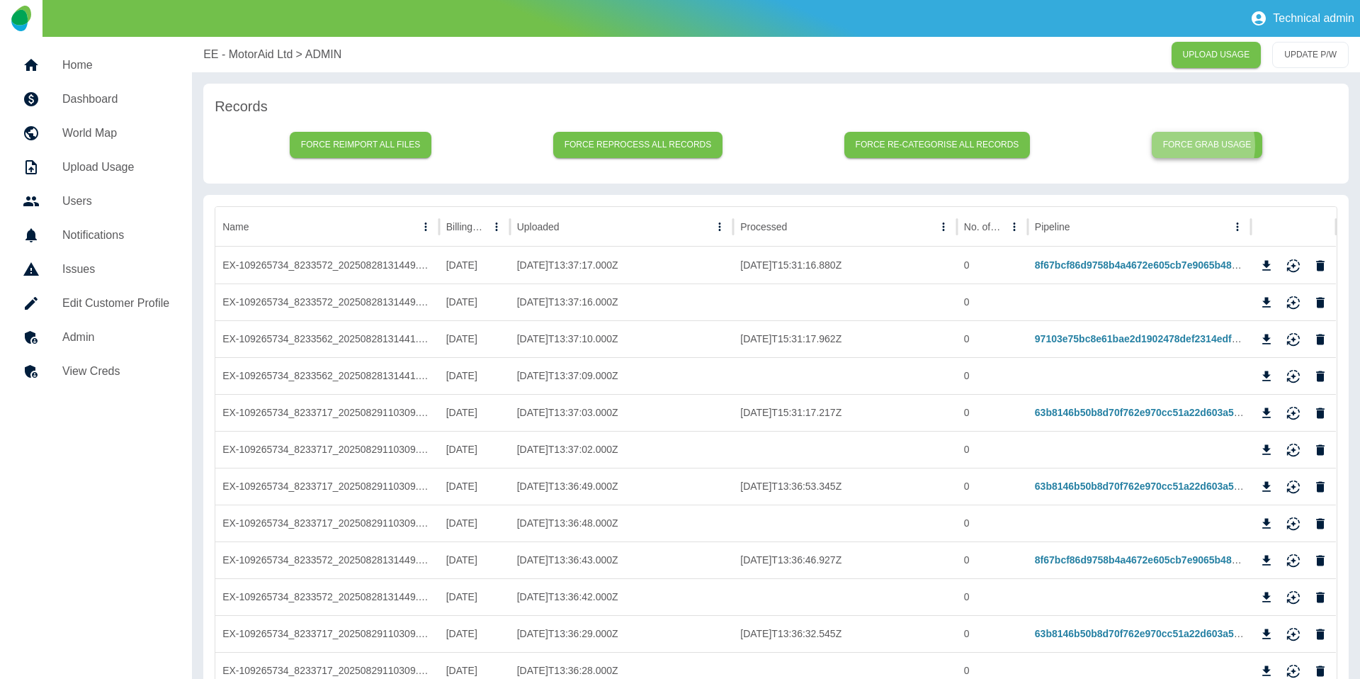
click at [1189, 145] on button "Force grab usage" at bounding box center [1207, 145] width 111 height 26
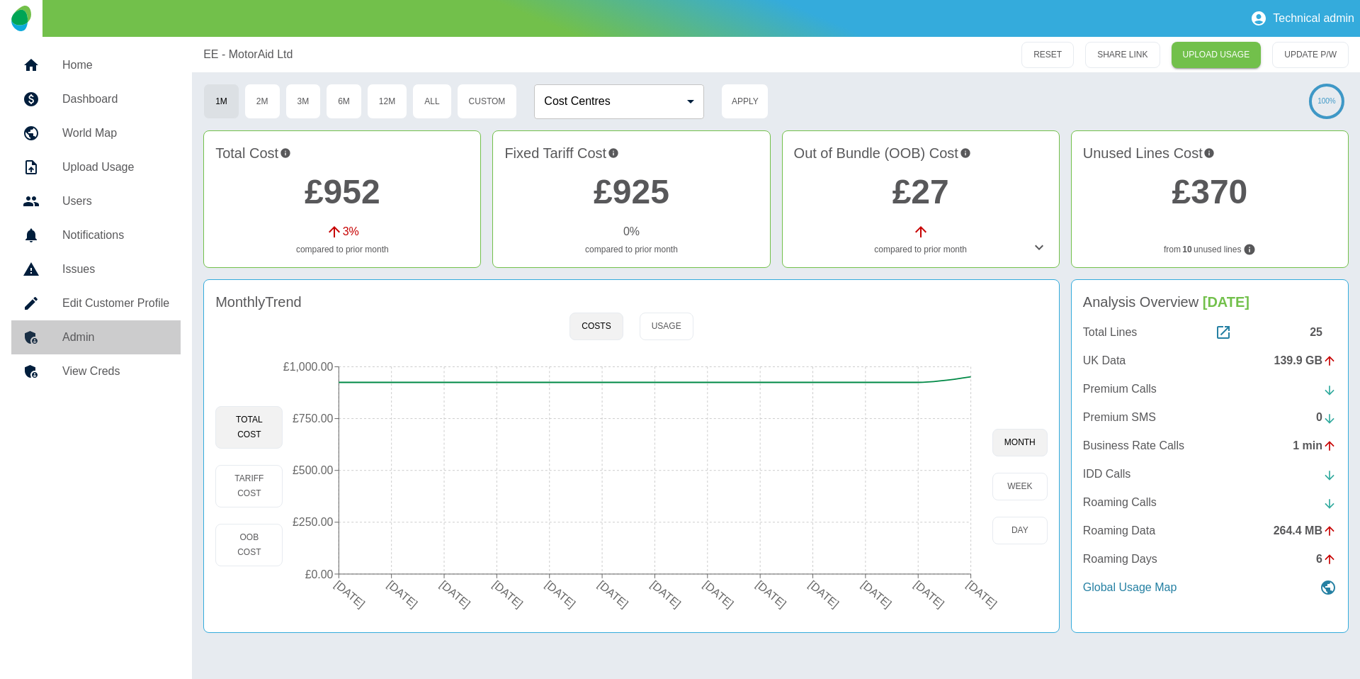
click at [164, 341] on h5 "Admin" at bounding box center [115, 337] width 107 height 17
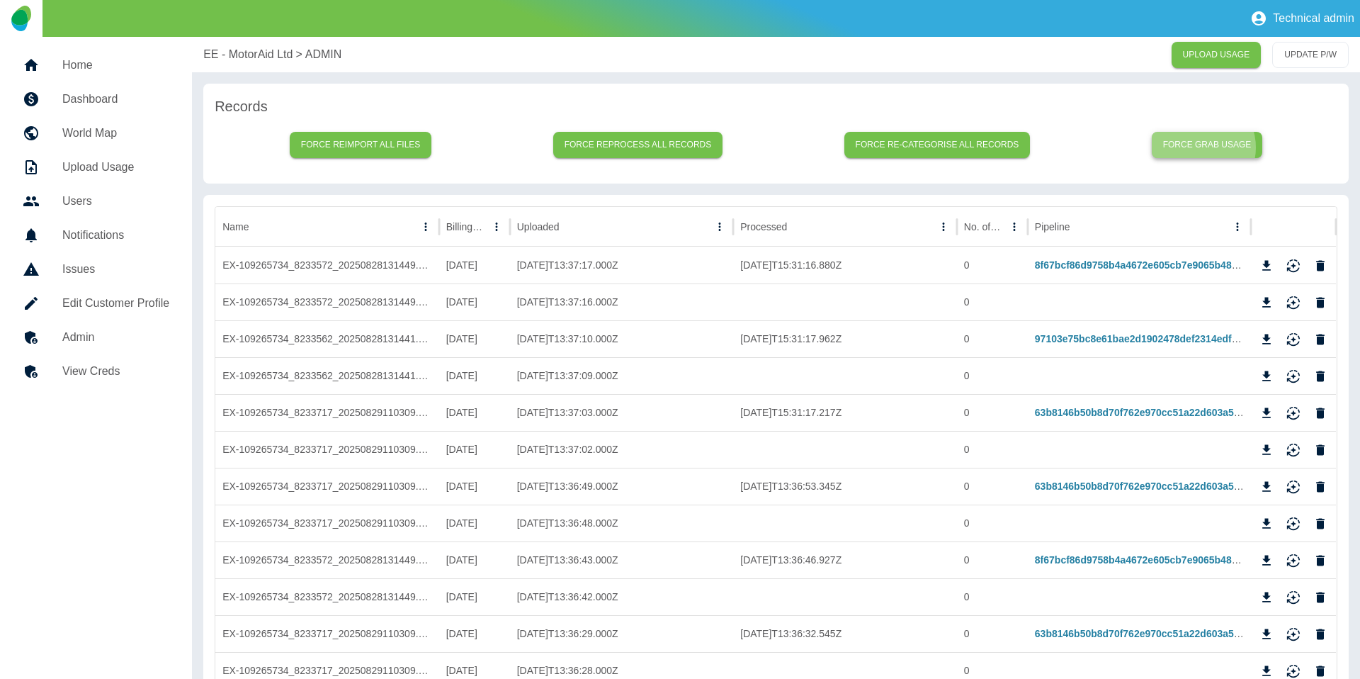
click at [1199, 147] on button "Force grab usage" at bounding box center [1207, 145] width 111 height 26
click at [1160, 143] on button "Force grab usage" at bounding box center [1207, 145] width 111 height 26
click at [240, 54] on p "EE - MotorAid Ltd" at bounding box center [247, 54] width 89 height 17
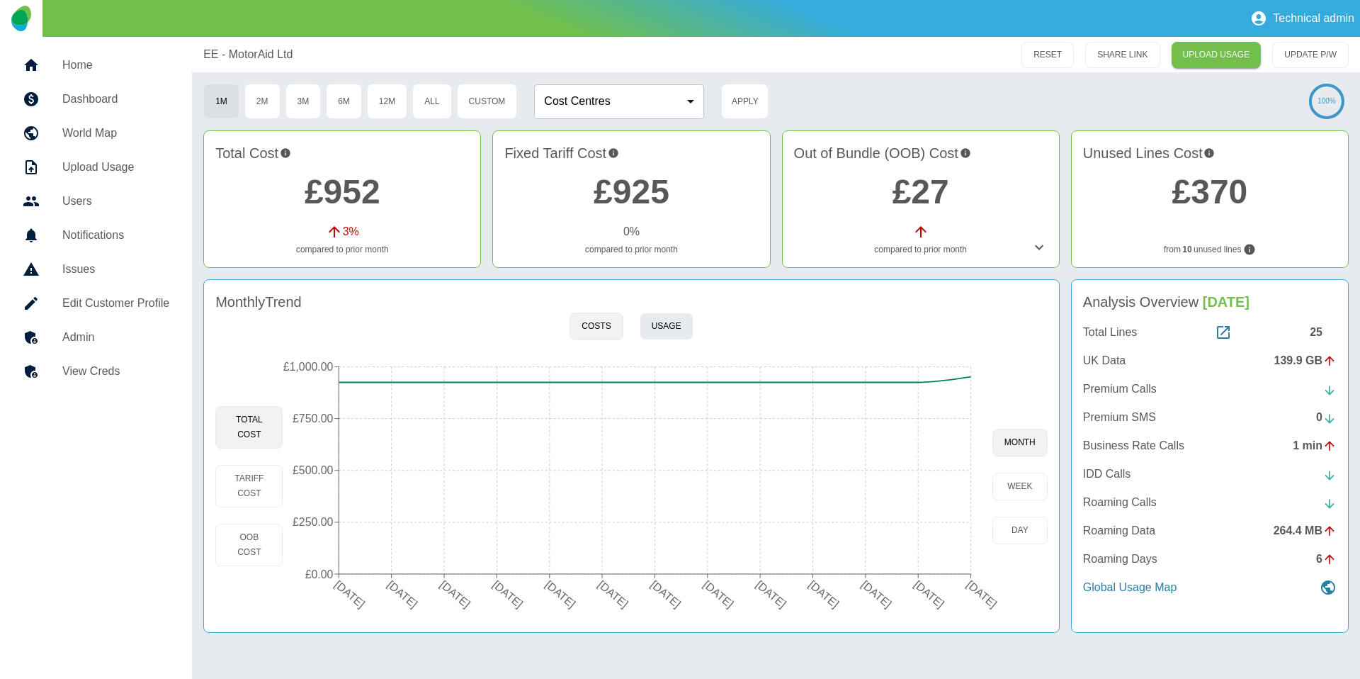
click at [671, 328] on button "Usage" at bounding box center [667, 326] width 54 height 28
click at [828, 298] on div "Monthly Trend" at bounding box center [631, 301] width 832 height 21
click at [682, 334] on button "Usage" at bounding box center [667, 326] width 54 height 28
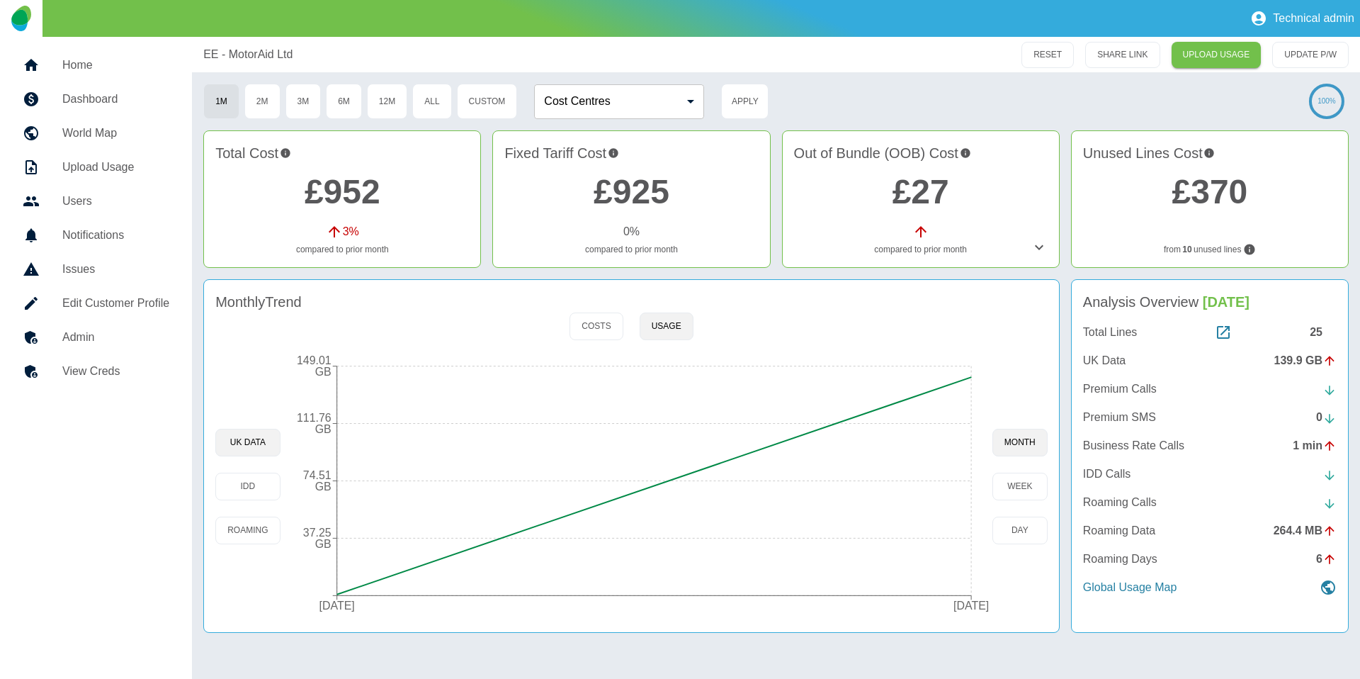
click at [154, 334] on h5 "Admin" at bounding box center [115, 337] width 107 height 17
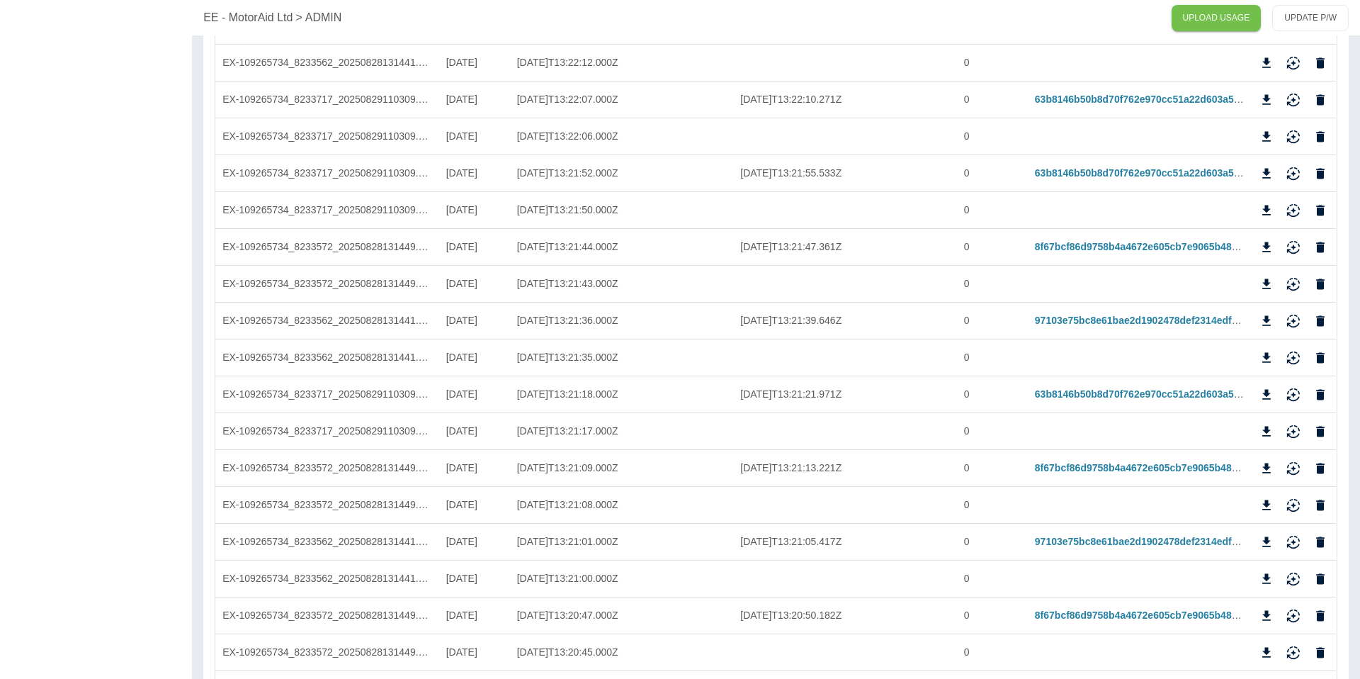
scroll to position [1345, 0]
click at [1269, 318] on icon "Download" at bounding box center [1267, 320] width 9 height 10
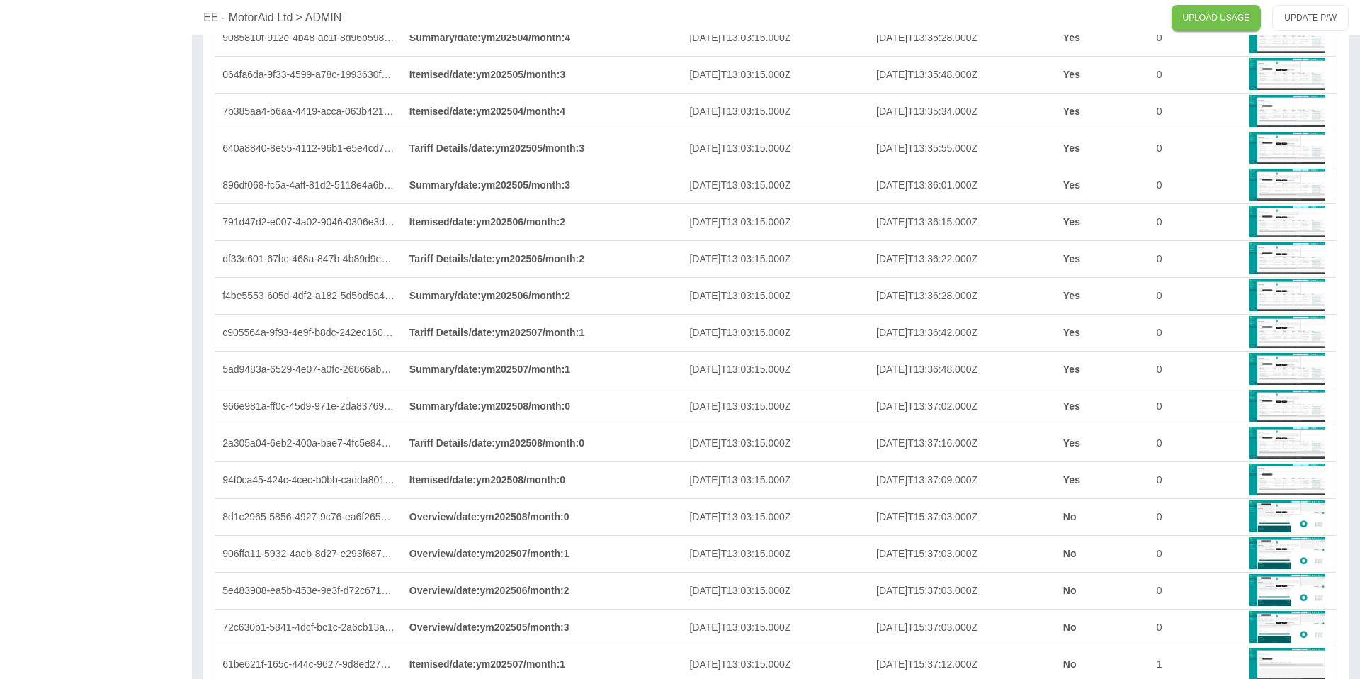
scroll to position [4457, 0]
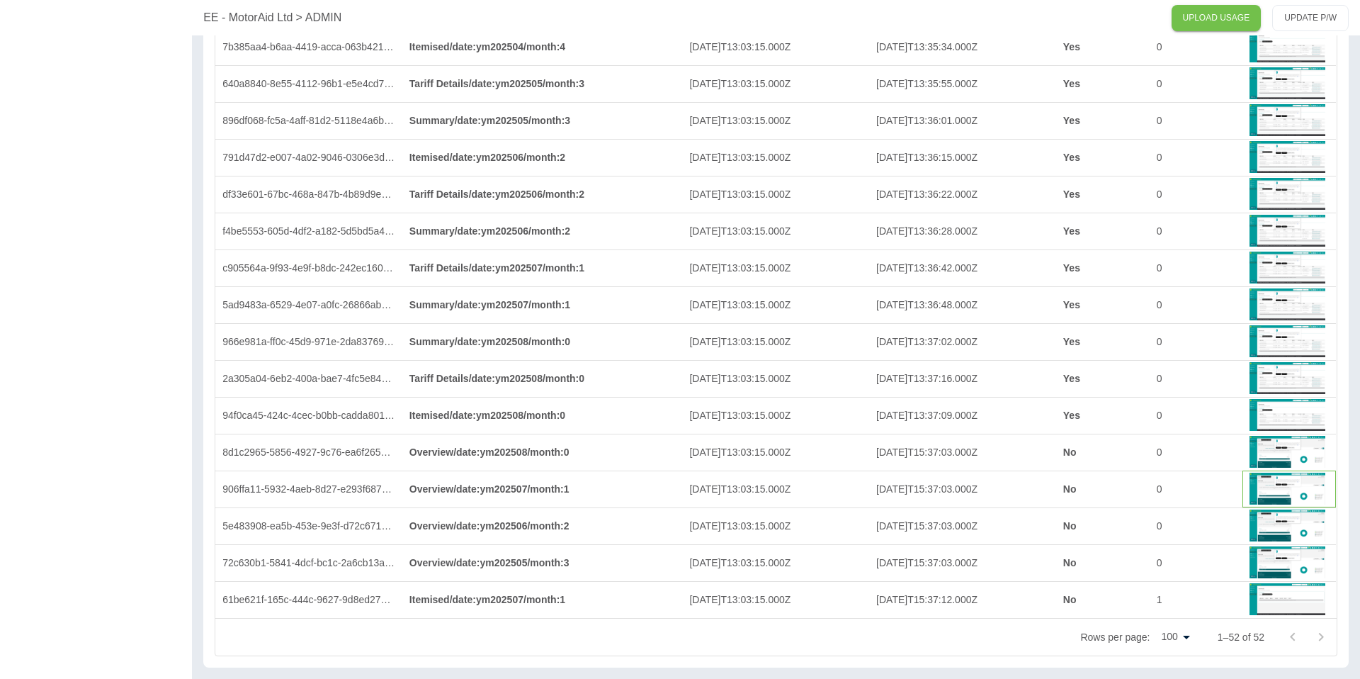
click at [1302, 490] on img at bounding box center [1287, 488] width 75 height 34
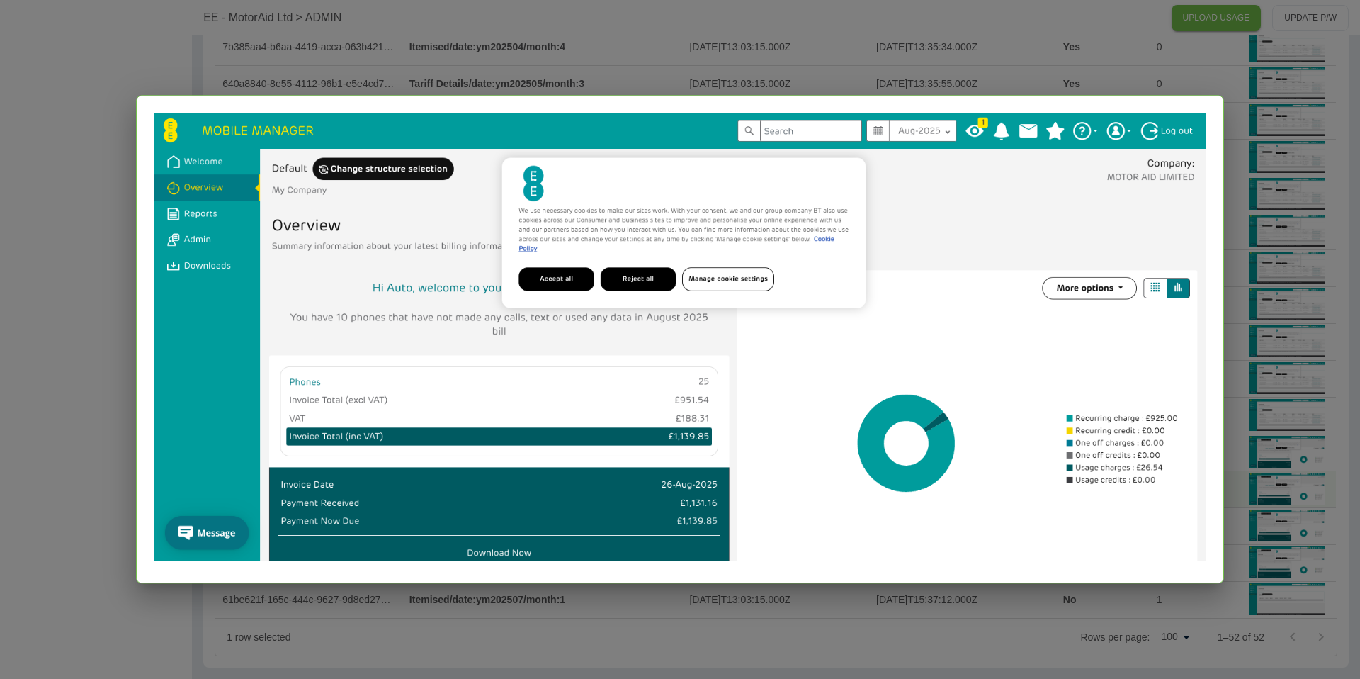
click at [1285, 133] on div at bounding box center [680, 339] width 1360 height 679
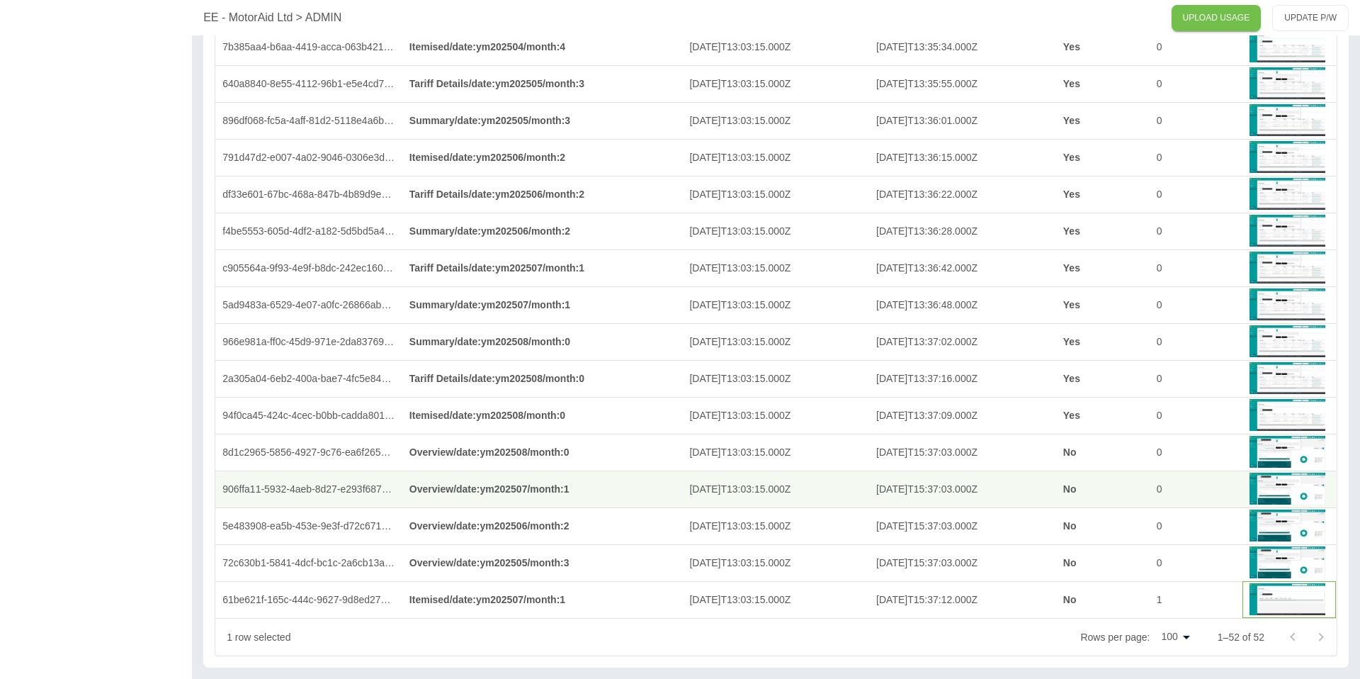
click at [1278, 599] on img at bounding box center [1287, 599] width 75 height 34
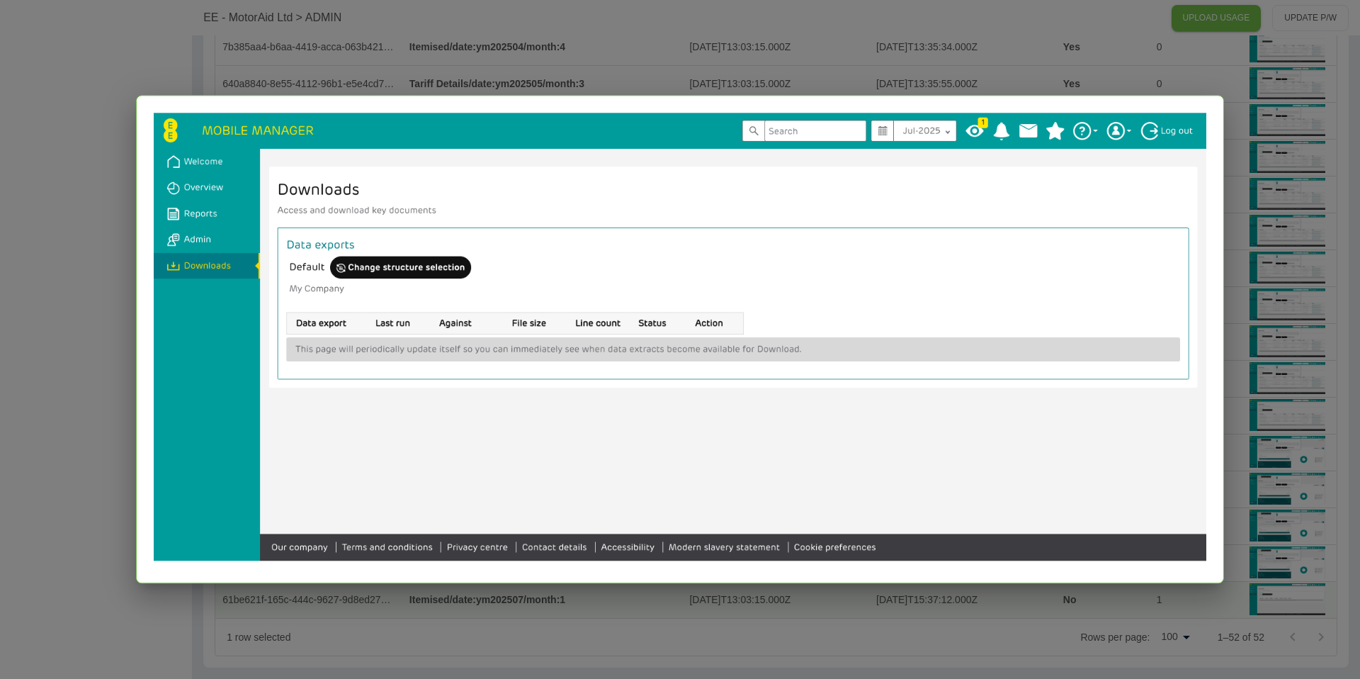
click at [1243, 351] on div at bounding box center [680, 339] width 1360 height 679
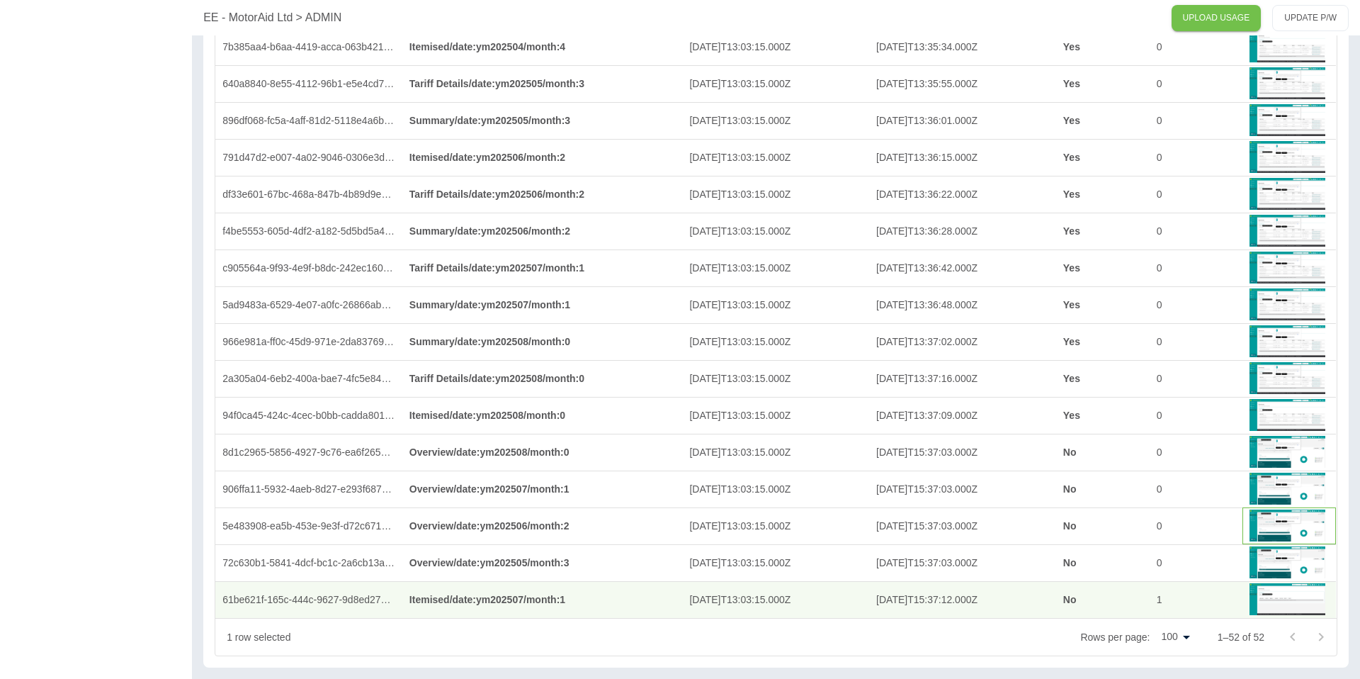
click at [1267, 528] on img at bounding box center [1287, 525] width 75 height 34
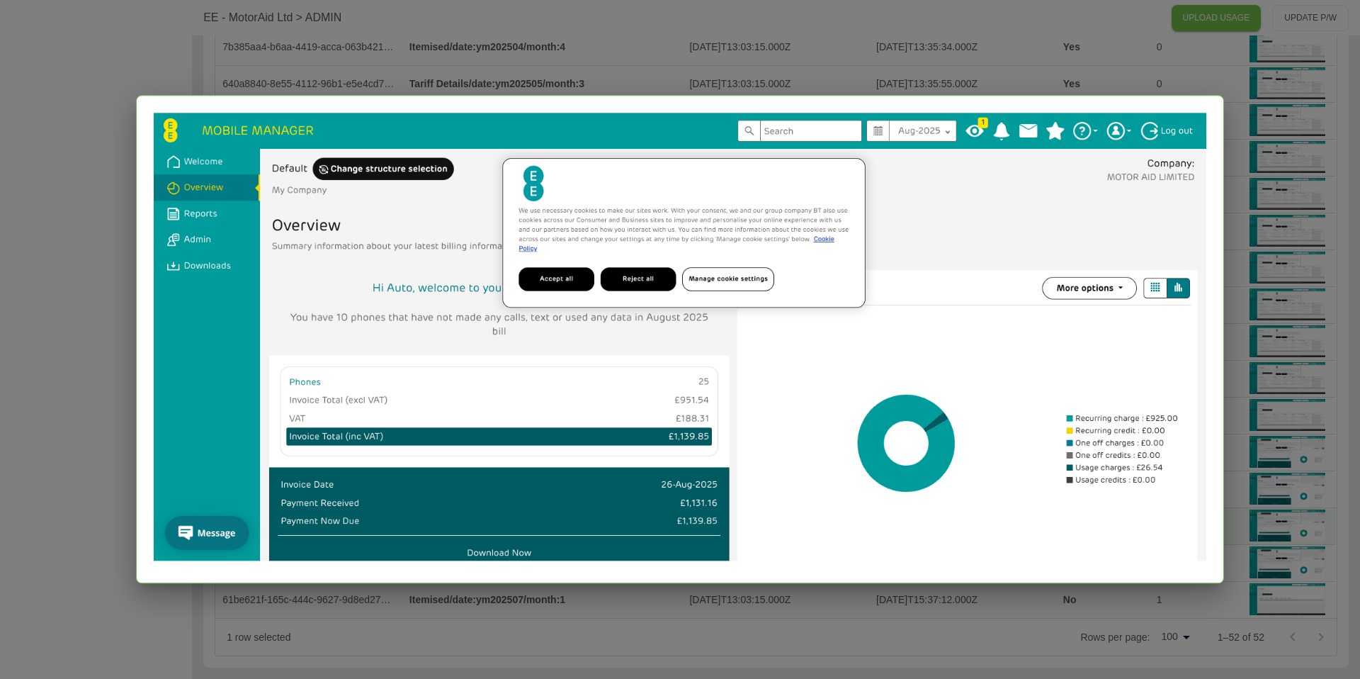
click at [1261, 453] on div at bounding box center [680, 339] width 1360 height 679
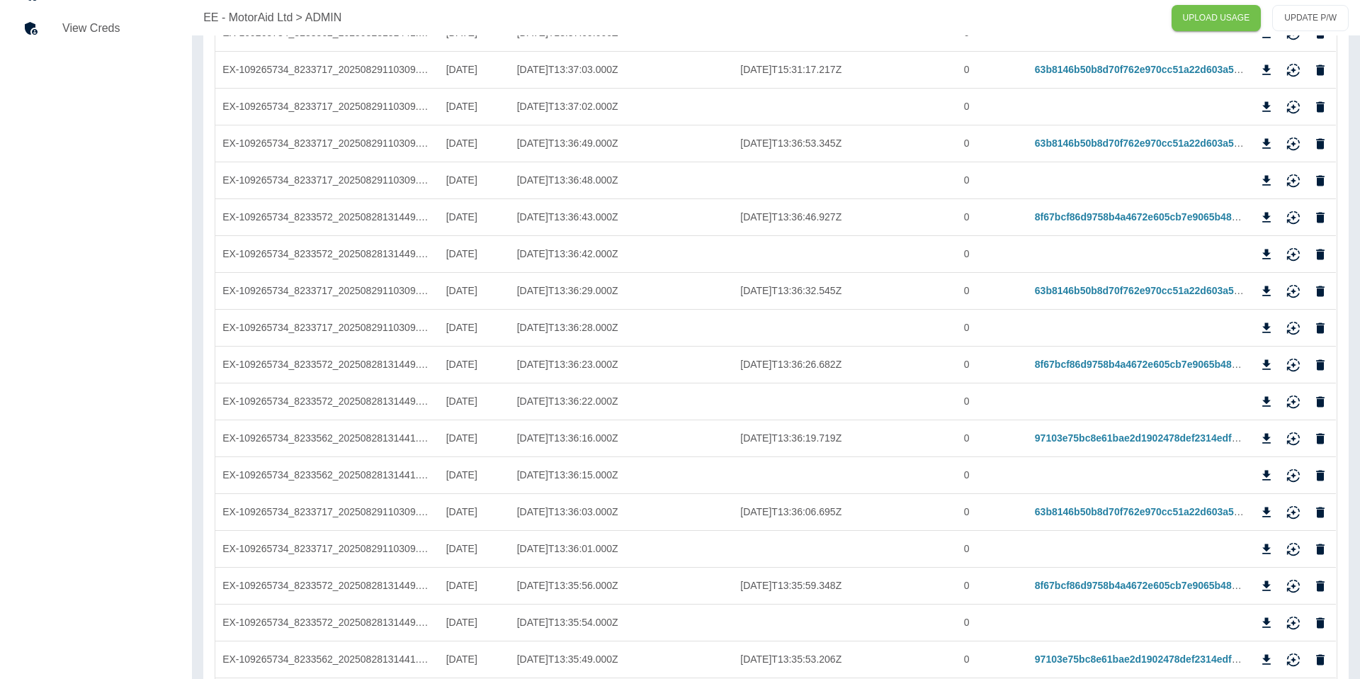
scroll to position [0, 0]
